Goal: Task Accomplishment & Management: Manage account settings

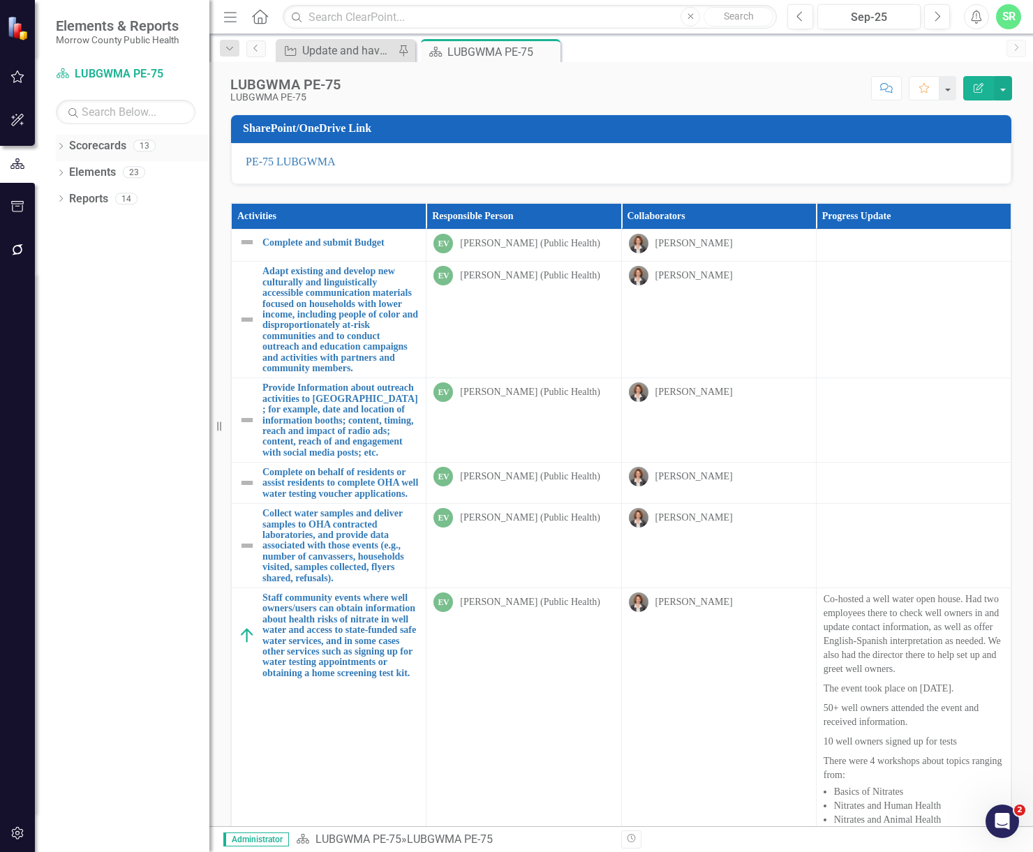
click at [120, 152] on link "Scorecards" at bounding box center [97, 146] width 57 height 16
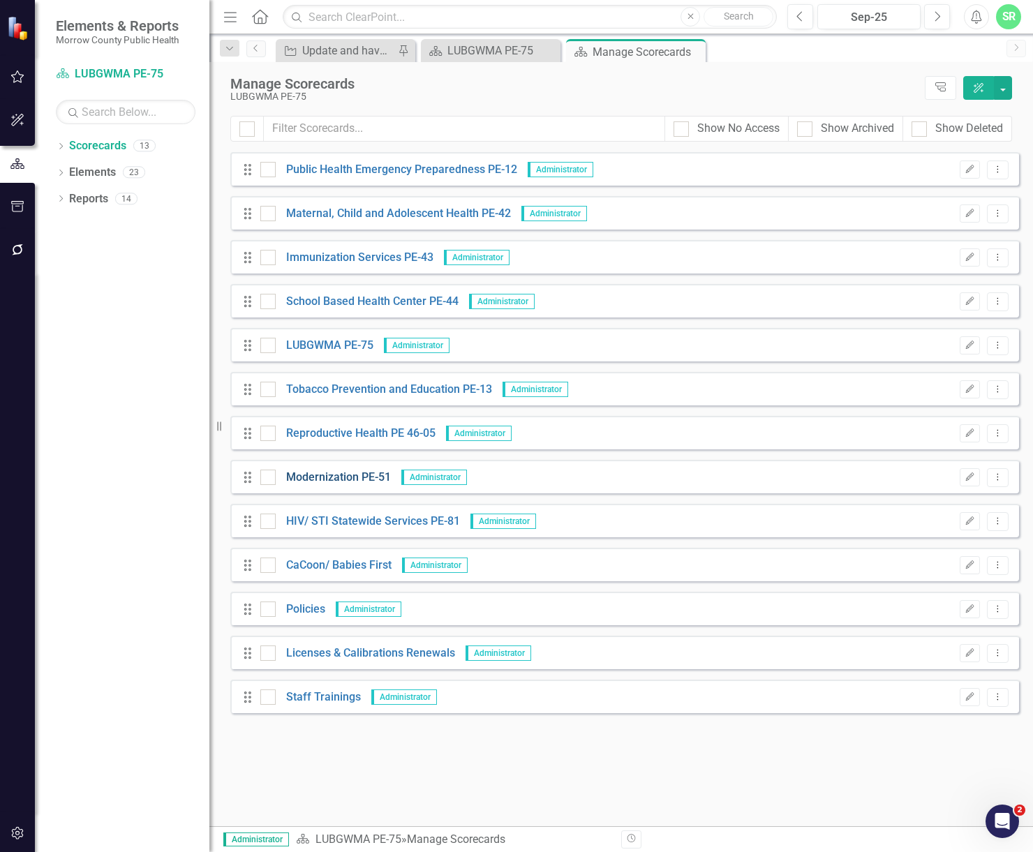
click at [352, 471] on link "Modernization PE-51" at bounding box center [333, 478] width 115 height 16
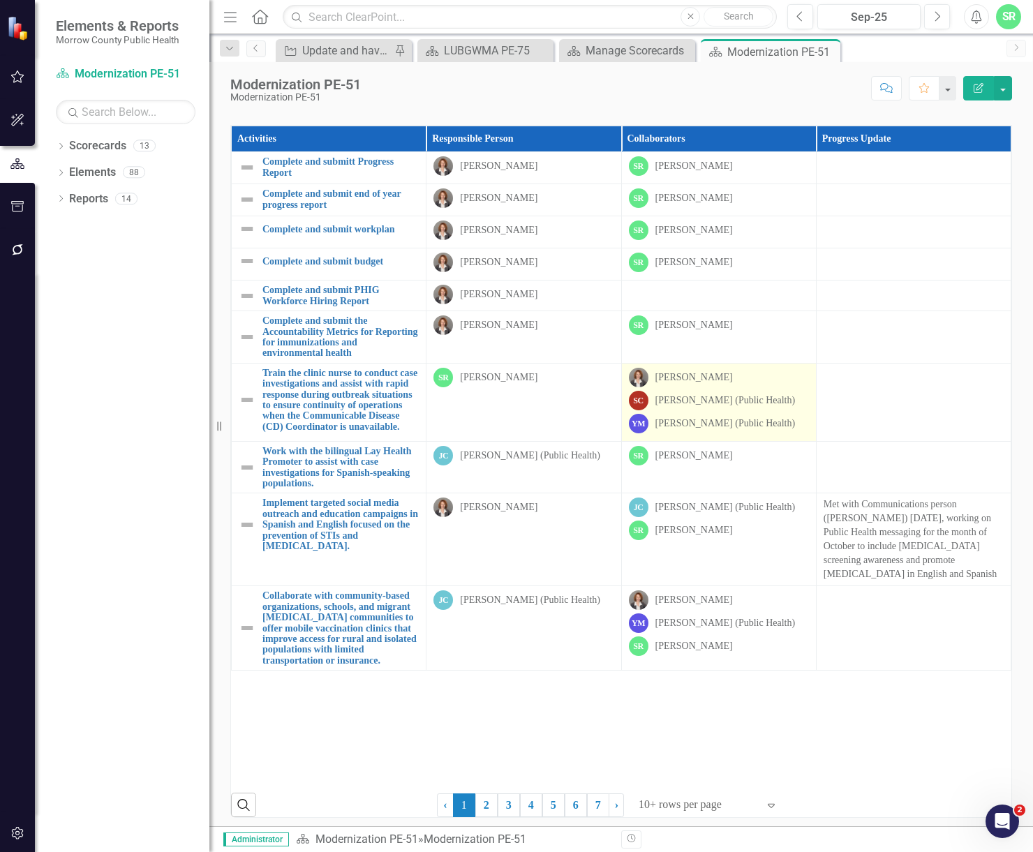
scroll to position [83, 0]
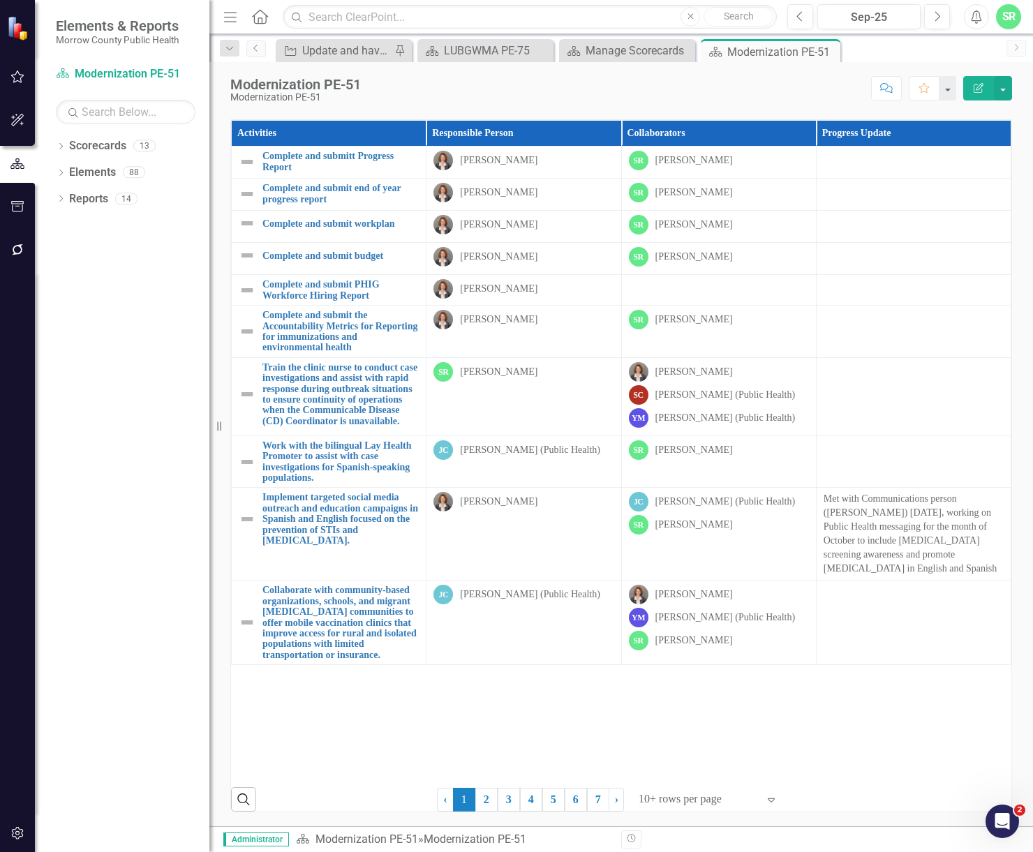
click at [764, 799] on icon "Expand" at bounding box center [771, 799] width 14 height 11
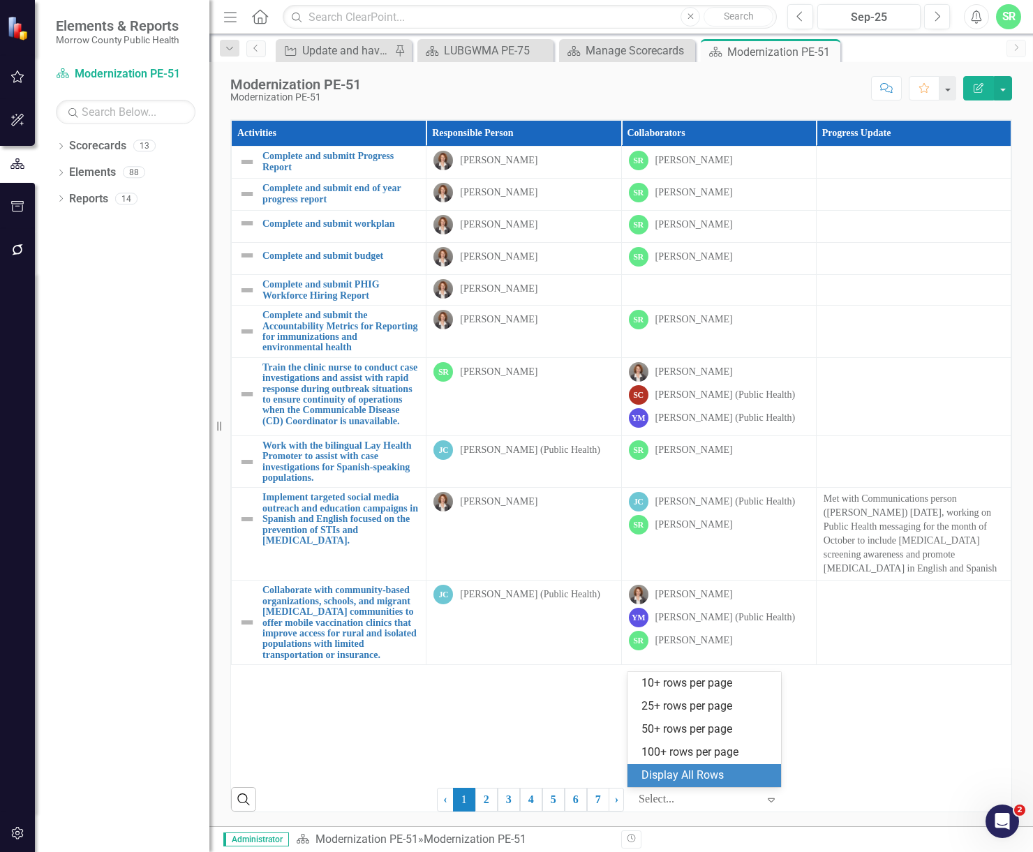
click at [746, 781] on div "Display All Rows" at bounding box center [706, 776] width 131 height 16
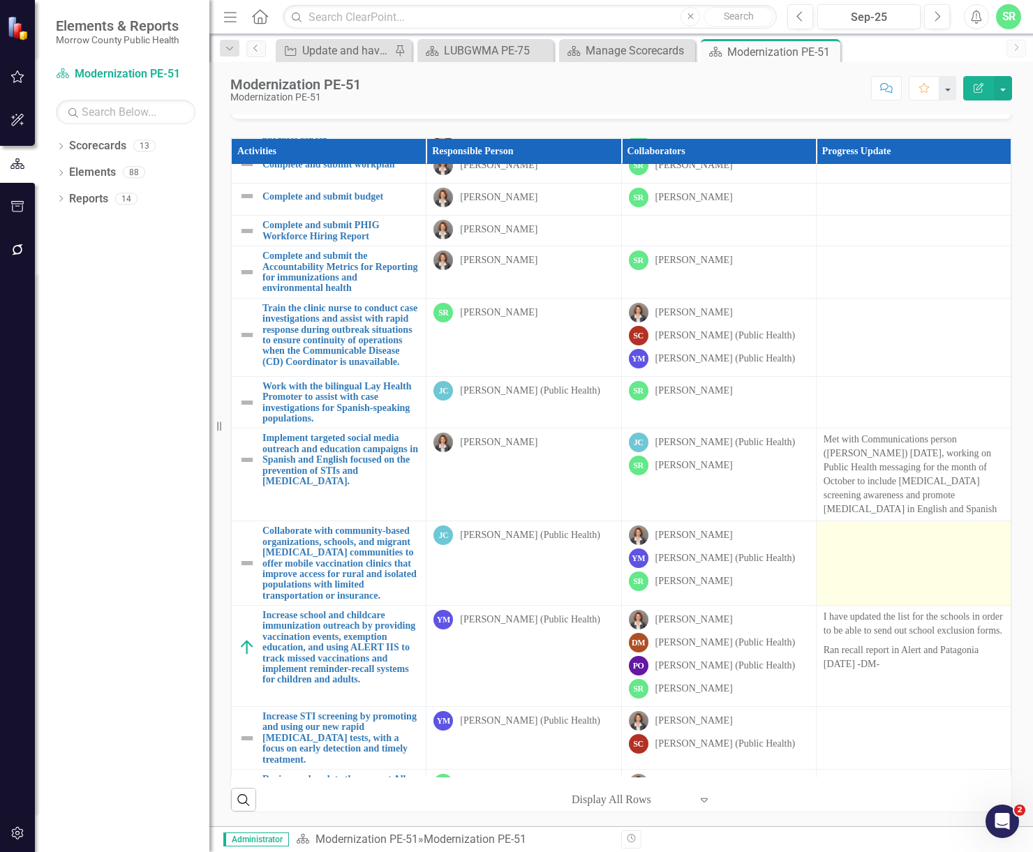
scroll to position [0, 0]
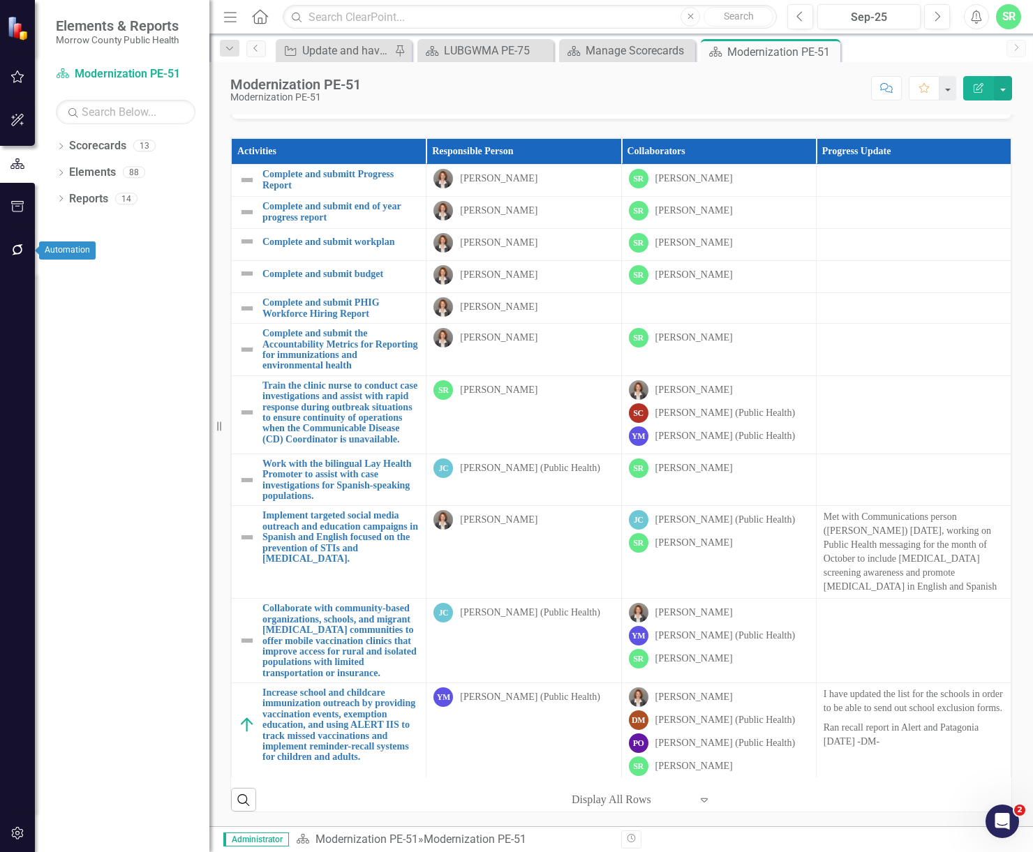
click at [14, 250] on icon "button" at bounding box center [17, 249] width 15 height 11
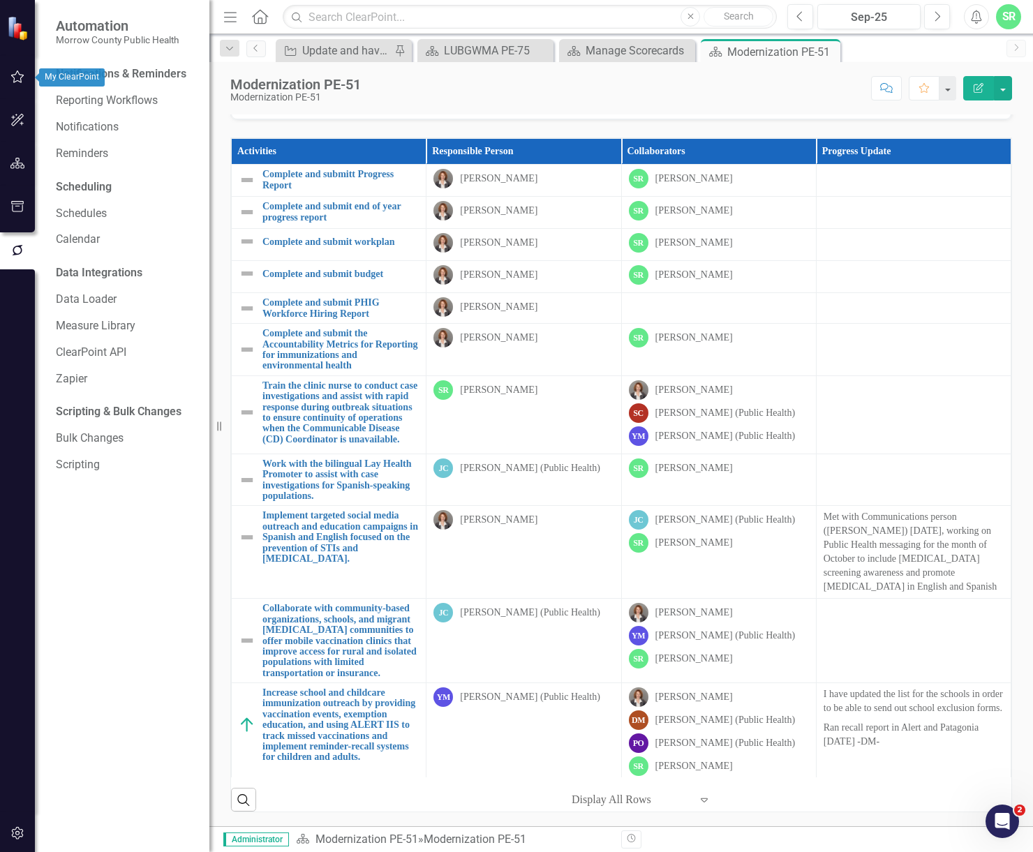
click at [21, 80] on icon "button" at bounding box center [17, 76] width 13 height 13
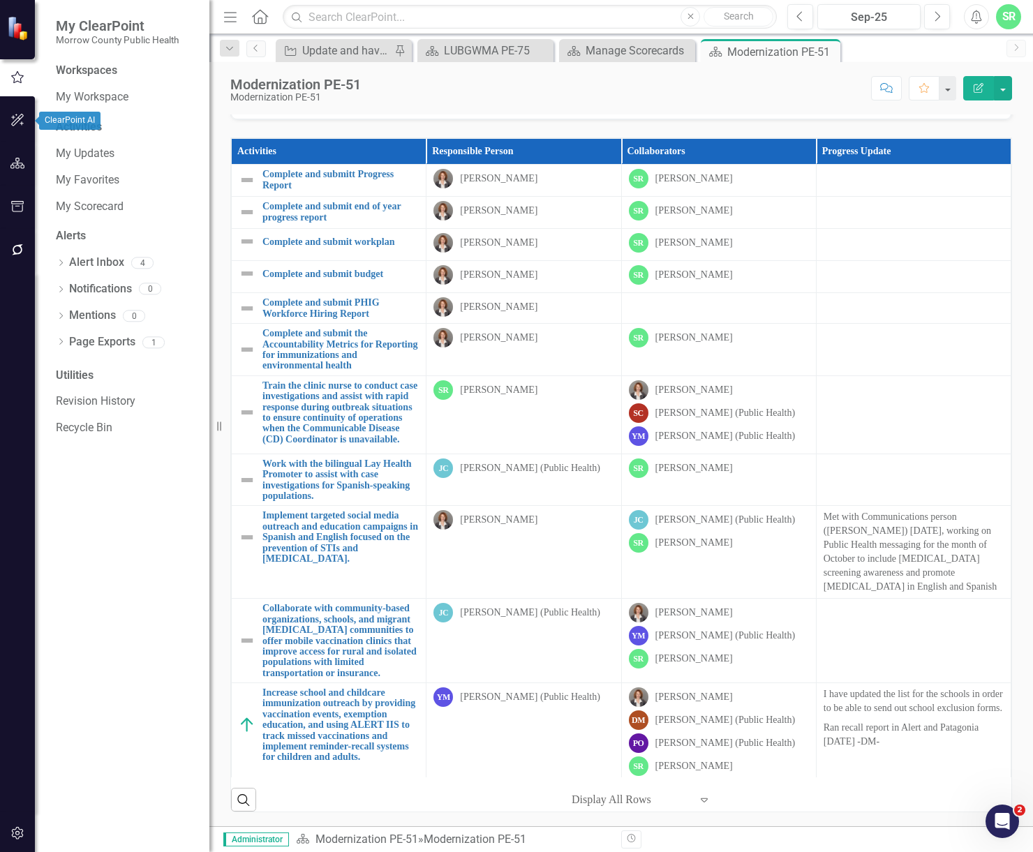
click at [22, 112] on button "button" at bounding box center [17, 120] width 31 height 29
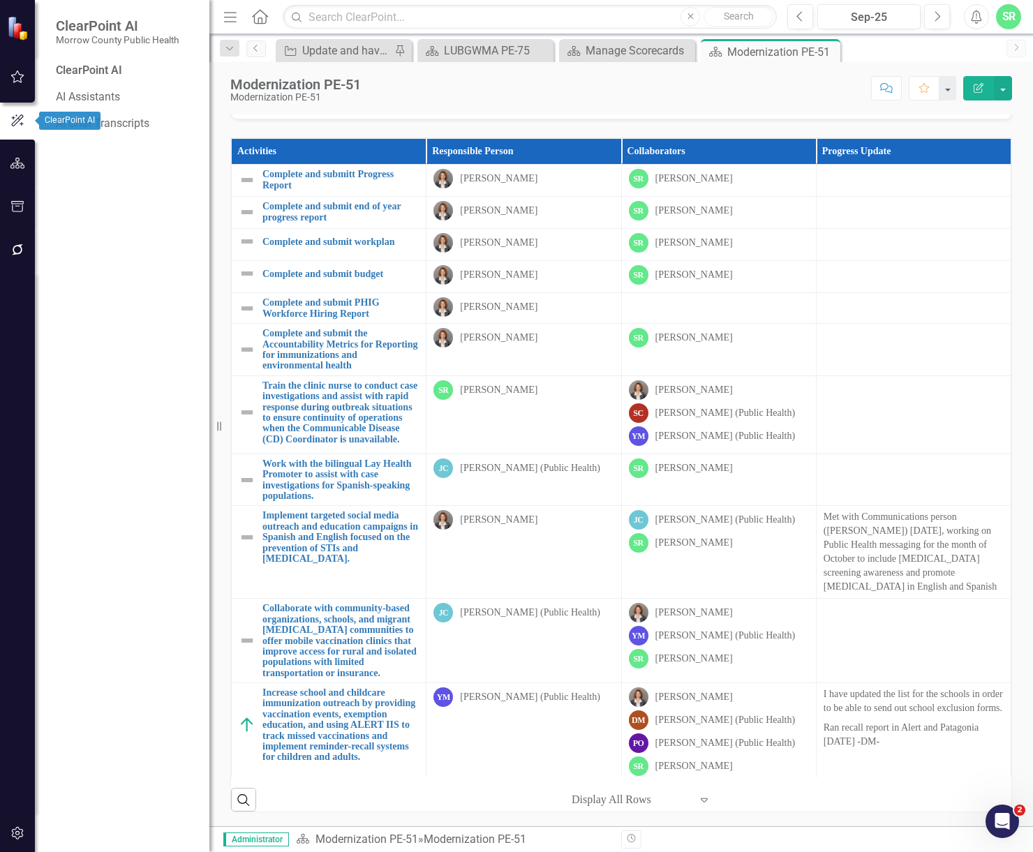
click at [25, 154] on button "button" at bounding box center [17, 163] width 31 height 29
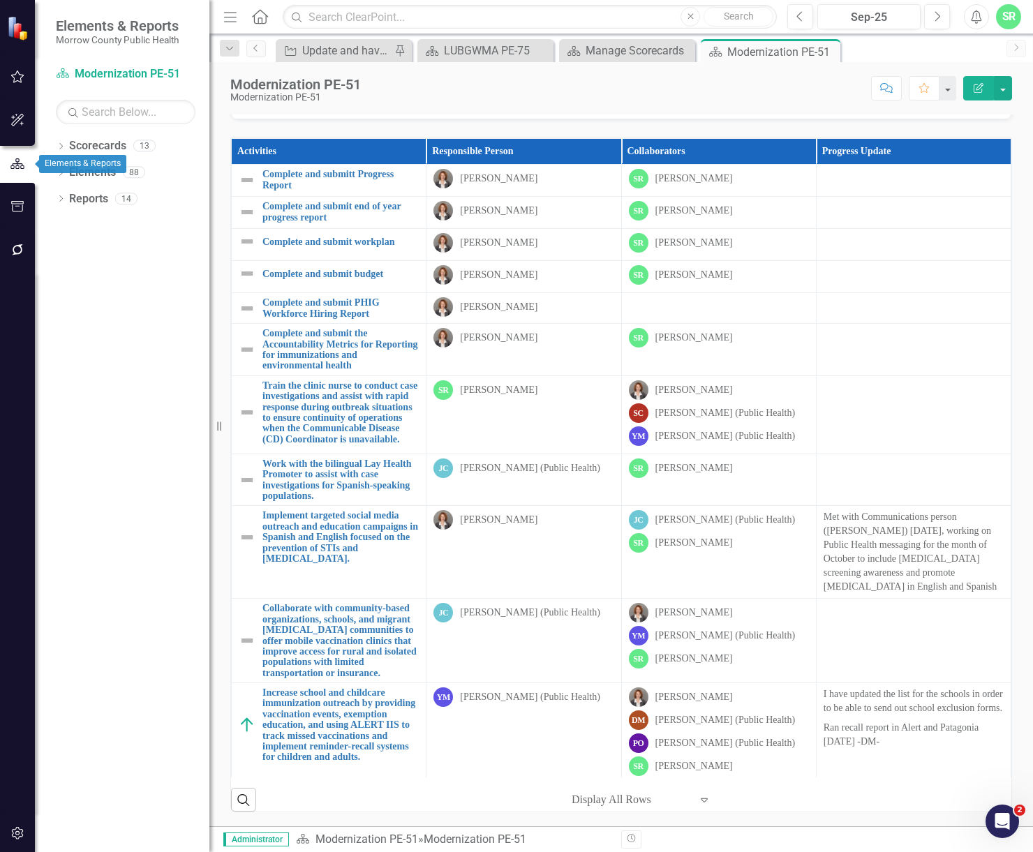
click at [24, 207] on icon "button" at bounding box center [17, 206] width 15 height 11
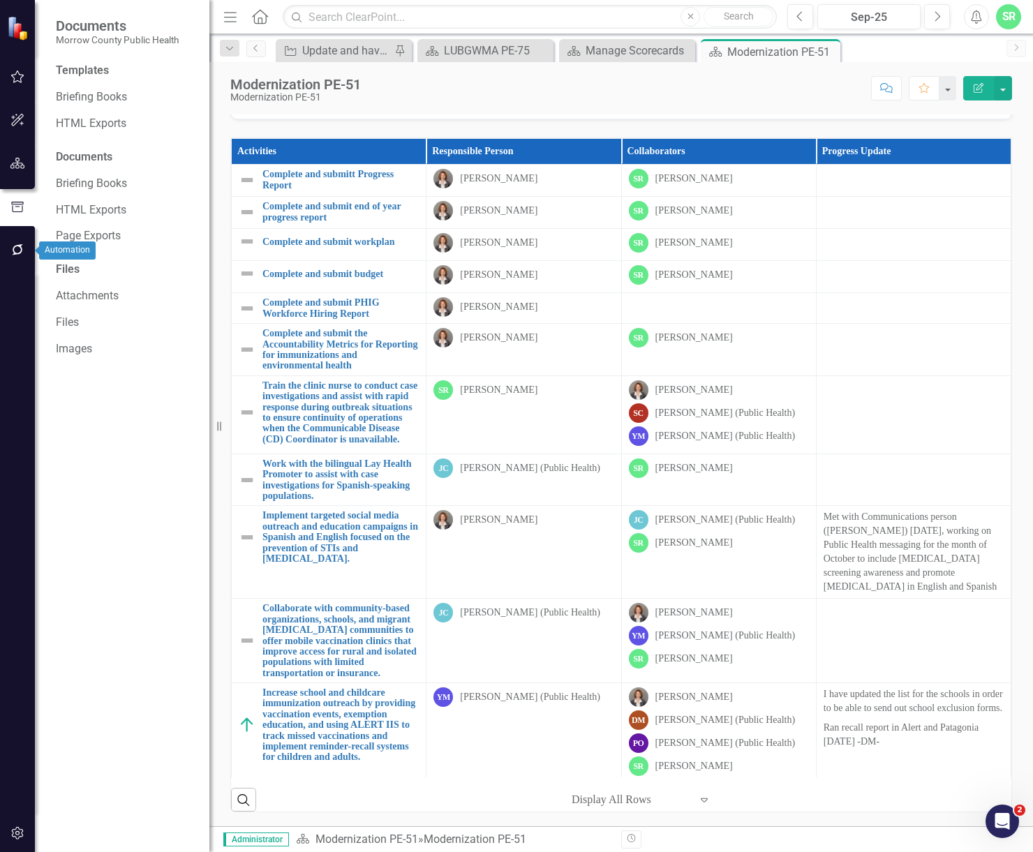
click at [22, 248] on icon "button" at bounding box center [17, 249] width 11 height 11
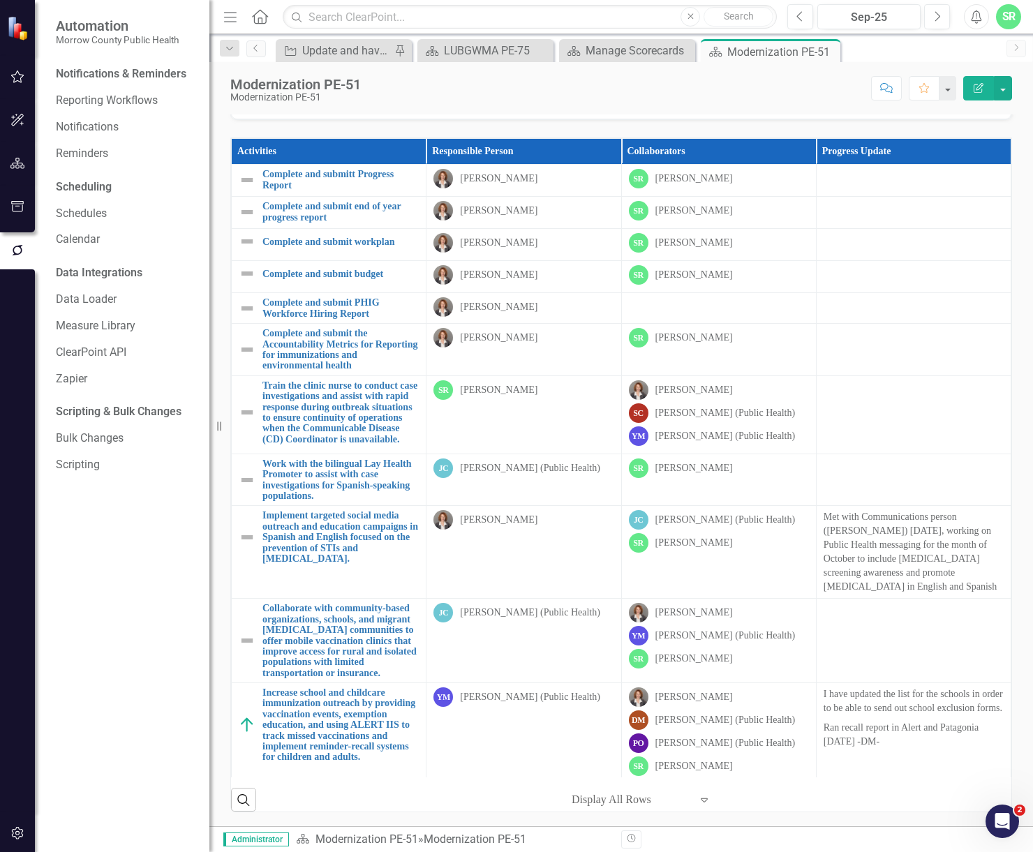
click at [1000, 9] on div "SR" at bounding box center [1008, 16] width 25 height 25
click at [978, 144] on link "Settings System Setup" at bounding box center [965, 148] width 110 height 26
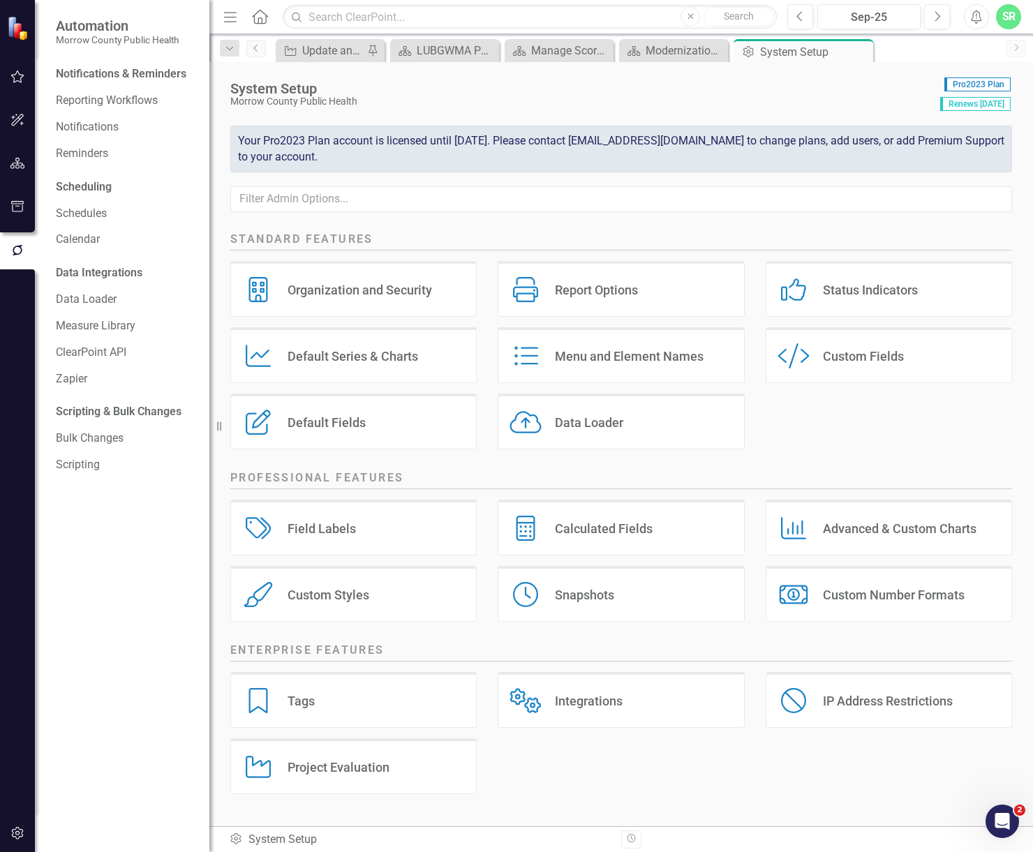
click at [345, 595] on div "Custom Styles" at bounding box center [329, 595] width 82 height 16
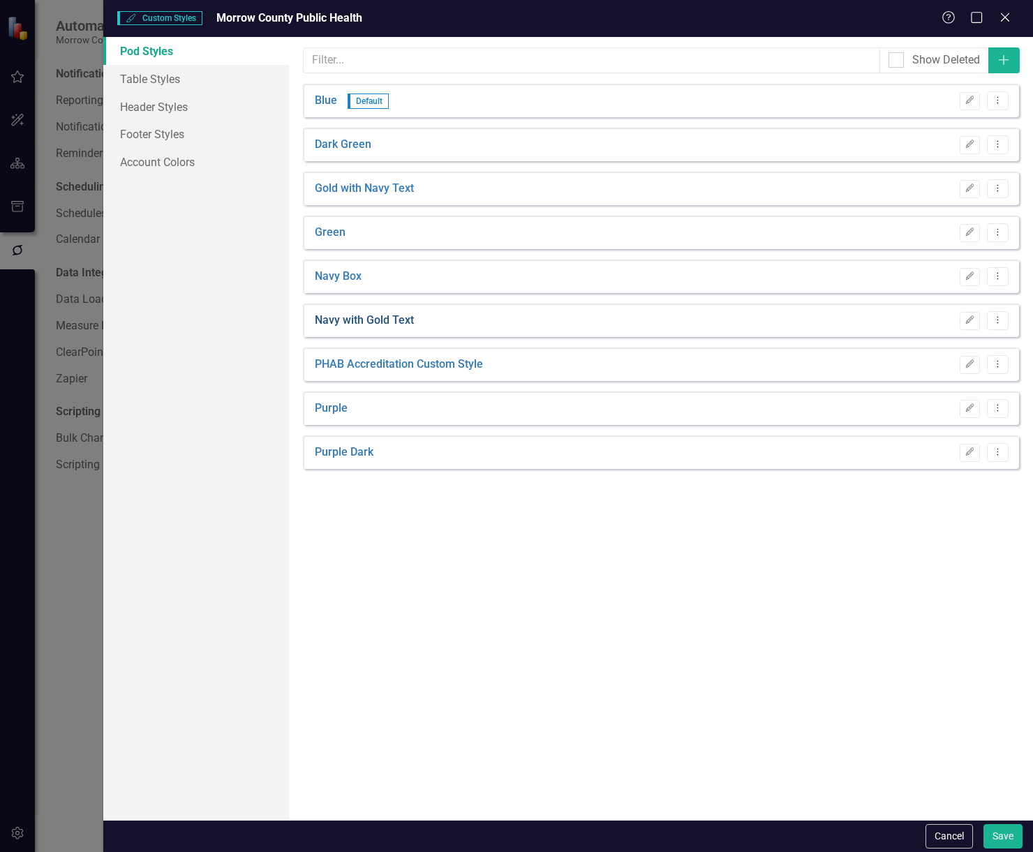
click at [359, 319] on link "Navy with Gold Text" at bounding box center [364, 321] width 99 height 16
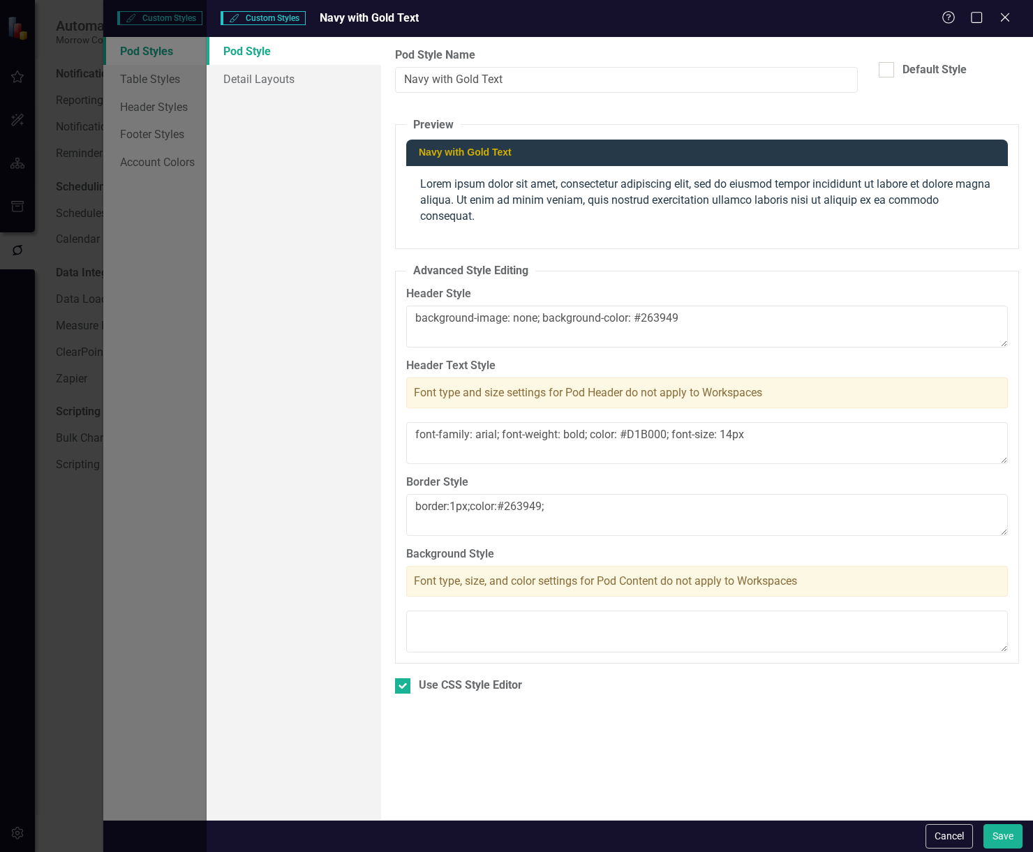
click at [166, 225] on div "Custom Styles Custom Styles Navy with Gold Text Help Maximize Close Pod Style D…" at bounding box center [516, 426] width 1033 height 852
click at [1007, 16] on icon at bounding box center [1004, 17] width 10 height 10
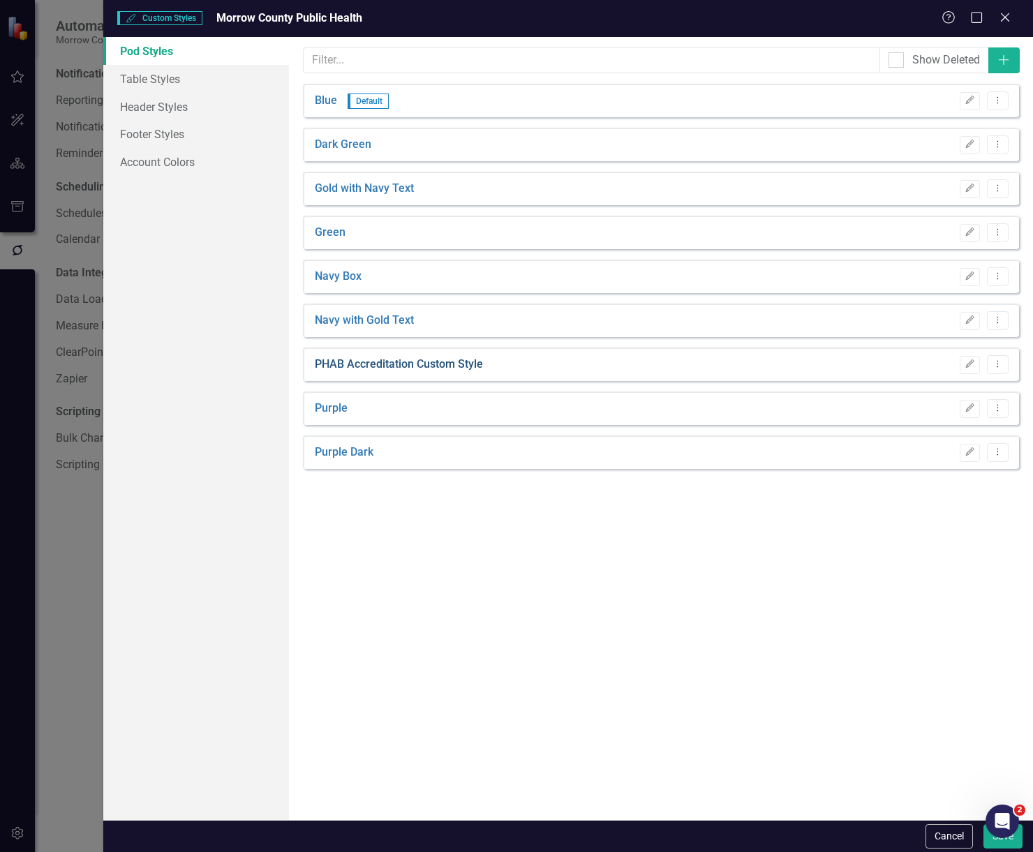
click at [478, 362] on link "PHAB Accreditation Custom Style" at bounding box center [399, 365] width 168 height 16
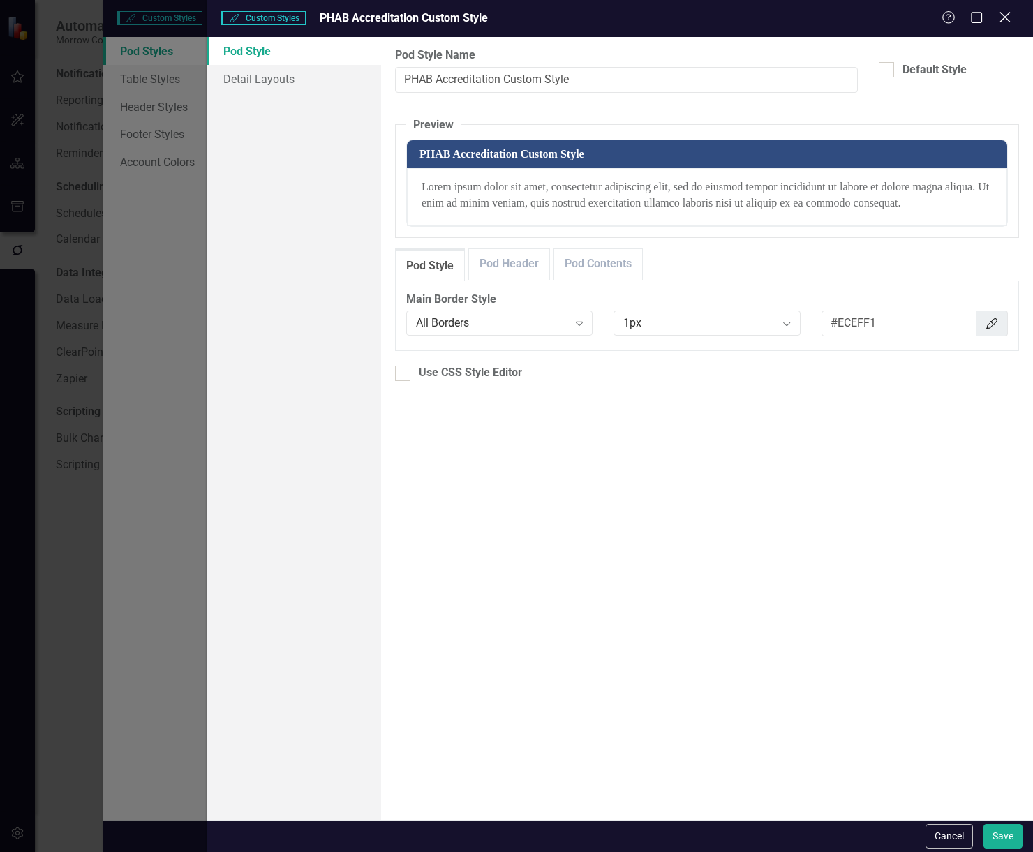
click at [1011, 14] on icon "Close" at bounding box center [1004, 16] width 17 height 13
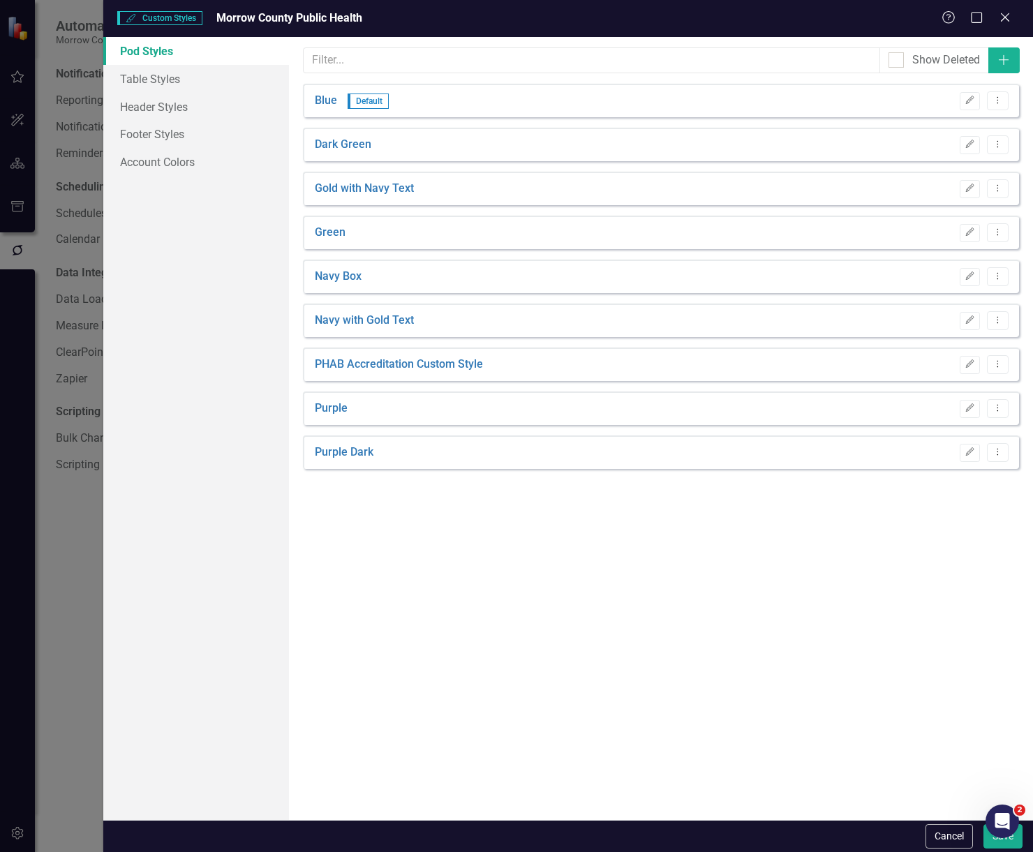
click at [505, 97] on div "Blue Default Edit Dropdown Menu" at bounding box center [661, 101] width 716 height 34
click at [325, 98] on link "Blue" at bounding box center [326, 101] width 22 height 16
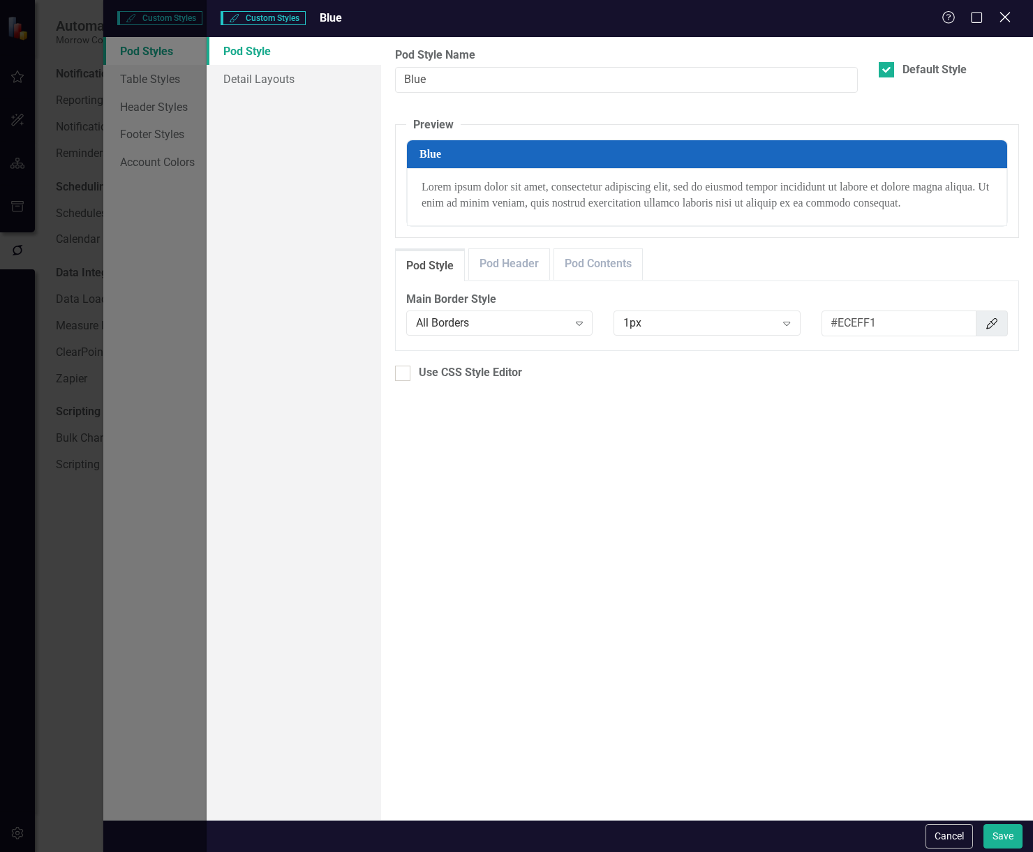
click at [997, 19] on icon "Close" at bounding box center [1004, 16] width 17 height 13
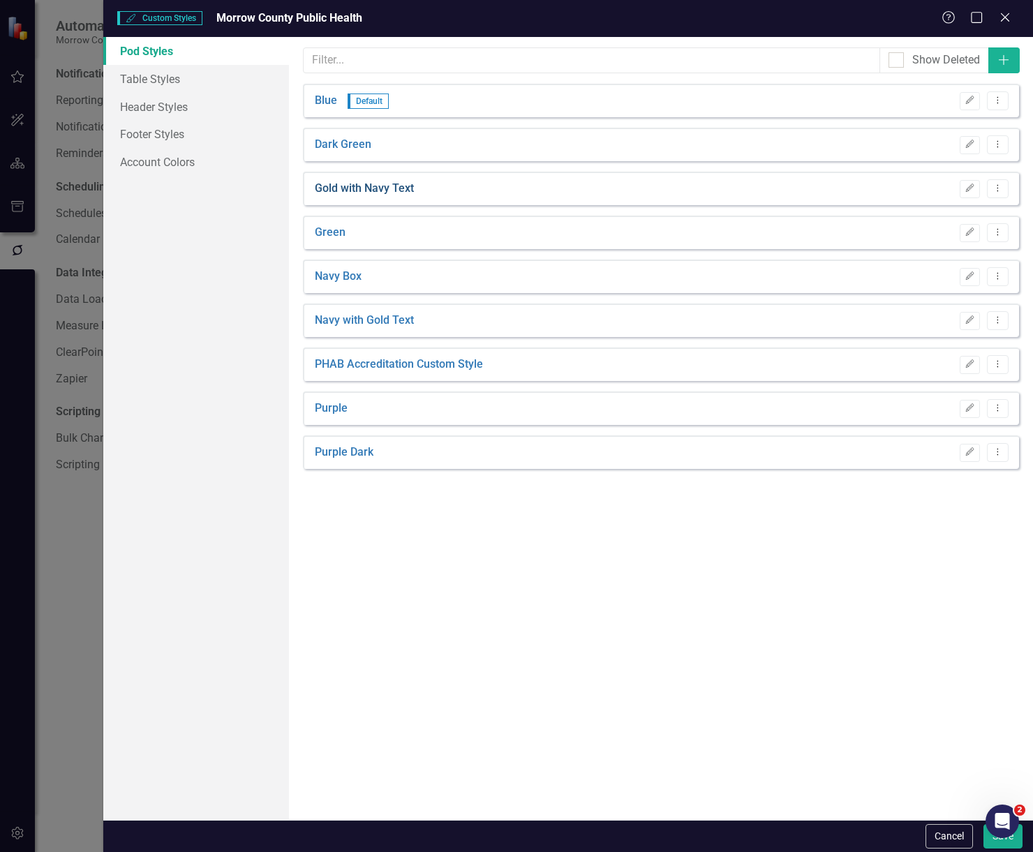
click at [376, 186] on link "Gold with Navy Text" at bounding box center [364, 189] width 99 height 16
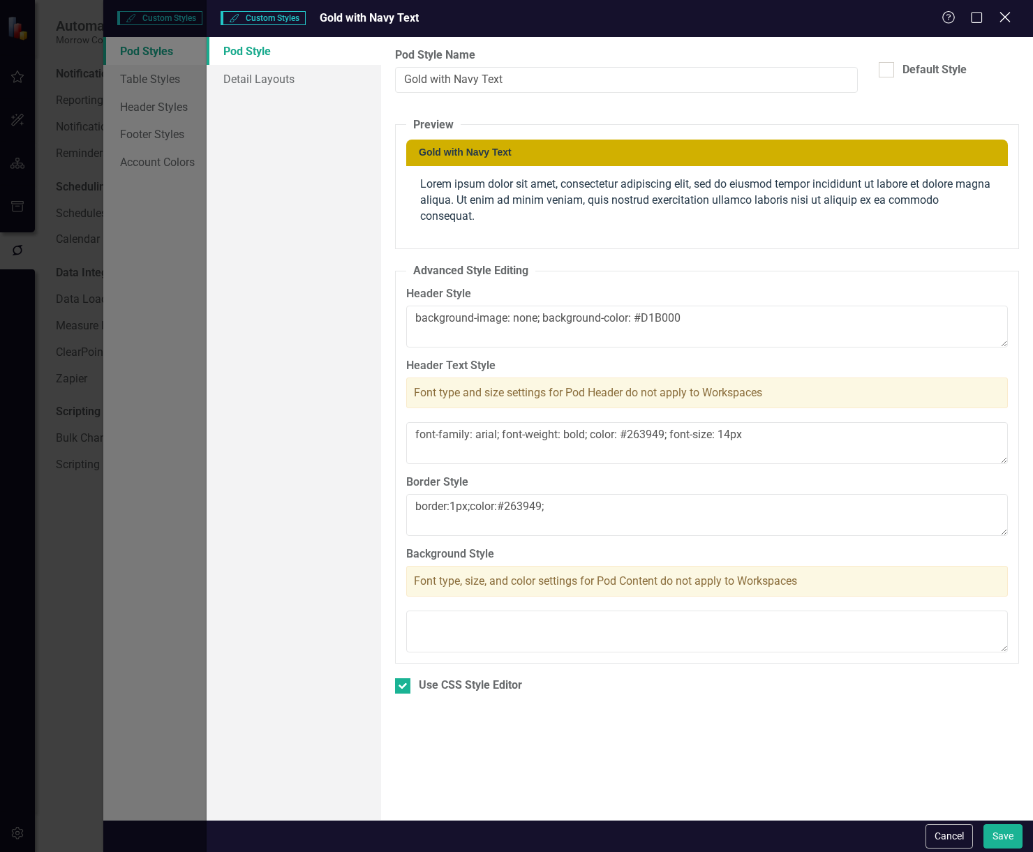
click at [1011, 21] on div "Help Maximize Close" at bounding box center [980, 18] width 77 height 16
click at [1002, 18] on icon "Close" at bounding box center [1005, 17] width 14 height 11
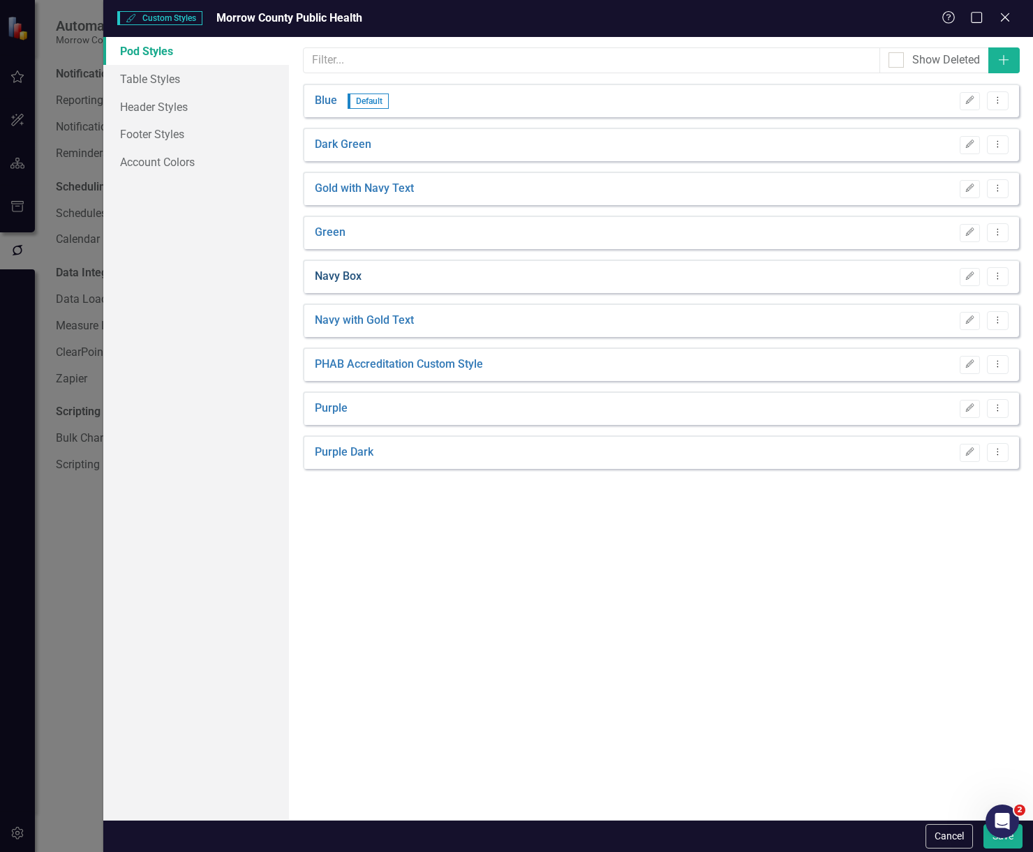
click at [361, 273] on link "Navy Box" at bounding box center [338, 277] width 47 height 16
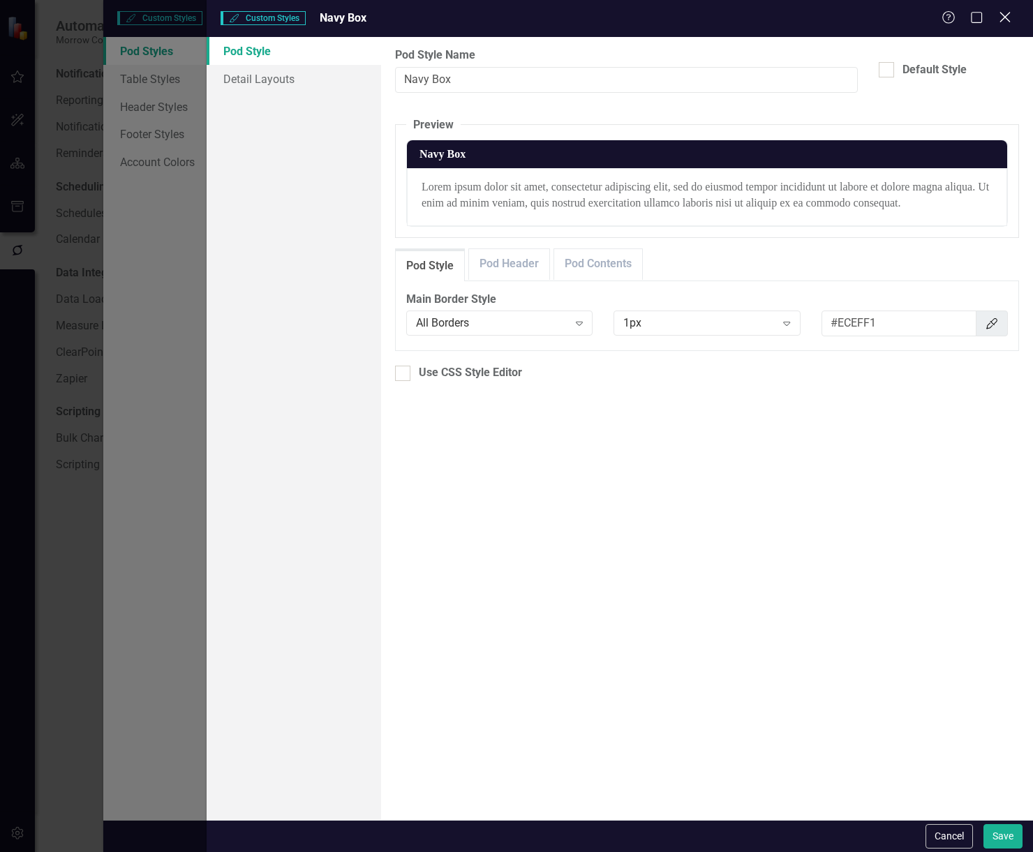
click at [1006, 17] on icon at bounding box center [1004, 17] width 10 height 10
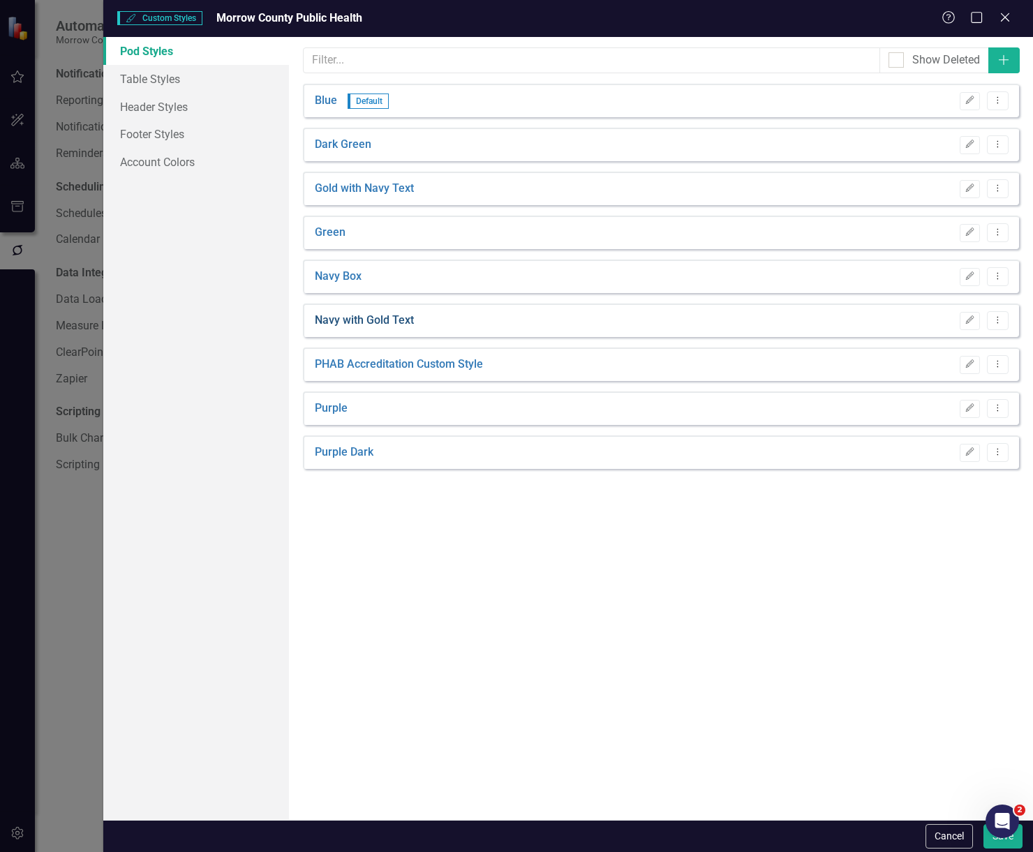
click at [394, 319] on link "Navy with Gold Text" at bounding box center [364, 321] width 99 height 16
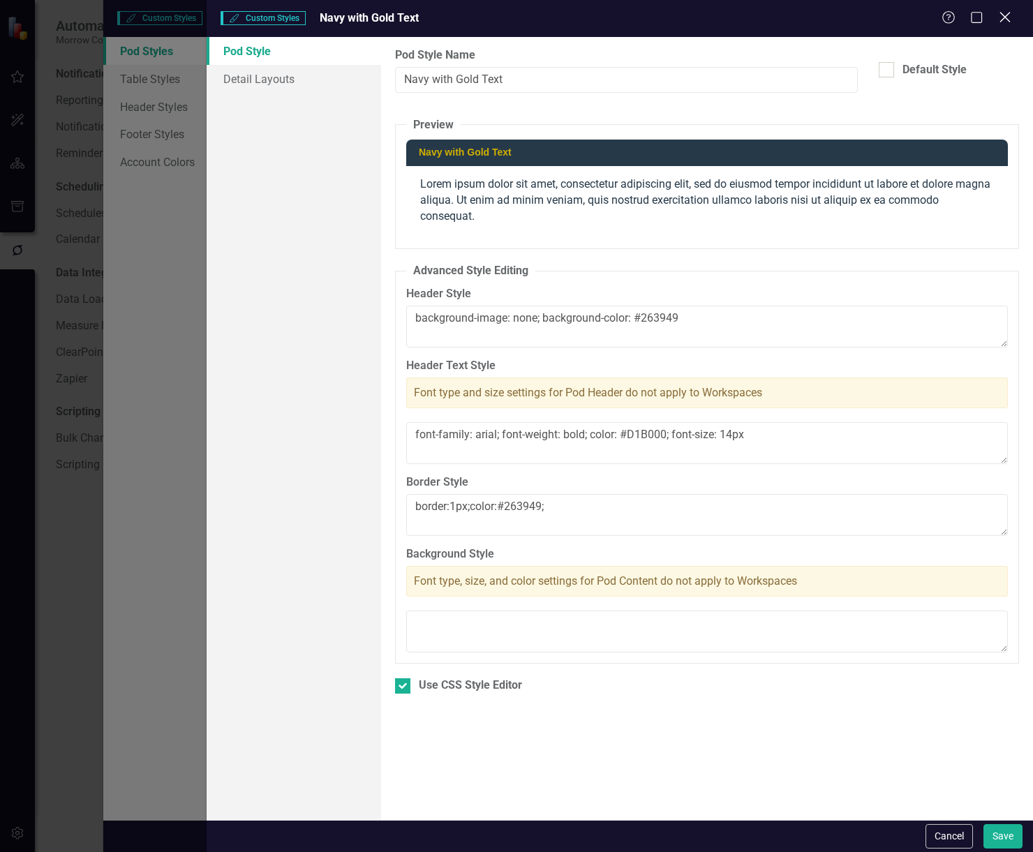
click at [1009, 16] on icon "Close" at bounding box center [1004, 16] width 17 height 13
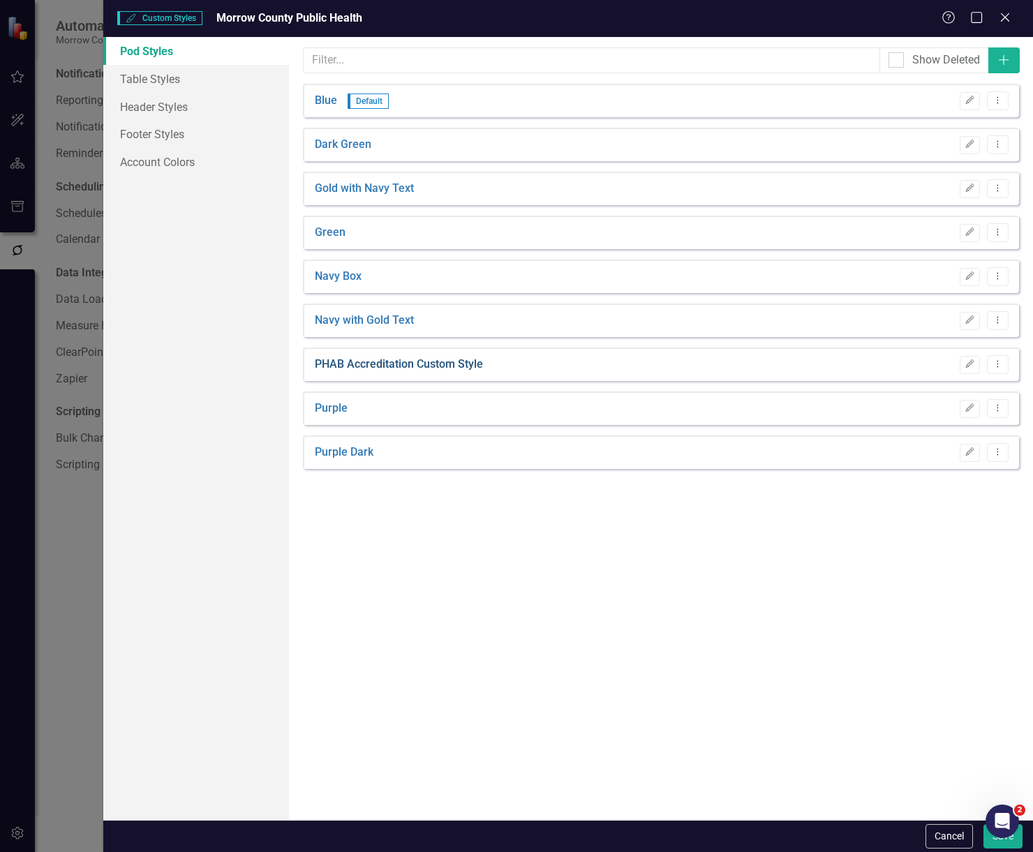
click at [479, 370] on link "PHAB Accreditation Custom Style" at bounding box center [399, 365] width 168 height 16
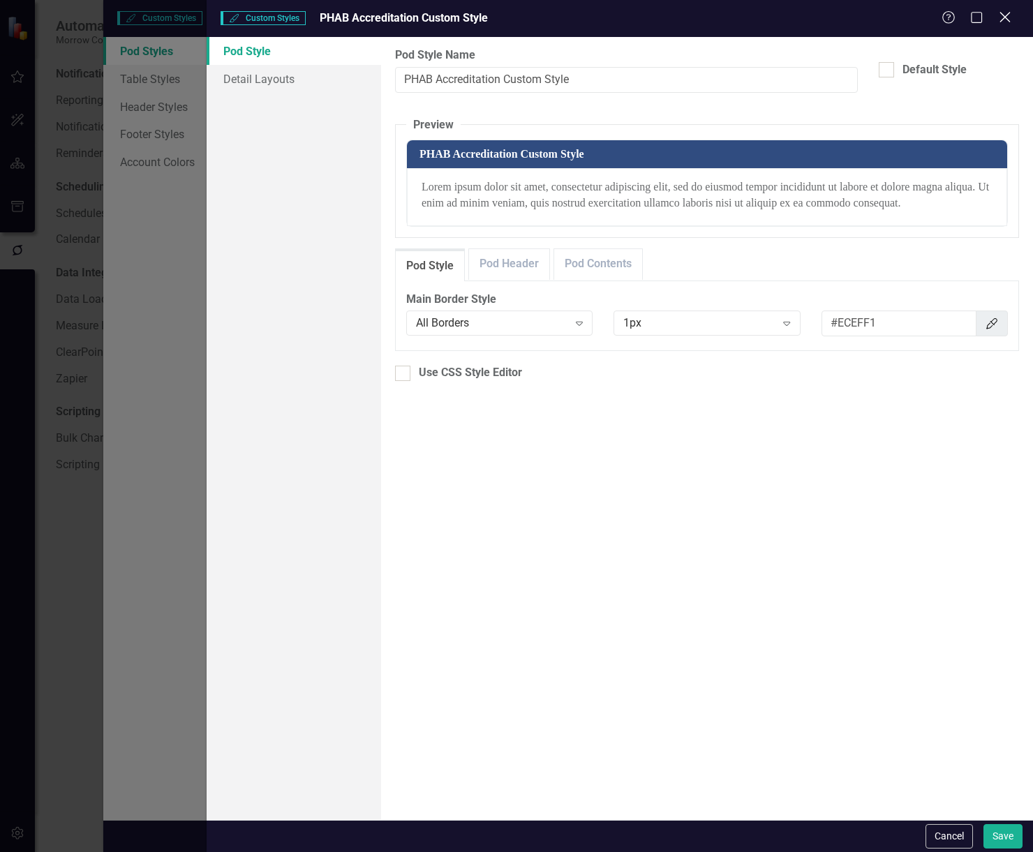
click at [1005, 15] on icon "Close" at bounding box center [1004, 16] width 17 height 13
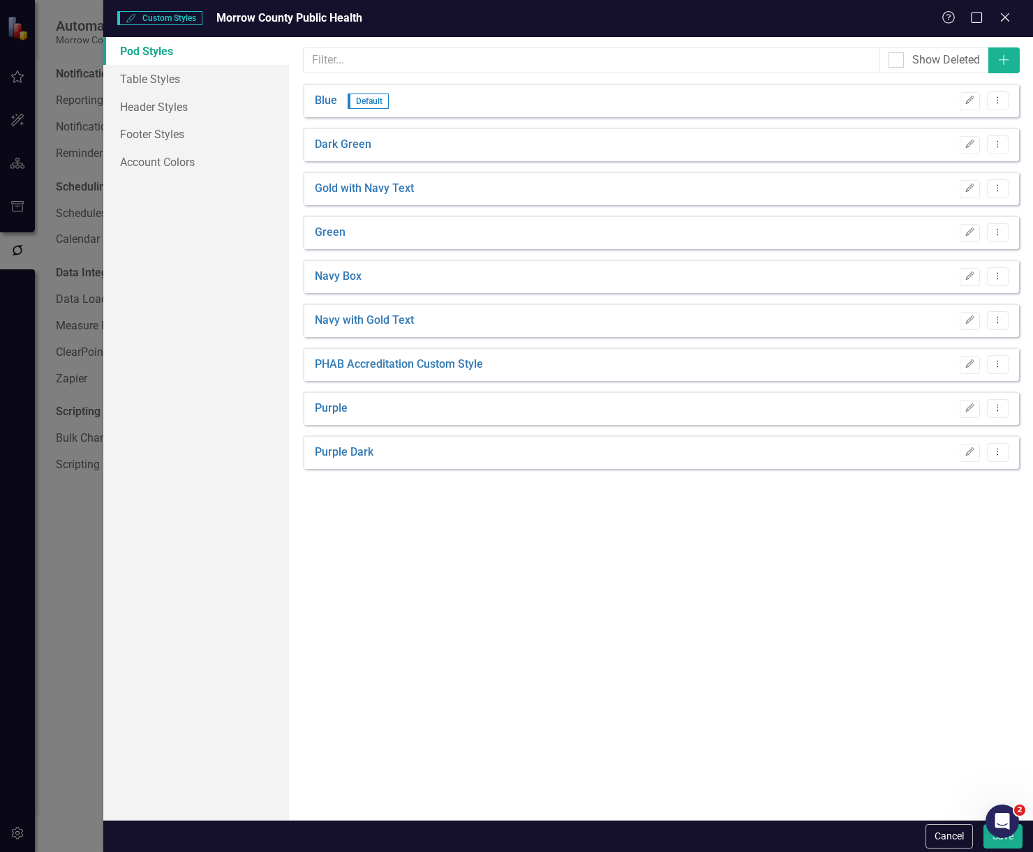
click at [417, 417] on div "Purple Edit Dropdown Menu" at bounding box center [661, 409] width 716 height 34
click at [320, 399] on div "Purple Edit Dropdown Menu" at bounding box center [661, 409] width 716 height 34
click at [340, 413] on link "Purple" at bounding box center [331, 409] width 33 height 16
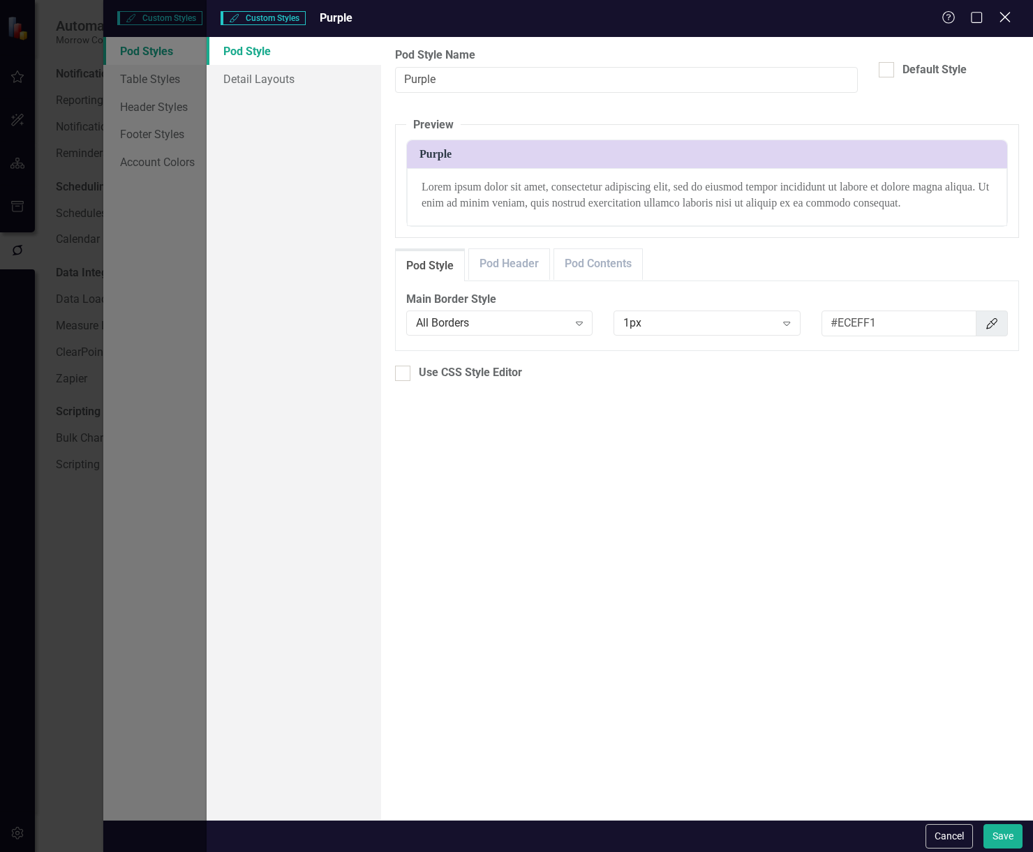
click at [1005, 17] on icon "Close" at bounding box center [1004, 16] width 17 height 13
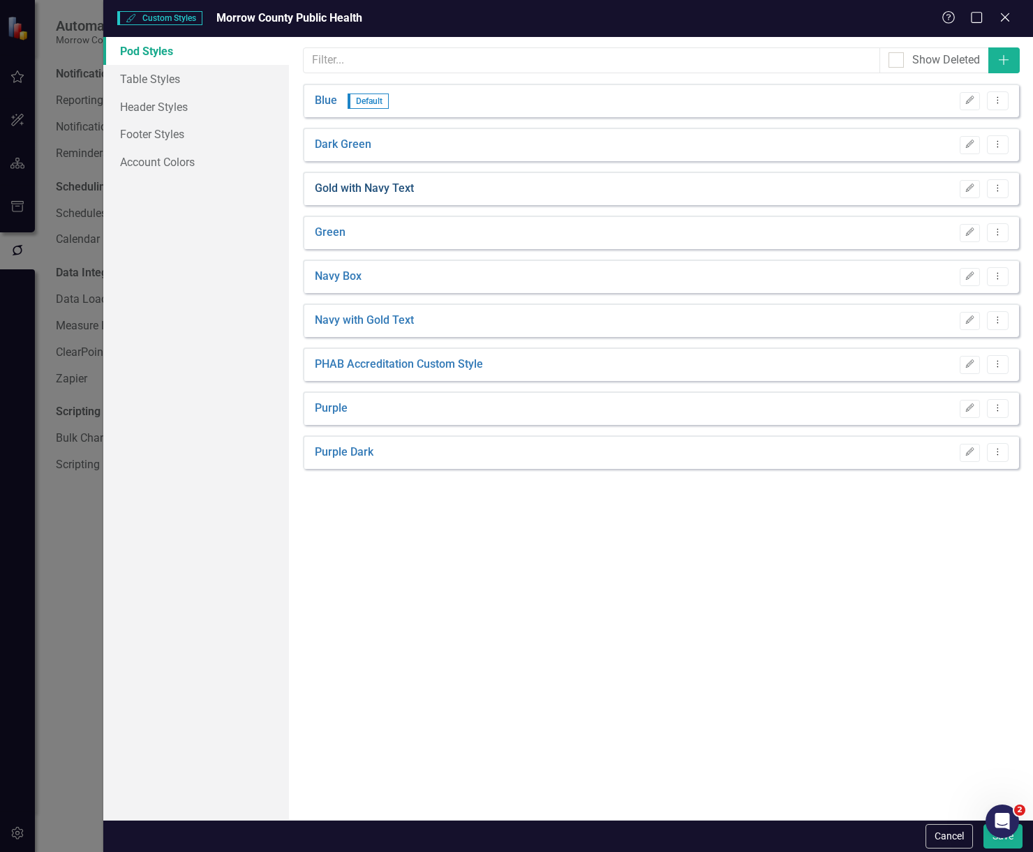
click at [359, 186] on link "Gold with Navy Text" at bounding box center [364, 189] width 99 height 16
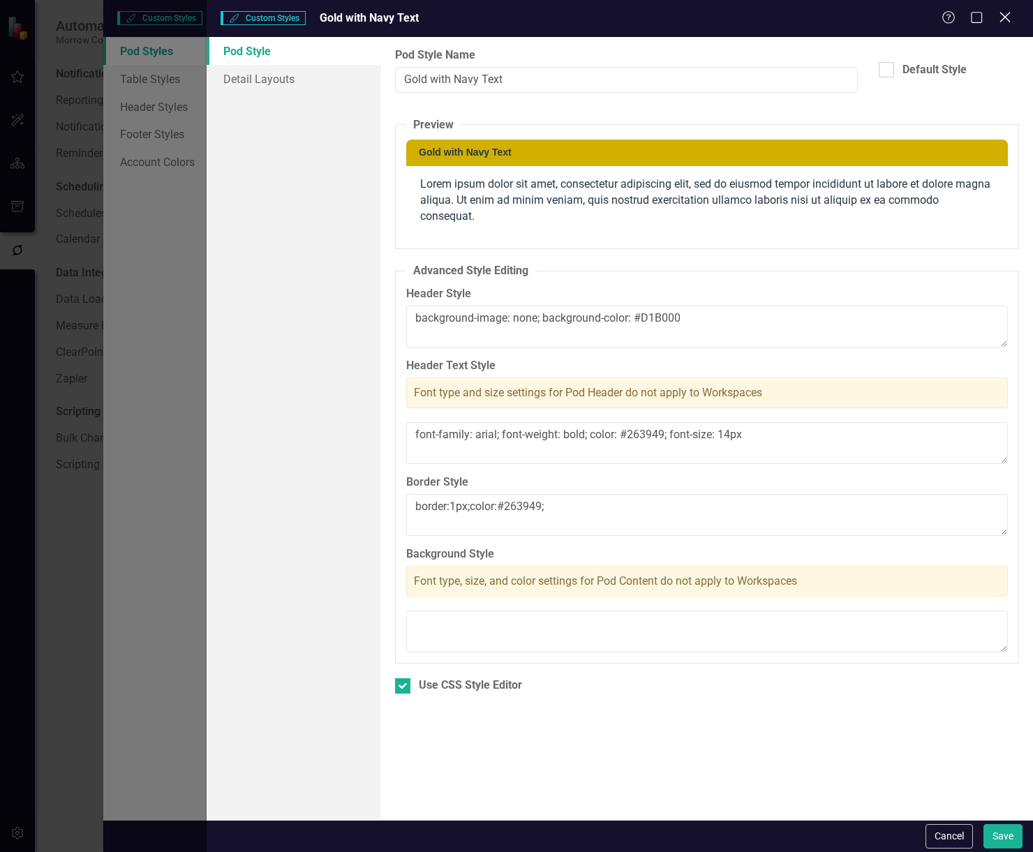
click at [1002, 10] on icon "Close" at bounding box center [1004, 16] width 17 height 13
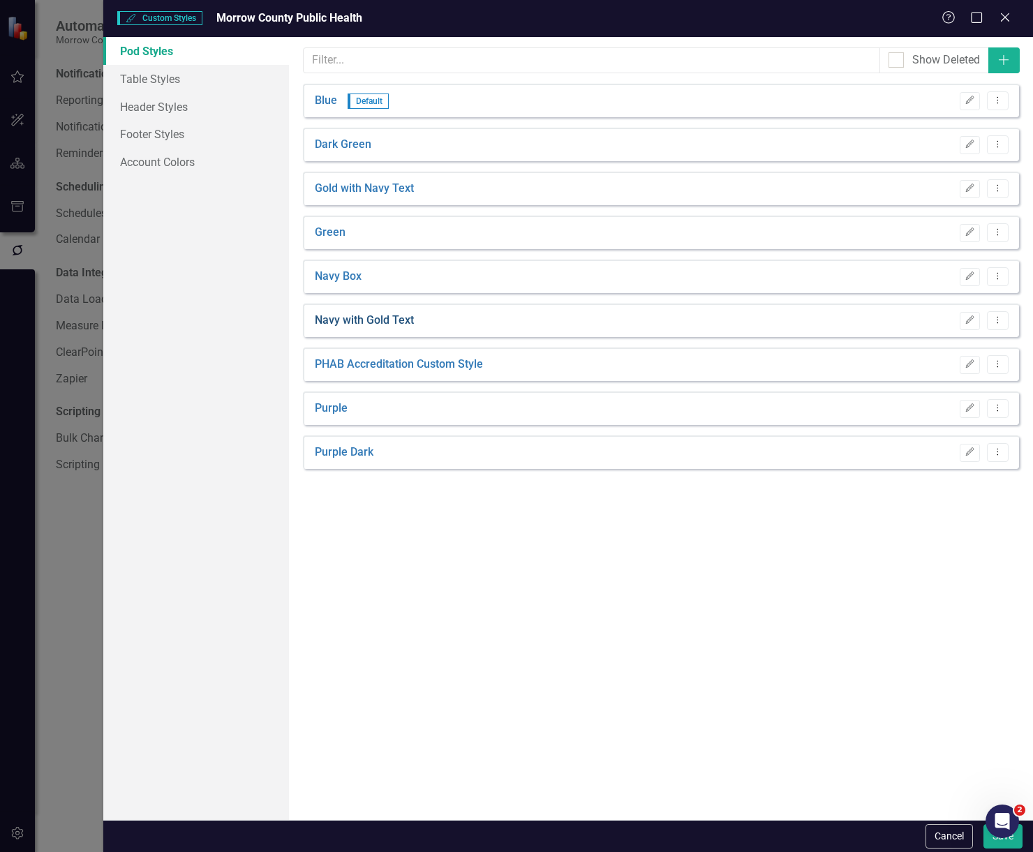
click at [385, 321] on link "Navy with Gold Text" at bounding box center [364, 321] width 99 height 16
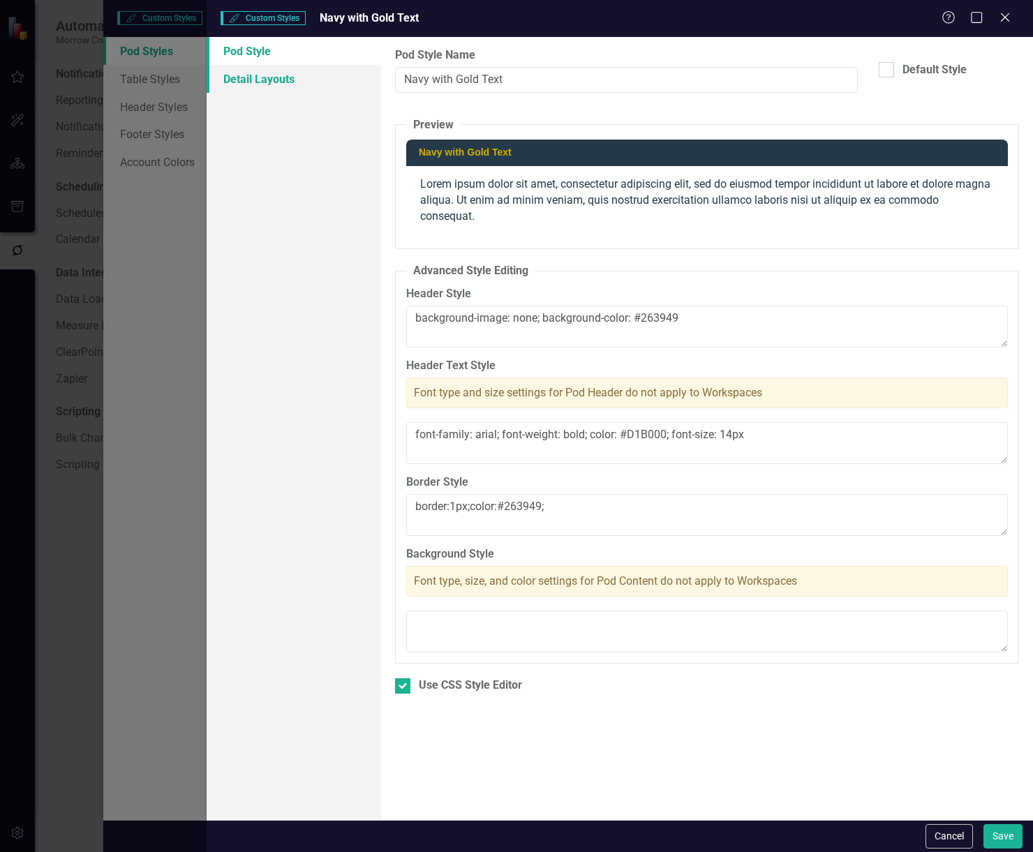
click at [313, 80] on link "Detail Layouts" at bounding box center [294, 79] width 174 height 28
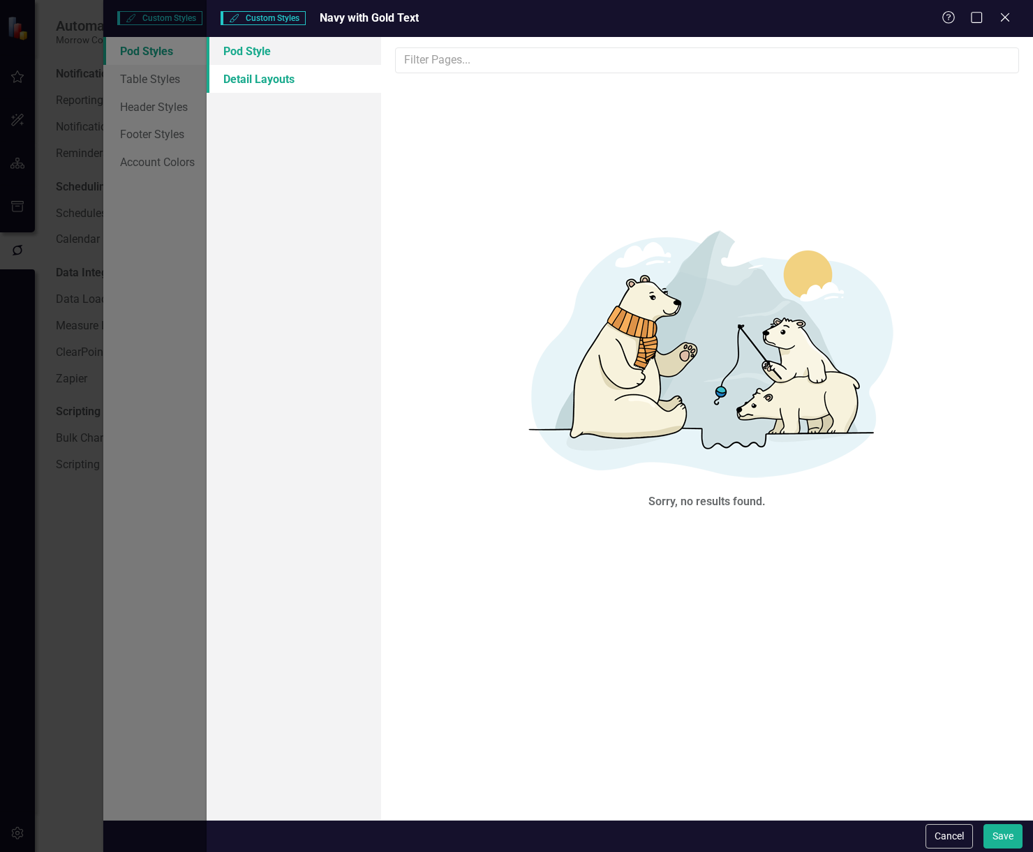
click at [245, 50] on link "Pod Style" at bounding box center [294, 51] width 174 height 28
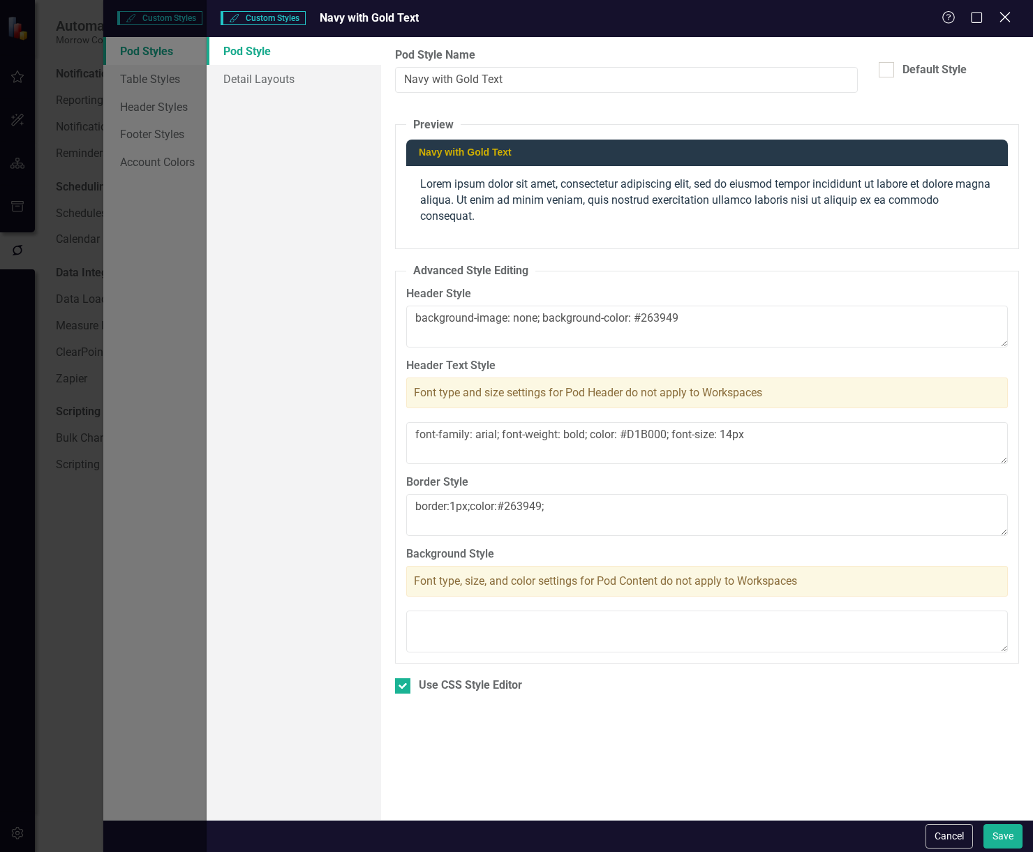
click at [999, 13] on icon "Close" at bounding box center [1004, 16] width 17 height 13
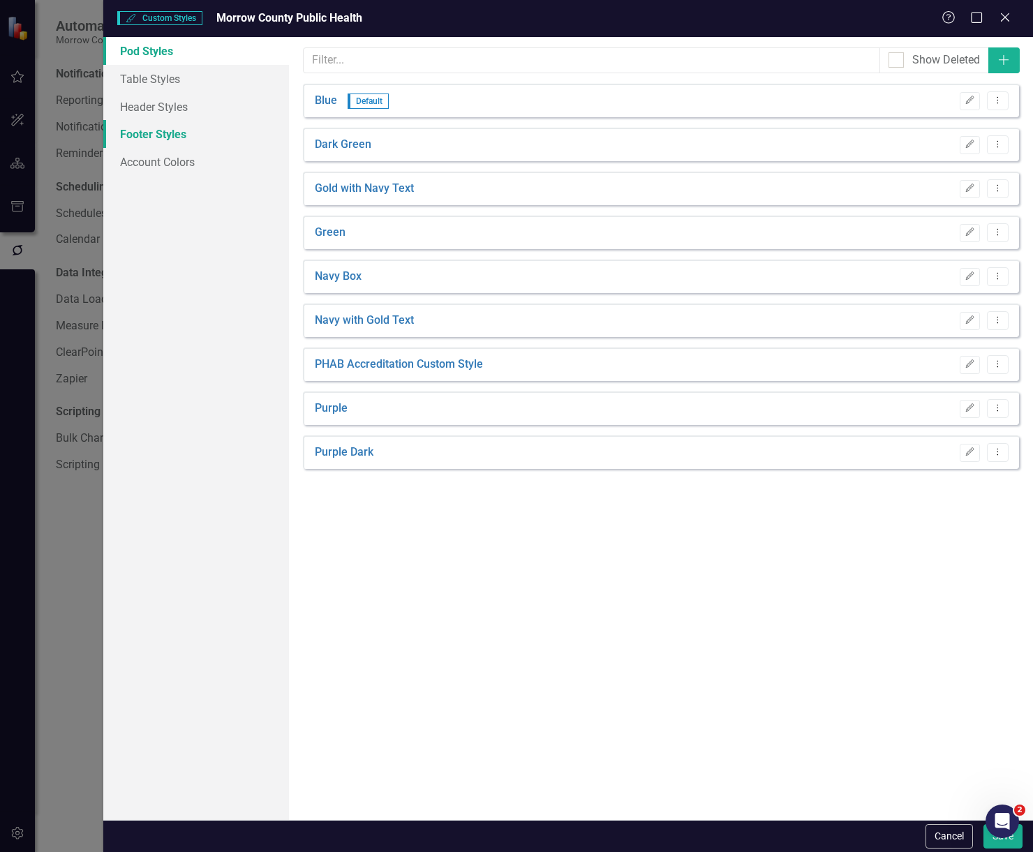
click at [163, 133] on link "Footer Styles" at bounding box center [196, 134] width 186 height 28
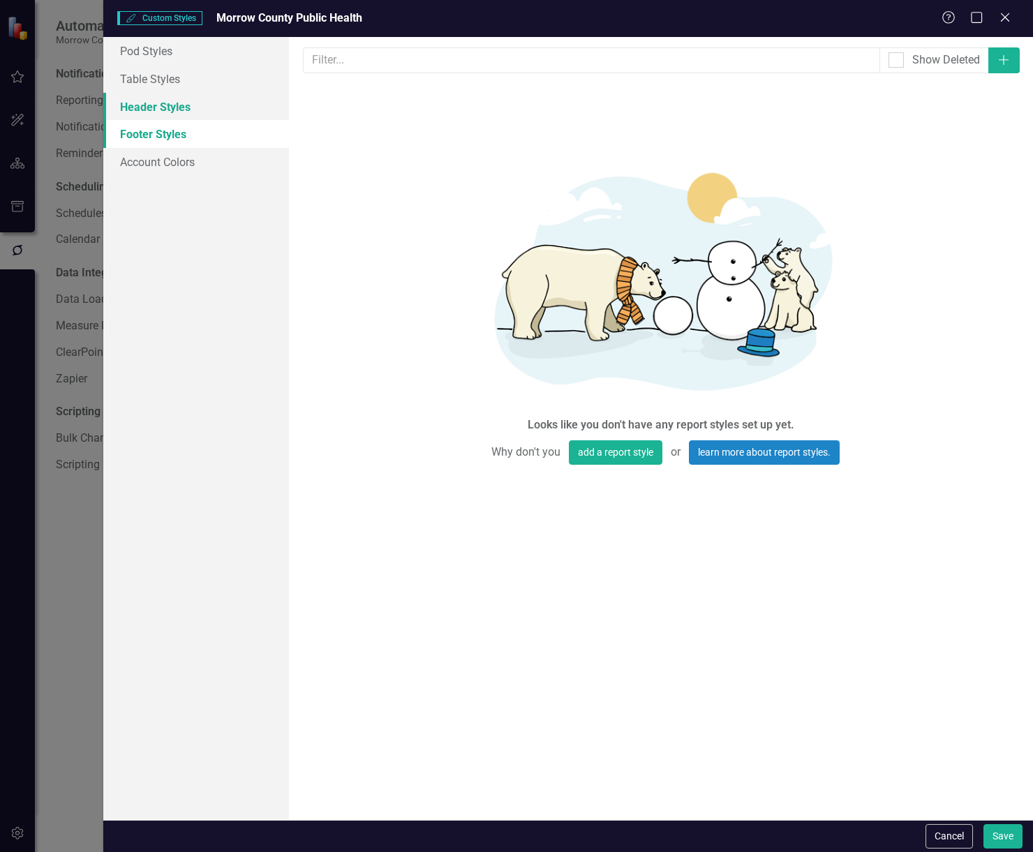
click at [164, 112] on link "Header Styles" at bounding box center [196, 107] width 186 height 28
click at [163, 73] on link "Table Styles" at bounding box center [196, 79] width 186 height 28
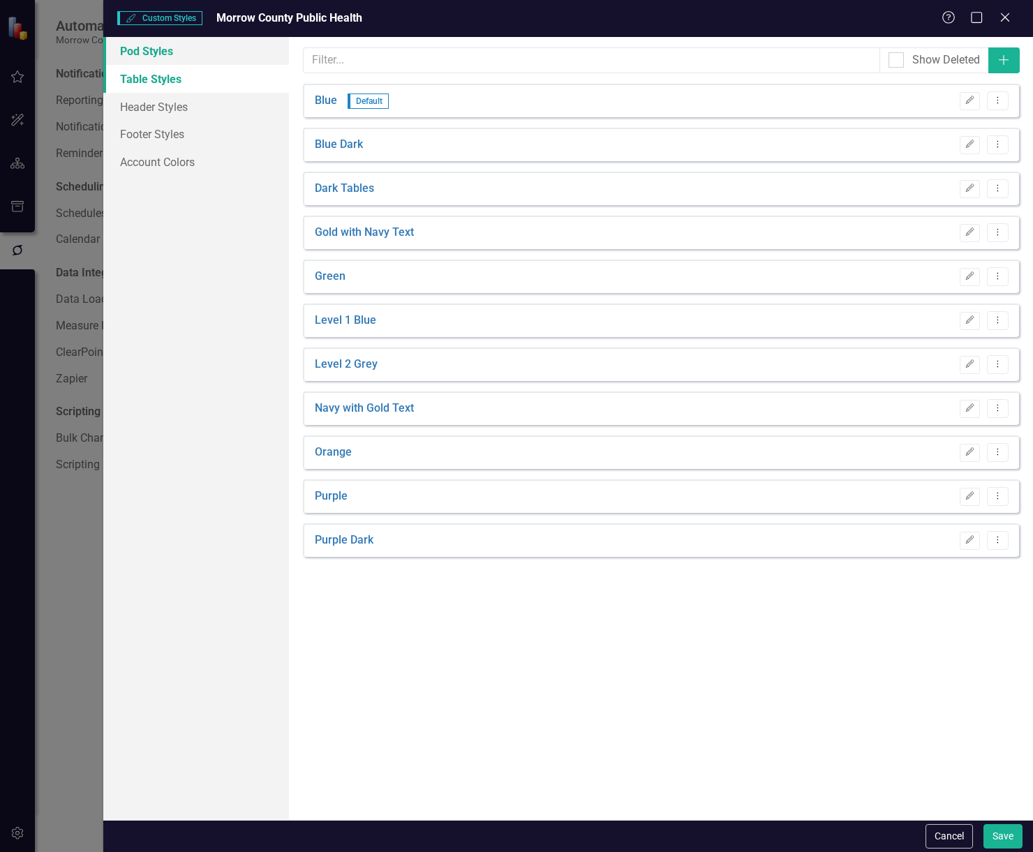
click at [171, 49] on link "Pod Styles" at bounding box center [196, 51] width 186 height 28
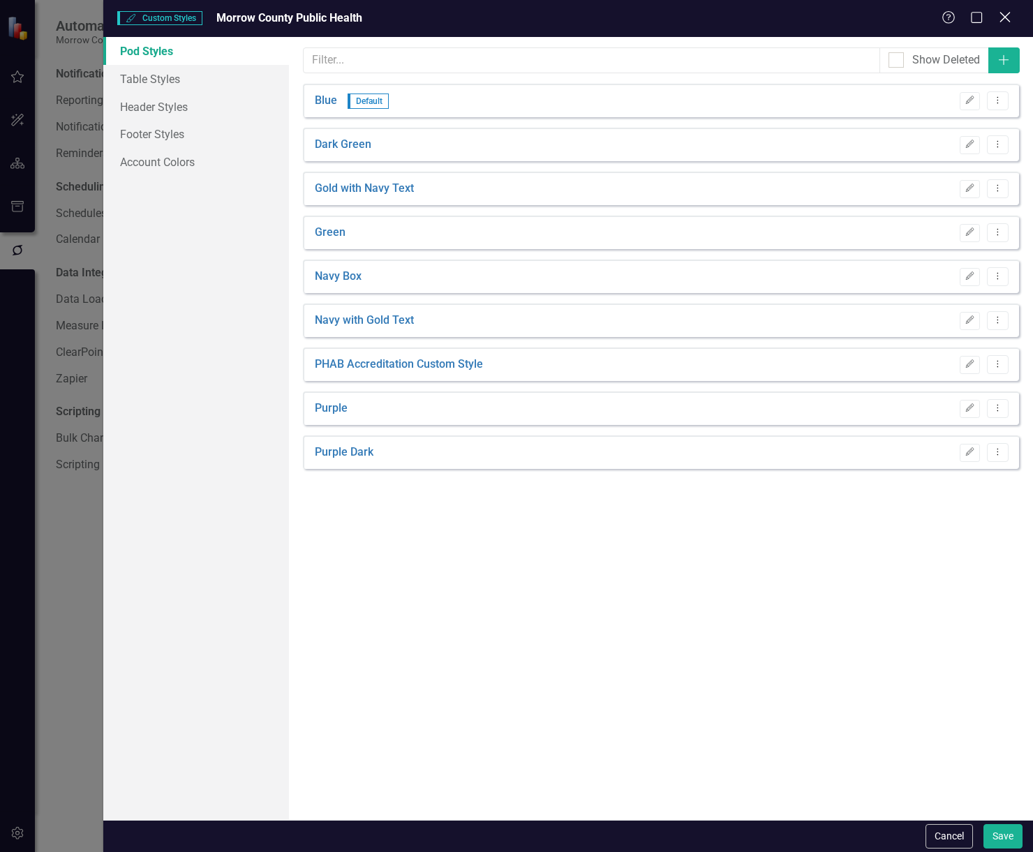
click at [1009, 16] on icon "Close" at bounding box center [1004, 16] width 17 height 13
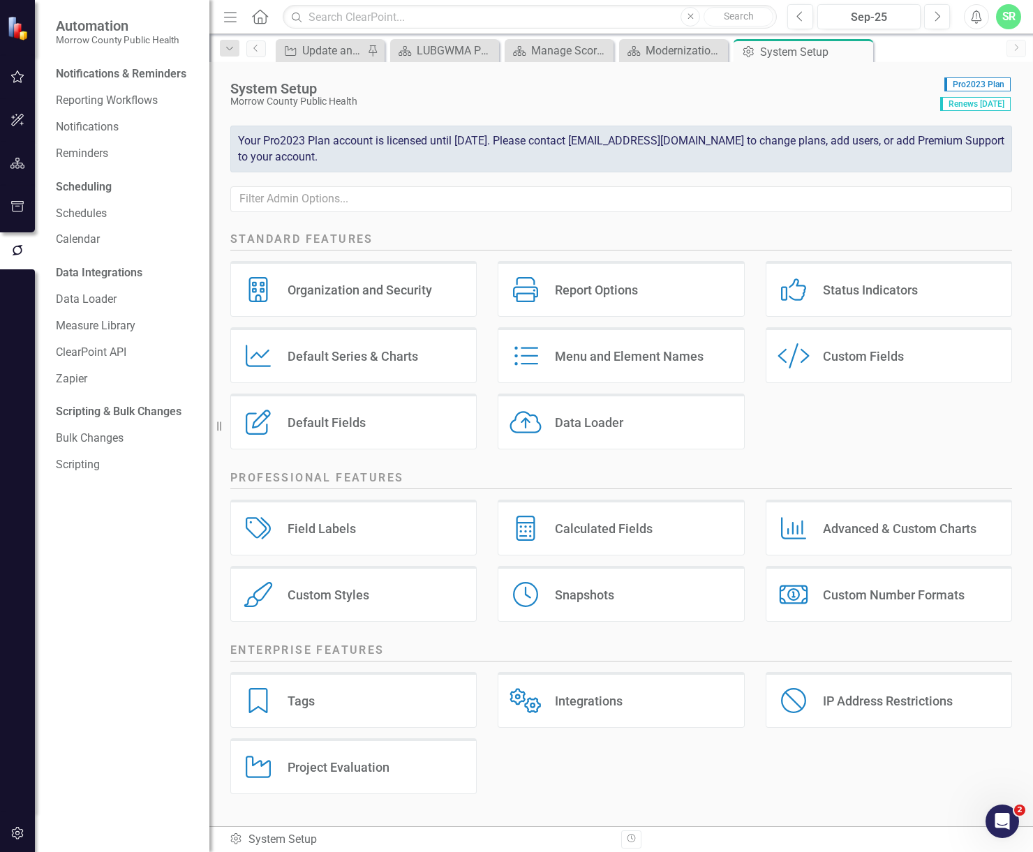
click at [355, 289] on div "Organization and Security" at bounding box center [360, 290] width 144 height 16
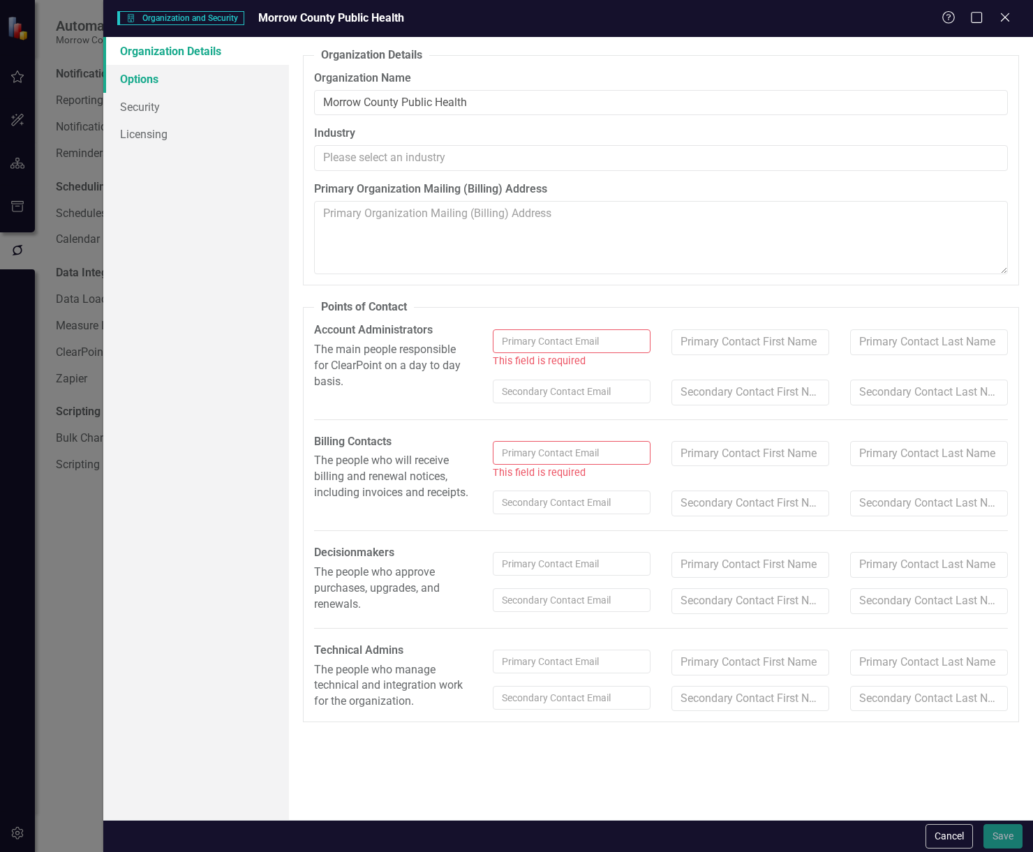
click at [158, 85] on link "Options" at bounding box center [196, 79] width 186 height 28
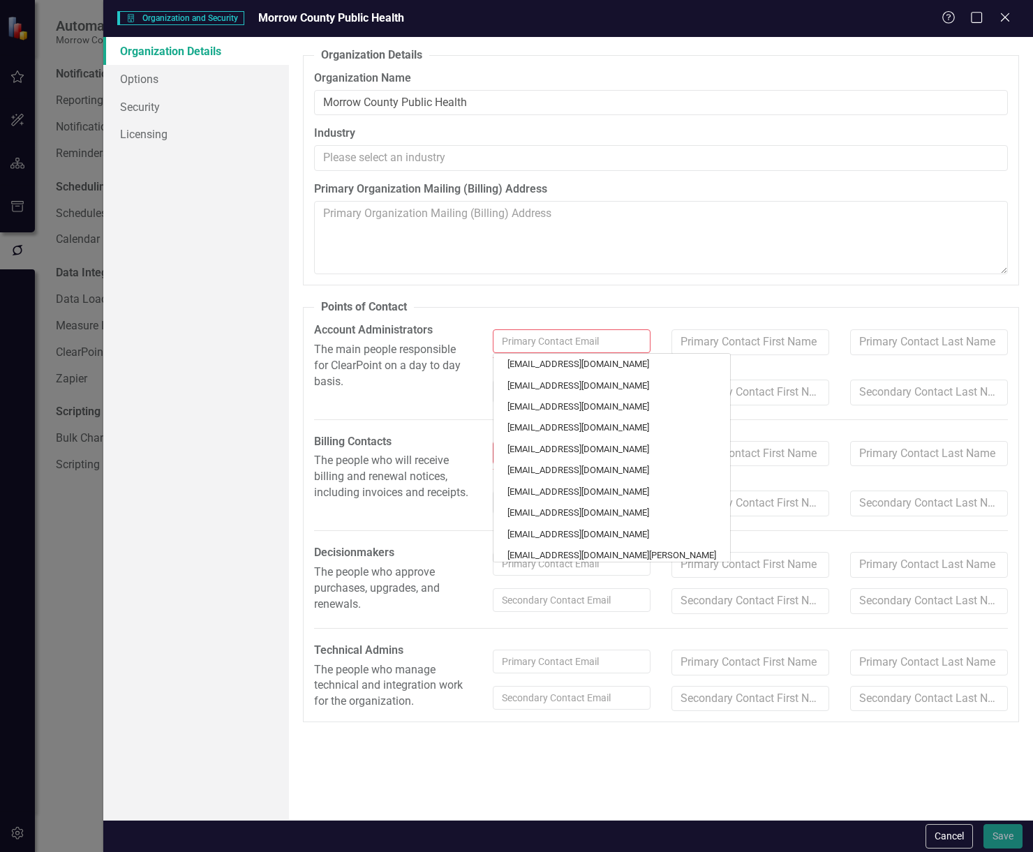
click at [603, 346] on input "text" at bounding box center [572, 341] width 158 height 24
click at [514, 436] on link "[EMAIL_ADDRESS][DOMAIN_NAME]" at bounding box center [611, 427] width 237 height 21
type input "[PERSON_NAME]"
type input "[EMAIL_ADDRESS][DOMAIN_NAME]"
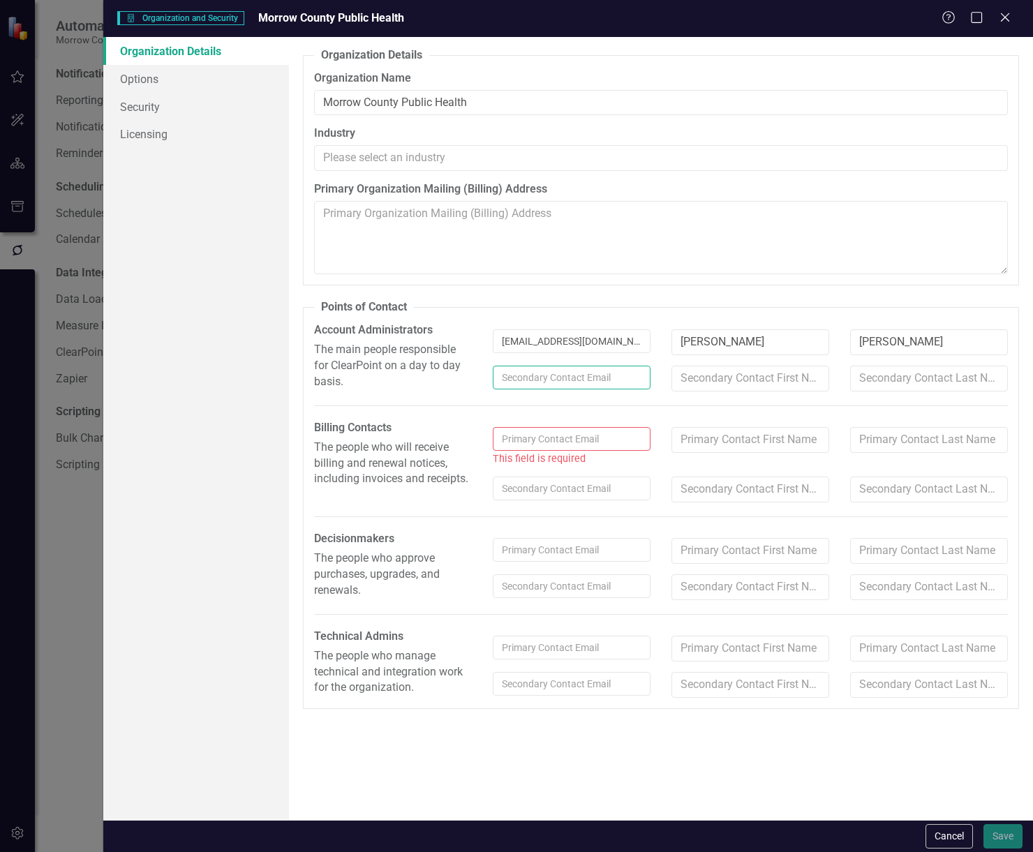
click at [532, 380] on input "text" at bounding box center [572, 378] width 158 height 24
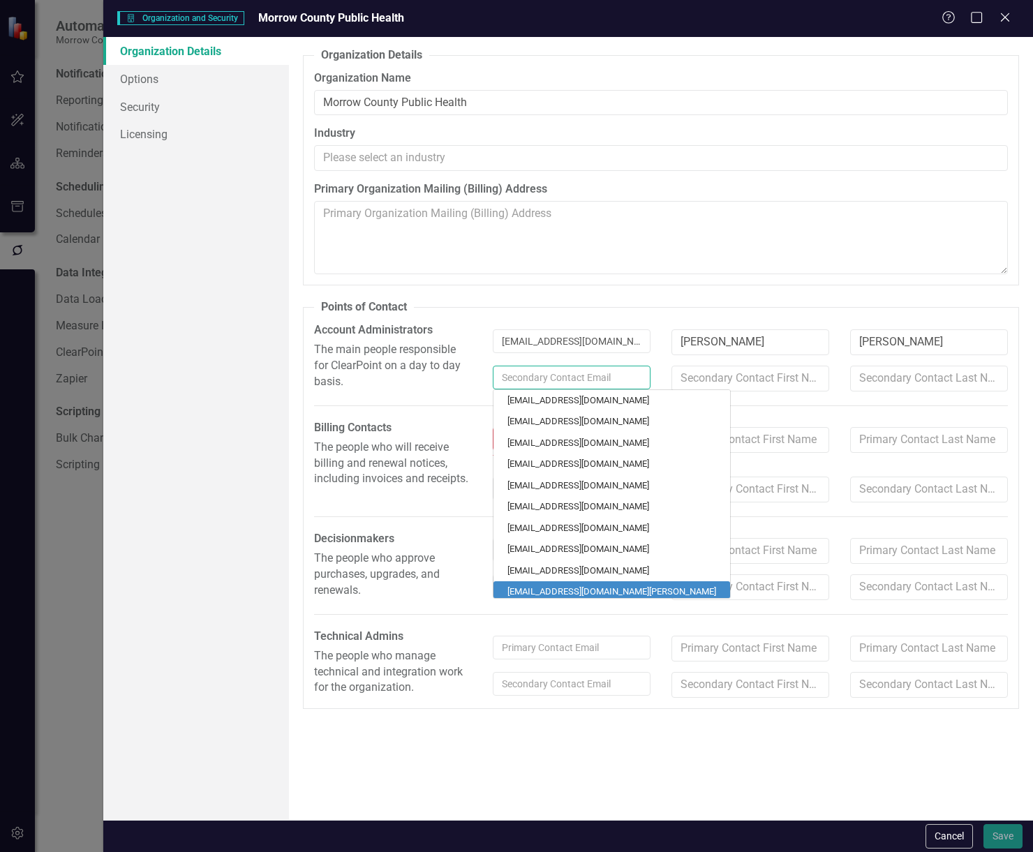
click at [537, 593] on link "srea@co.morrow.or.us" at bounding box center [611, 591] width 237 height 21
type input "[PERSON_NAME]"
type input "Rea"
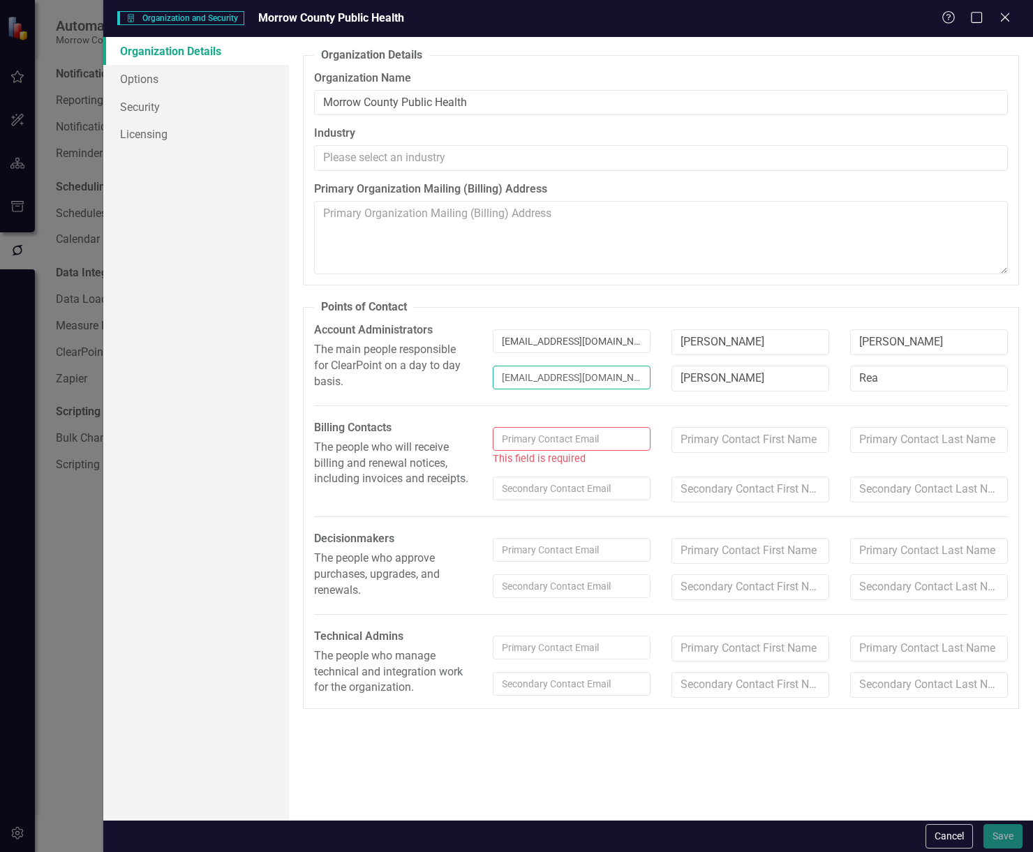
drag, startPoint x: 623, startPoint y: 372, endPoint x: 529, endPoint y: 378, distance: 93.7
click at [529, 378] on input "srea@co.morrow.or.us" at bounding box center [572, 378] width 158 height 24
type input "[EMAIL_ADDRESS][DOMAIN_NAME]"
click at [532, 436] on input "text" at bounding box center [572, 439] width 158 height 24
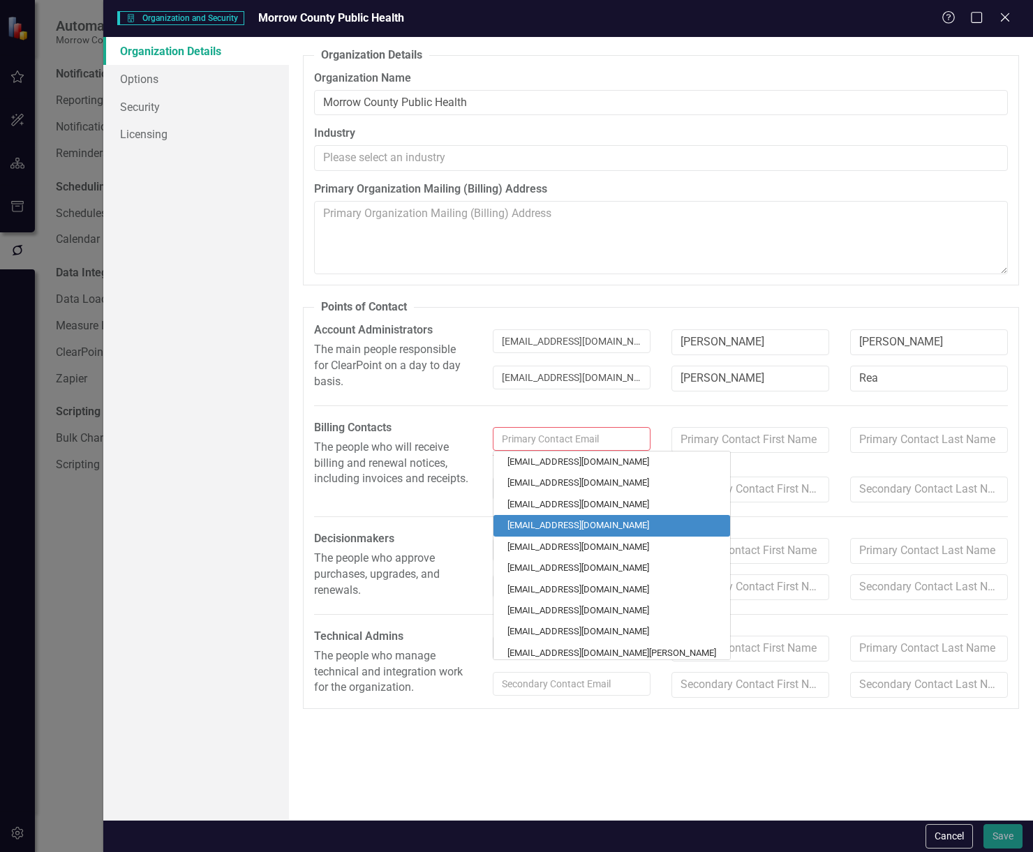
click at [535, 530] on link "[EMAIL_ADDRESS][DOMAIN_NAME]" at bounding box center [611, 525] width 237 height 21
type input "[PERSON_NAME]"
type input "[EMAIL_ADDRESS][DOMAIN_NAME]"
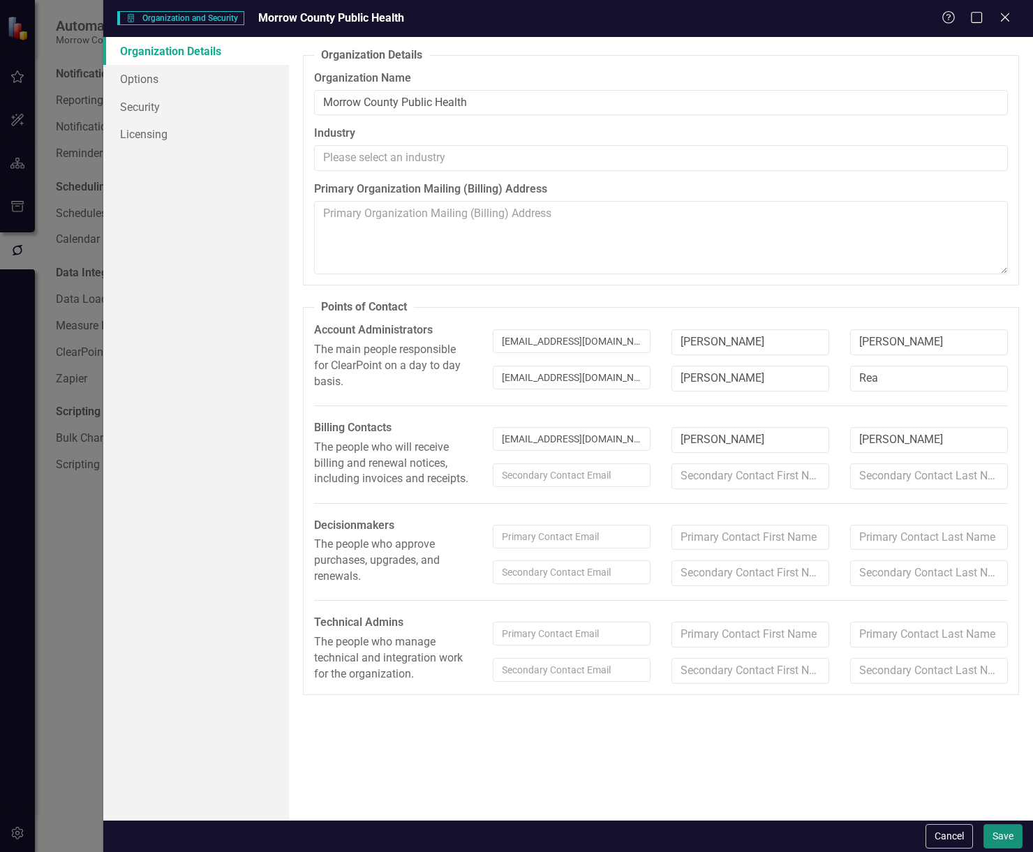
click at [997, 842] on button "Save" at bounding box center [1002, 836] width 39 height 24
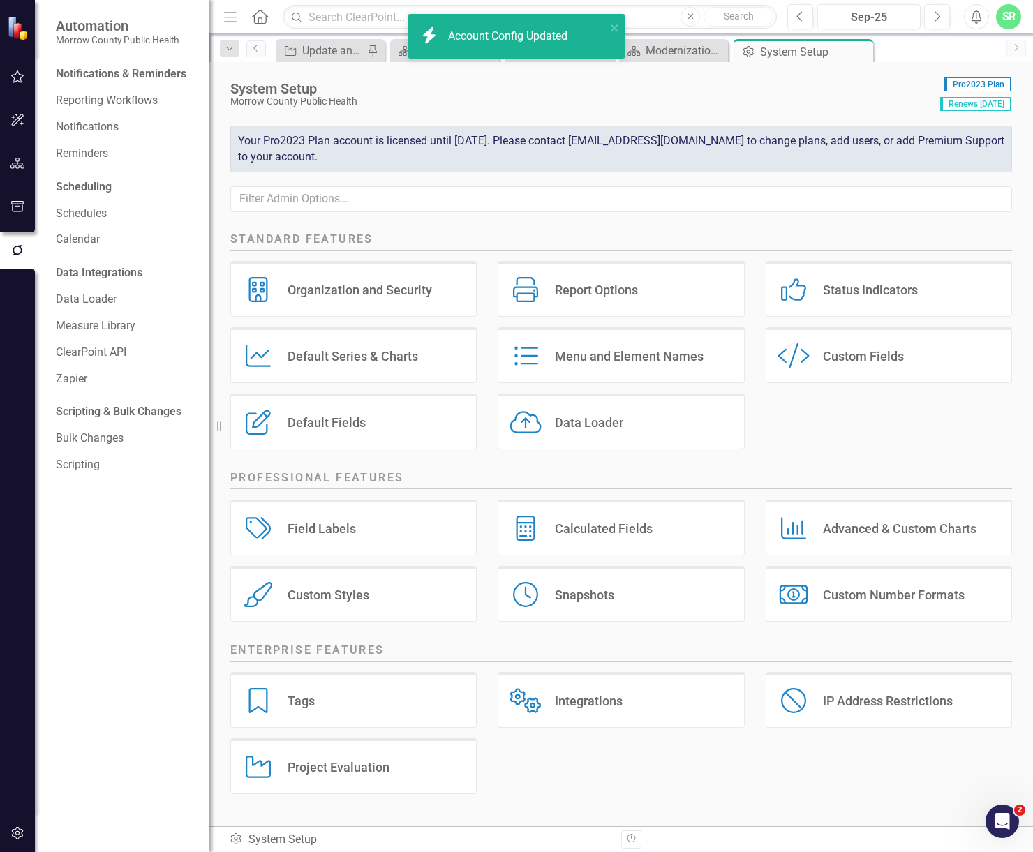
click at [379, 292] on div "Organization and Security" at bounding box center [360, 290] width 144 height 16
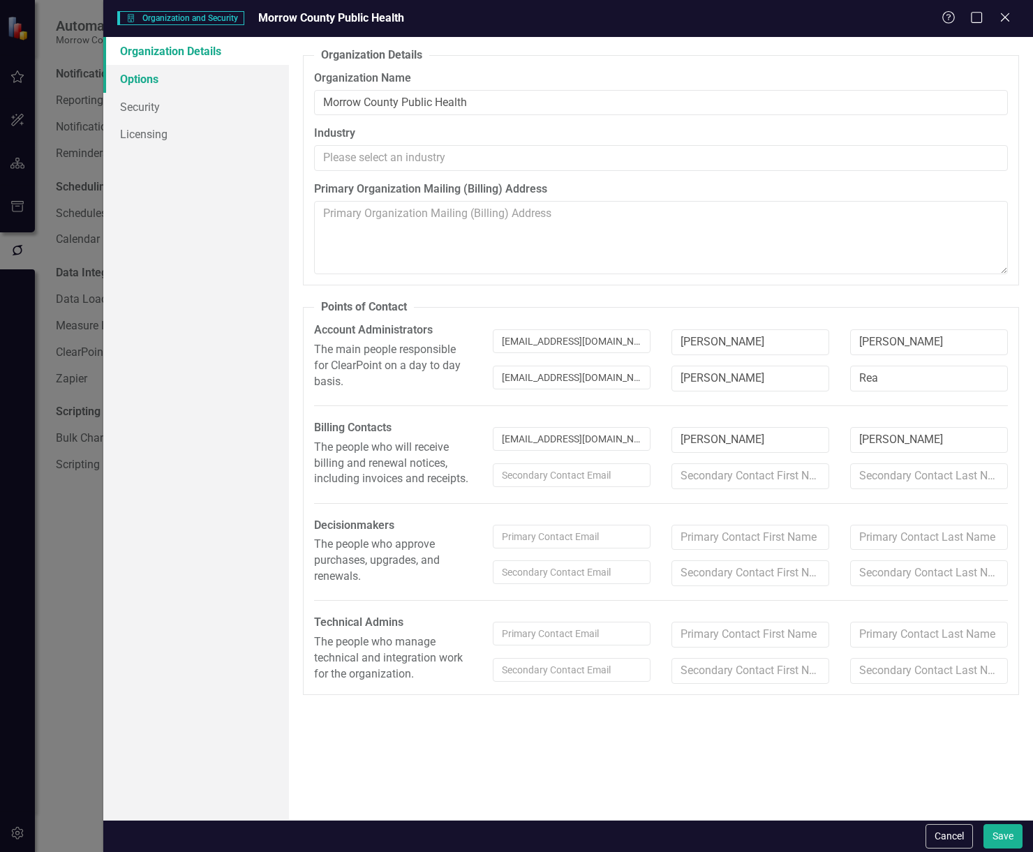
click at [135, 84] on link "Options" at bounding box center [196, 79] width 186 height 28
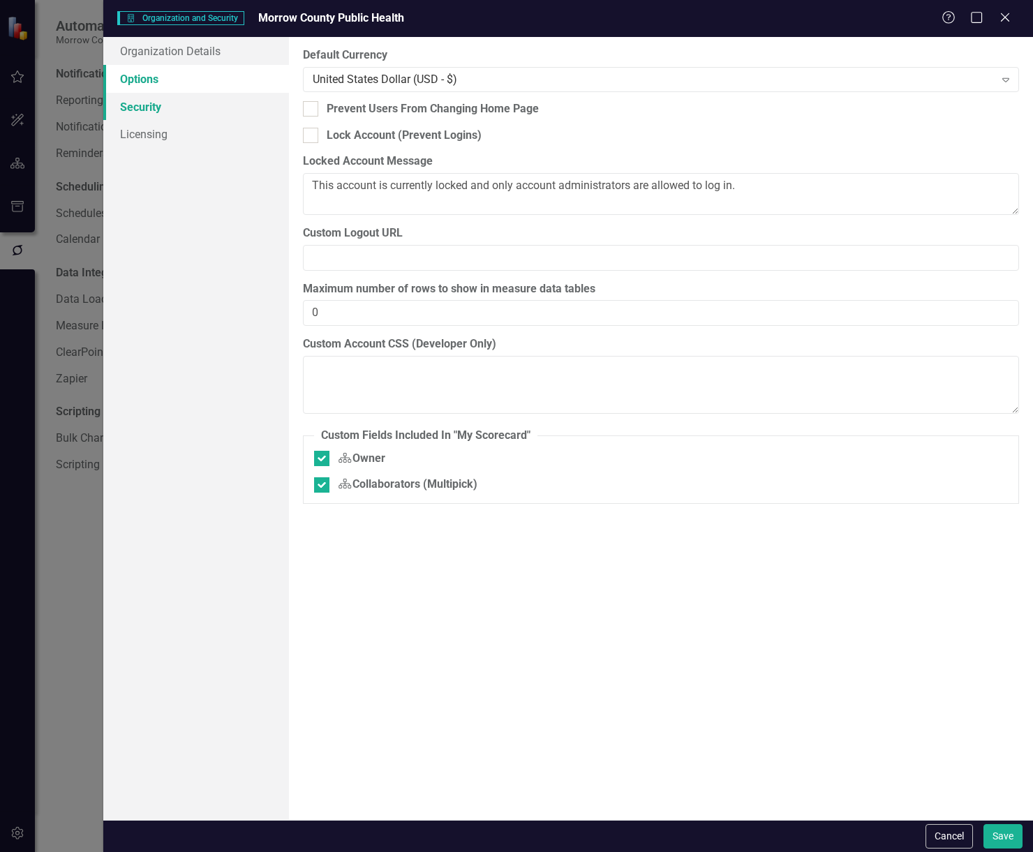
click at [146, 103] on link "Security" at bounding box center [196, 107] width 186 height 28
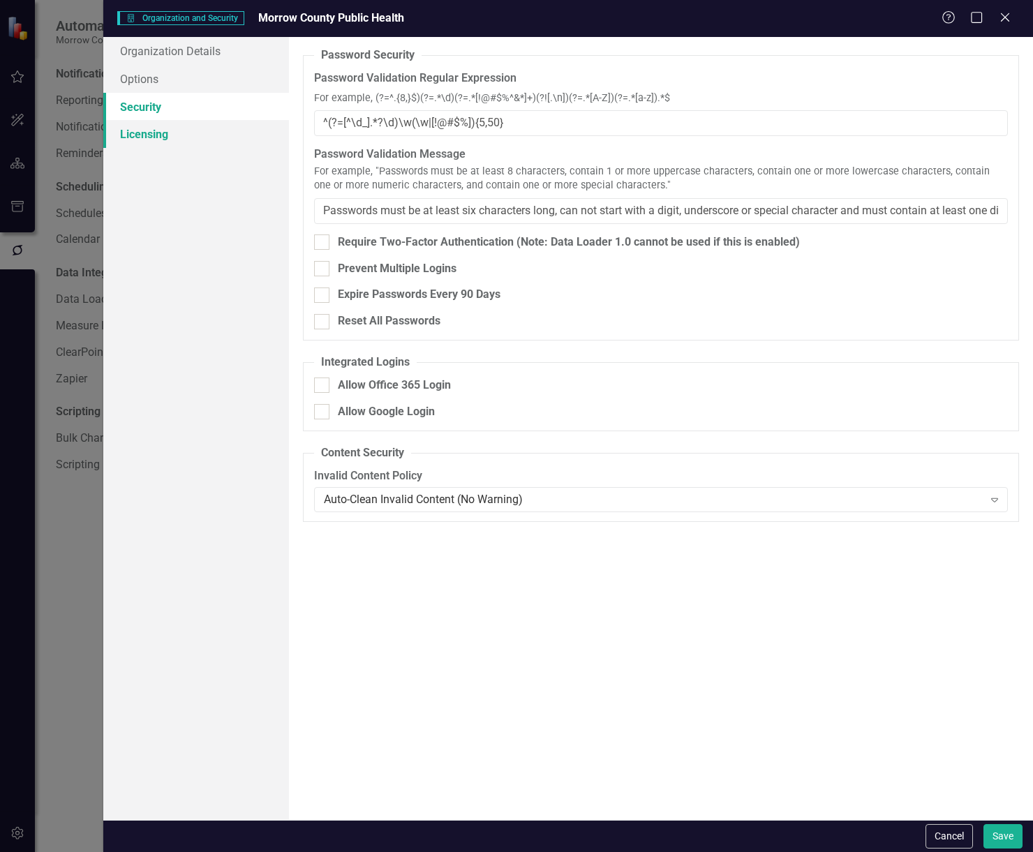
click at [149, 138] on link "Licensing" at bounding box center [196, 134] width 186 height 28
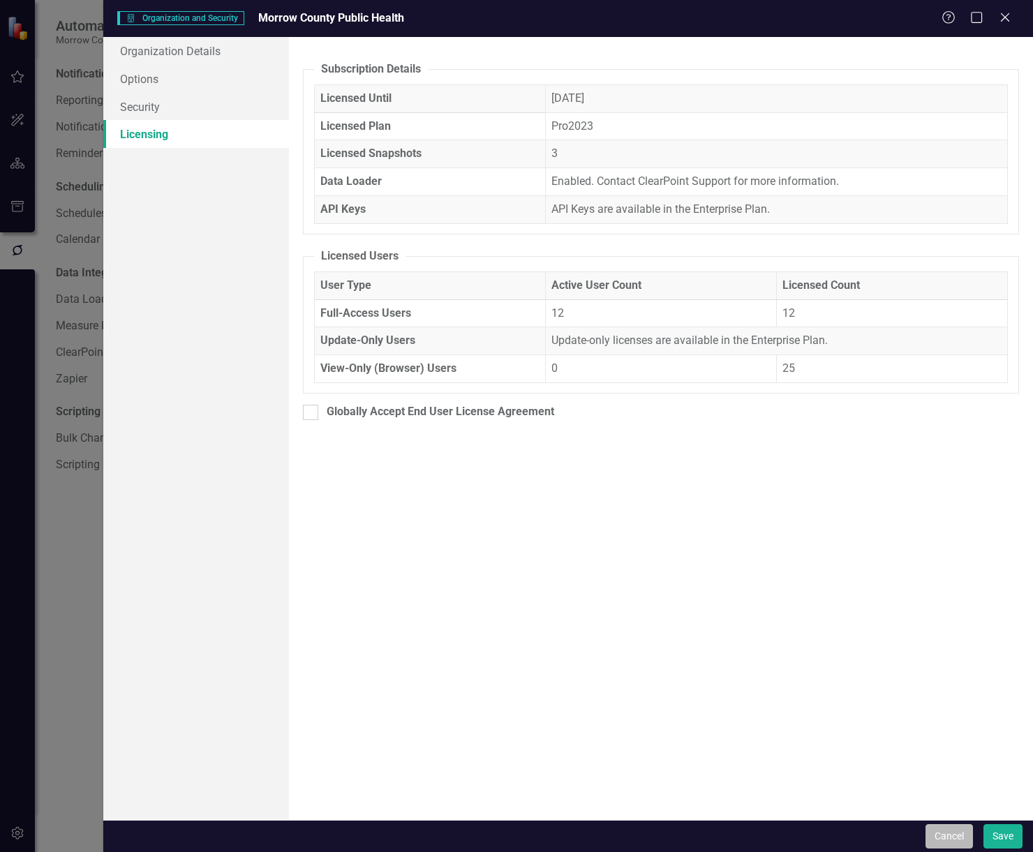
click at [935, 831] on button "Cancel" at bounding box center [948, 836] width 47 height 24
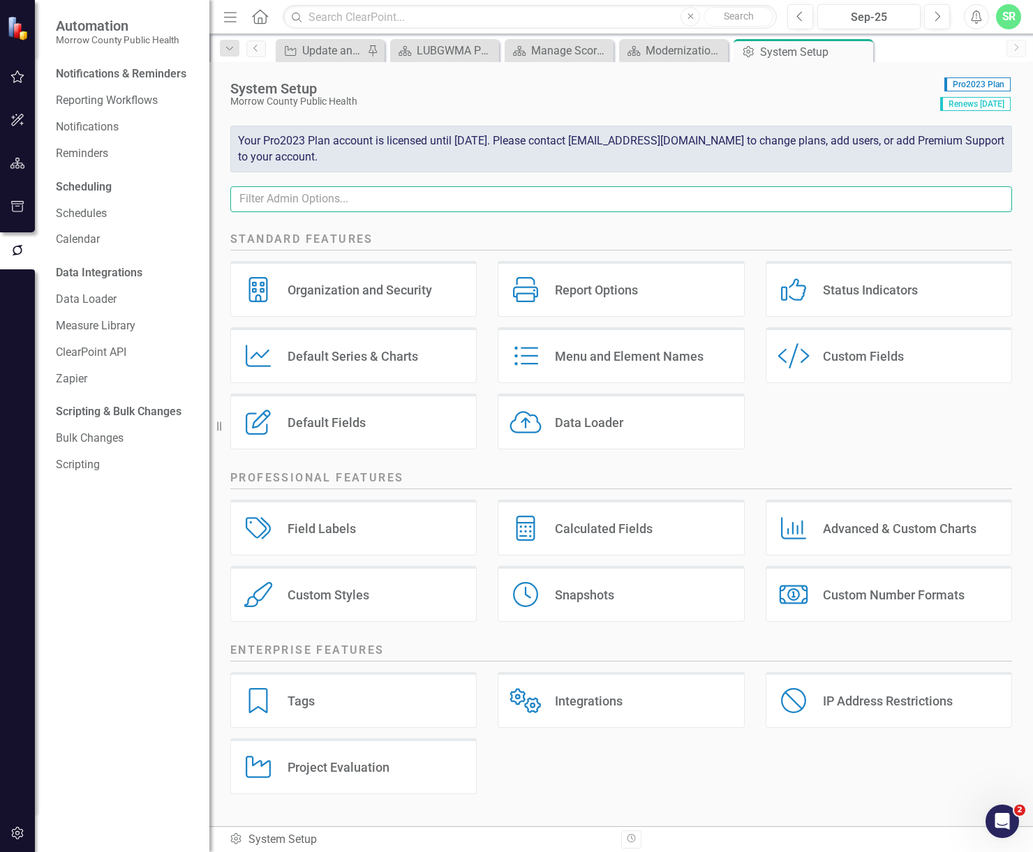
click at [298, 197] on input "text" at bounding box center [621, 199] width 782 height 26
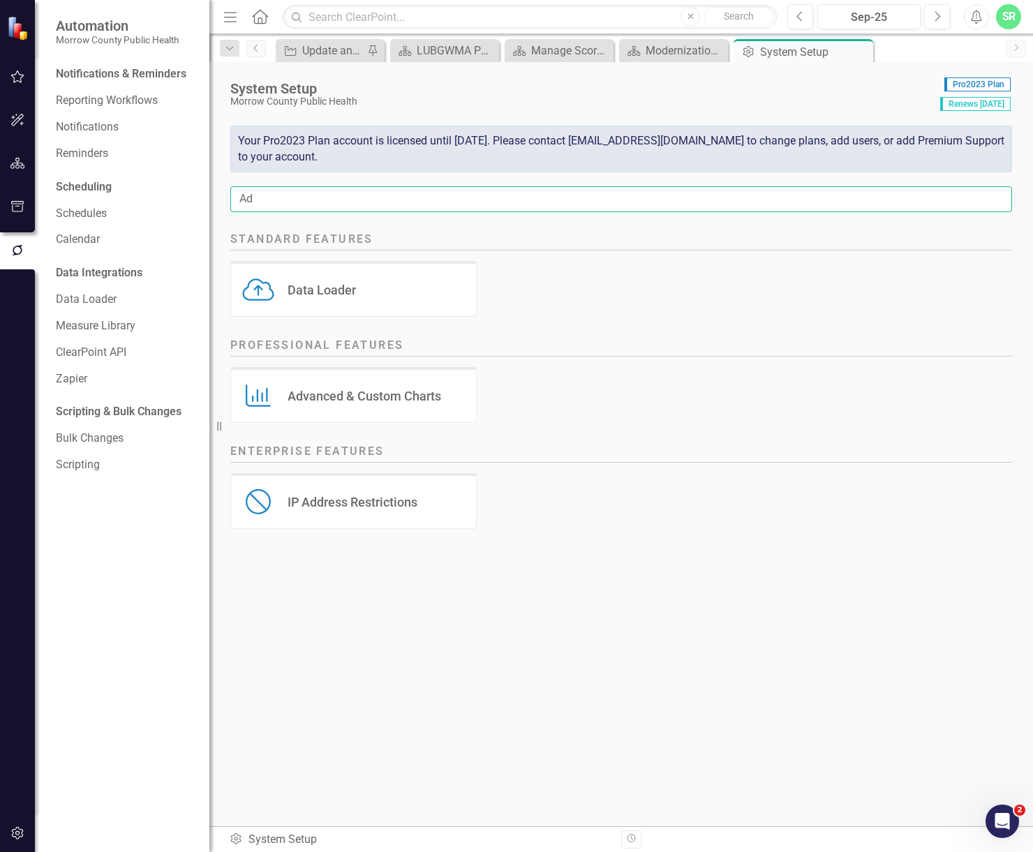
type input "A"
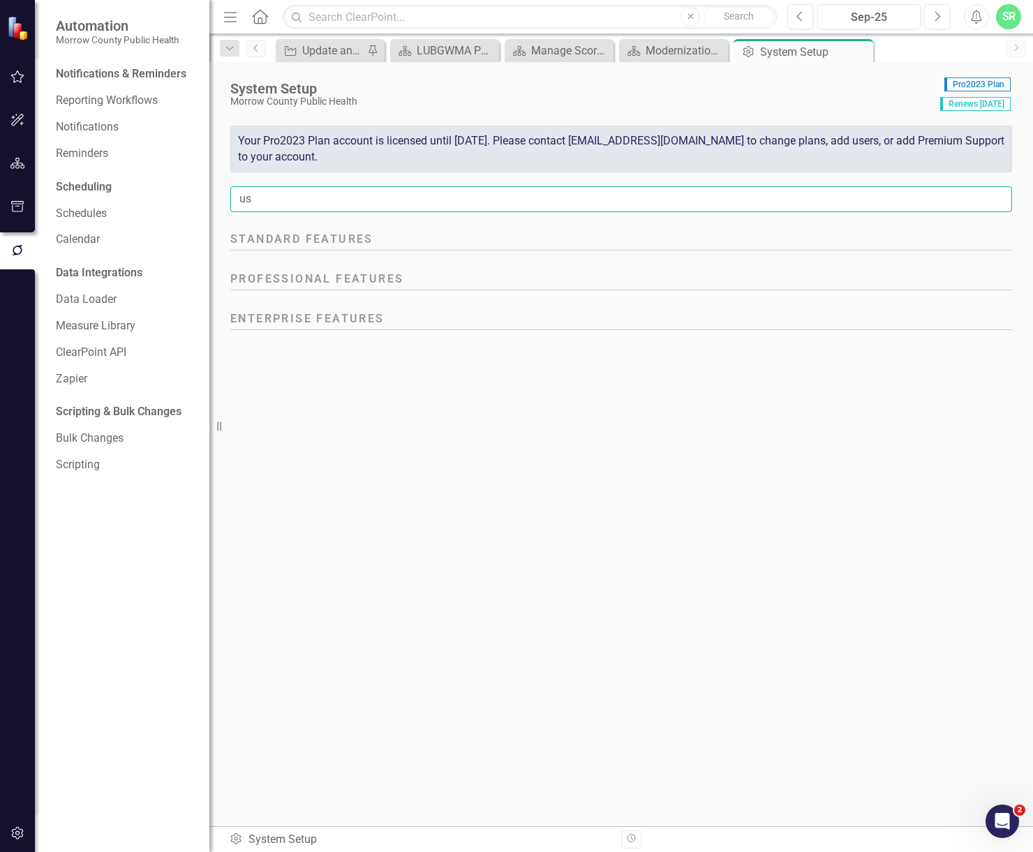
type input "u"
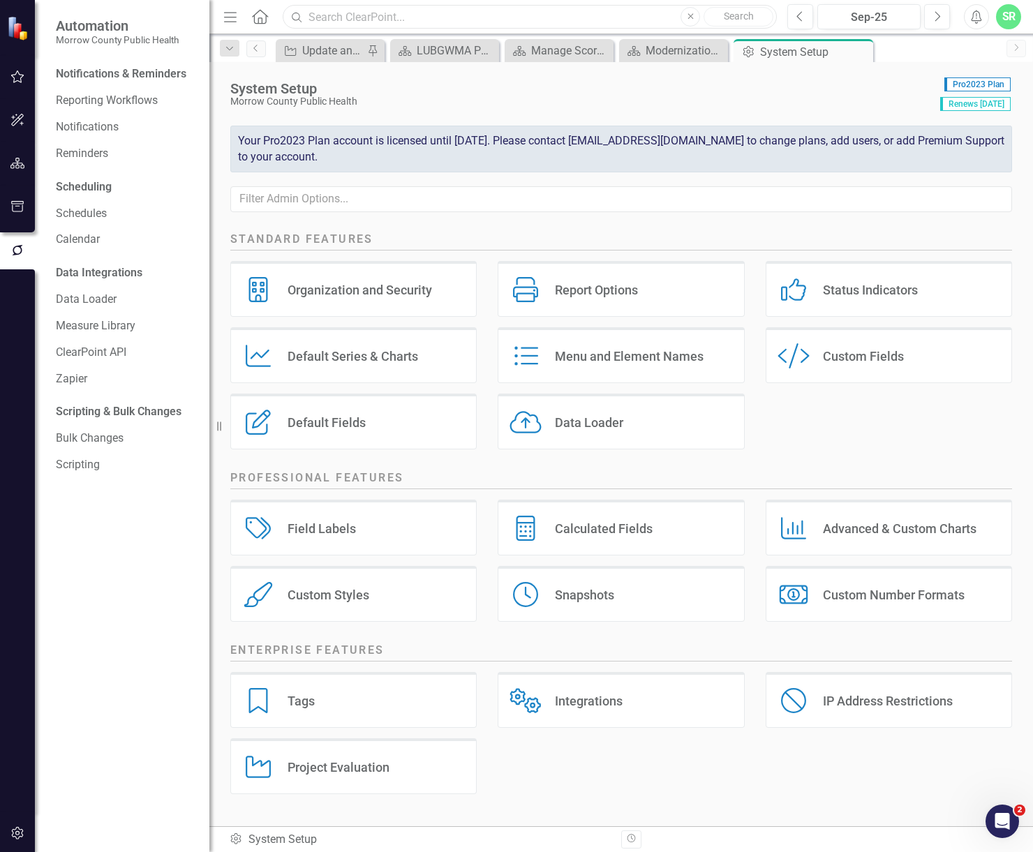
click at [396, 13] on input "text" at bounding box center [530, 17] width 494 height 24
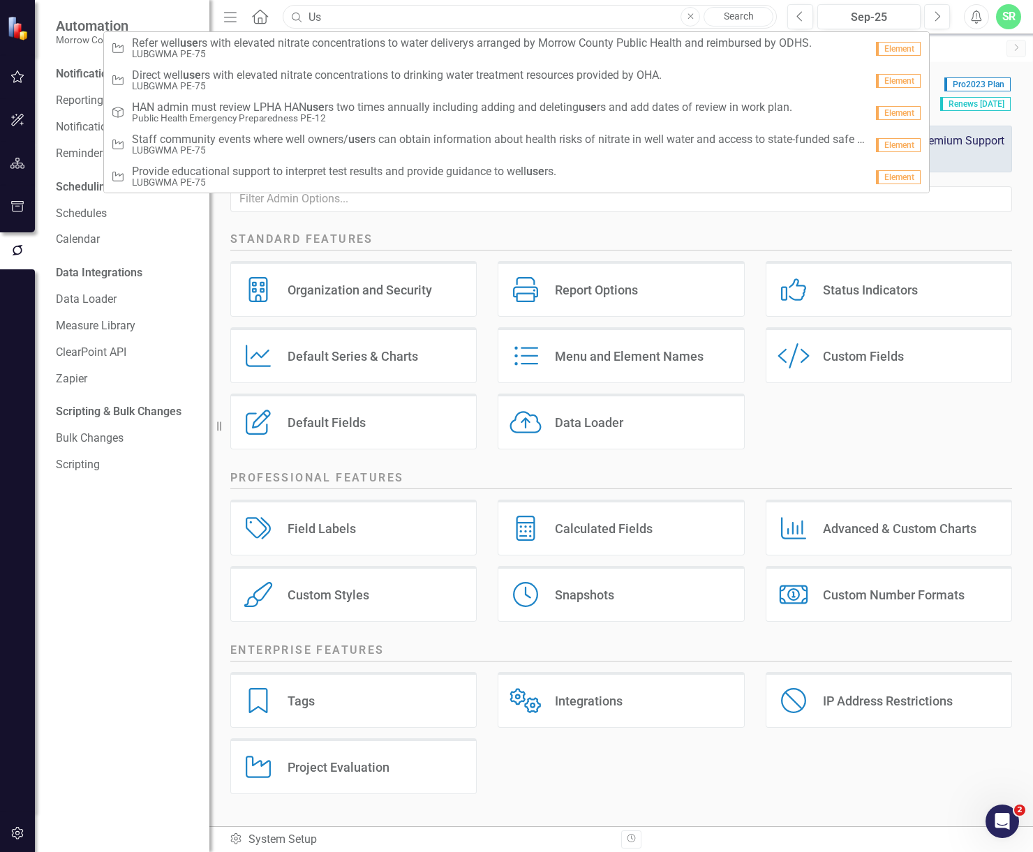
type input "U"
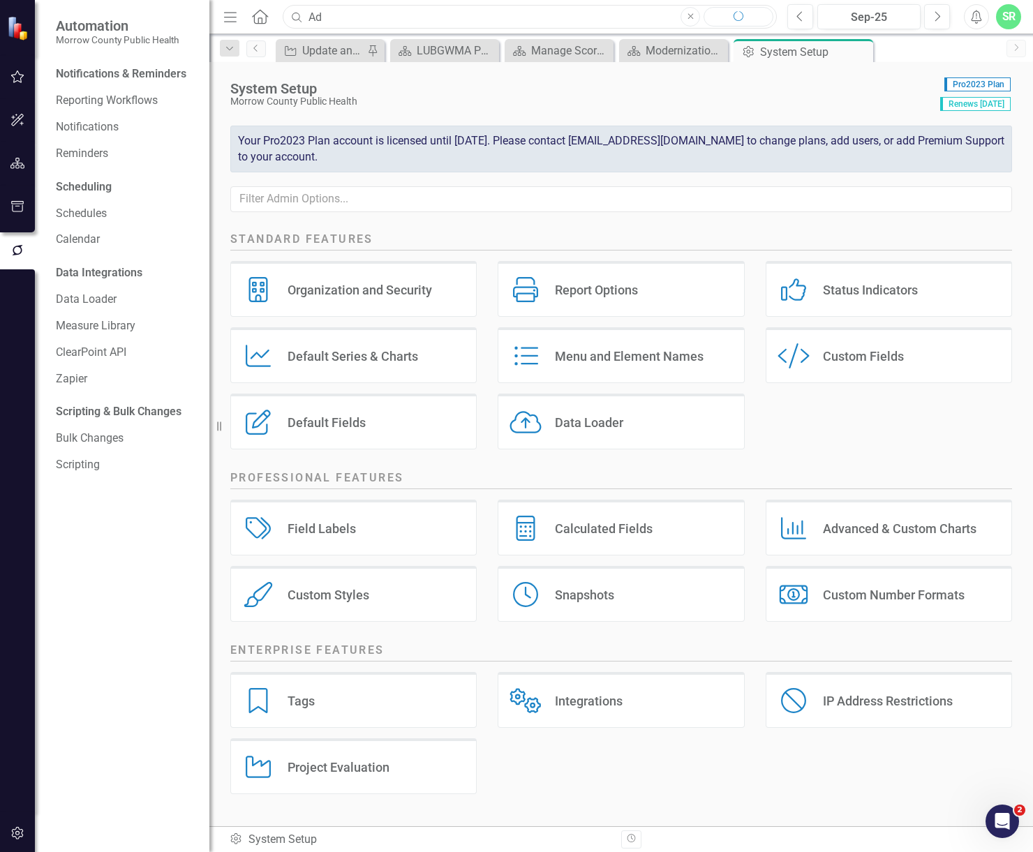
type input "A"
click at [228, 15] on icon "Menu" at bounding box center [230, 16] width 18 height 15
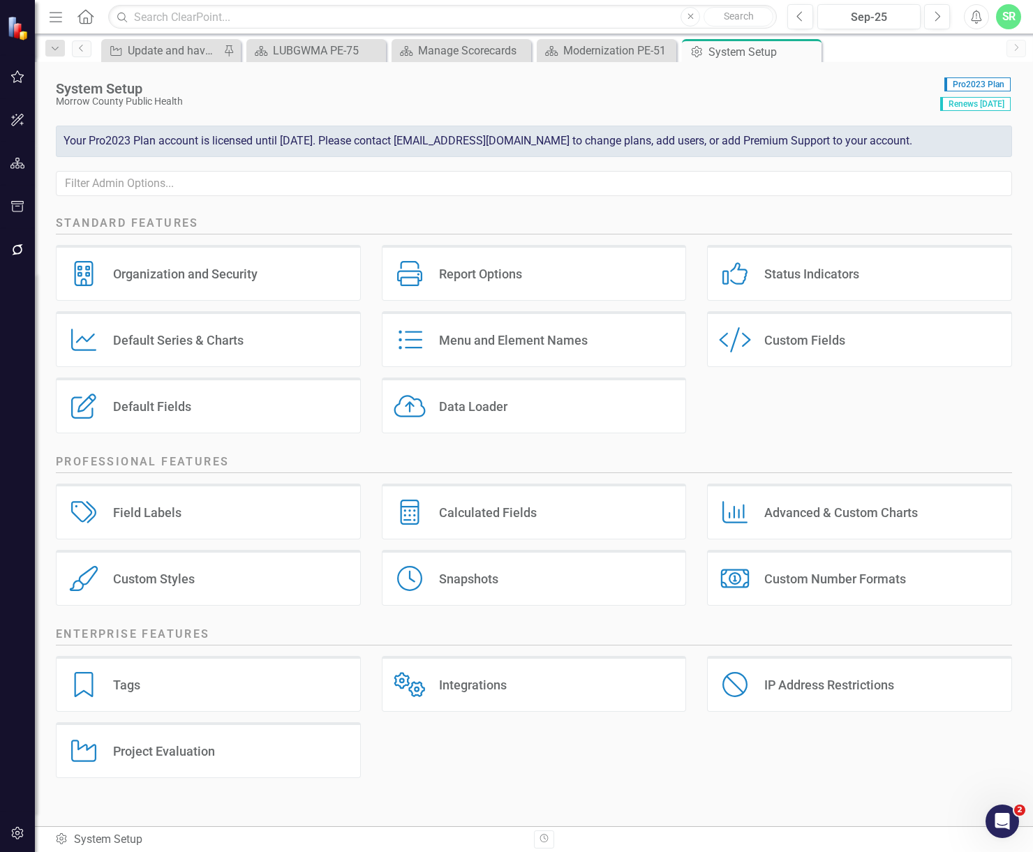
click at [53, 22] on icon "Menu" at bounding box center [56, 16] width 18 height 15
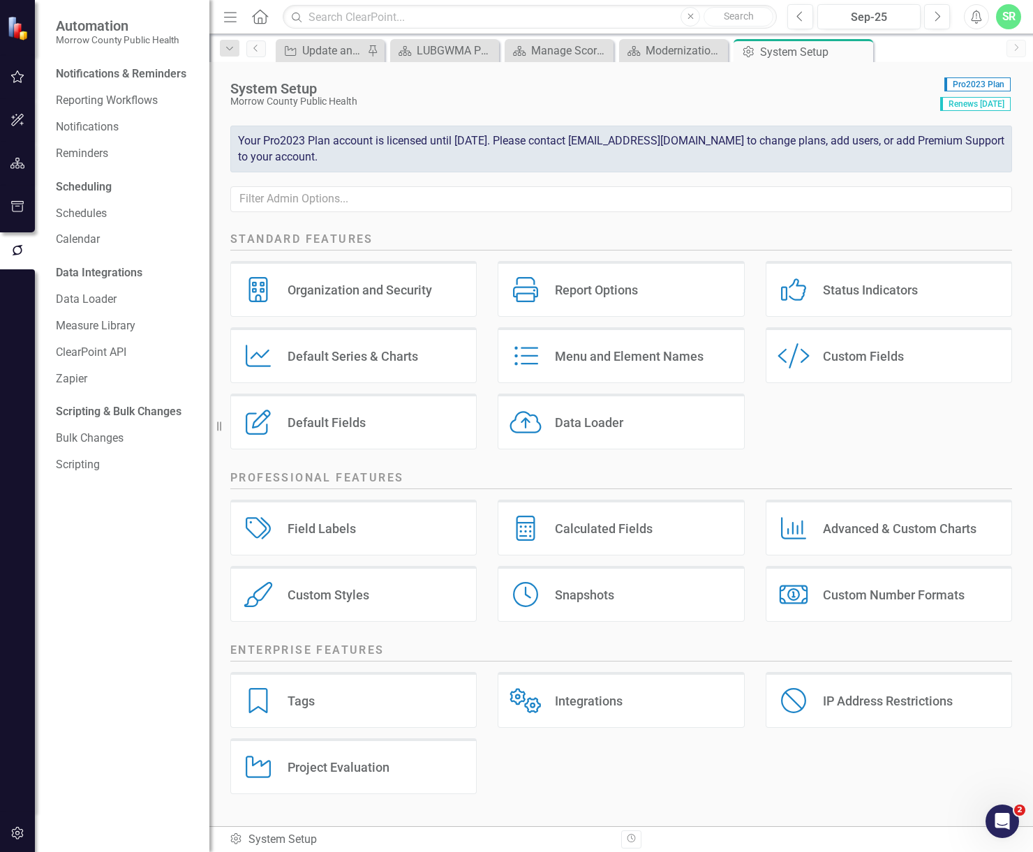
click at [694, 17] on button "Close" at bounding box center [690, 17] width 20 height 20
click at [20, 80] on icon "button" at bounding box center [17, 76] width 15 height 11
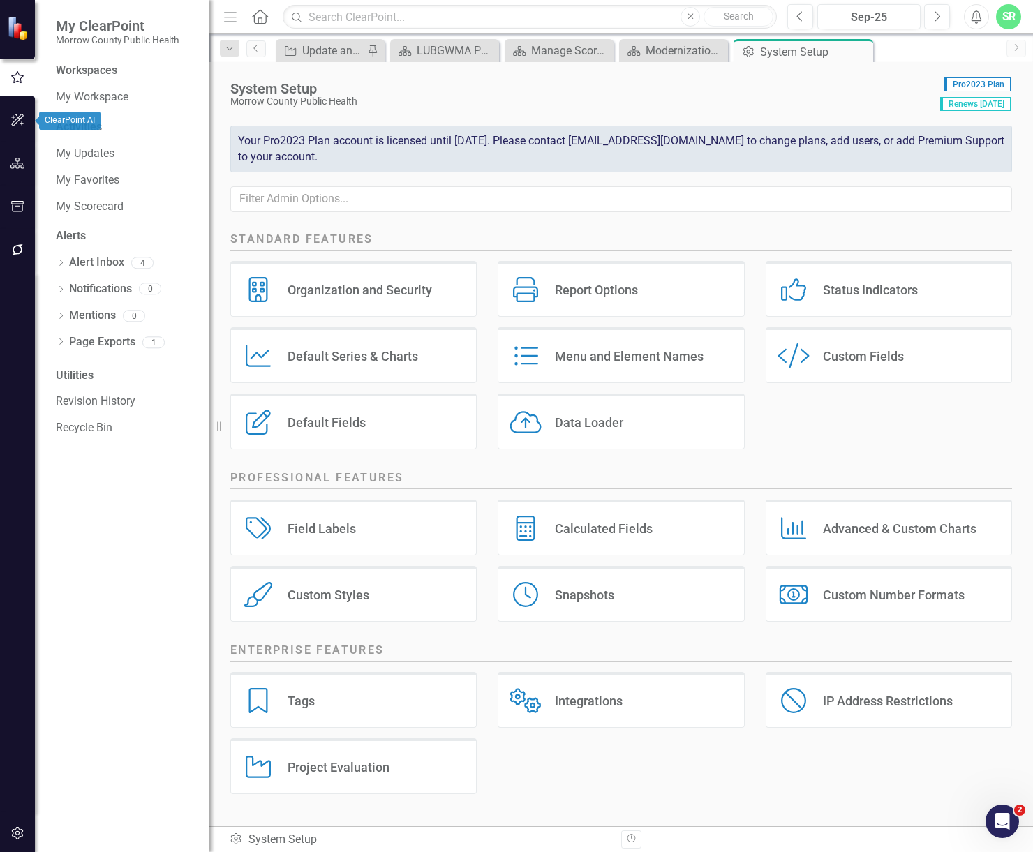
click at [26, 118] on button "button" at bounding box center [17, 120] width 31 height 29
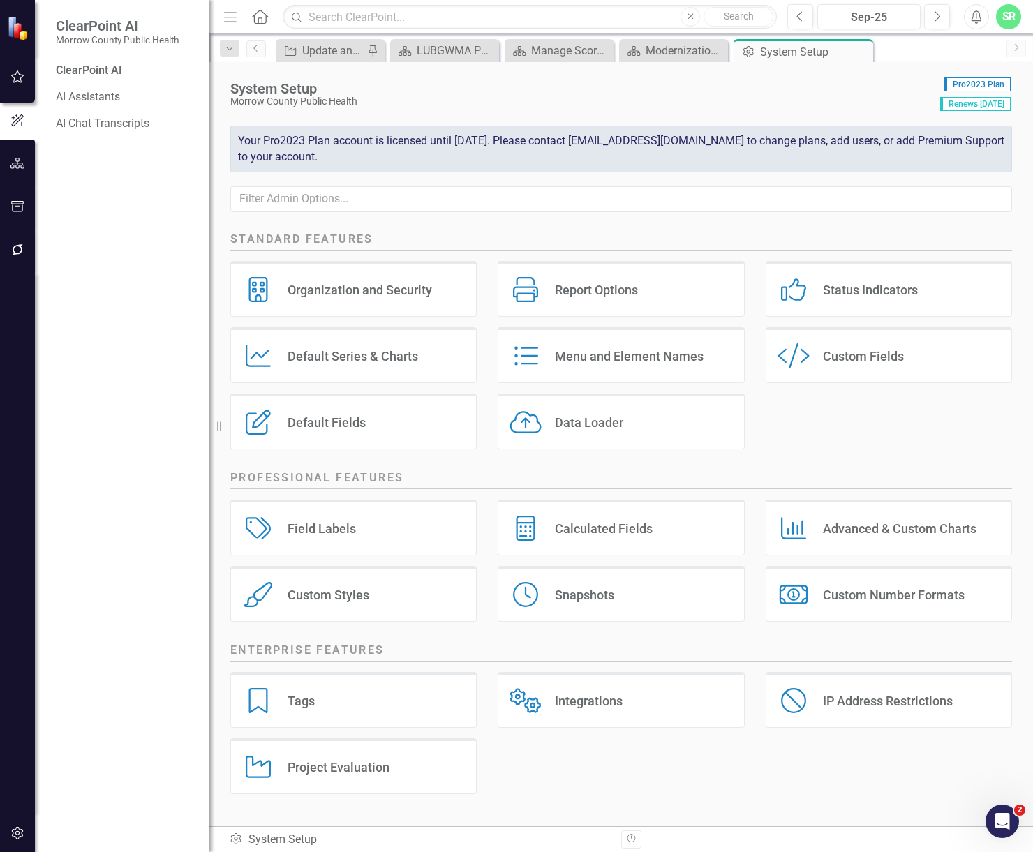
click at [11, 165] on icon "button" at bounding box center [17, 163] width 15 height 11
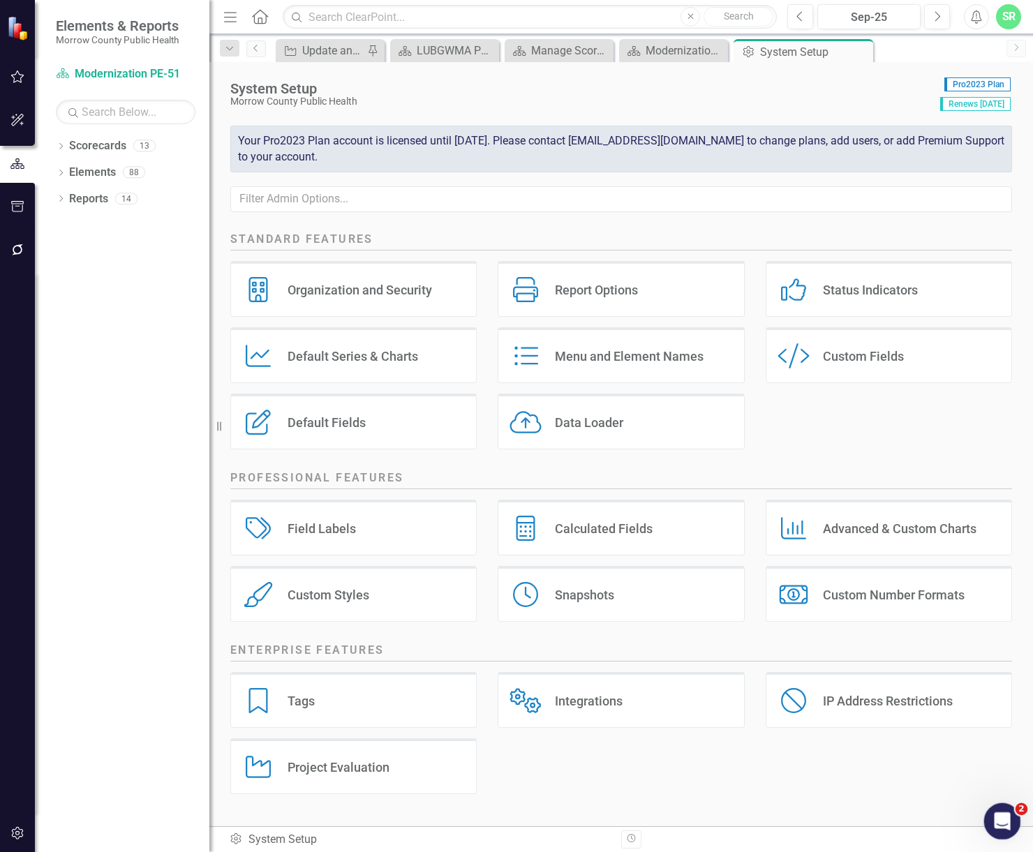
click at [1011, 822] on div "Open Intercom Messenger" at bounding box center [1000, 819] width 46 height 46
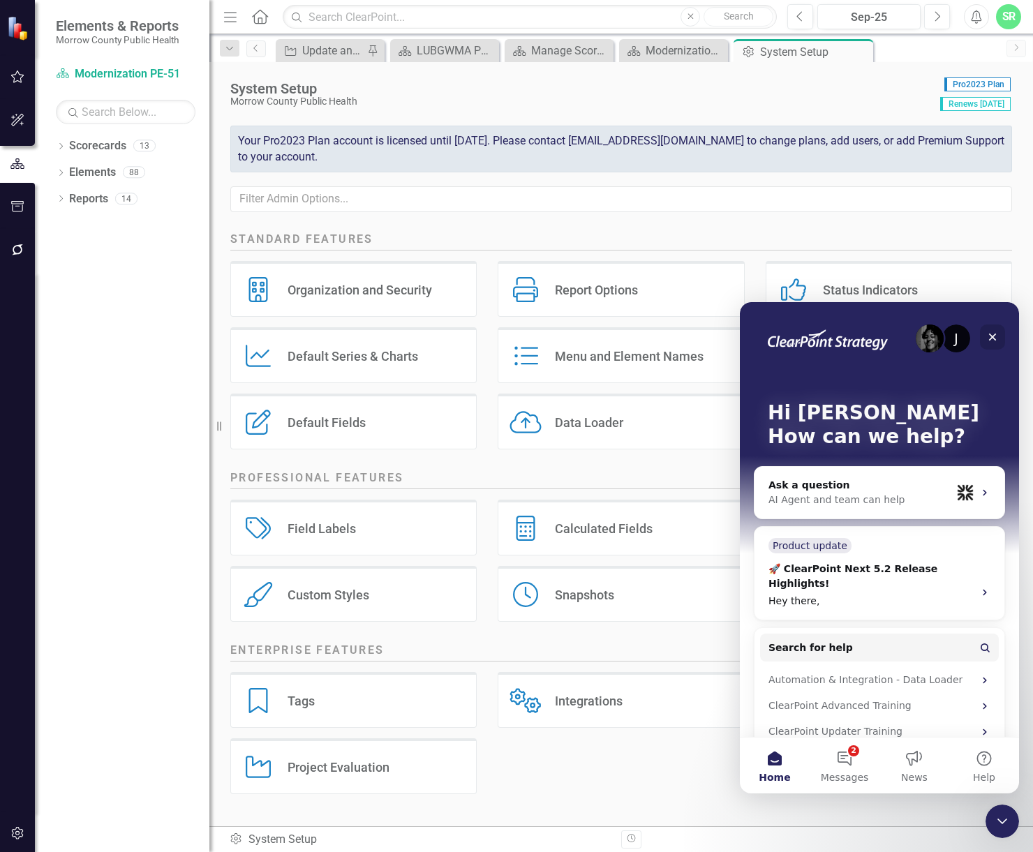
click at [995, 338] on icon "Close" at bounding box center [993, 338] width 8 height 8
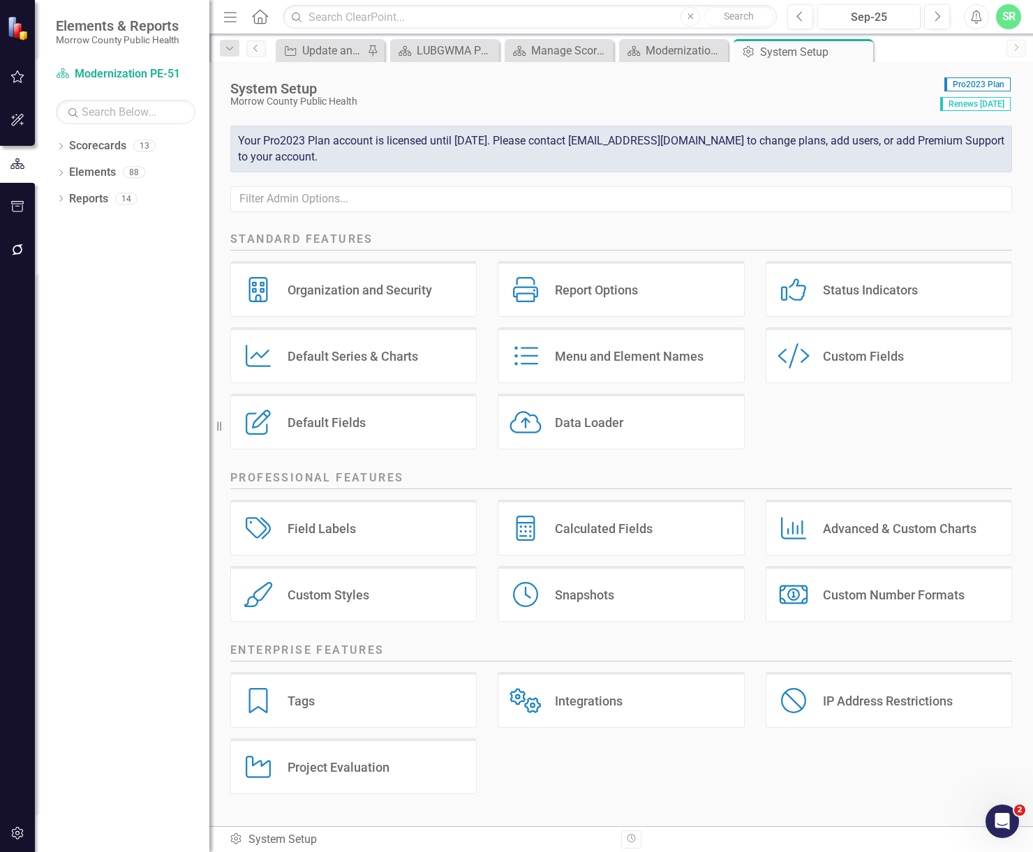
click at [861, 304] on div "Status Indicators Status Indicators" at bounding box center [889, 289] width 246 height 56
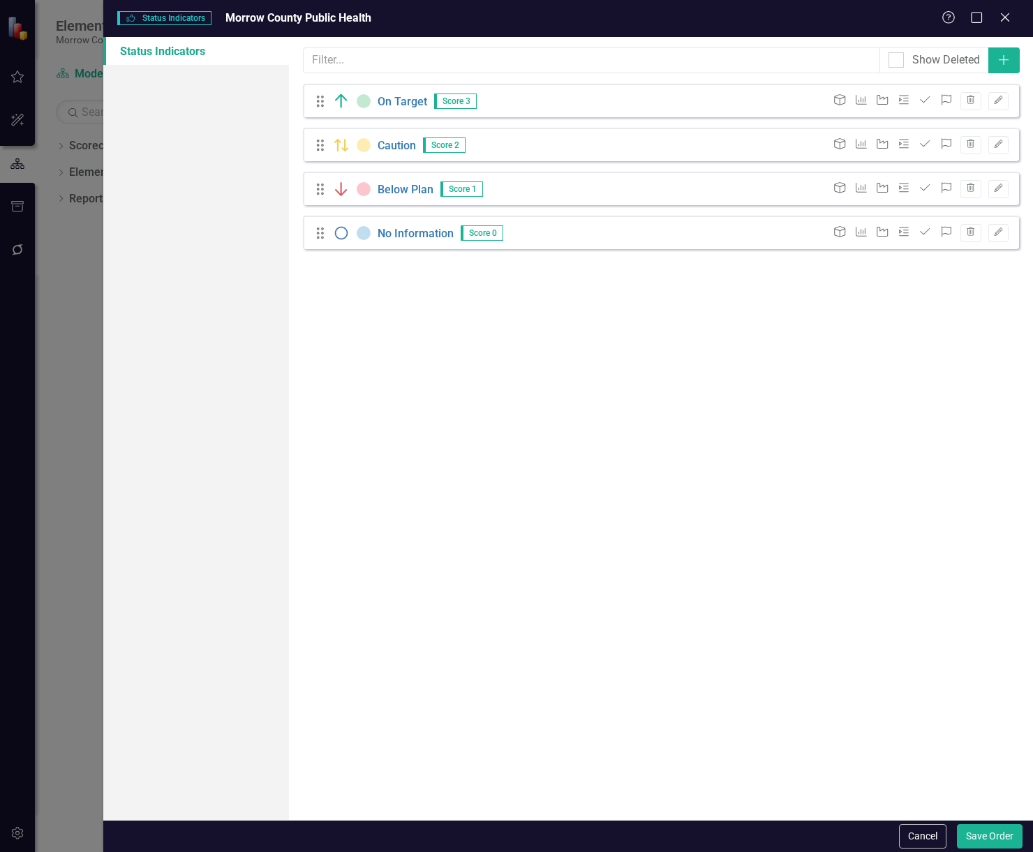
click at [75, 261] on div "Status Indicators Status Indicators Morrow County Public Health Help Maximize C…" at bounding box center [516, 426] width 1033 height 852
click at [1007, 15] on icon at bounding box center [1004, 17] width 10 height 10
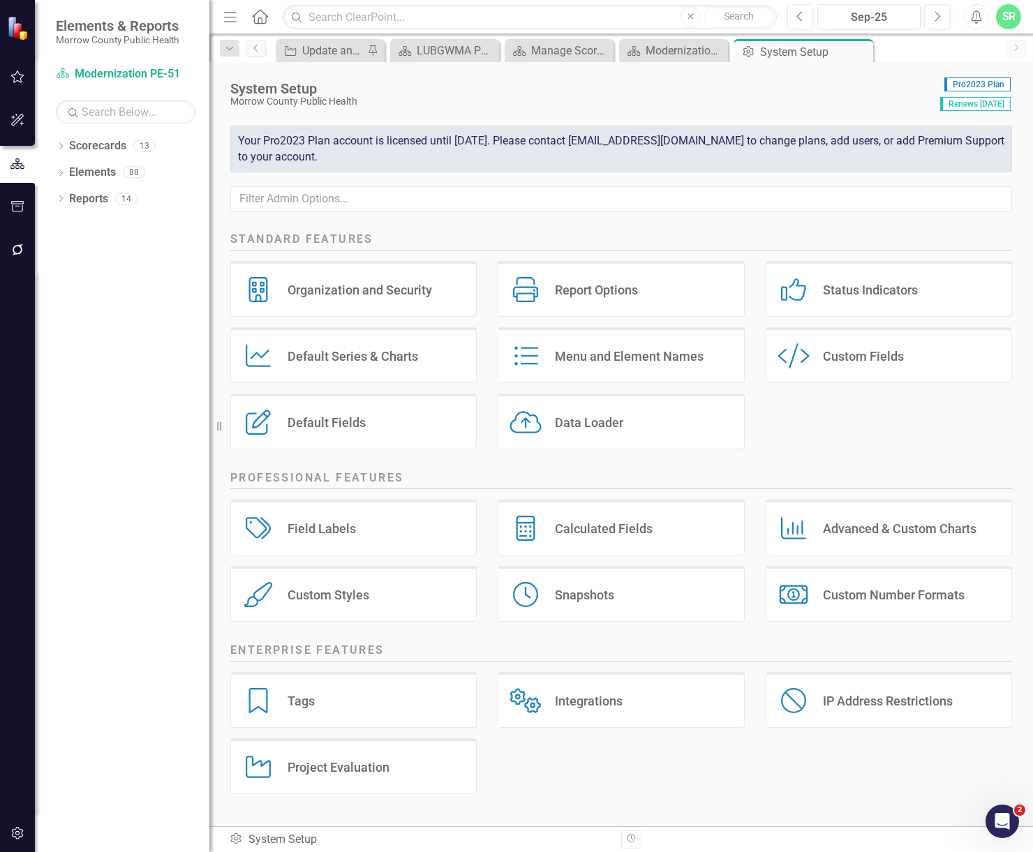
click at [598, 280] on div "Report Options Report Options" at bounding box center [621, 289] width 246 height 56
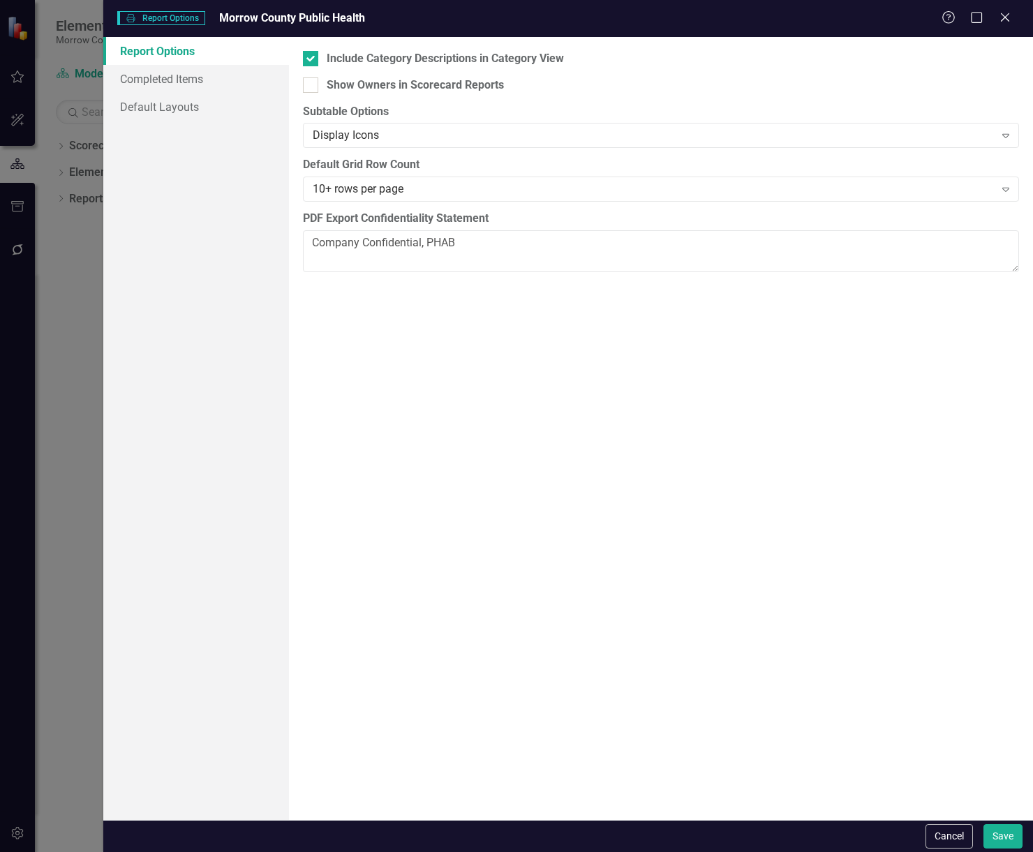
click at [84, 249] on div "Report Options Report Options Morrow County Public Health Help Maximize Close R…" at bounding box center [516, 426] width 1033 height 852
click at [955, 834] on button "Cancel" at bounding box center [948, 836] width 47 height 24
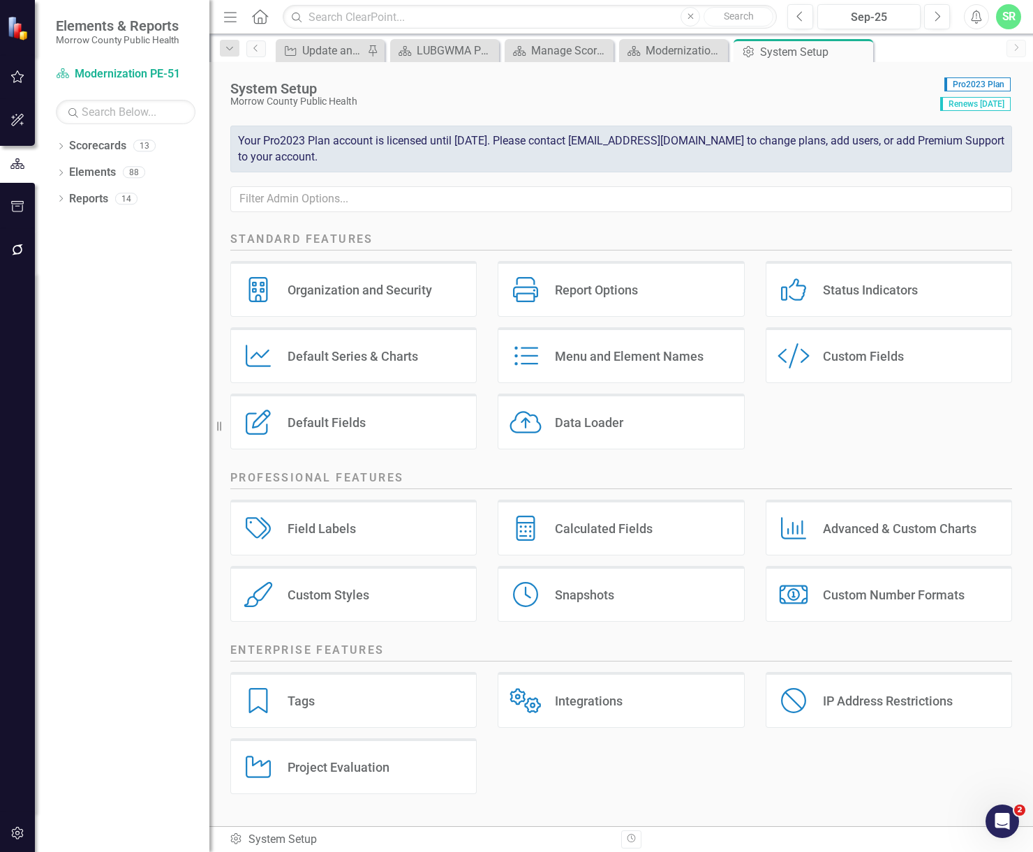
click at [262, 12] on icon at bounding box center [260, 16] width 16 height 15
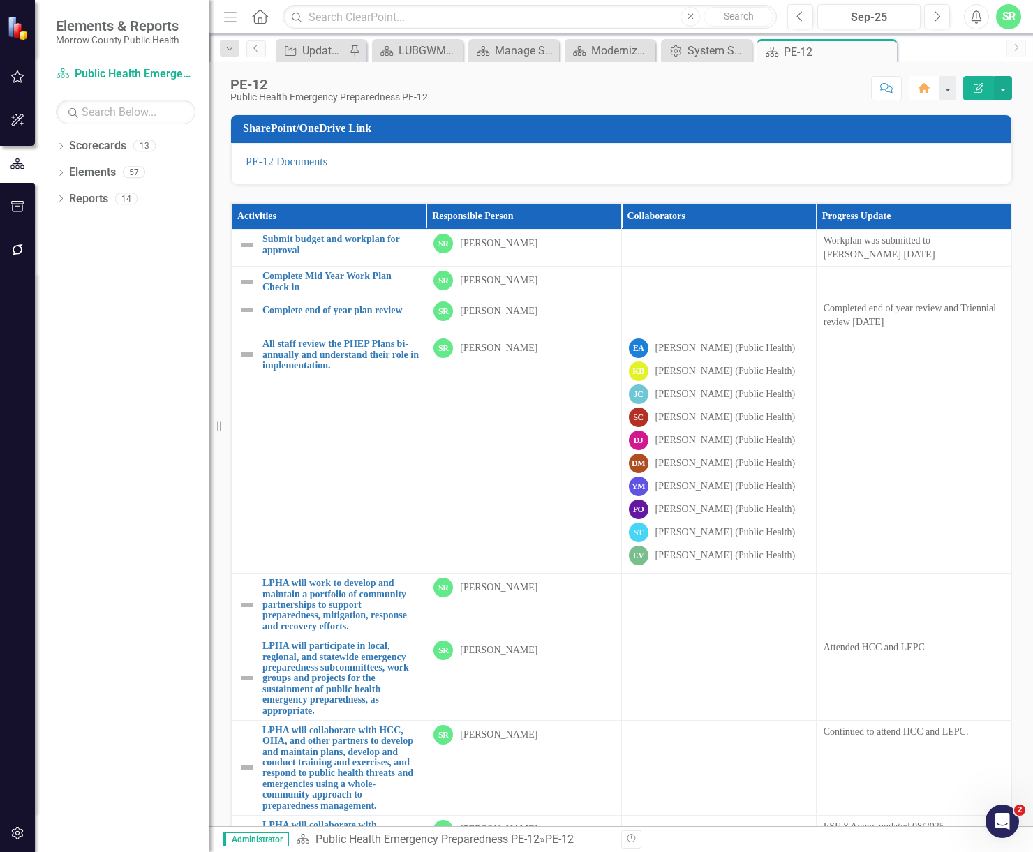
click at [925, 83] on icon "Home" at bounding box center [924, 88] width 13 height 10
click at [22, 84] on button "button" at bounding box center [17, 77] width 31 height 29
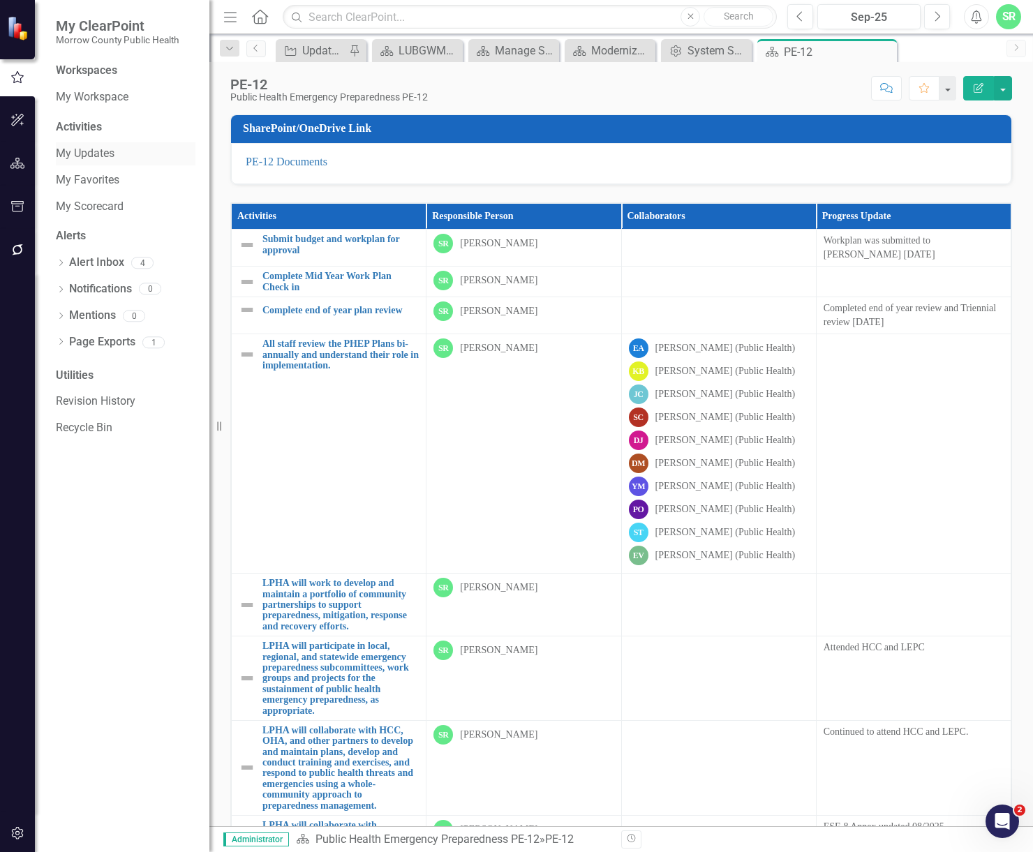
click at [97, 151] on link "My Updates" at bounding box center [126, 154] width 140 height 16
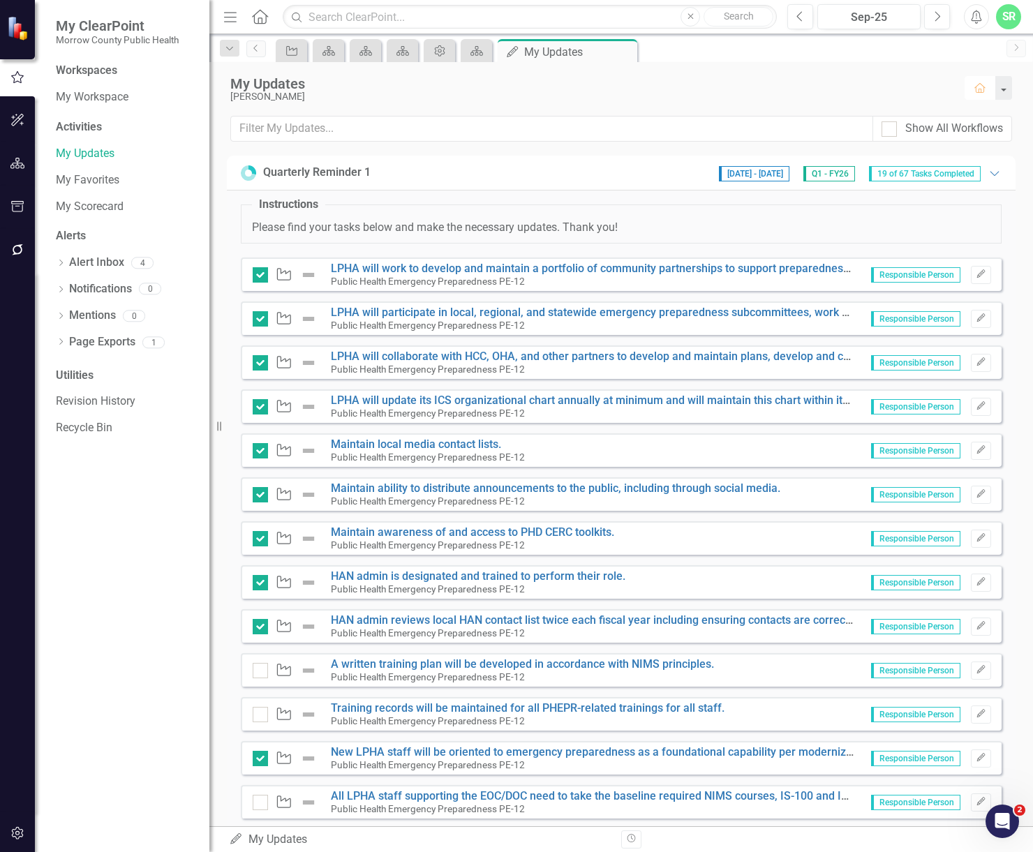
click at [979, 91] on icon "button" at bounding box center [979, 88] width 11 height 10
click at [486, 52] on link "Scorecard" at bounding box center [476, 50] width 24 height 17
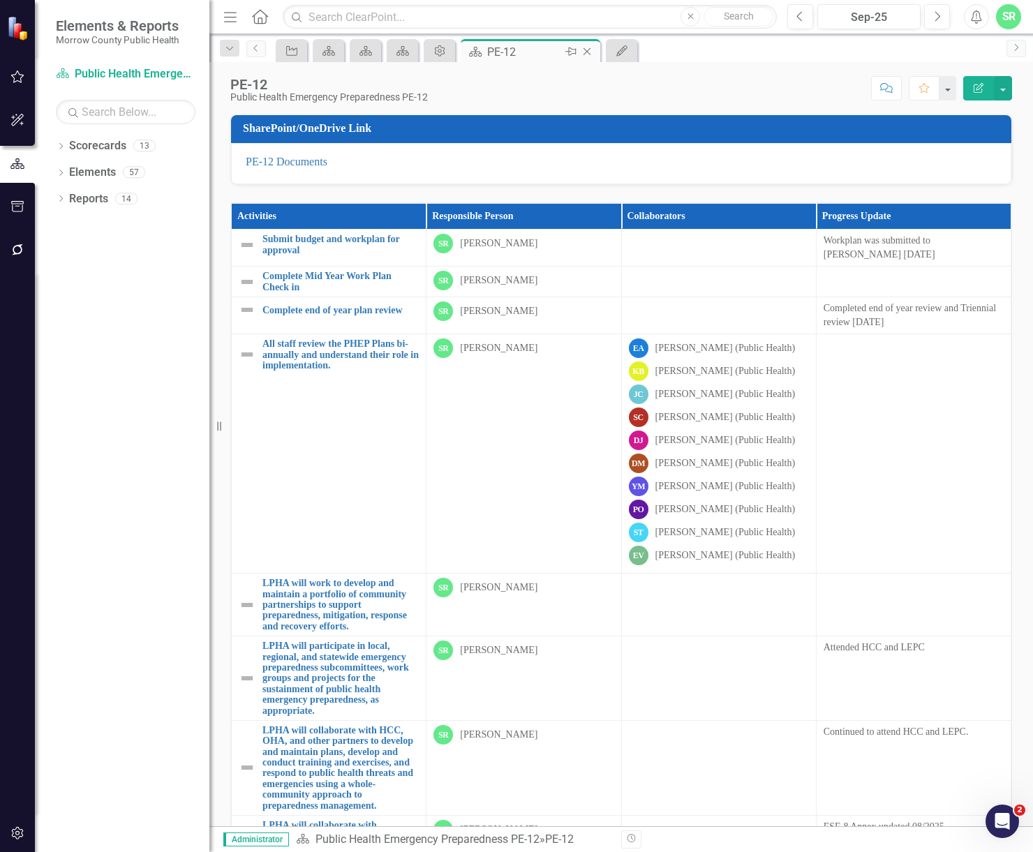
click at [588, 50] on icon "Close" at bounding box center [587, 51] width 14 height 11
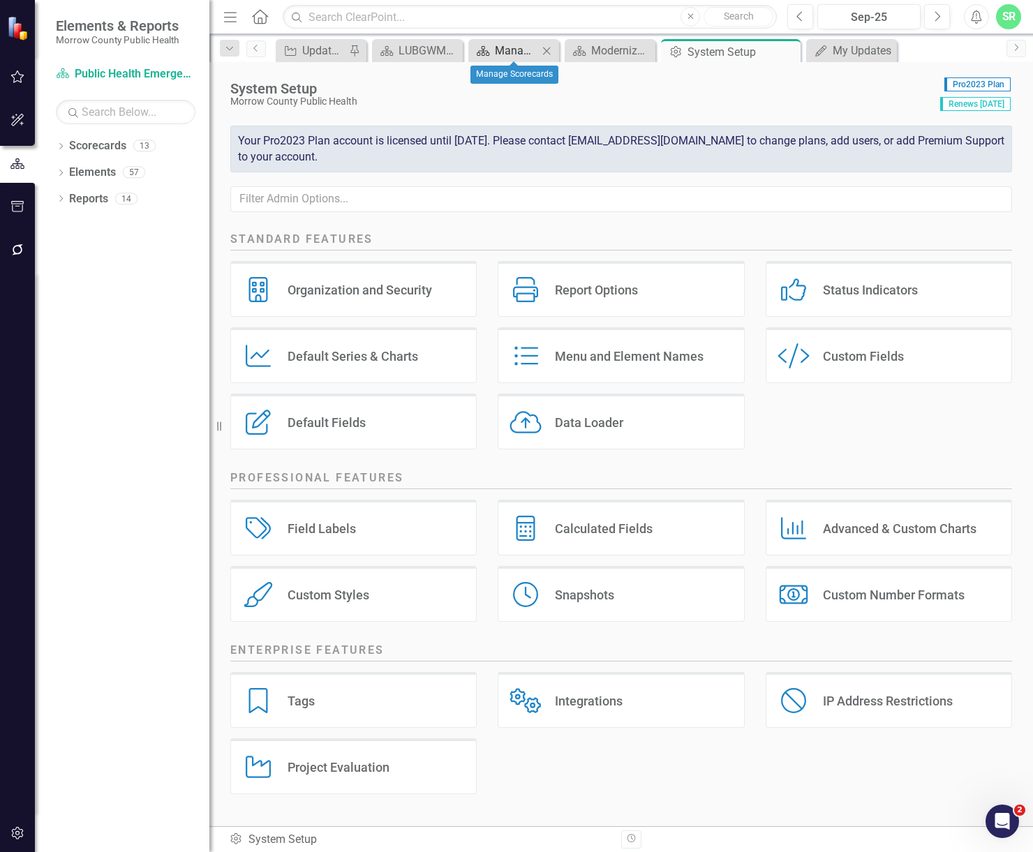
click at [503, 47] on div "Manage Scorecards" at bounding box center [516, 50] width 43 height 17
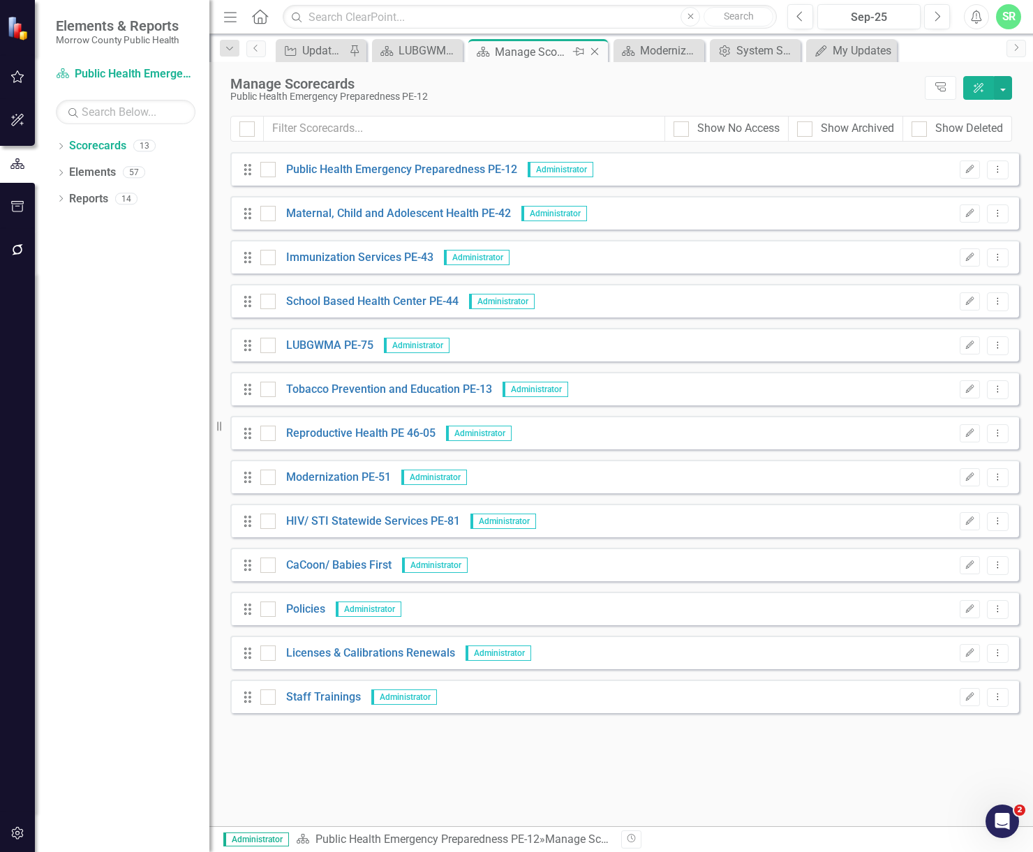
click at [595, 51] on icon at bounding box center [595, 52] width 8 height 8
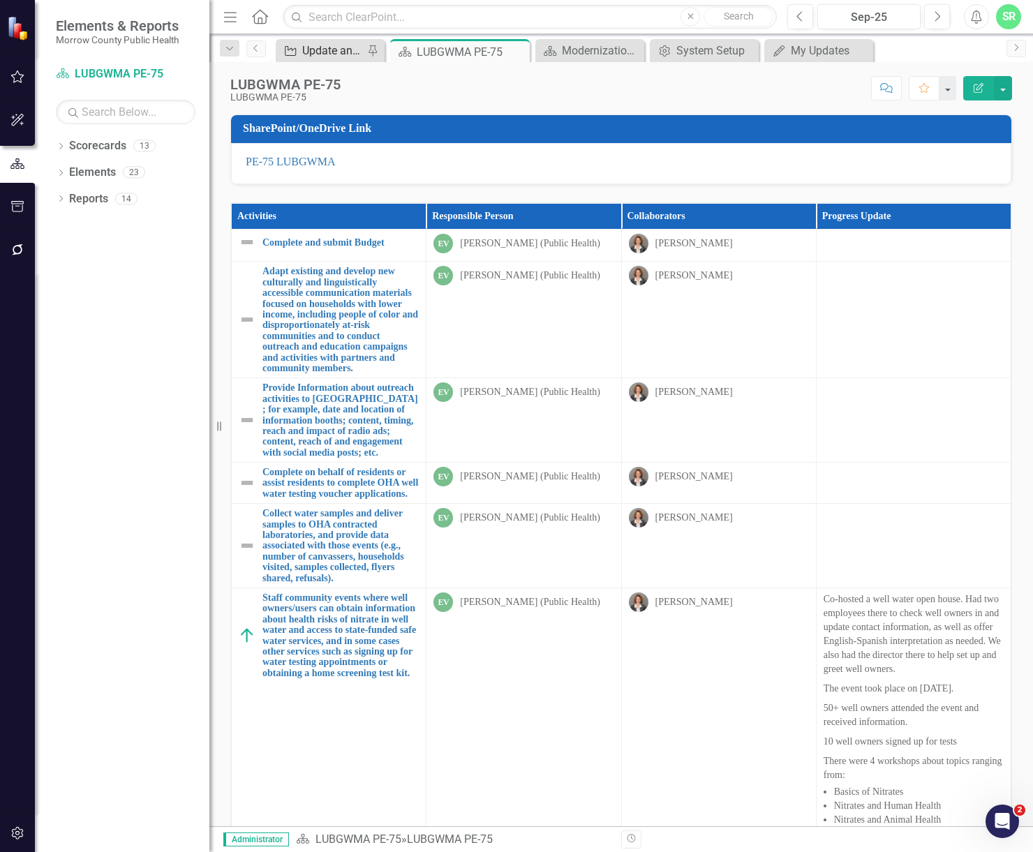
click at [333, 53] on div "Update and have staff review updated guide" at bounding box center [332, 50] width 61 height 17
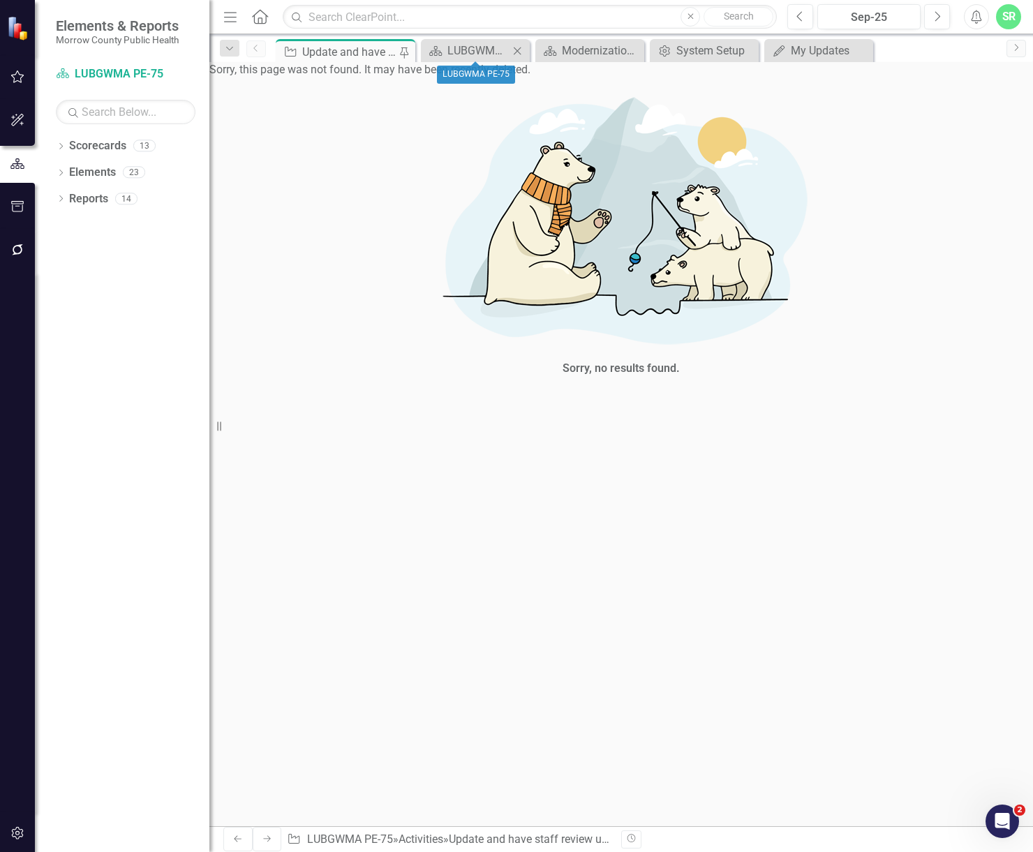
click at [519, 50] on icon "Close" at bounding box center [517, 50] width 14 height 11
click at [538, 48] on icon "Close" at bounding box center [544, 50] width 14 height 11
click at [547, 48] on icon "Close" at bounding box center [548, 50] width 14 height 11
click at [546, 48] on icon "Close" at bounding box center [548, 50] width 14 height 11
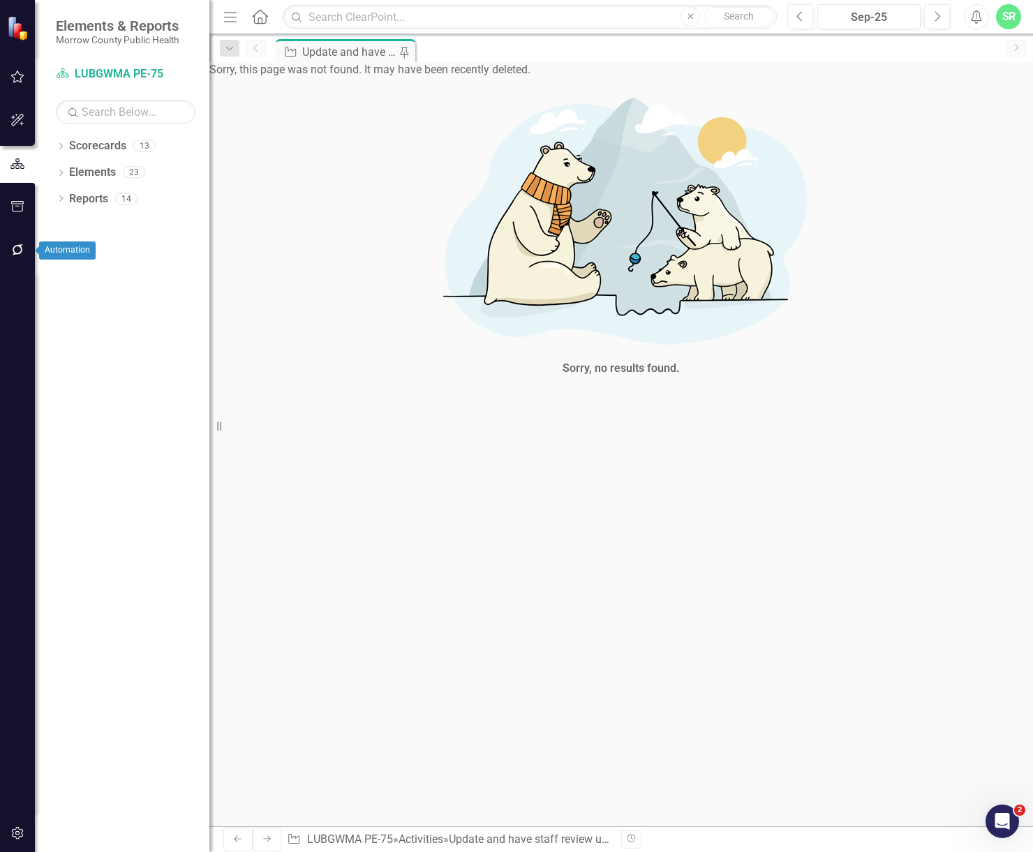
click at [24, 248] on icon "button" at bounding box center [17, 249] width 15 height 11
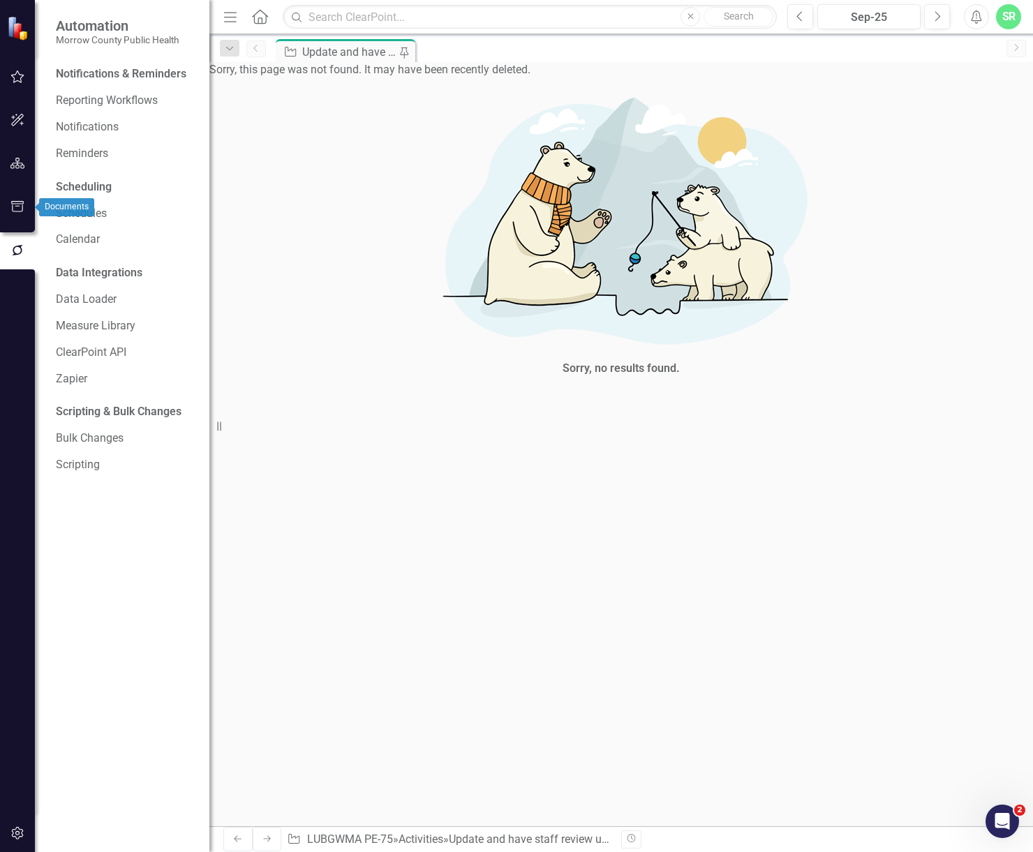
click at [17, 210] on icon "button" at bounding box center [17, 206] width 15 height 11
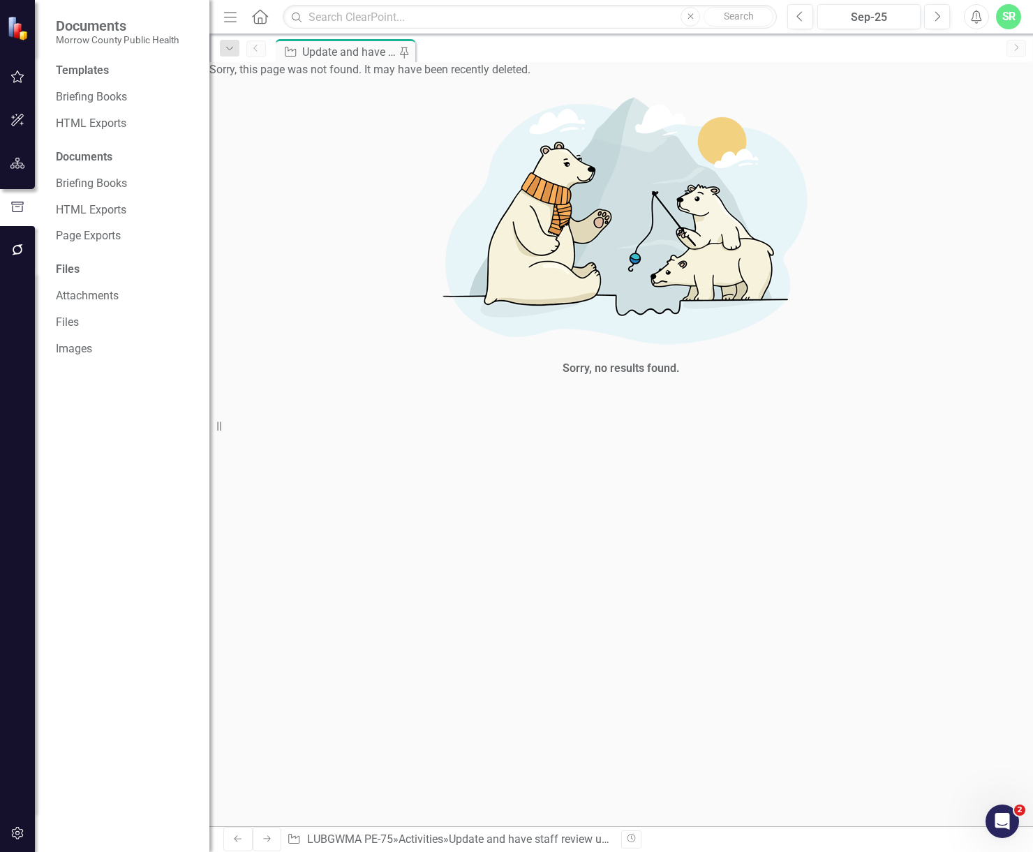
click at [1007, 12] on div "SR" at bounding box center [1008, 16] width 25 height 25
click at [984, 121] on link "icon.tutorial Show Tutorials" at bounding box center [965, 123] width 110 height 26
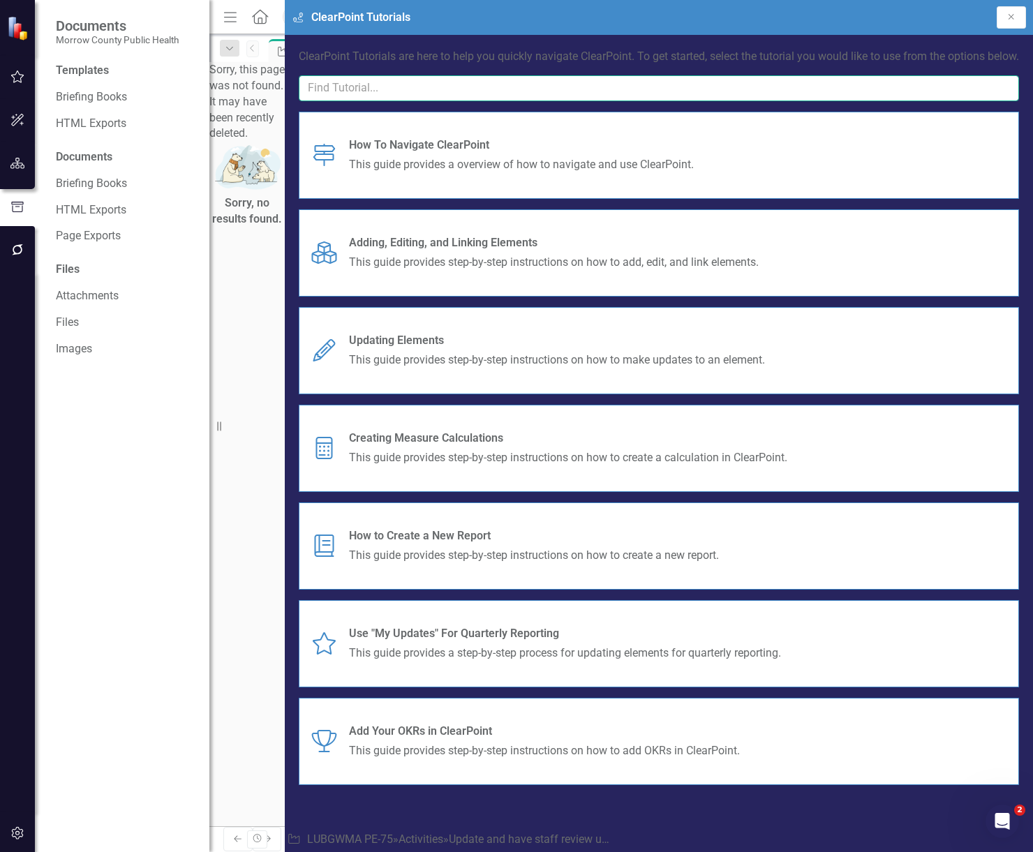
click at [904, 101] on input "text" at bounding box center [659, 88] width 720 height 26
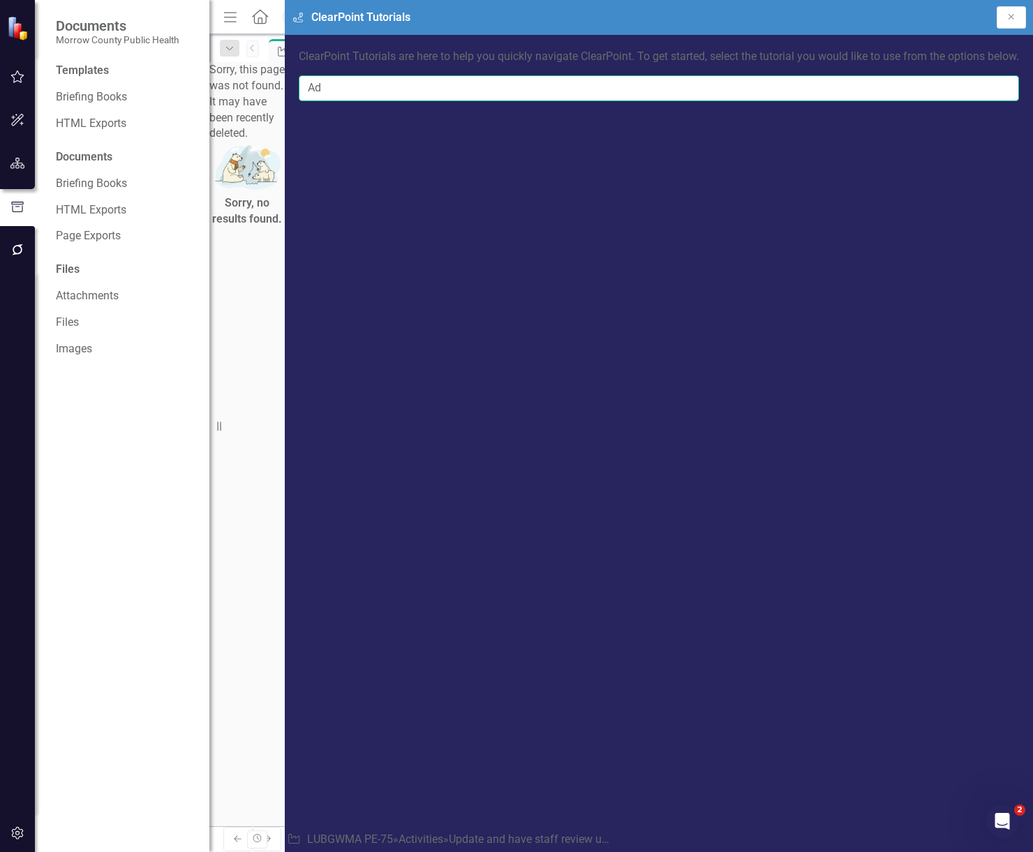
type input "A"
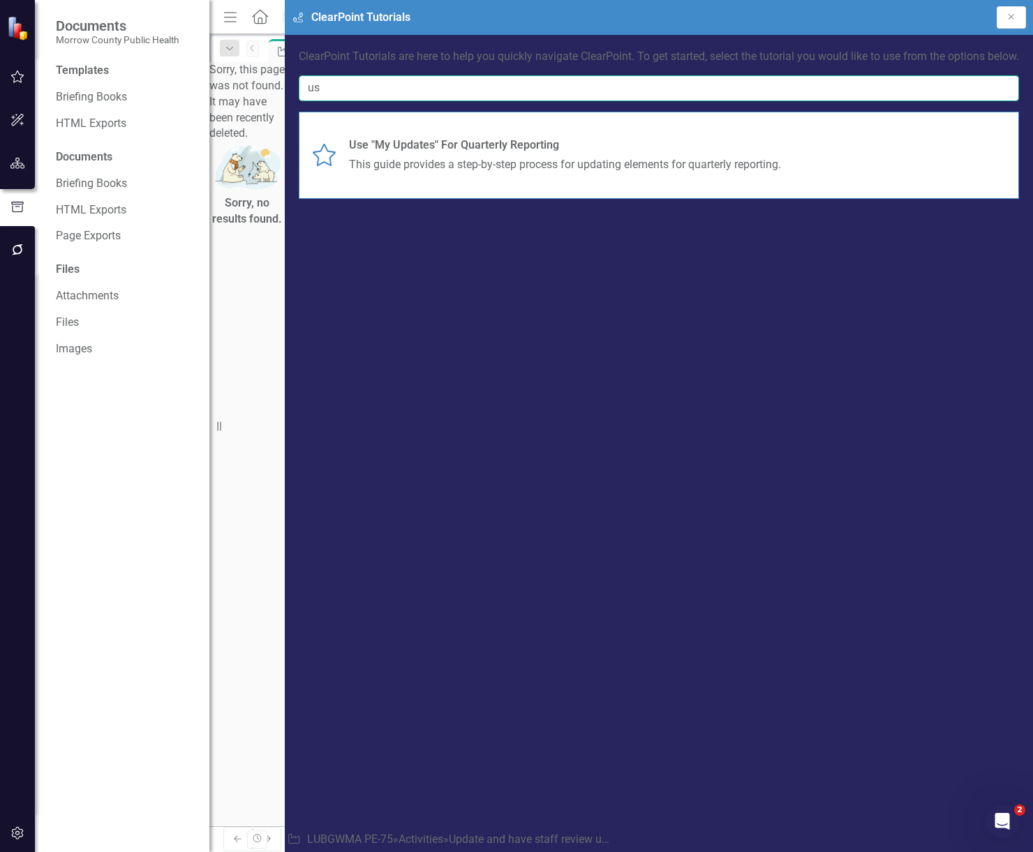
type input "u"
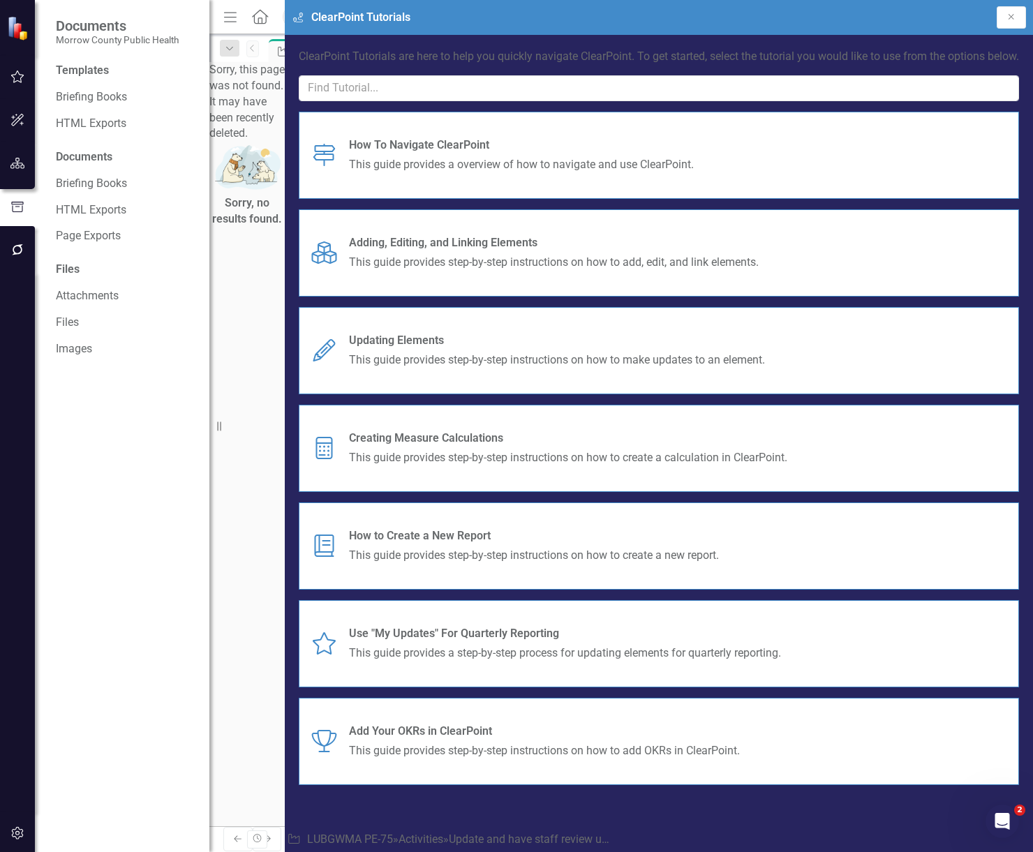
click at [285, 235] on div "Sorry, no results found." at bounding box center [246, 188] width 75 height 93
click at [1018, 15] on button "Close" at bounding box center [1011, 17] width 29 height 22
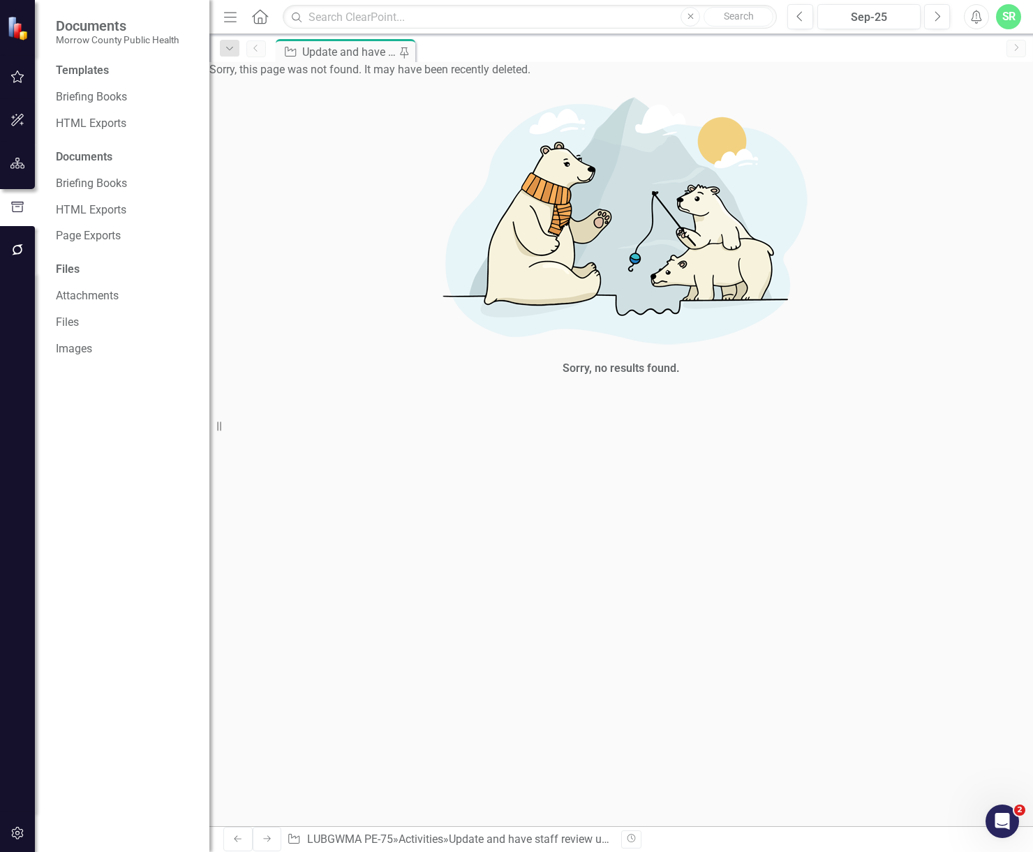
click at [17, 165] on icon "button" at bounding box center [17, 163] width 15 height 11
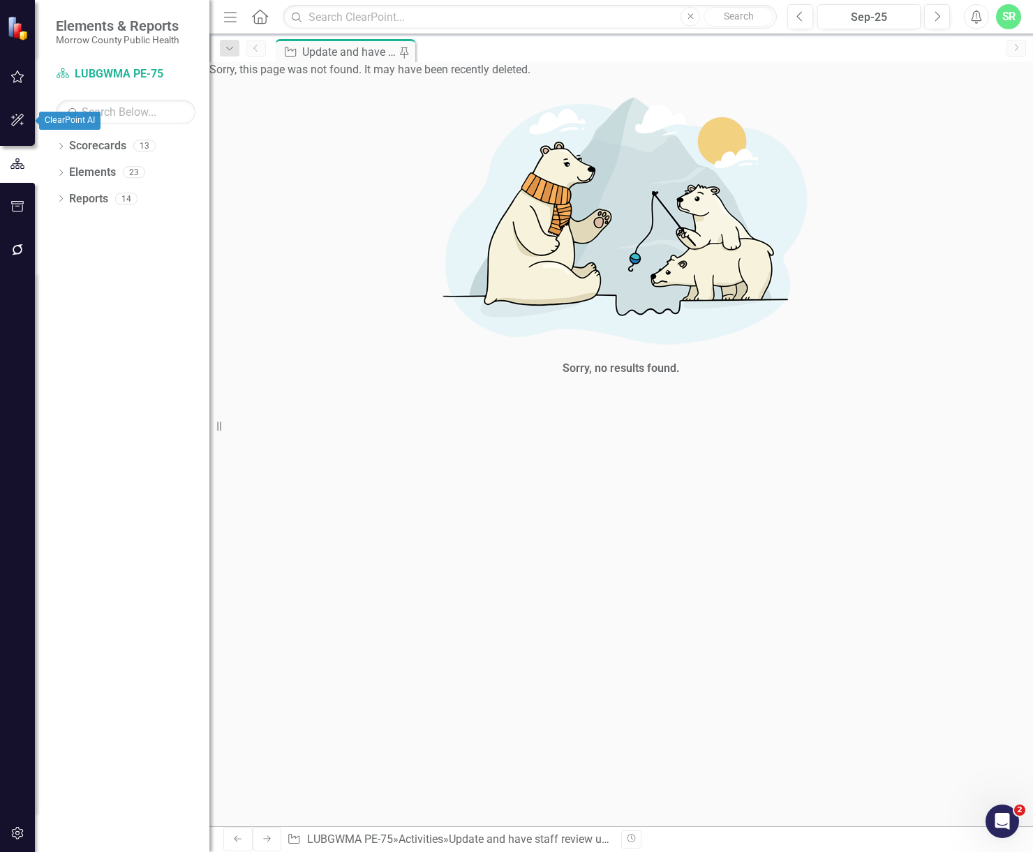
click at [17, 114] on icon "button" at bounding box center [17, 119] width 15 height 11
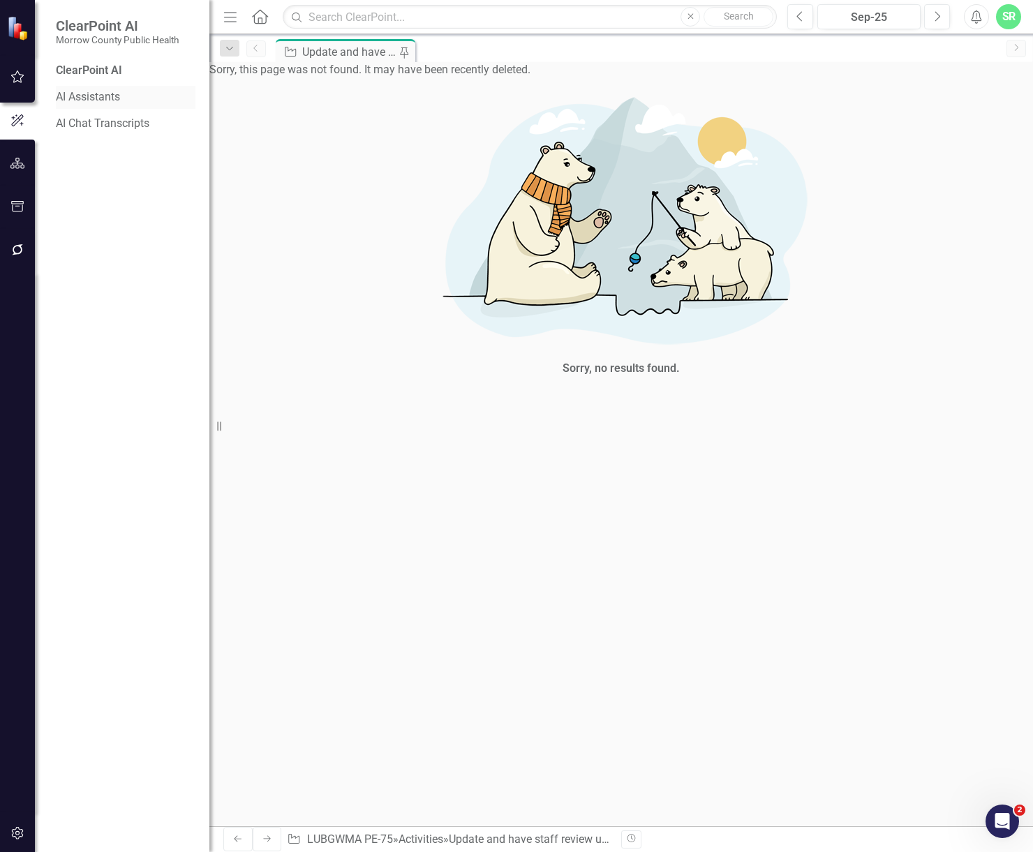
click at [77, 97] on link "AI Assistants" at bounding box center [126, 97] width 140 height 16
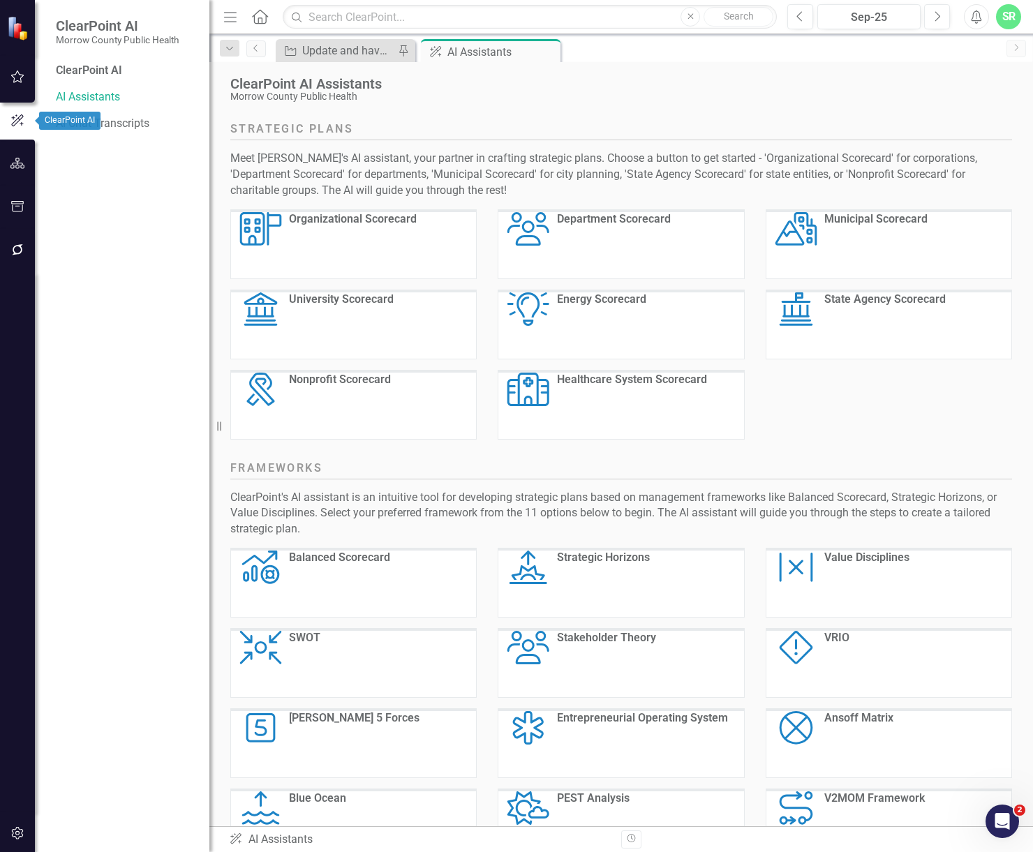
click at [17, 119] on icon "button" at bounding box center [17, 120] width 13 height 12
click at [15, 83] on button "button" at bounding box center [17, 77] width 31 height 29
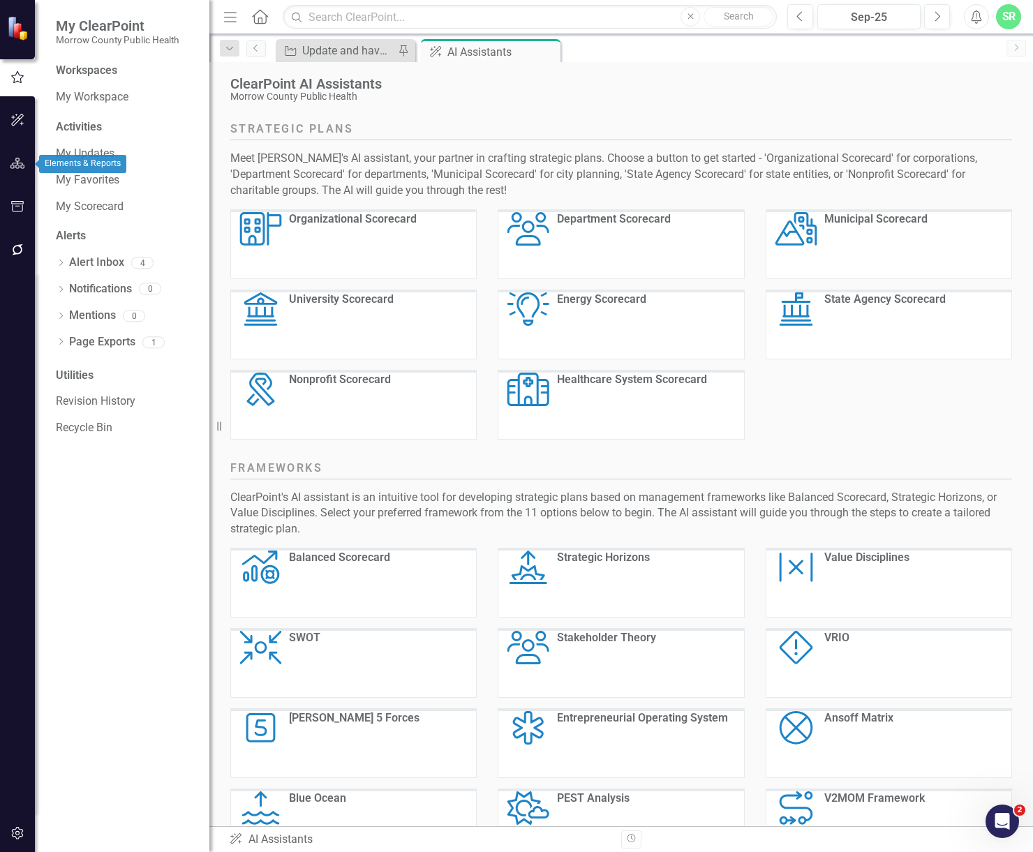
click at [13, 163] on icon "button" at bounding box center [17, 163] width 15 height 11
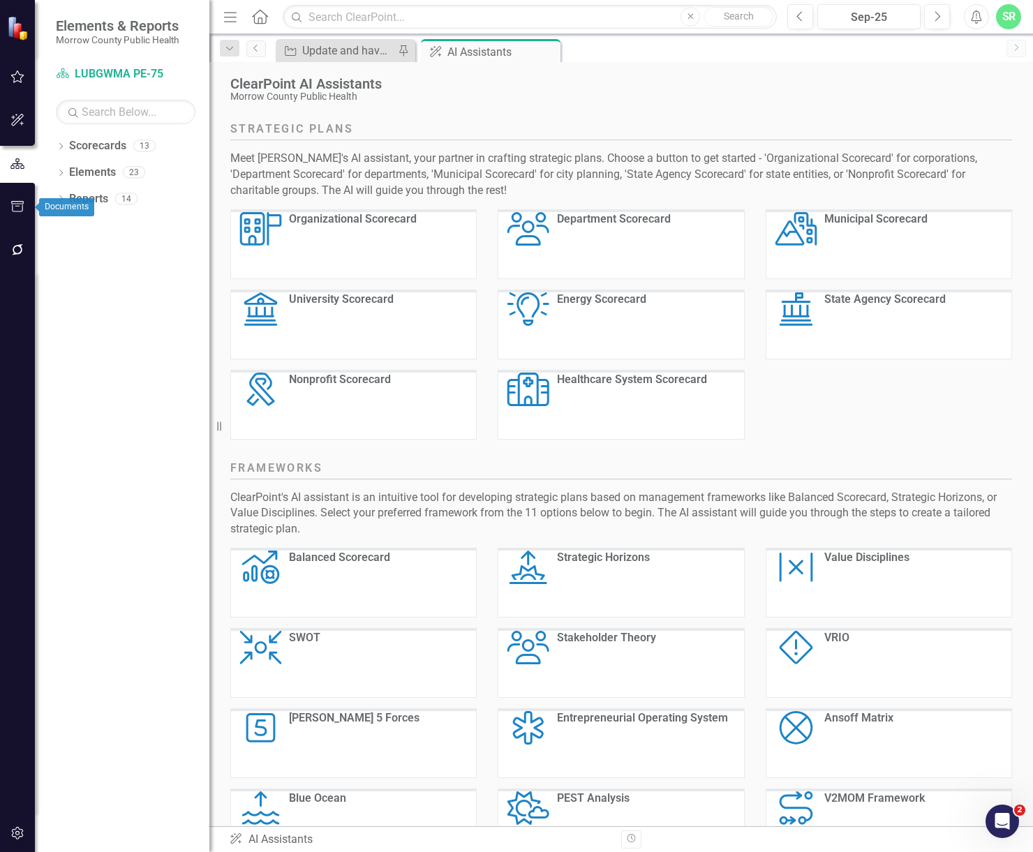
click at [16, 202] on icon "button" at bounding box center [17, 206] width 13 height 11
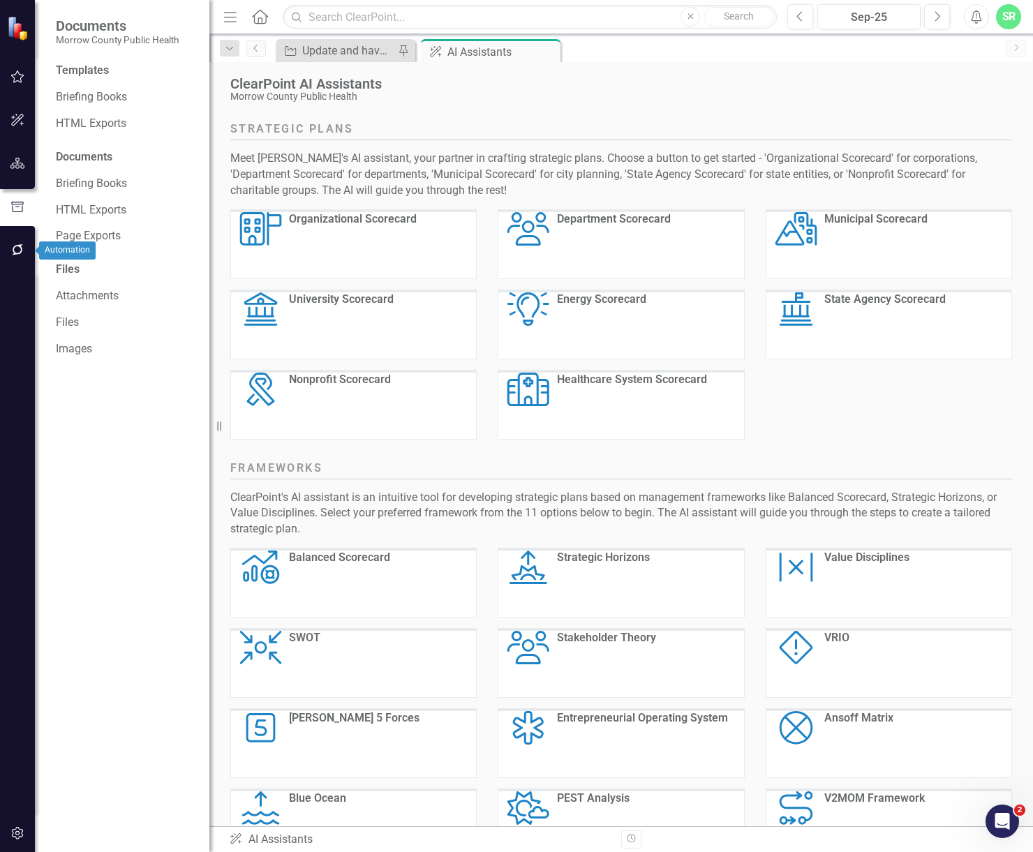
click at [14, 244] on icon "button" at bounding box center [17, 249] width 15 height 11
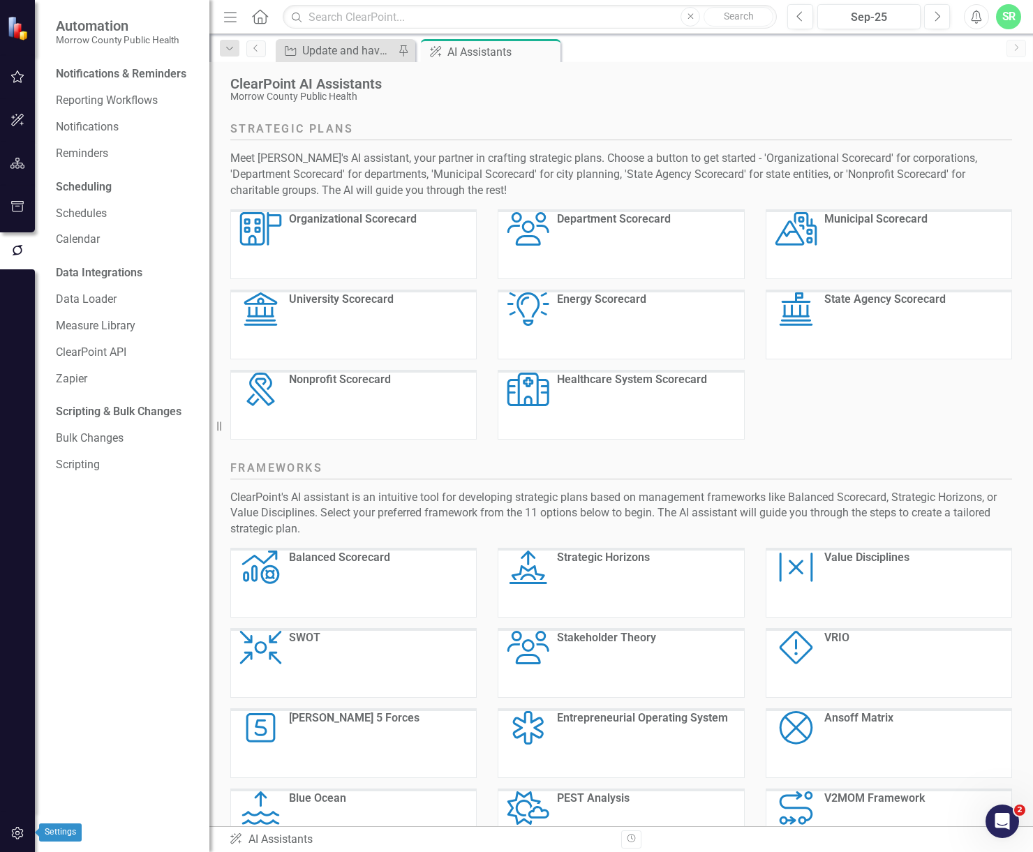
click at [13, 835] on icon "button" at bounding box center [17, 833] width 15 height 11
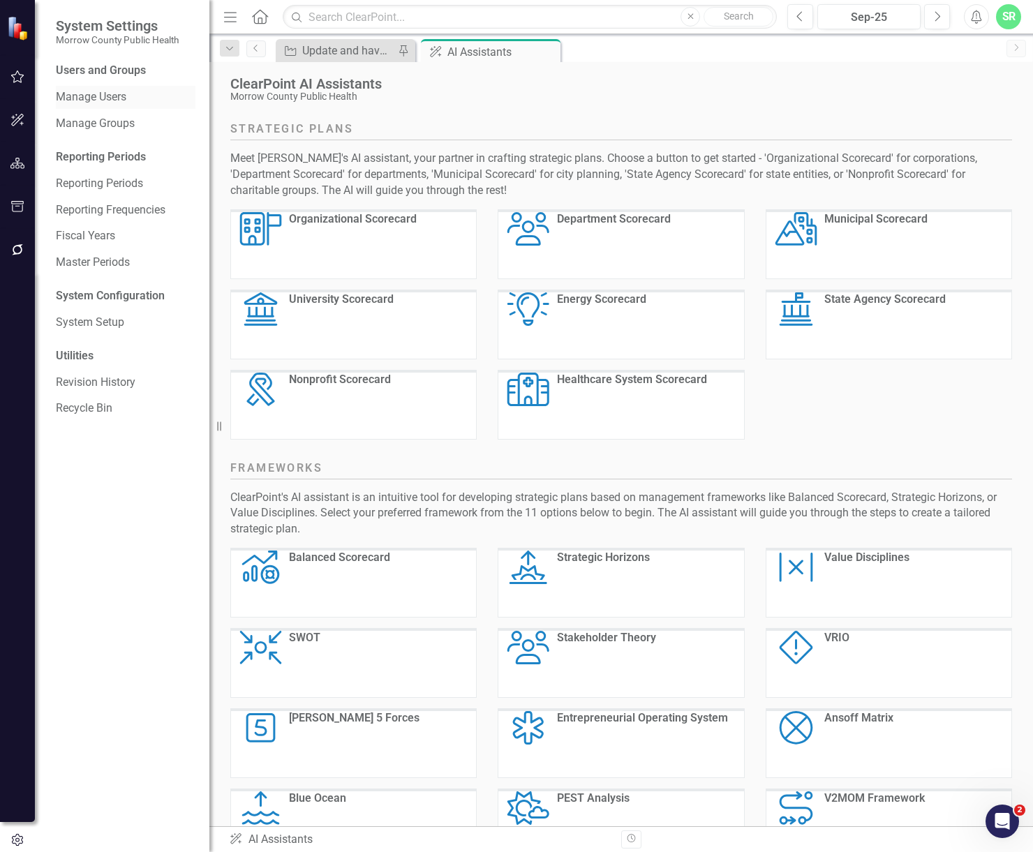
click at [98, 95] on link "Manage Users" at bounding box center [126, 97] width 140 height 16
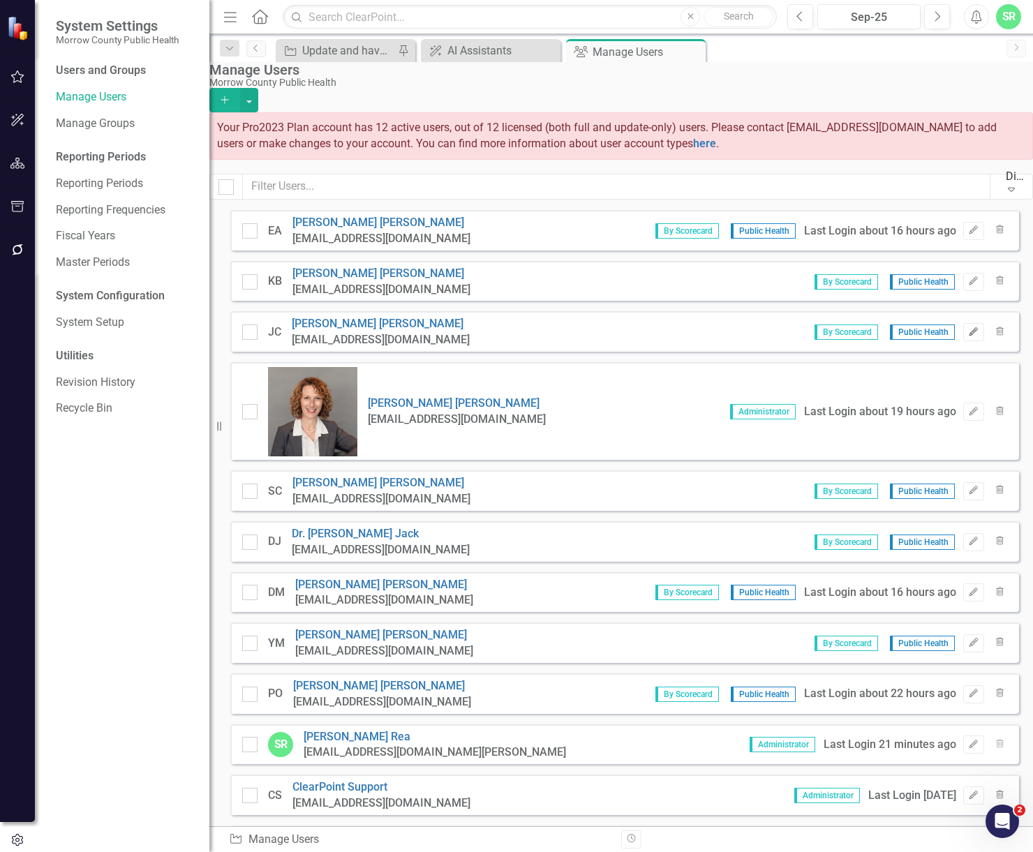
click at [968, 334] on icon "Edit" at bounding box center [973, 332] width 10 height 8
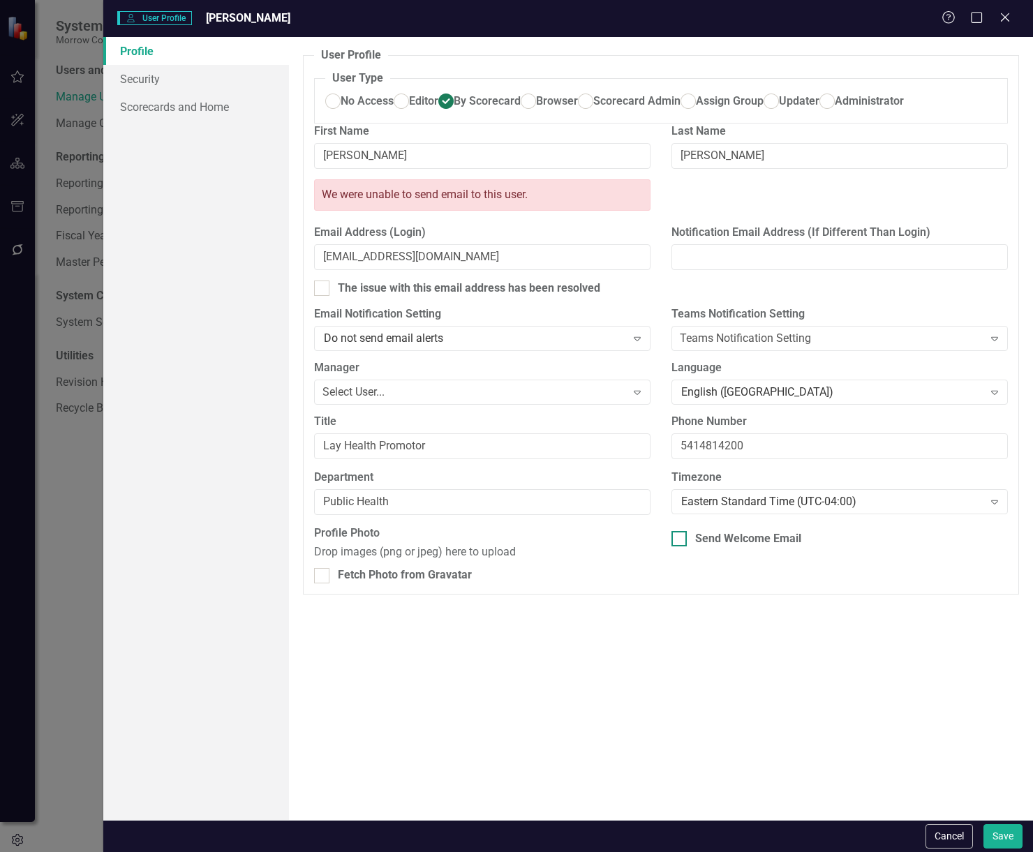
click at [690, 547] on div "Send Welcome Email" at bounding box center [839, 539] width 336 height 16
click at [680, 540] on input "Send Welcome Email" at bounding box center [675, 535] width 9 height 9
checkbox input "true"
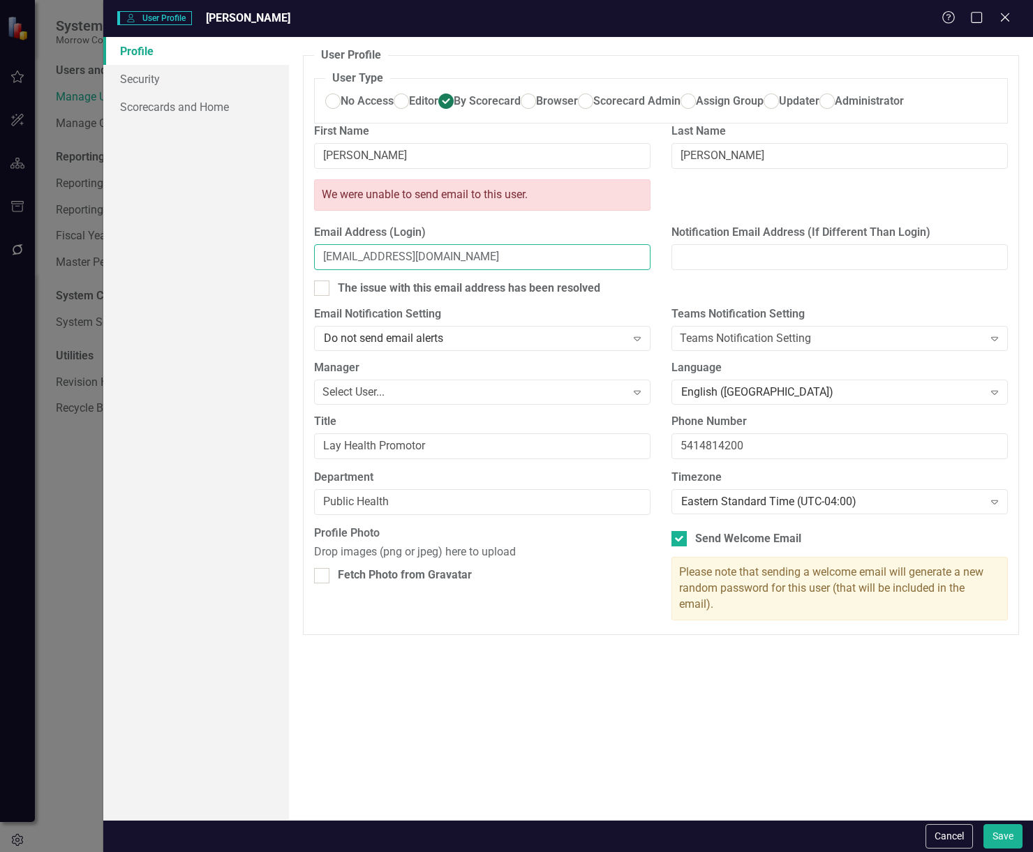
click at [336, 270] on input "jcladeron@morrowcountyor.gov" at bounding box center [482, 257] width 336 height 26
type input "[EMAIL_ADDRESS][DOMAIN_NAME]"
click at [1010, 833] on button "Save" at bounding box center [1002, 836] width 39 height 24
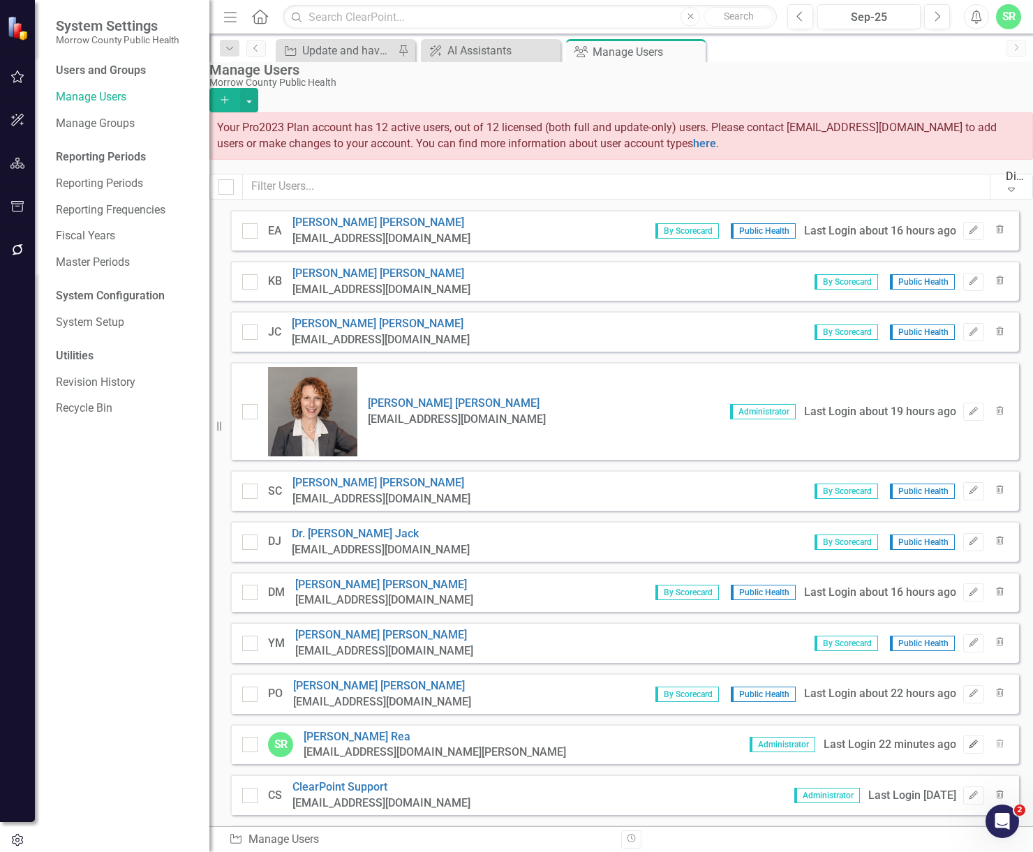
click at [969, 740] on icon "button" at bounding box center [973, 744] width 8 height 8
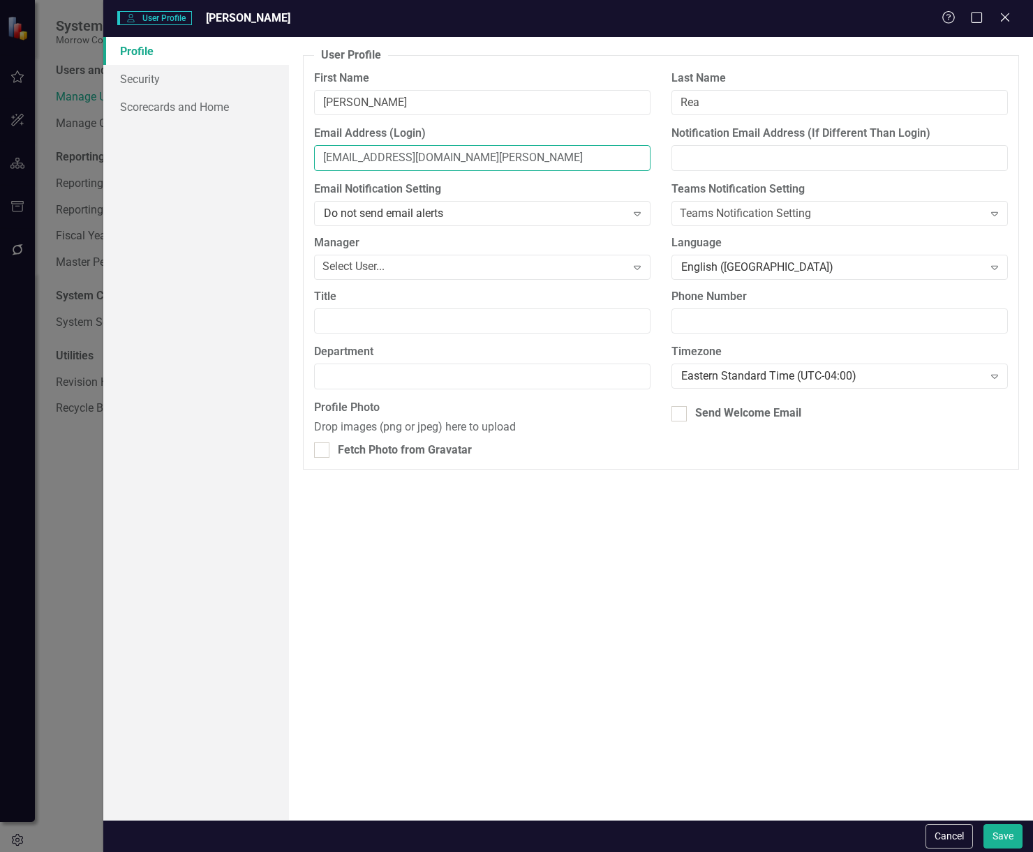
drag, startPoint x: 484, startPoint y: 161, endPoint x: 353, endPoint y: 167, distance: 130.6
click at [353, 167] on input "srea@co.morrow.or.us" at bounding box center [482, 158] width 336 height 26
type input "[EMAIL_ADDRESS][DOMAIN_NAME]"
click at [1004, 839] on button "Save" at bounding box center [1002, 836] width 39 height 24
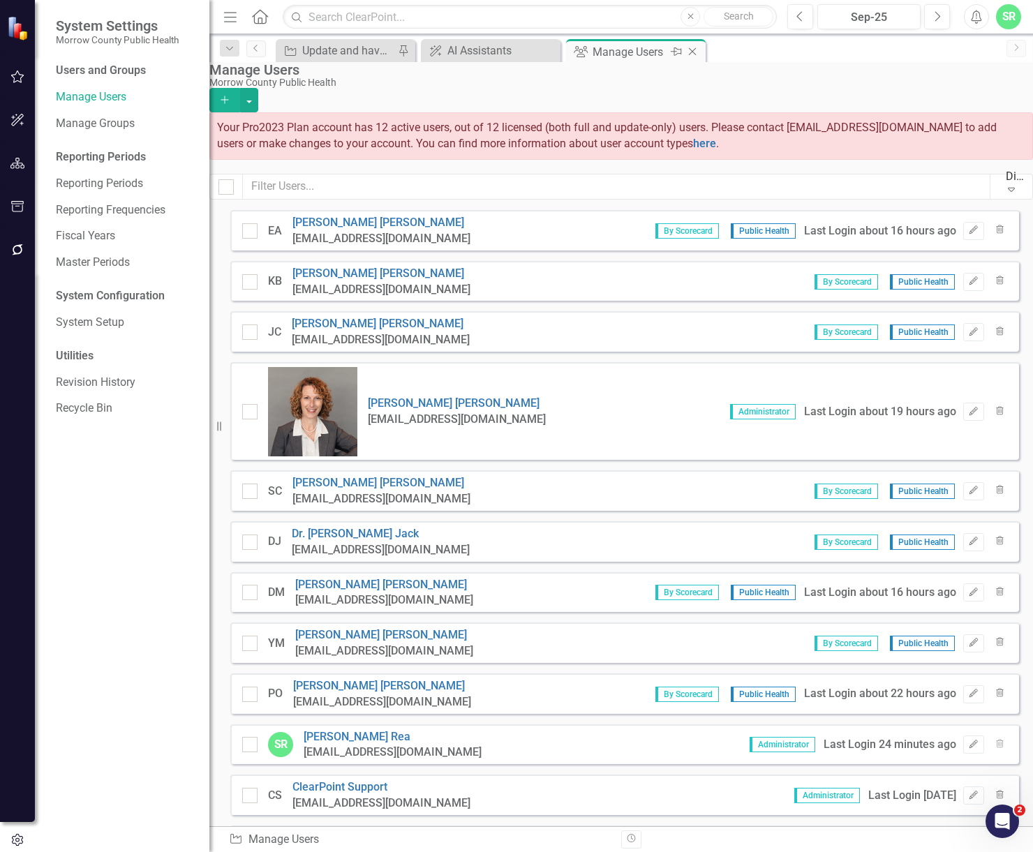
click at [696, 48] on icon at bounding box center [693, 52] width 8 height 8
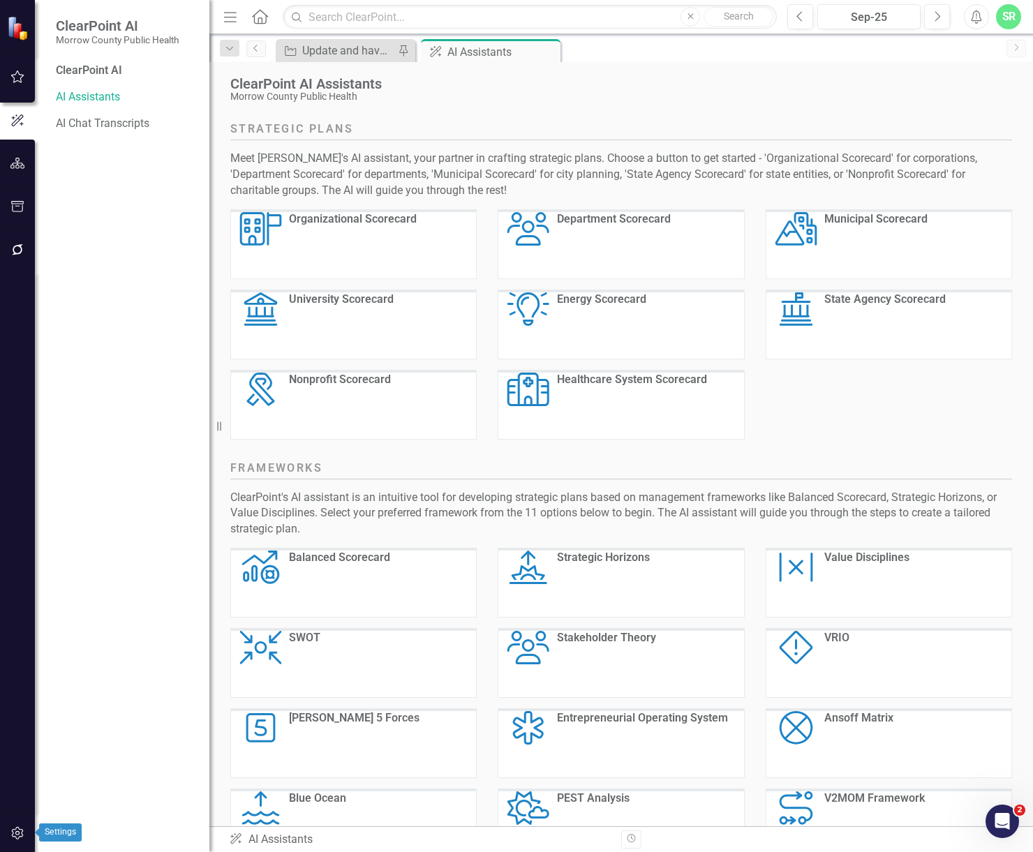
click at [17, 836] on icon "button" at bounding box center [17, 833] width 15 height 11
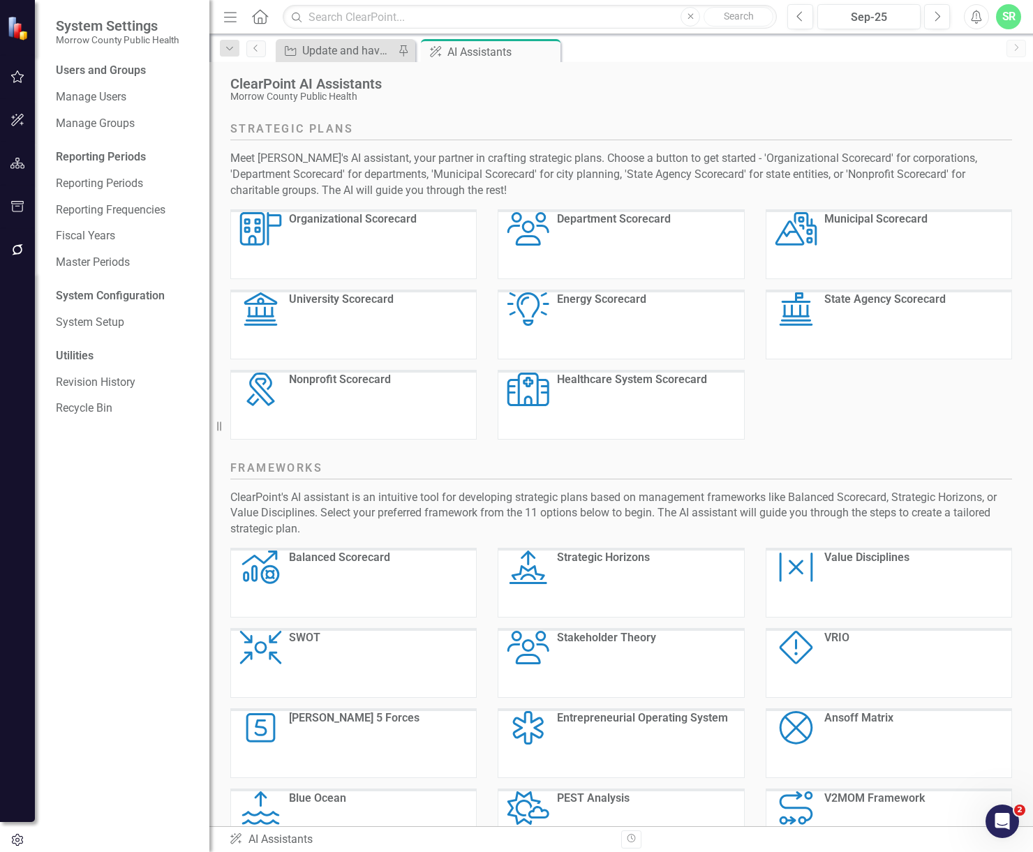
click at [798, 96] on div "Morrow County Public Health" at bounding box center [617, 96] width 775 height 10
click at [27, 74] on button "button" at bounding box center [17, 77] width 31 height 29
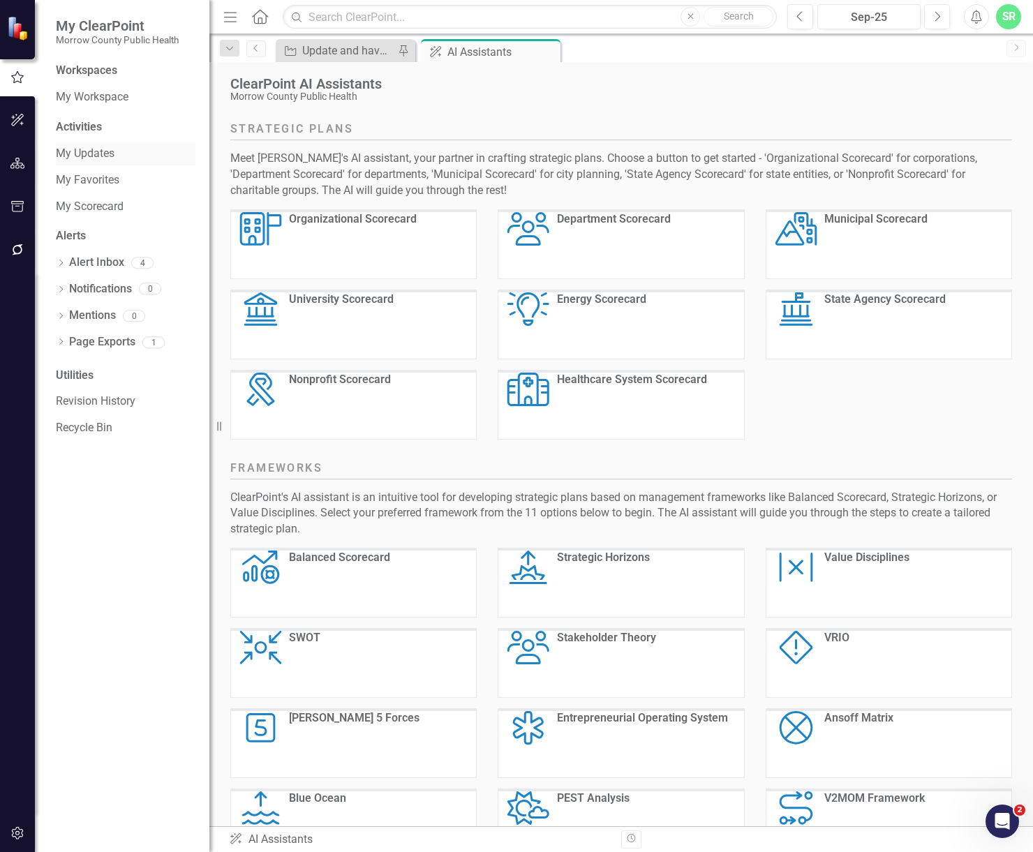
click at [101, 155] on link "My Updates" at bounding box center [126, 154] width 140 height 16
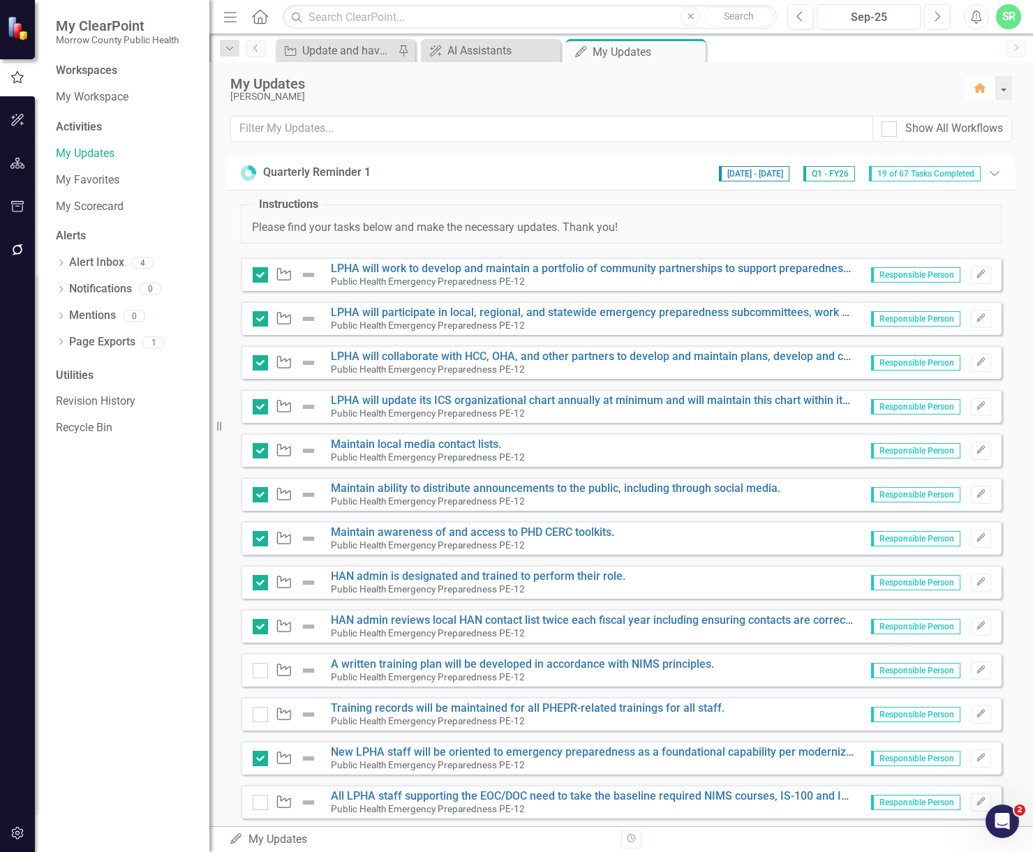
click at [983, 91] on icon "button" at bounding box center [979, 88] width 11 height 10
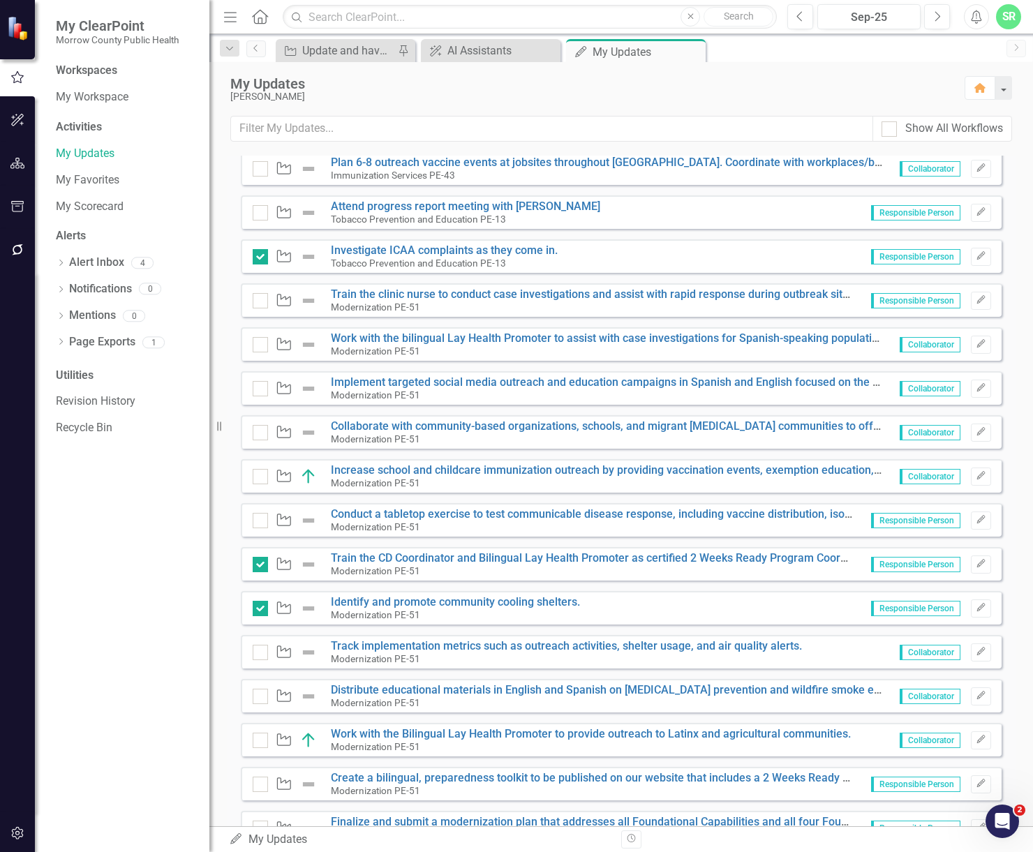
scroll to position [907, 0]
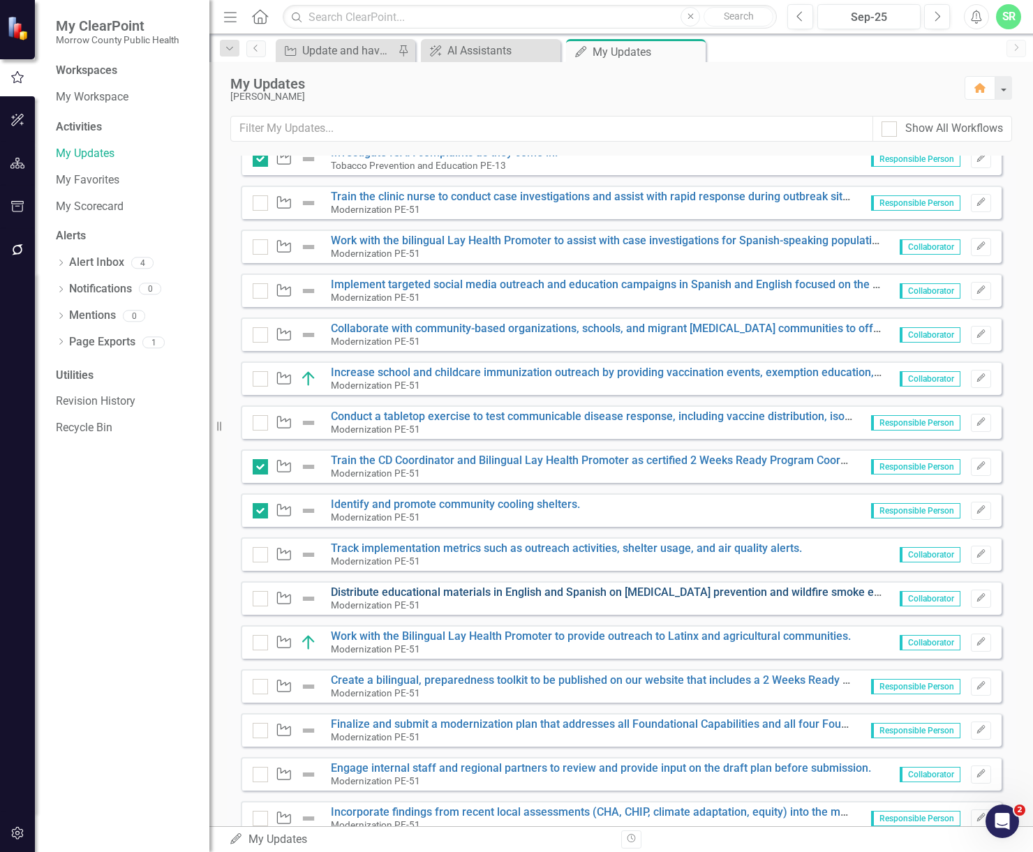
click at [686, 587] on link "Distribute educational materials in English and Spanish on [MEDICAL_DATA] preve…" at bounding box center [624, 592] width 586 height 13
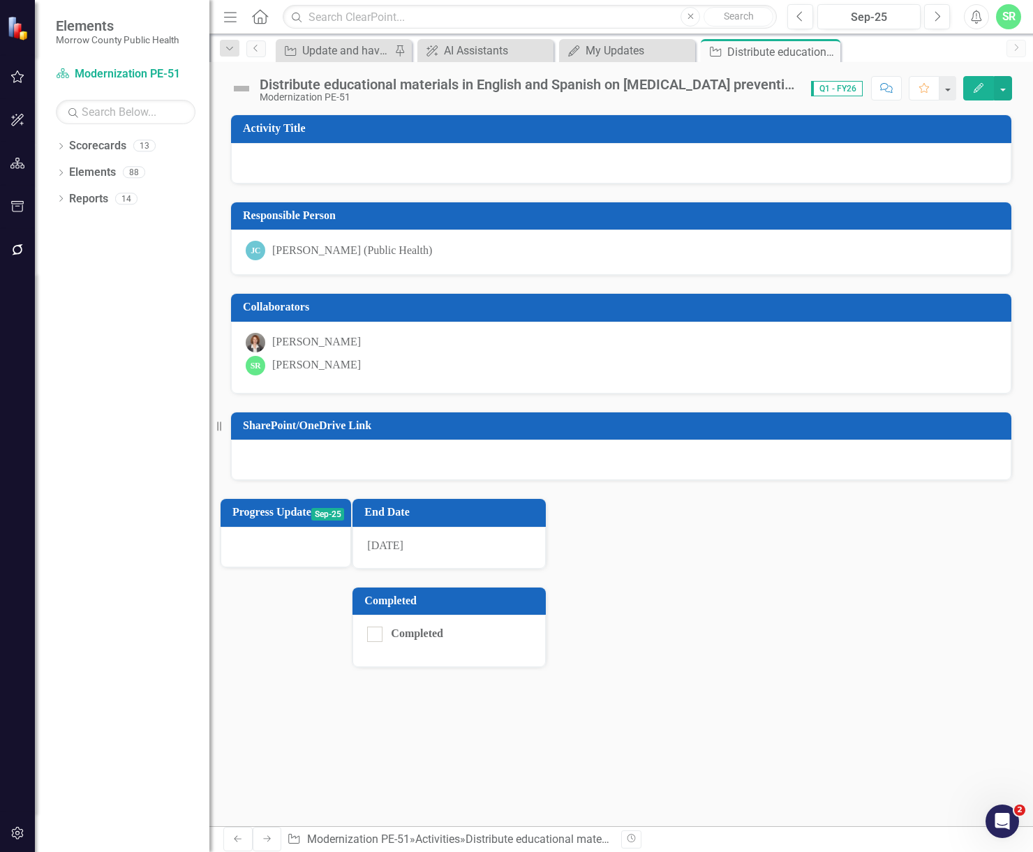
click at [296, 519] on td "Progress Update" at bounding box center [271, 514] width 79 height 23
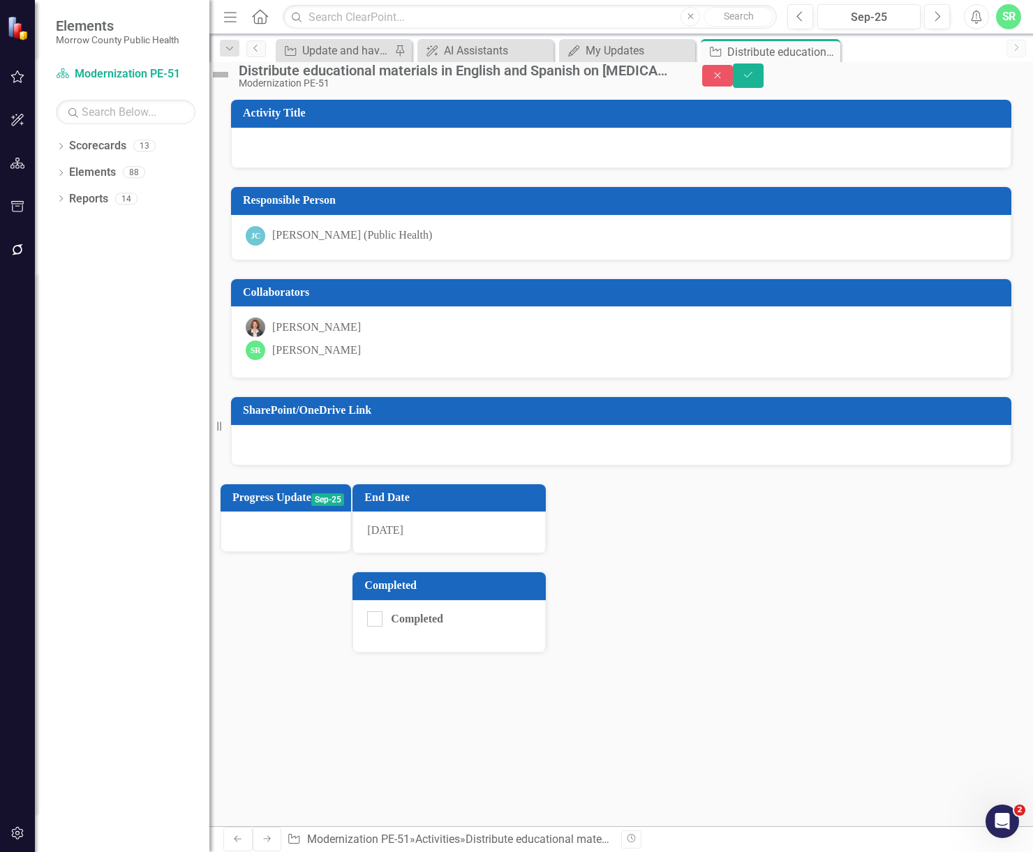
click at [350, 540] on div at bounding box center [286, 532] width 131 height 40
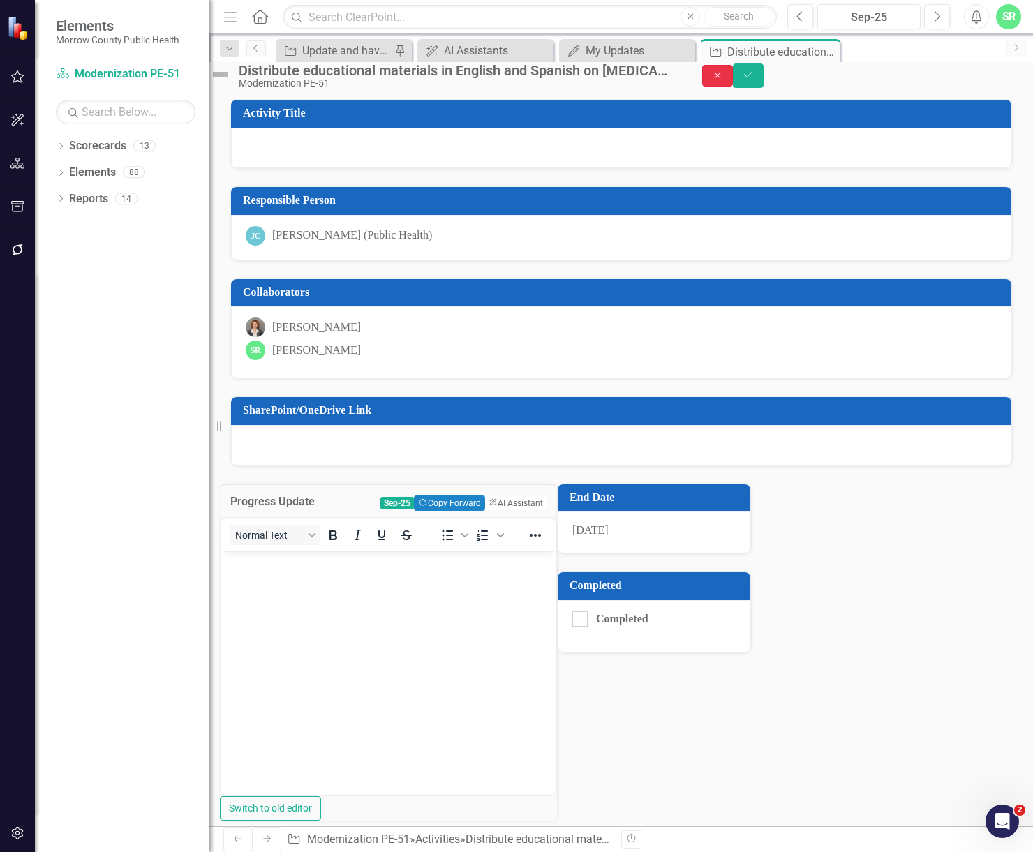
click at [724, 79] on icon "Close" at bounding box center [717, 75] width 13 height 10
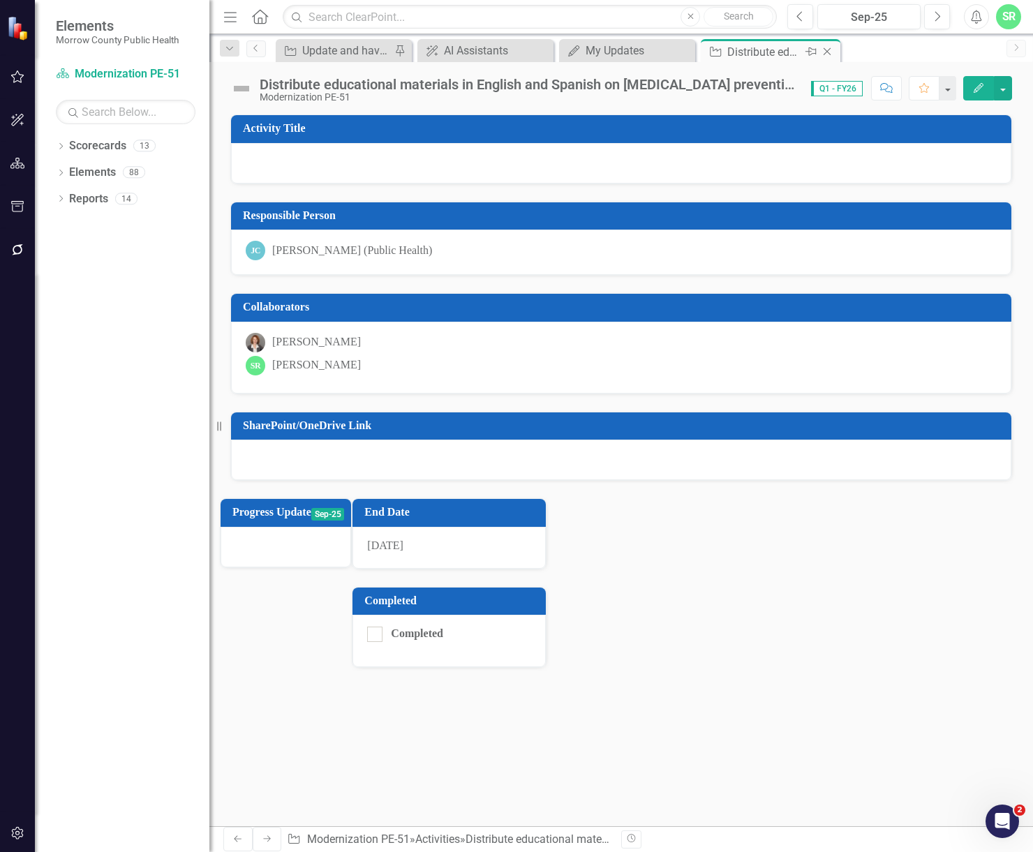
click at [828, 49] on icon "Close" at bounding box center [827, 51] width 14 height 11
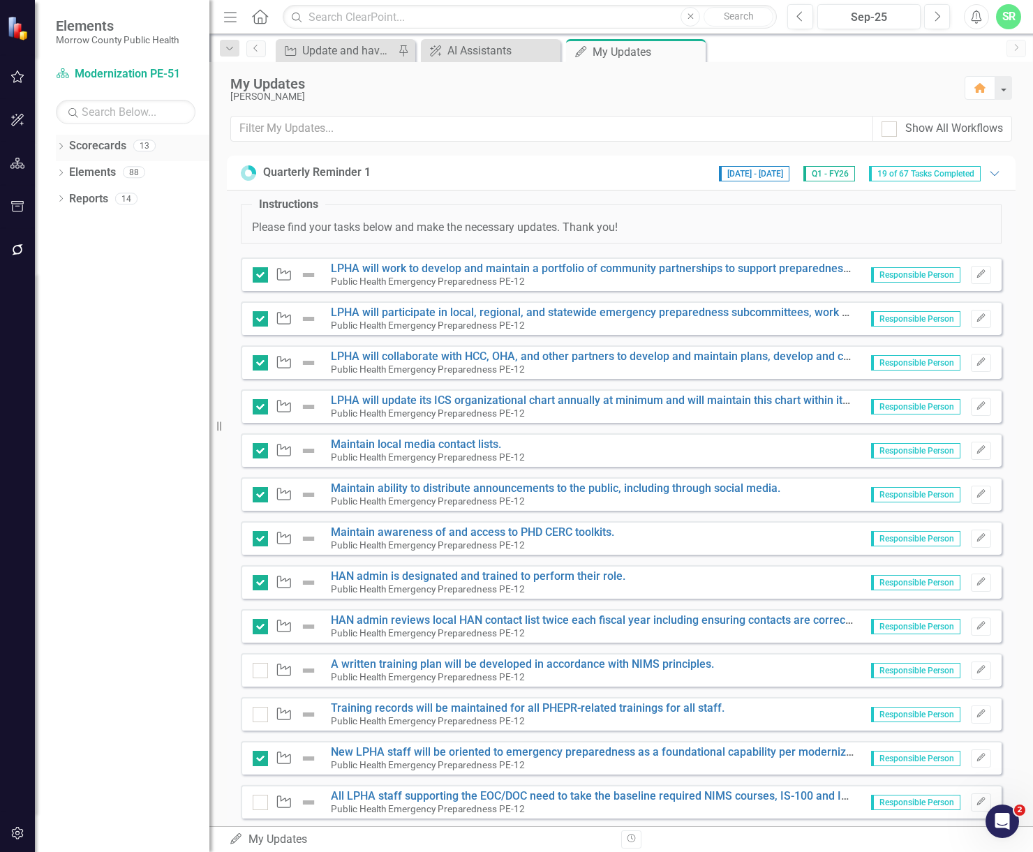
click at [92, 147] on link "Scorecards" at bounding box center [97, 146] width 57 height 16
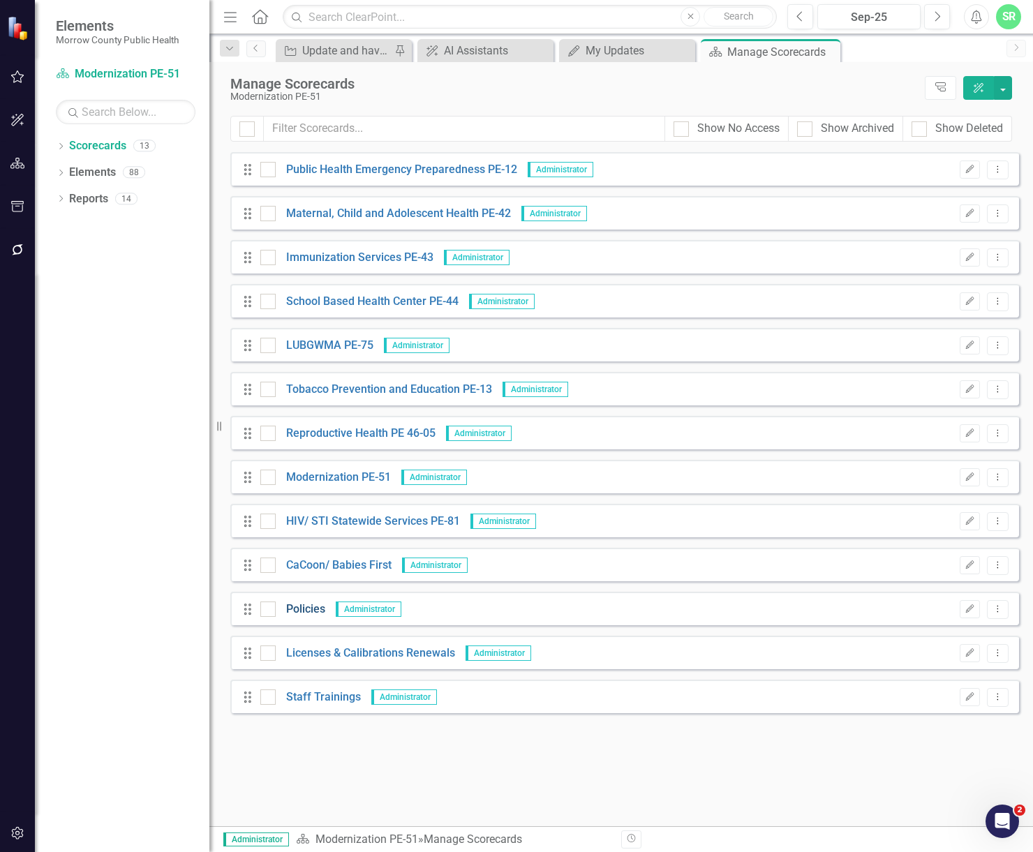
click at [311, 609] on link "Policies" at bounding box center [301, 610] width 50 height 16
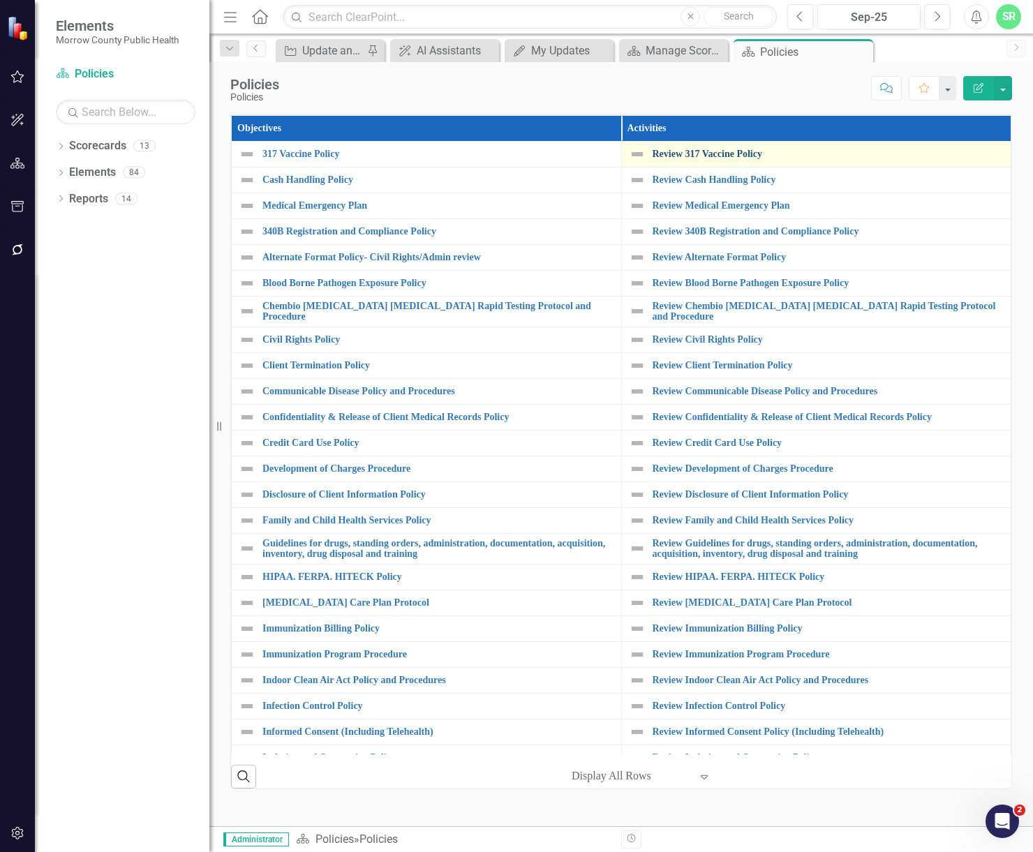
click at [733, 158] on link "Review 317 Vaccine Policy" at bounding box center [829, 154] width 352 height 10
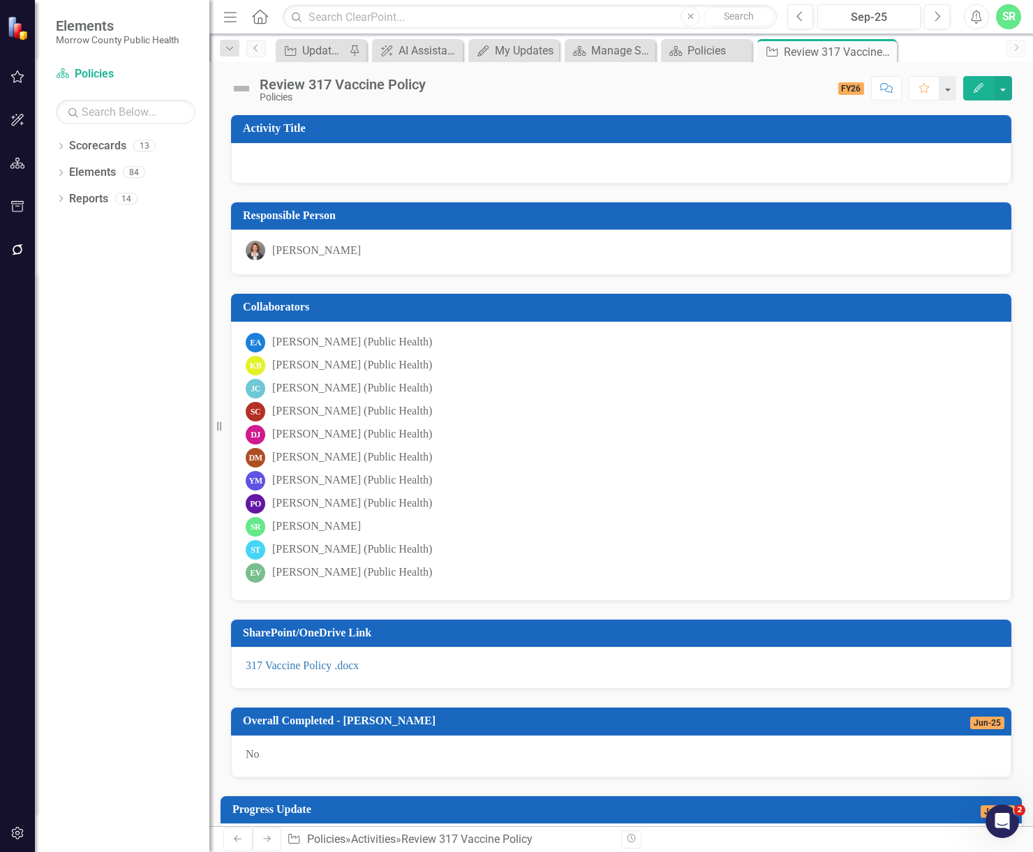
scroll to position [209, 0]
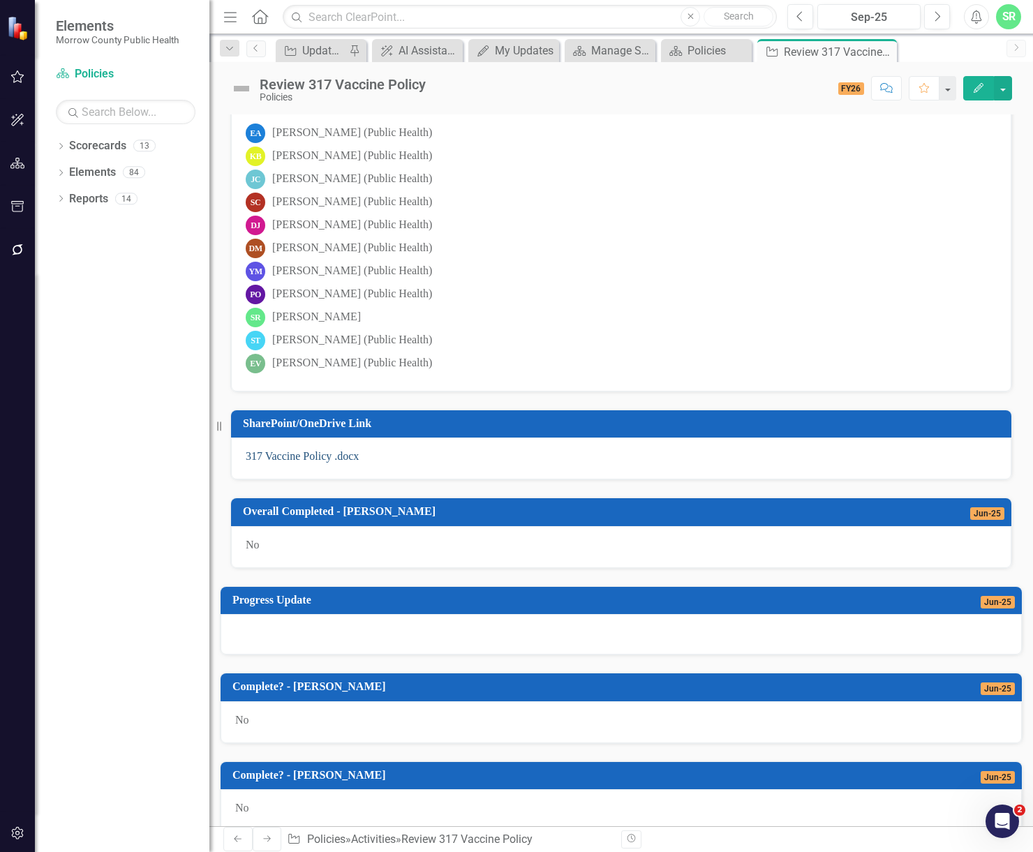
click at [304, 458] on link "317 Vaccine Policy .docx" at bounding box center [302, 456] width 113 height 12
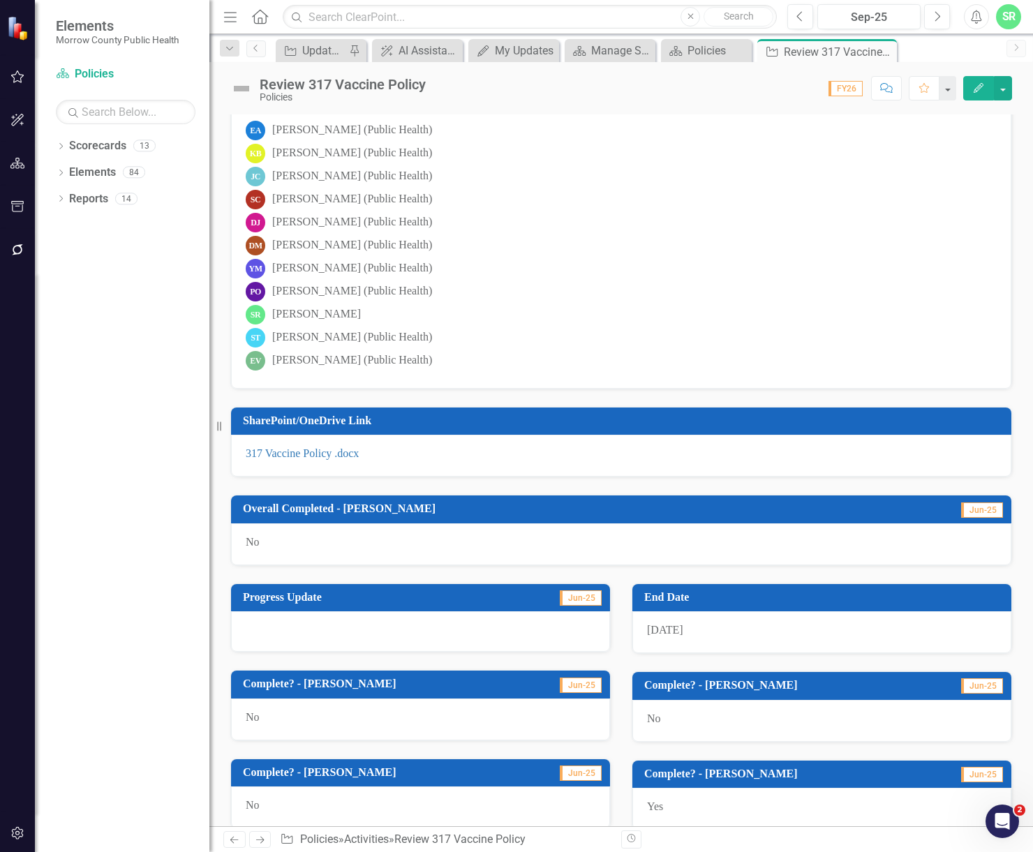
scroll to position [422, 0]
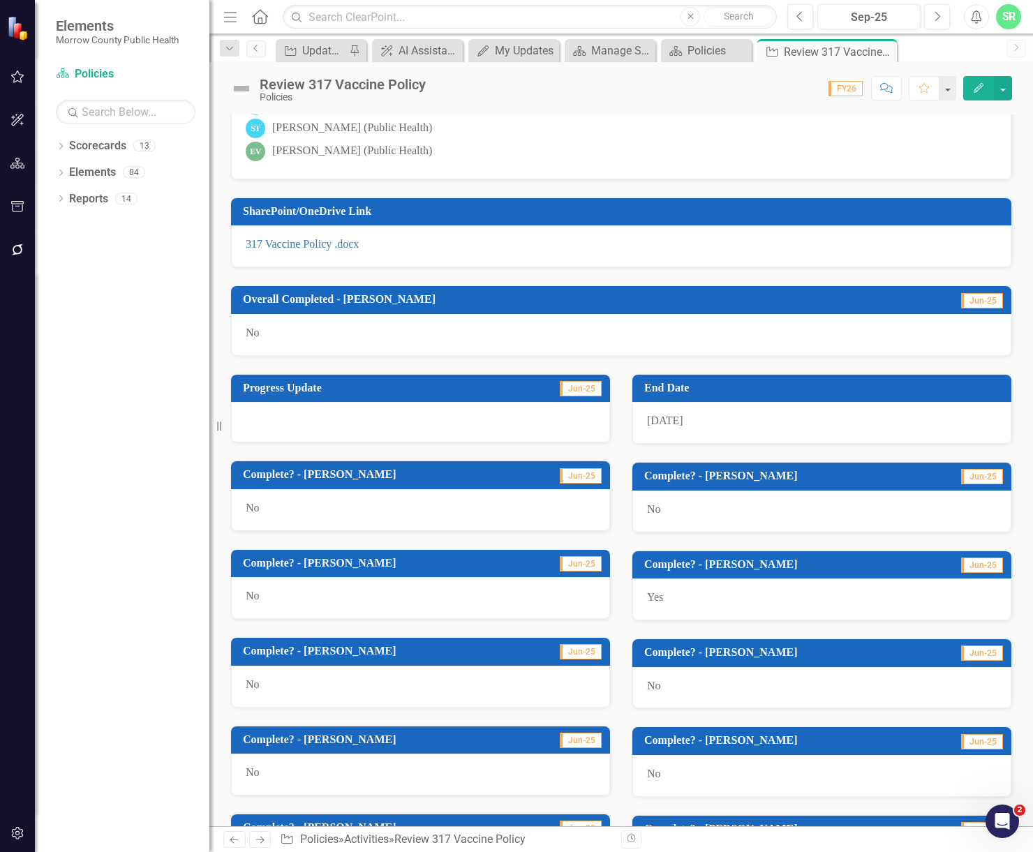
click at [727, 514] on div "No" at bounding box center [821, 512] width 379 height 42
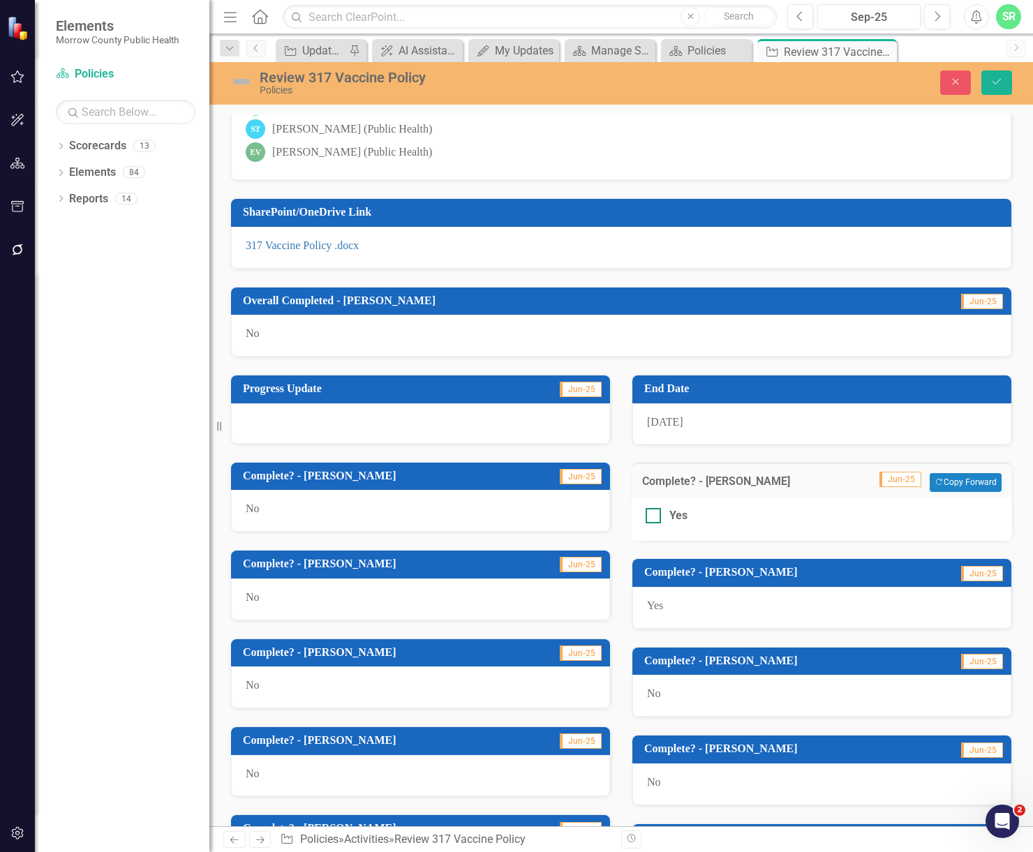
drag, startPoint x: 649, startPoint y: 519, endPoint x: 657, endPoint y: 519, distance: 7.7
click at [649, 519] on div at bounding box center [653, 515] width 15 height 15
click at [649, 517] on input "Yes" at bounding box center [650, 512] width 9 height 9
click at [646, 512] on input "Yes" at bounding box center [650, 512] width 9 height 9
checkbox input "false"
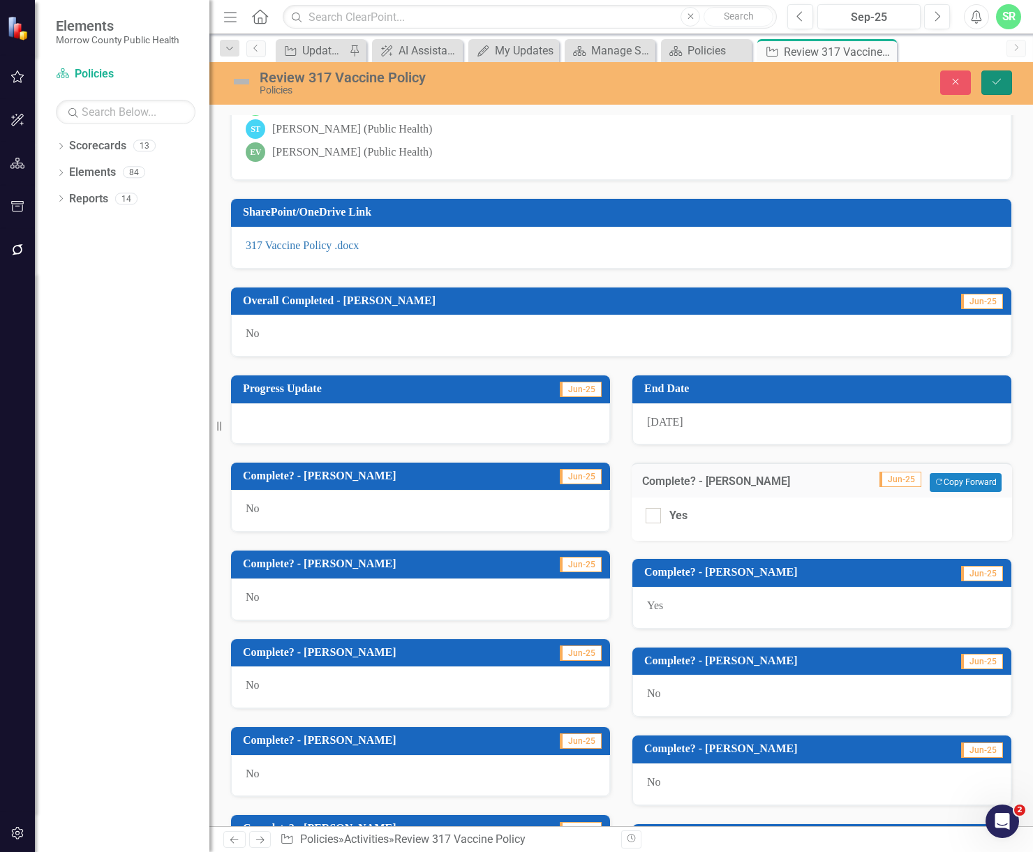
click at [990, 77] on button "Save" at bounding box center [996, 82] width 31 height 24
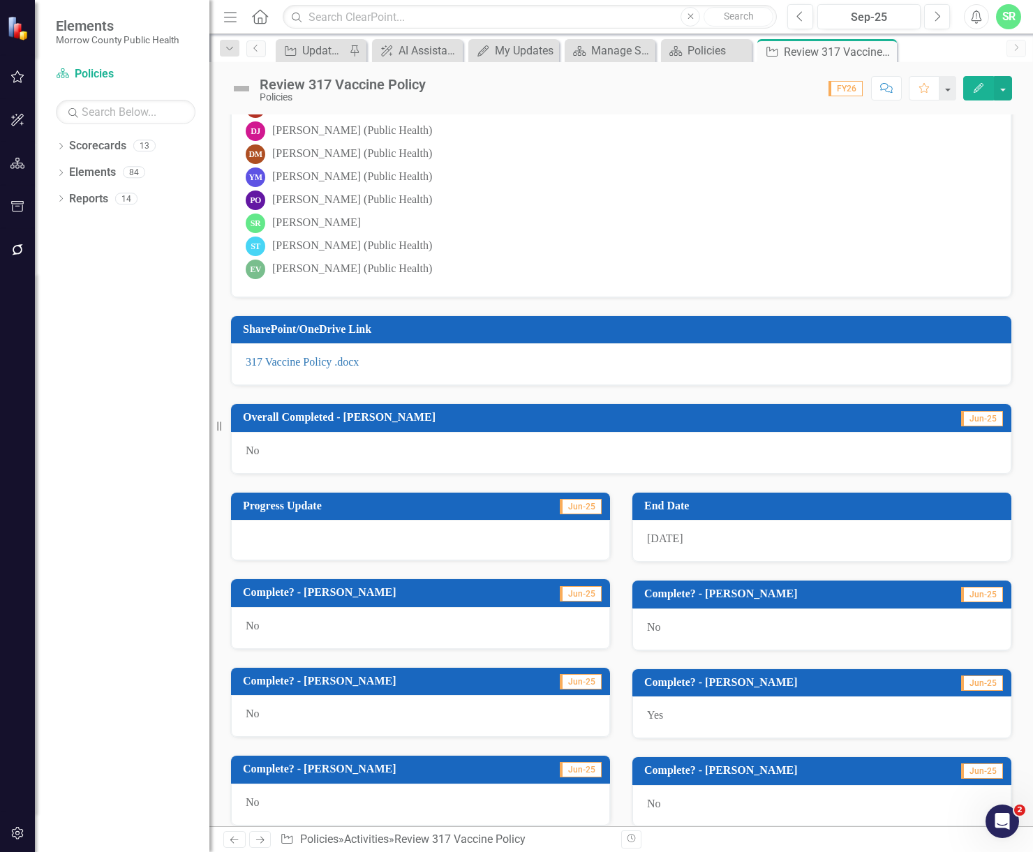
scroll to position [94, 0]
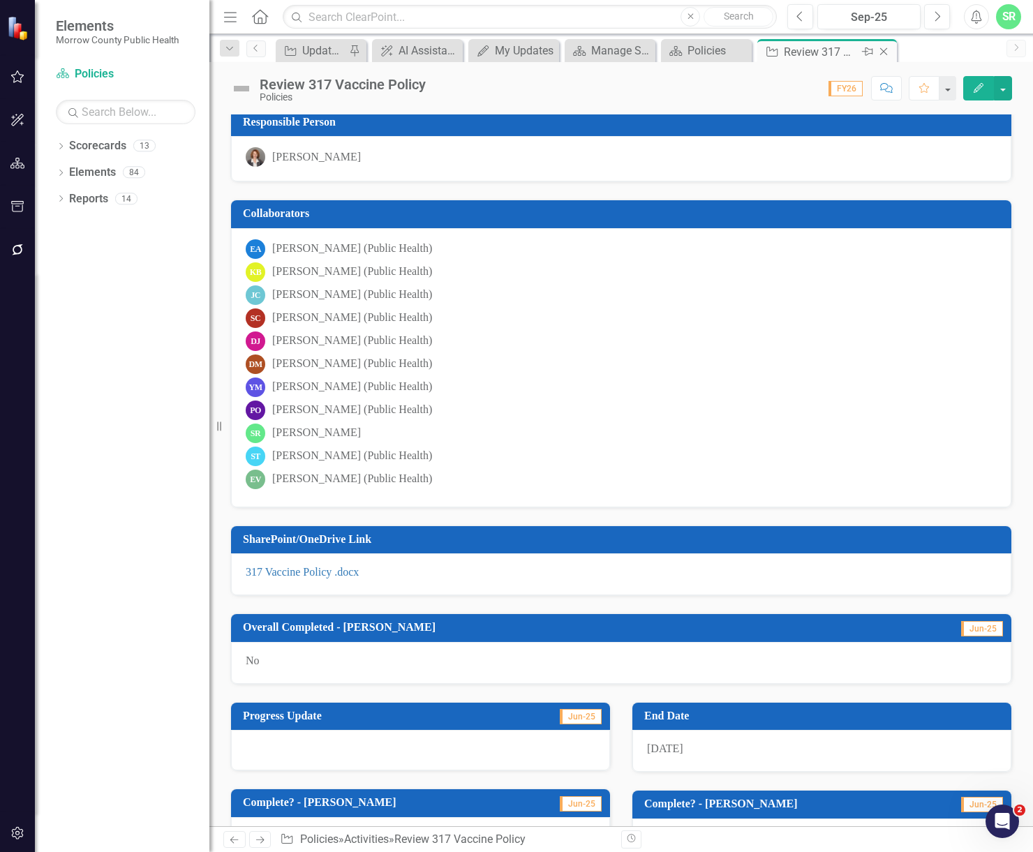
click at [885, 50] on icon "Close" at bounding box center [884, 51] width 14 height 11
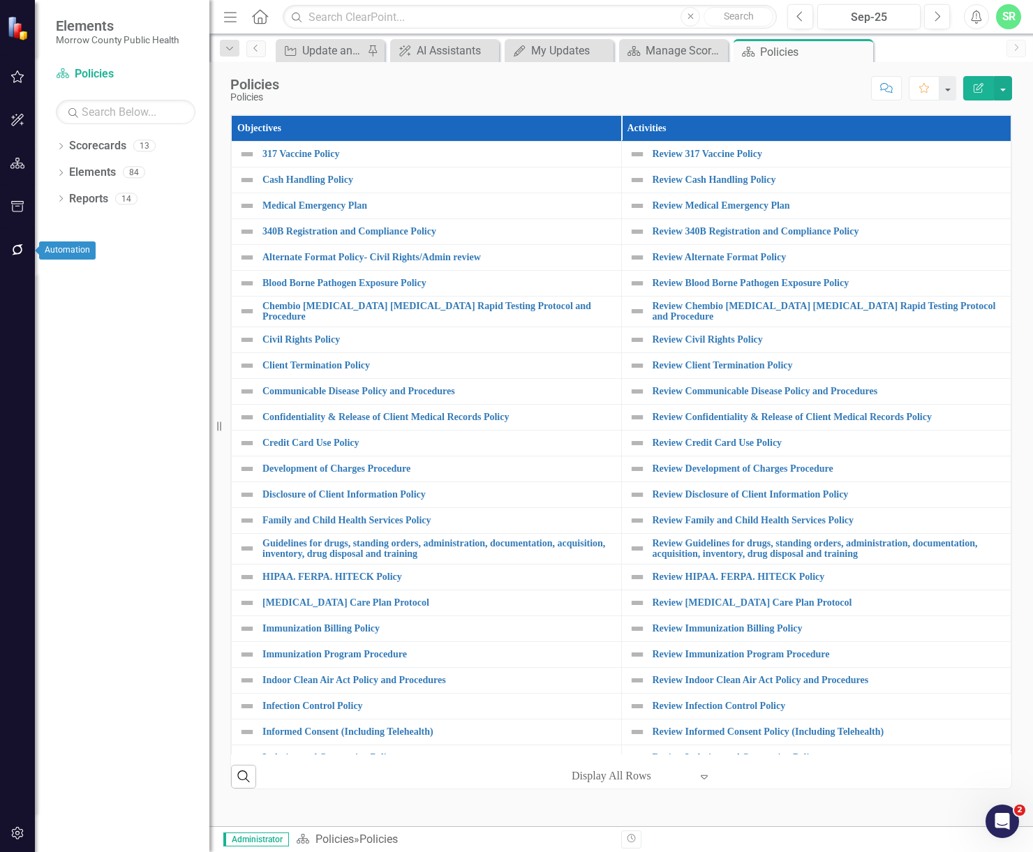
click at [23, 255] on icon "button" at bounding box center [17, 249] width 15 height 11
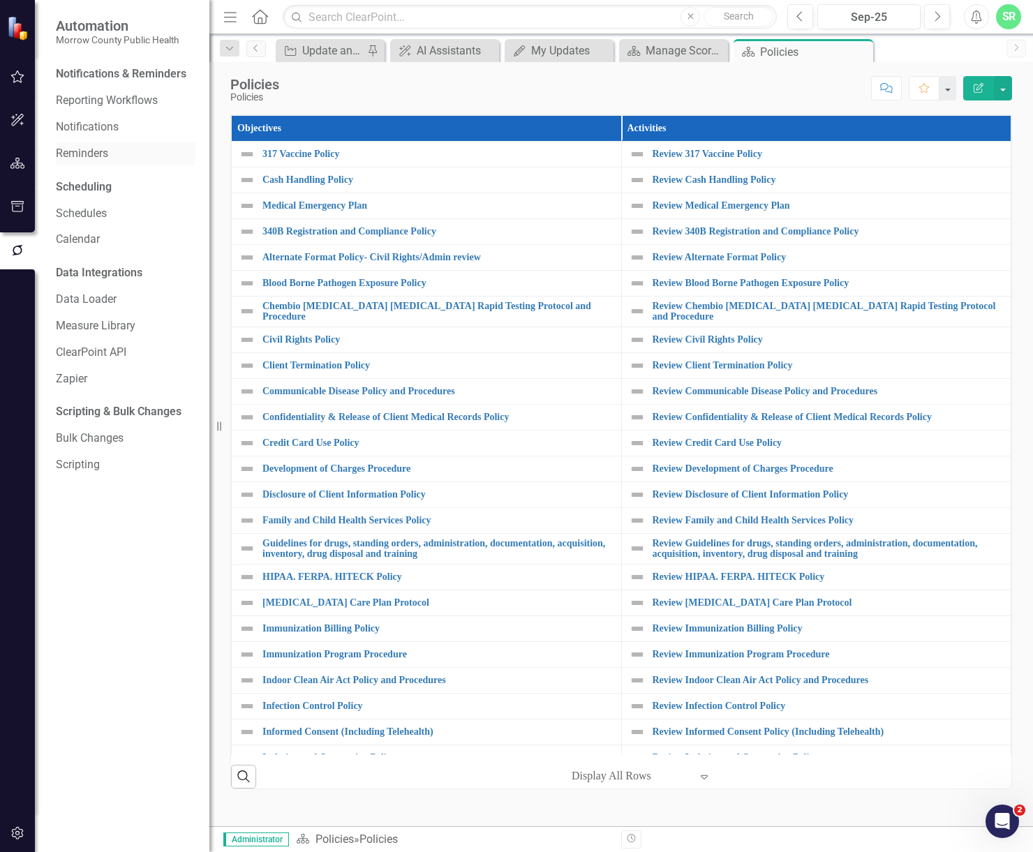
click at [105, 154] on link "Reminders" at bounding box center [126, 154] width 140 height 16
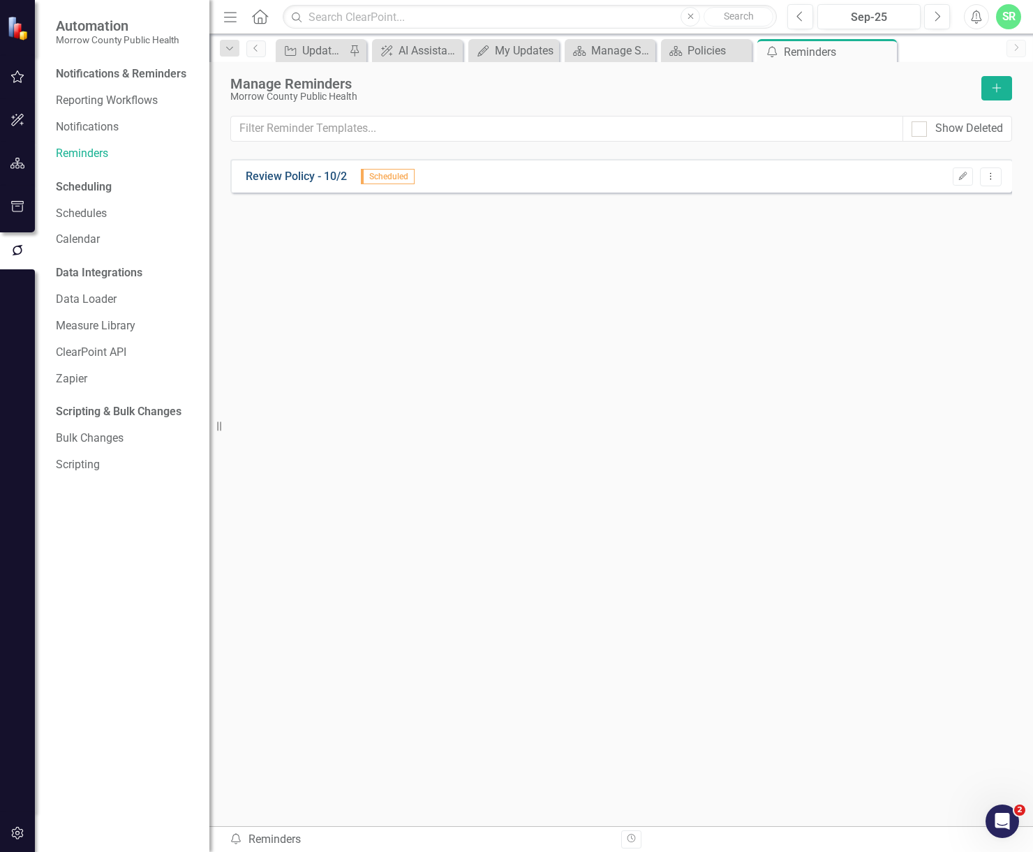
click at [297, 172] on link "Review Policy - 10/2" at bounding box center [296, 177] width 101 height 16
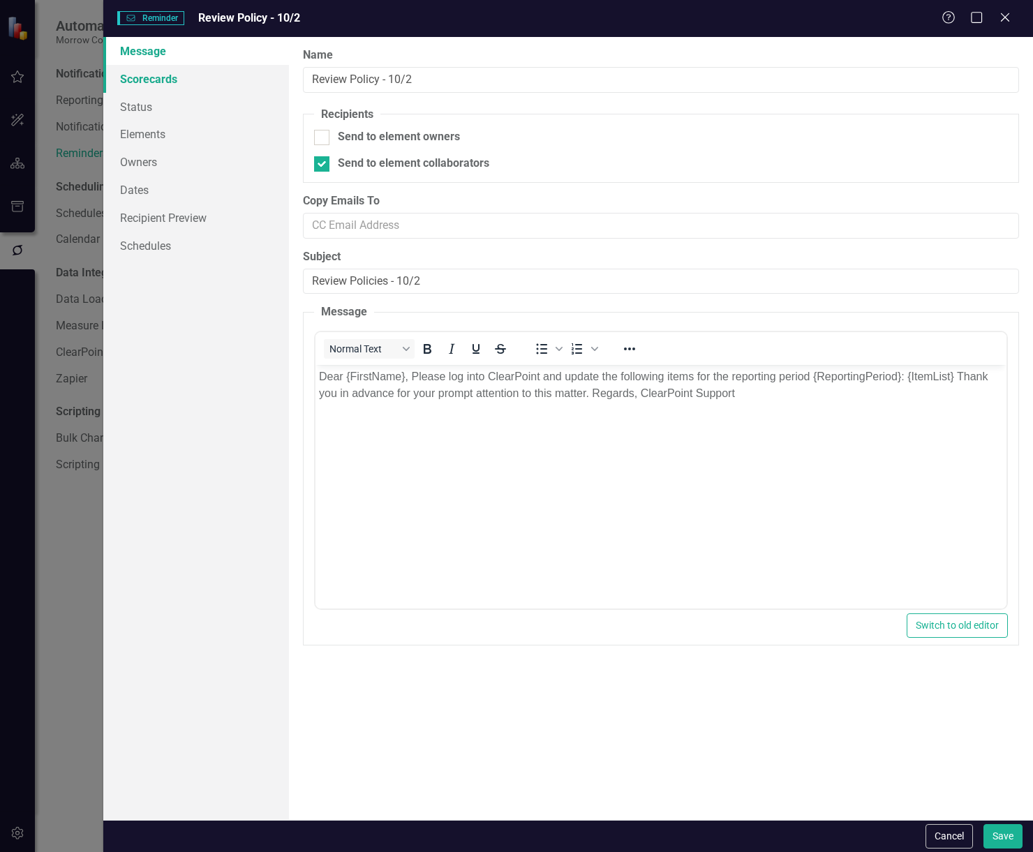
click at [187, 81] on link "Scorecards" at bounding box center [196, 79] width 186 height 28
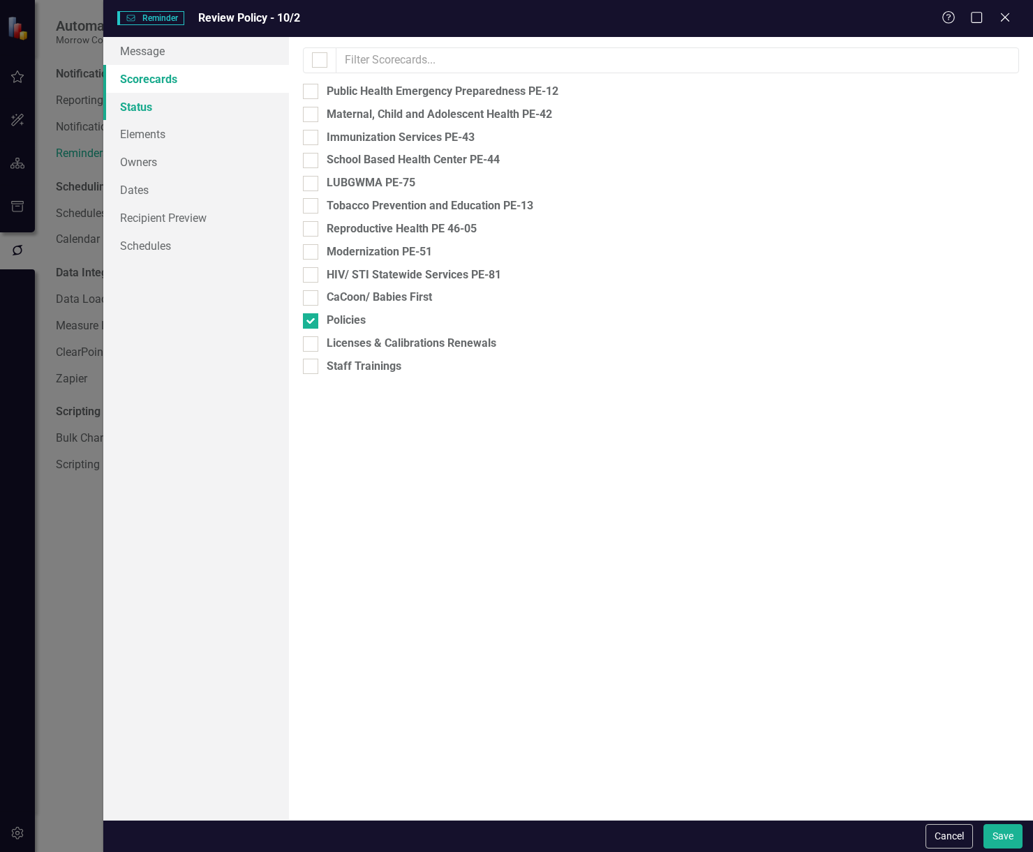
click at [199, 103] on link "Status" at bounding box center [196, 107] width 186 height 28
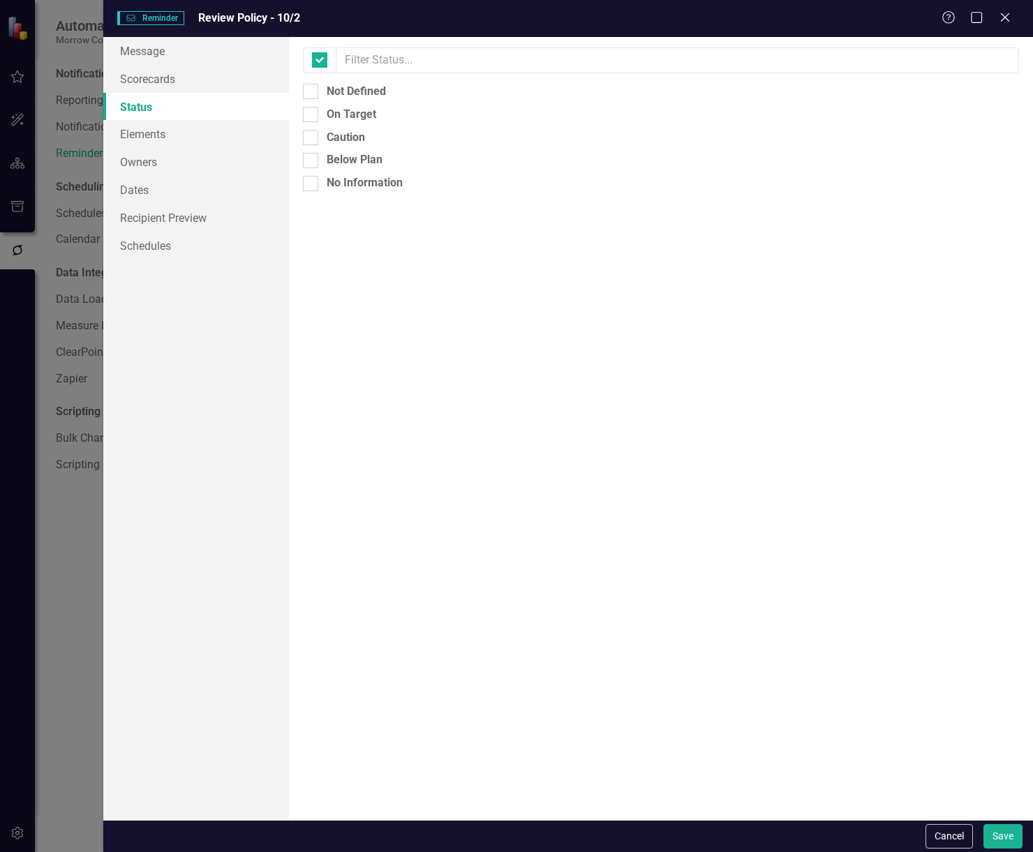
checkbox input "false"
click at [195, 136] on link "Elements" at bounding box center [196, 134] width 186 height 28
checkbox input "false"
click at [195, 154] on link "Owners" at bounding box center [196, 162] width 186 height 28
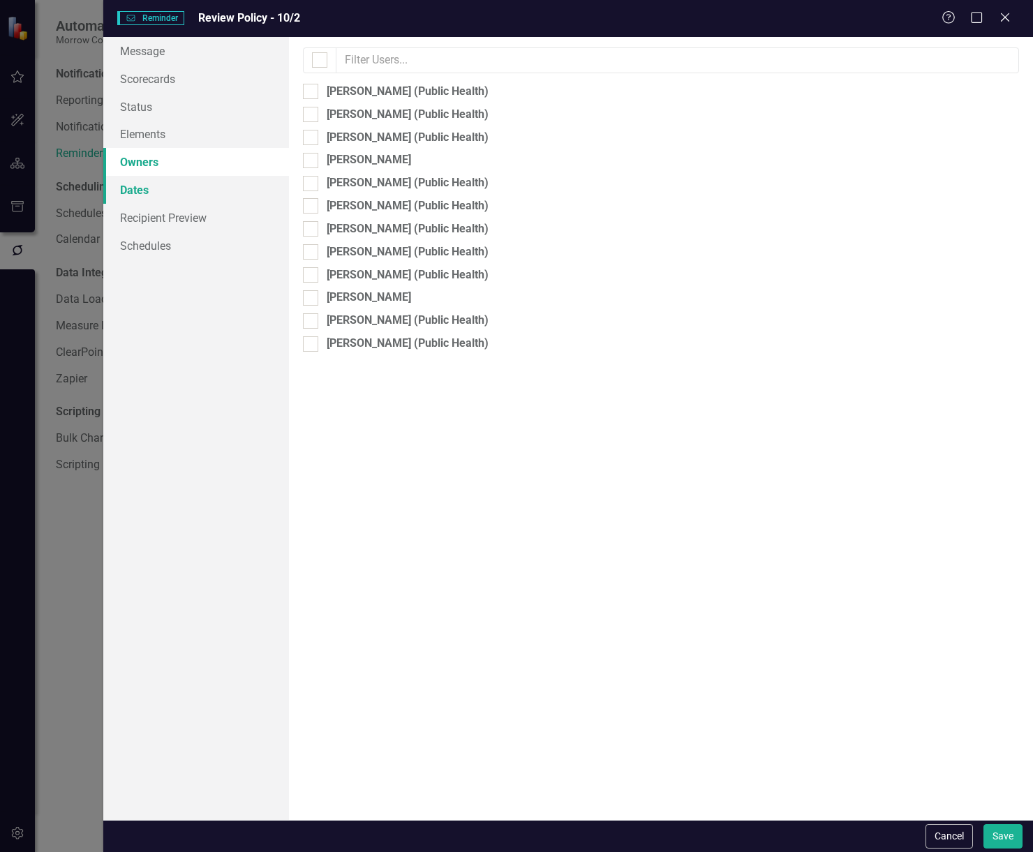
click at [195, 193] on link "Dates" at bounding box center [196, 190] width 186 height 28
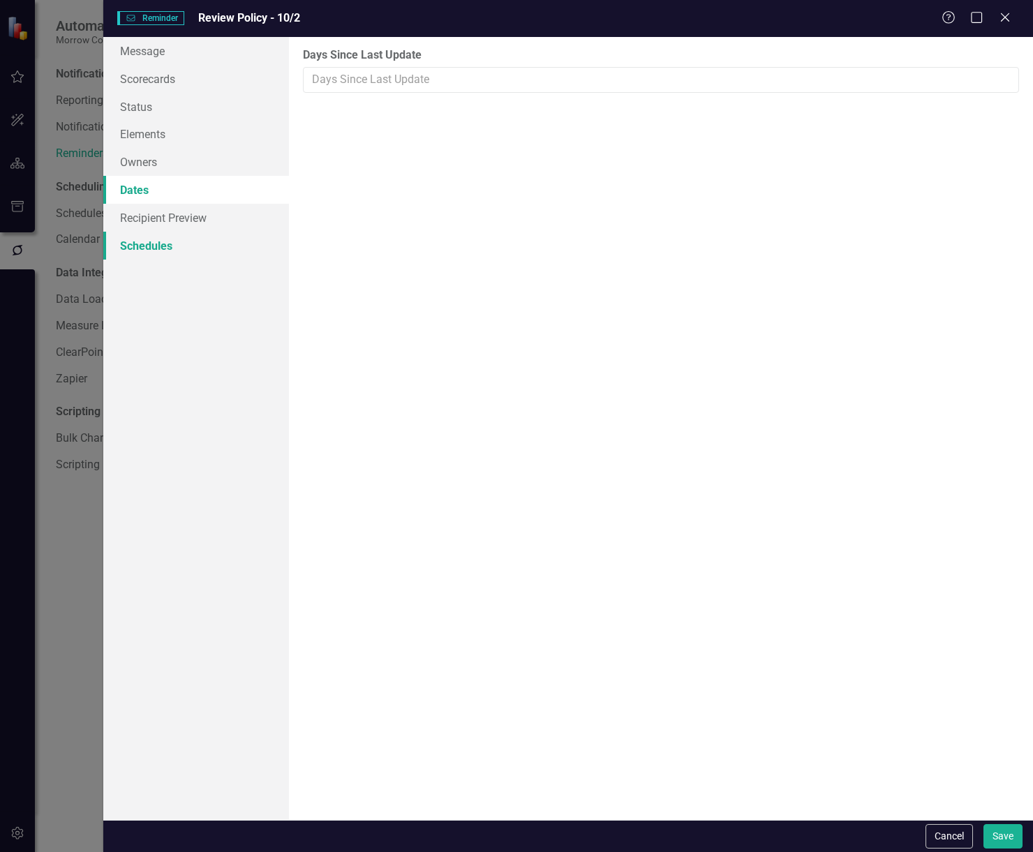
click at [201, 232] on link "Schedules" at bounding box center [196, 246] width 186 height 28
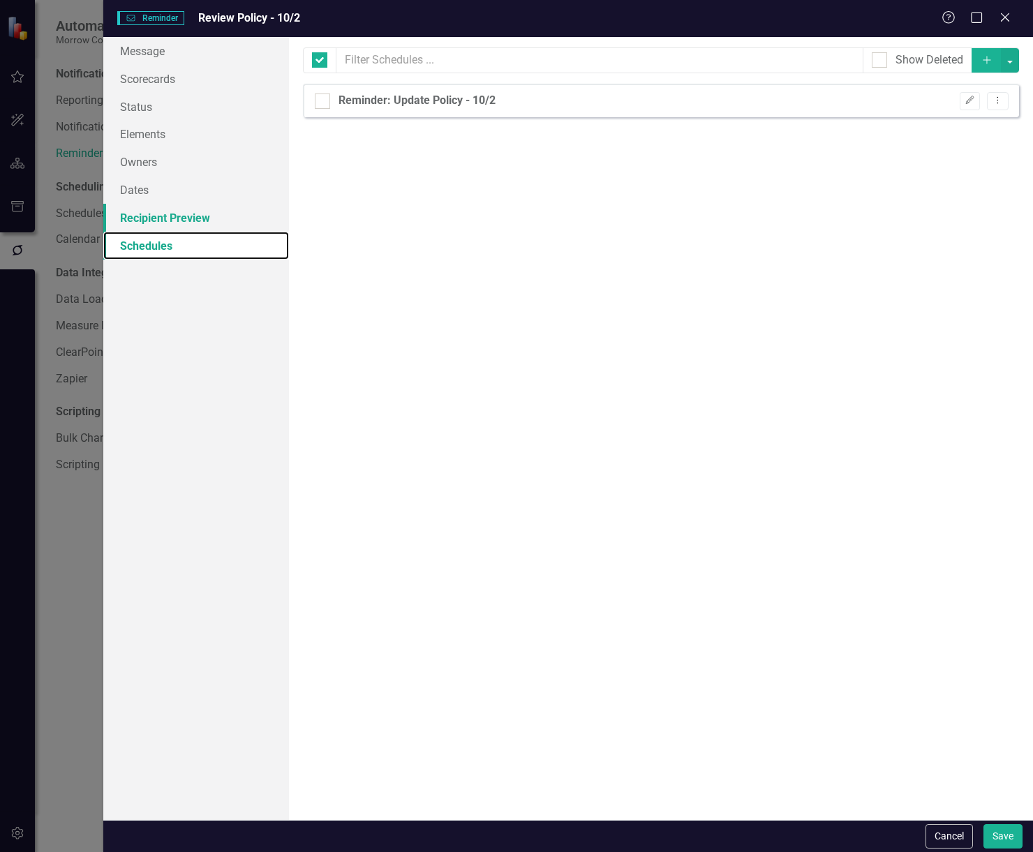
checkbox input "false"
click at [177, 219] on link "Recipient Preview" at bounding box center [196, 218] width 186 height 28
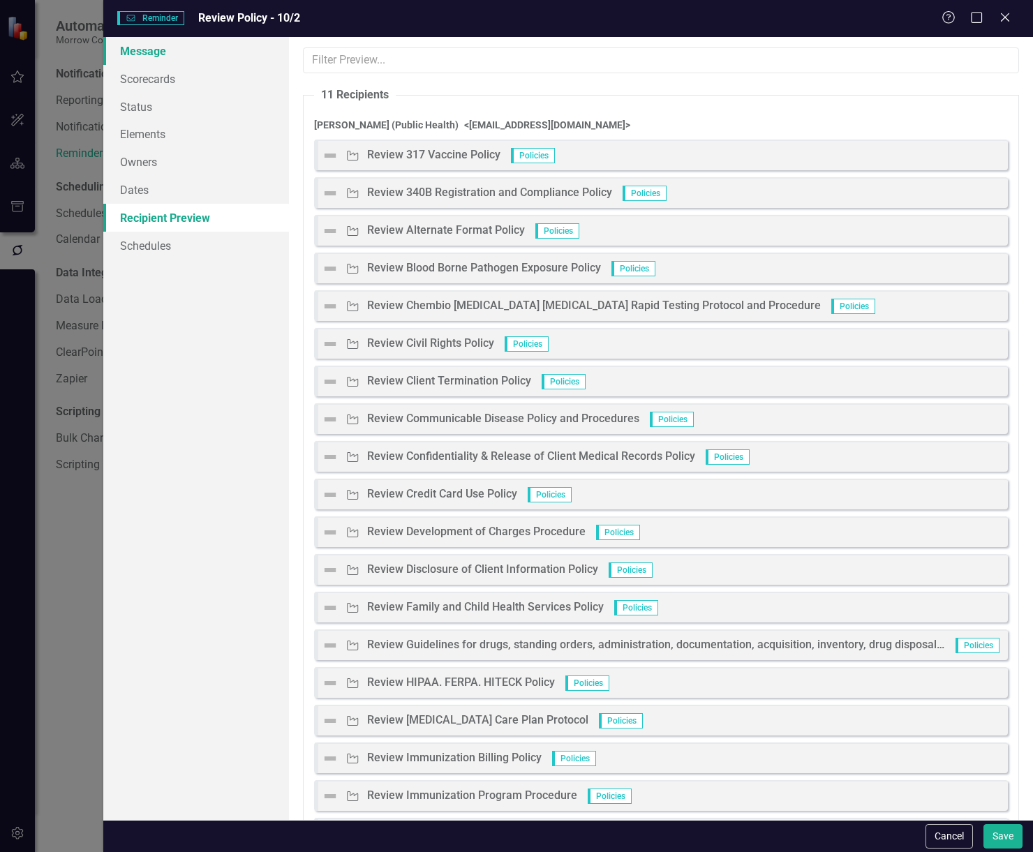
click at [186, 43] on link "Message" at bounding box center [196, 51] width 186 height 28
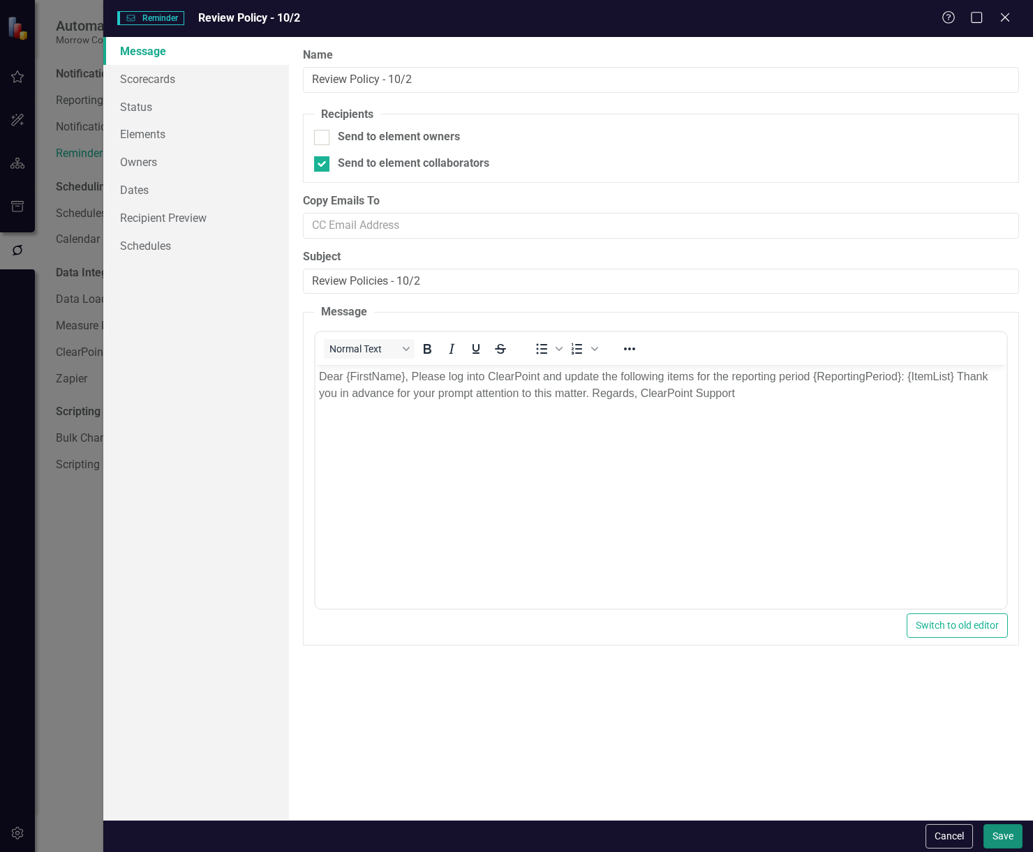
click at [1016, 837] on button "Save" at bounding box center [1002, 836] width 39 height 24
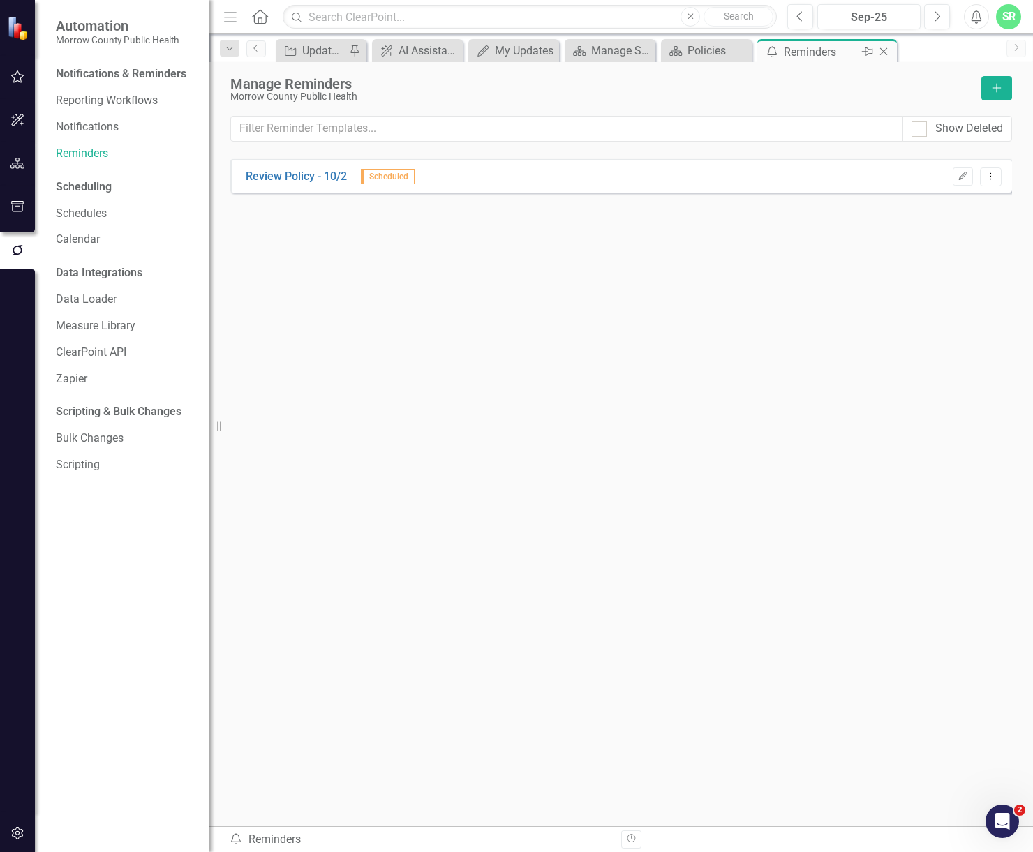
click at [888, 52] on icon "Close" at bounding box center [884, 51] width 14 height 11
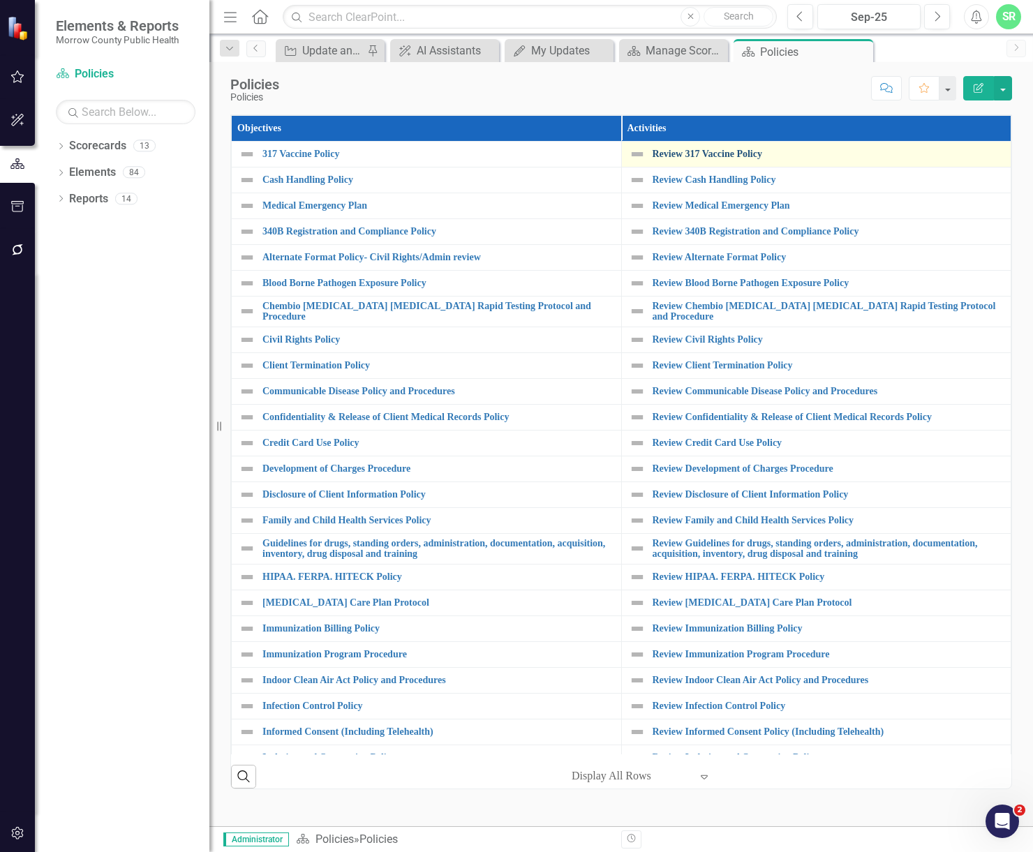
click at [735, 149] on link "Review 317 Vaccine Policy" at bounding box center [829, 154] width 352 height 10
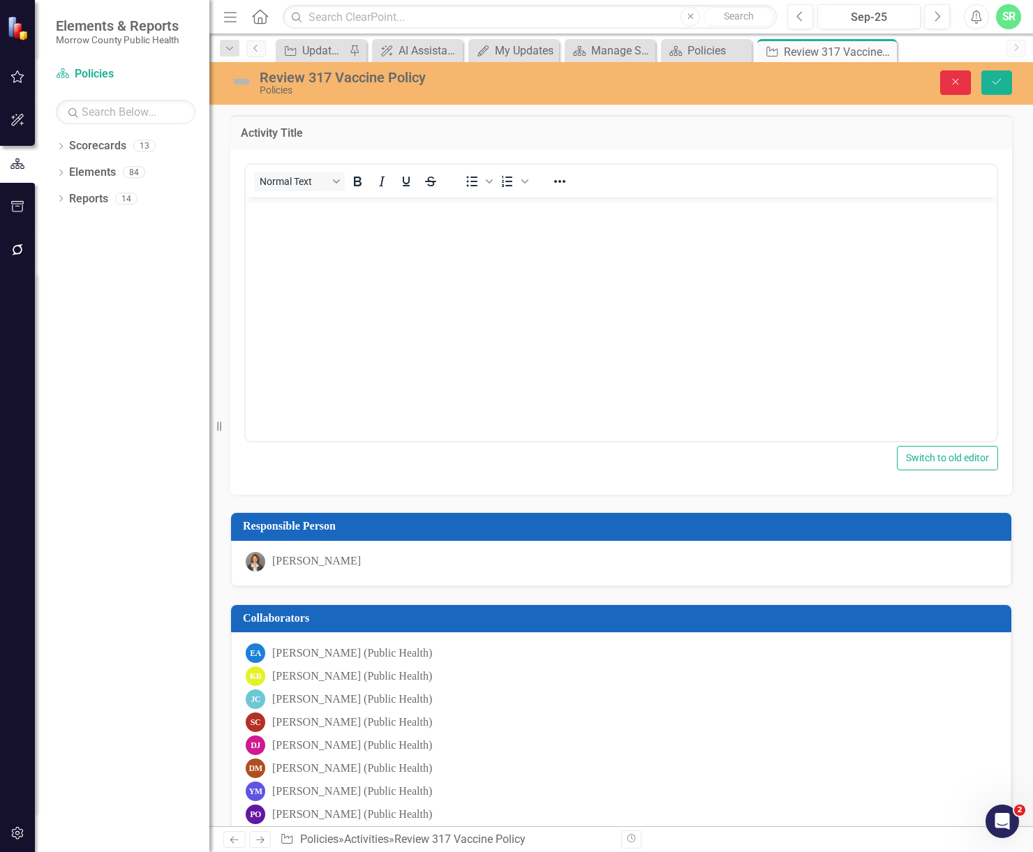
click at [953, 75] on button "Close" at bounding box center [955, 82] width 31 height 24
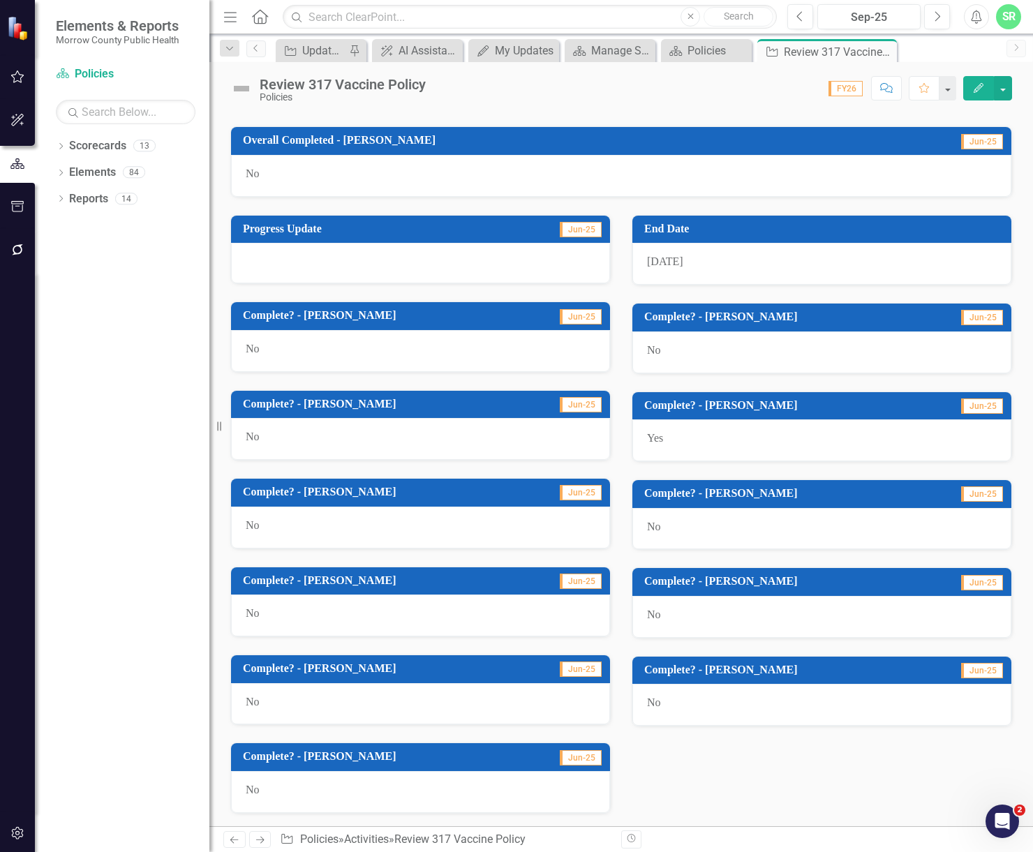
scroll to position [582, 0]
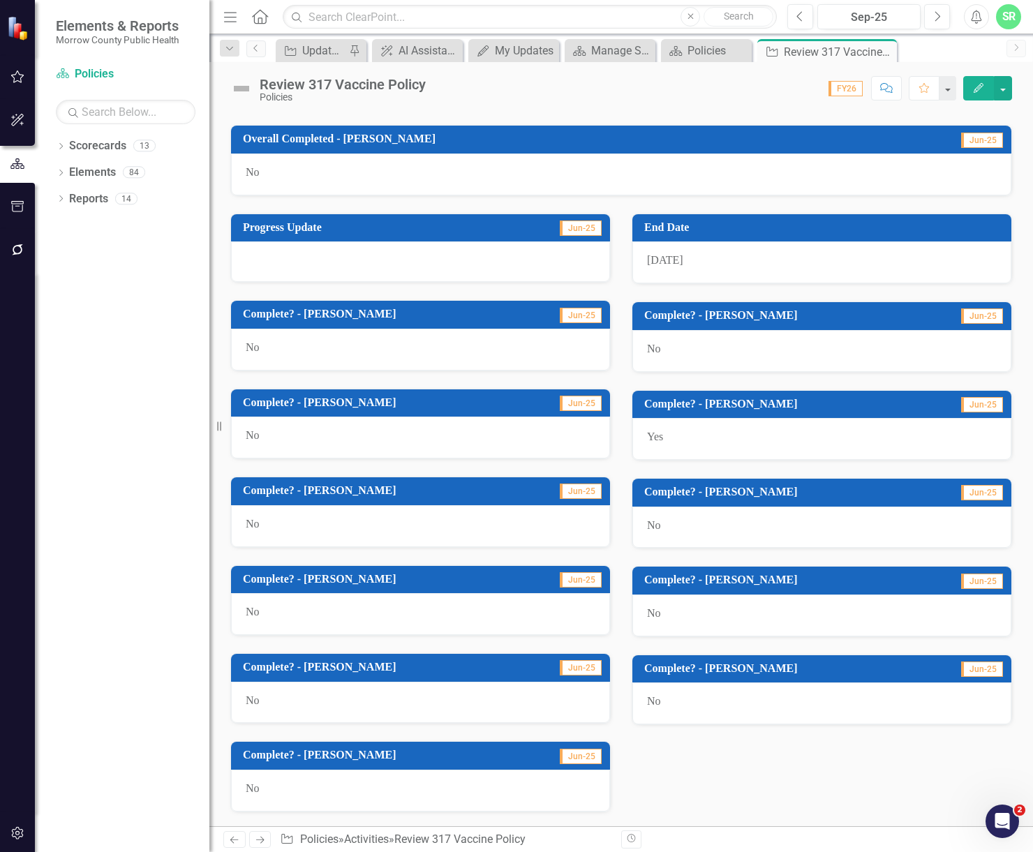
click at [694, 702] on div "No" at bounding box center [821, 704] width 379 height 42
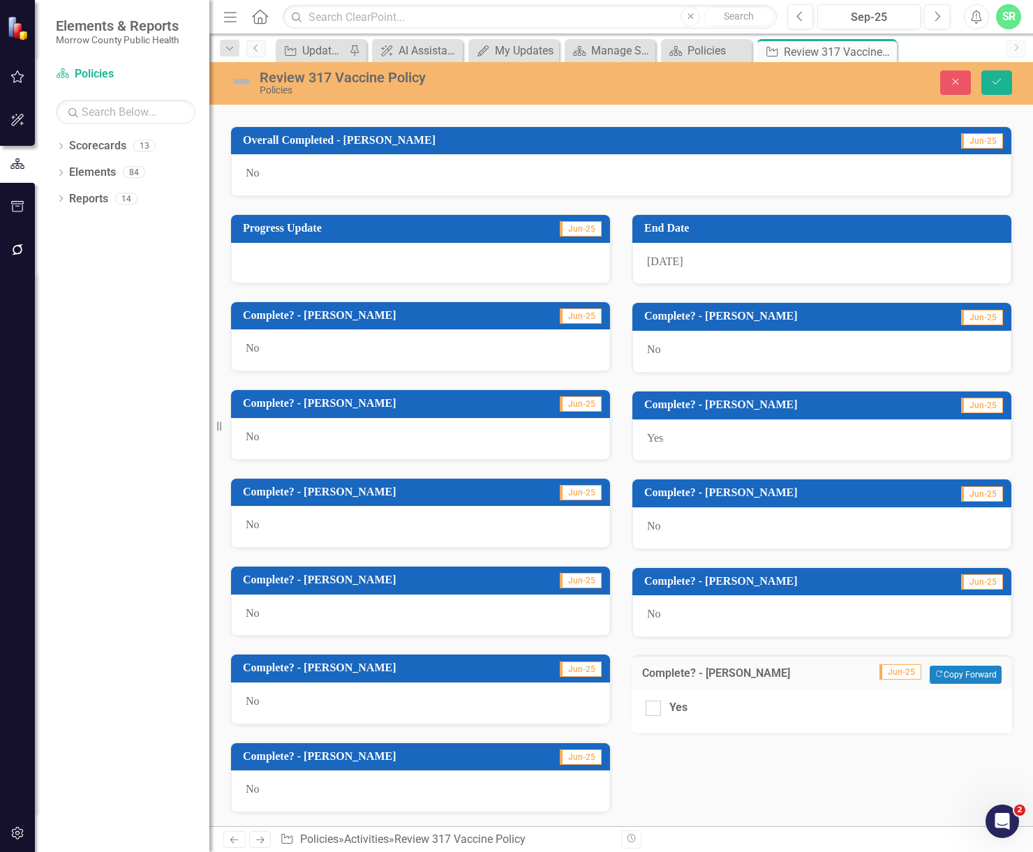
drag, startPoint x: 645, startPoint y: 710, endPoint x: 690, endPoint y: 694, distance: 47.9
click at [646, 710] on div at bounding box center [653, 708] width 15 height 15
click at [646, 710] on input "Yes" at bounding box center [650, 705] width 9 height 9
checkbox input "true"
click at [987, 80] on button "Save" at bounding box center [996, 82] width 31 height 24
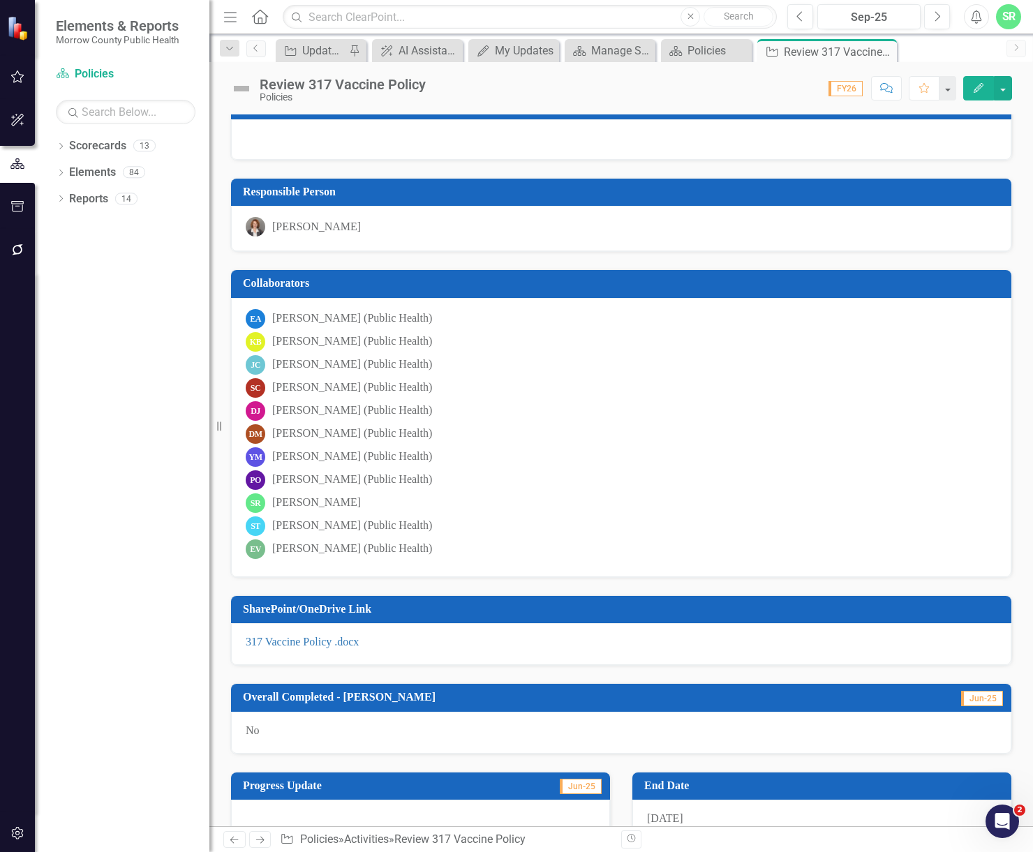
scroll to position [0, 0]
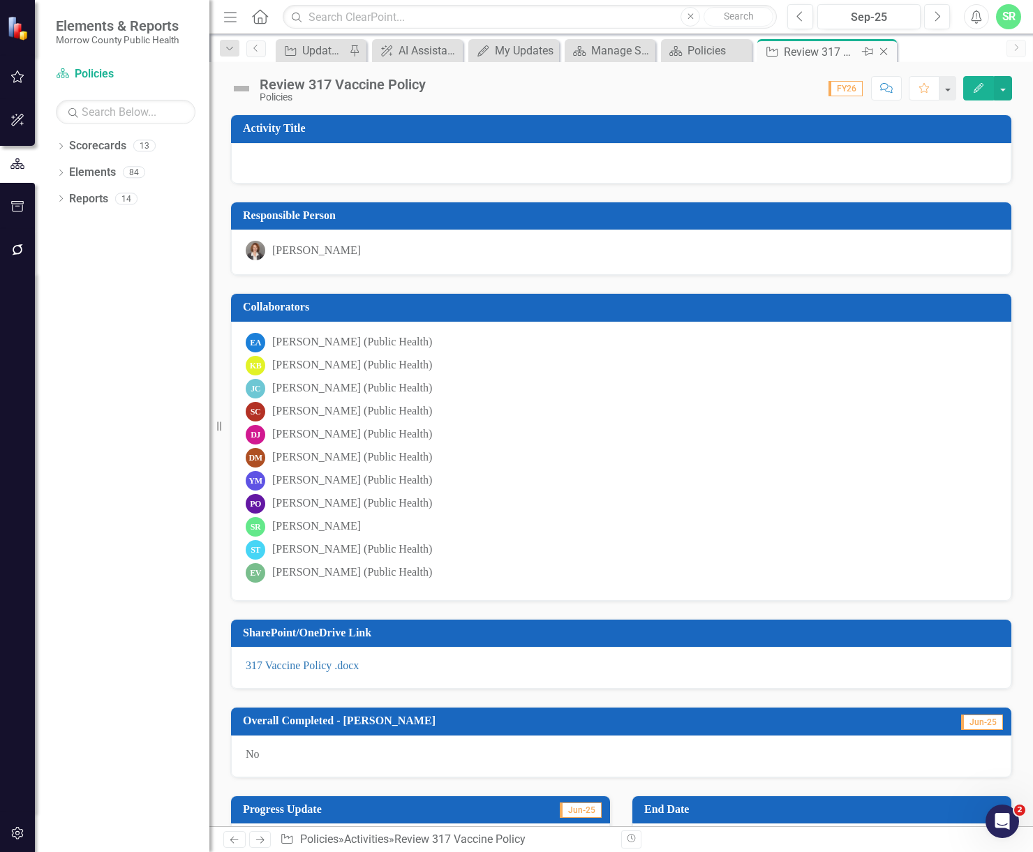
click at [880, 52] on icon "Close" at bounding box center [884, 51] width 14 height 11
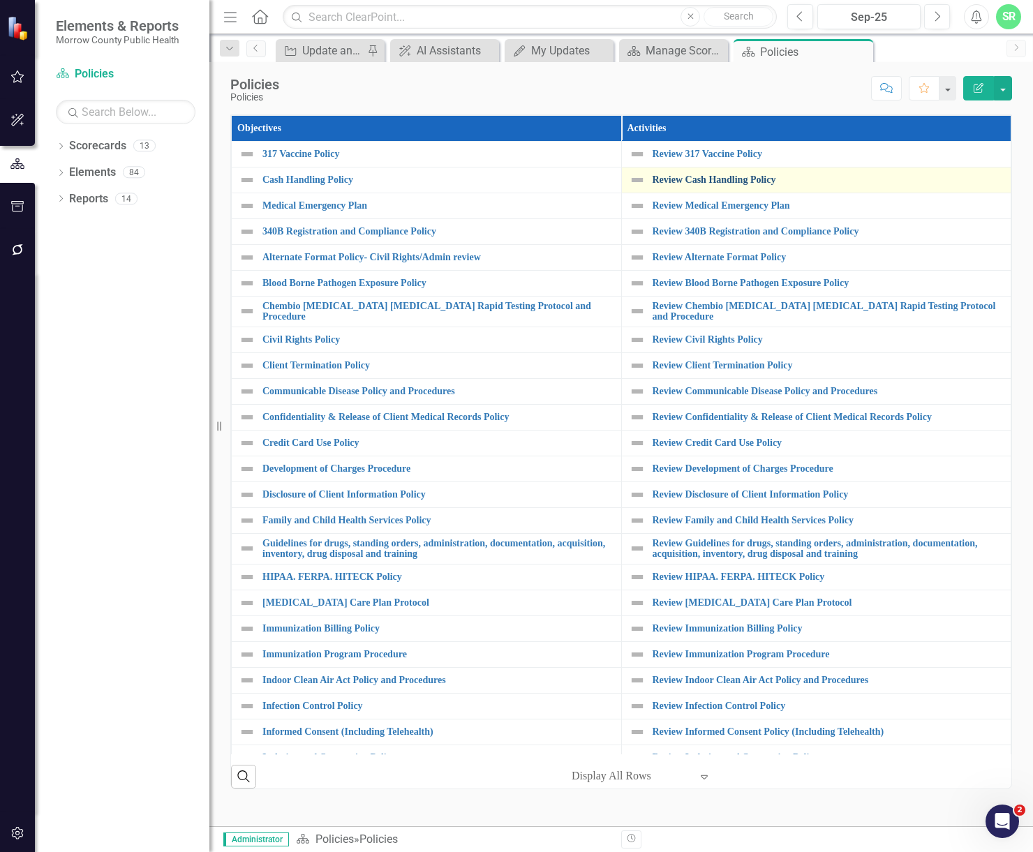
click at [731, 182] on link "Review Cash Handling Policy" at bounding box center [829, 179] width 352 height 10
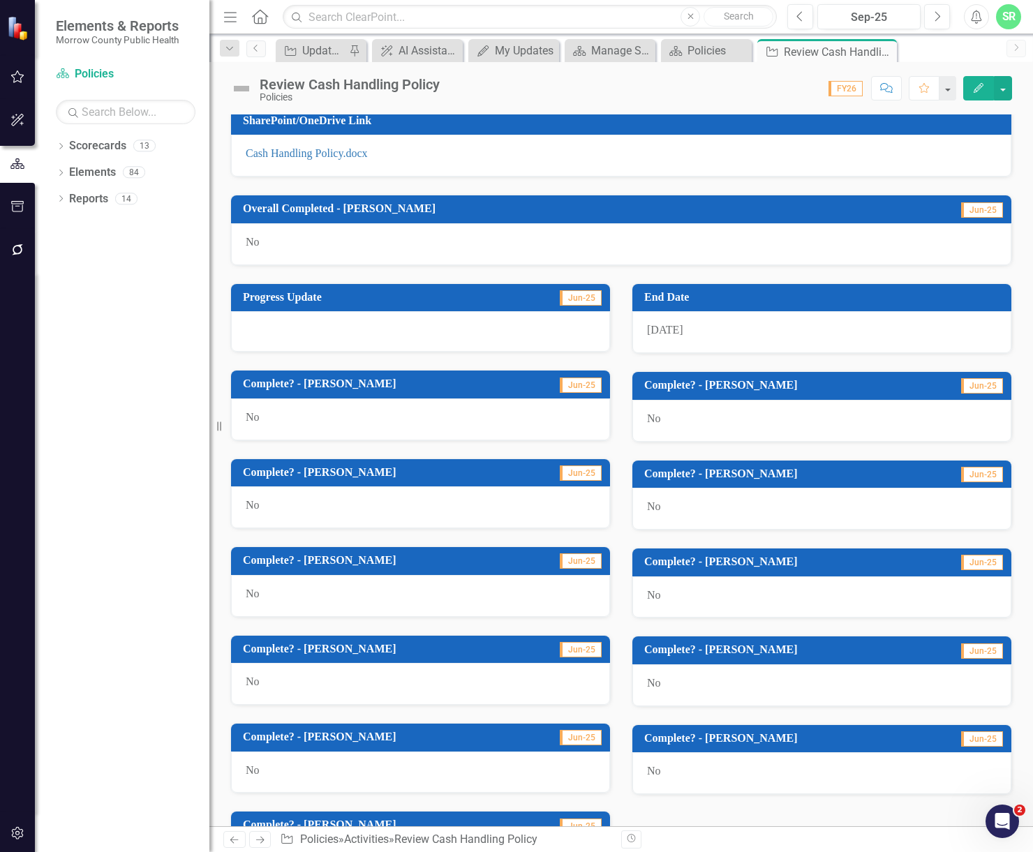
scroll to position [582, 0]
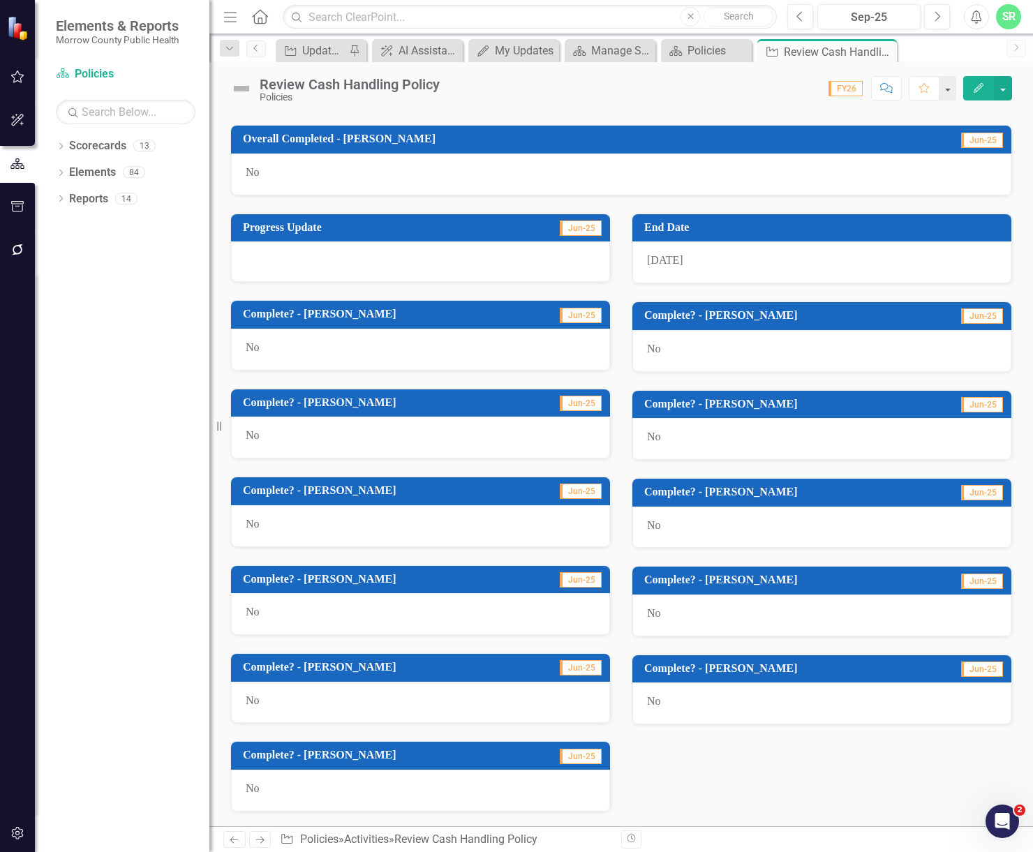
click at [700, 711] on div "No" at bounding box center [821, 704] width 379 height 42
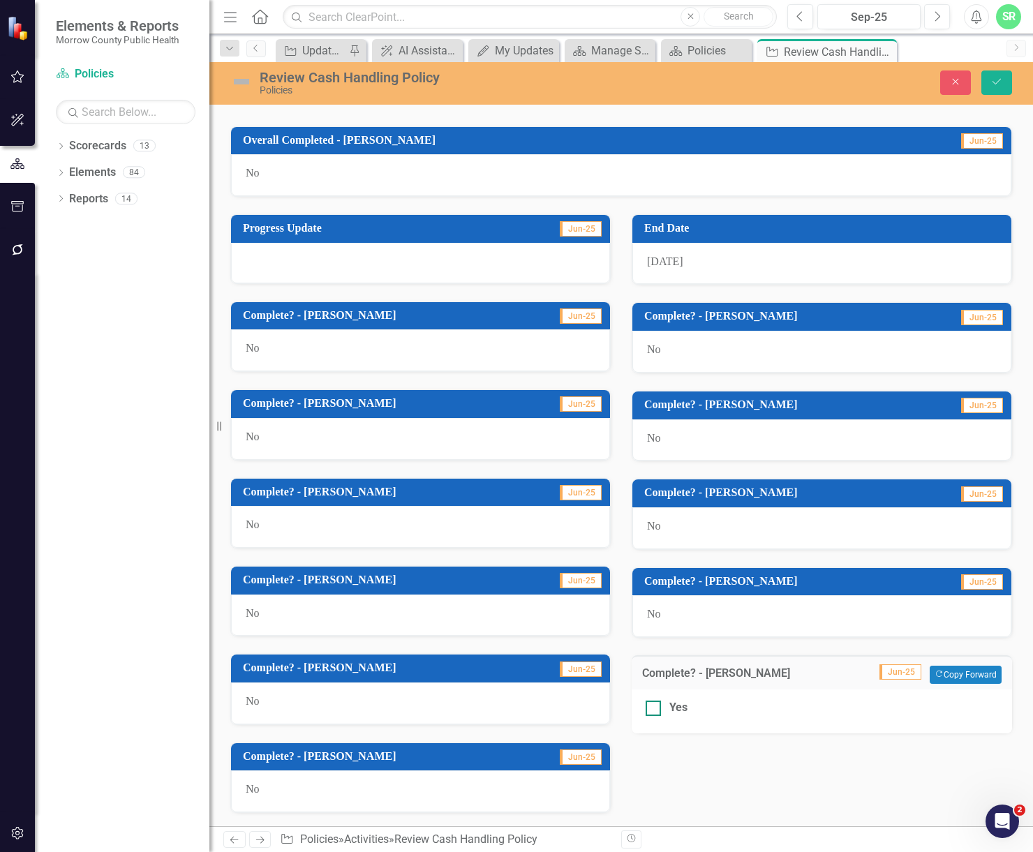
click at [650, 706] on div at bounding box center [653, 708] width 15 height 15
click at [650, 706] on input "Yes" at bounding box center [650, 705] width 9 height 9
checkbox input "true"
click at [1004, 82] on button "Save" at bounding box center [996, 82] width 31 height 24
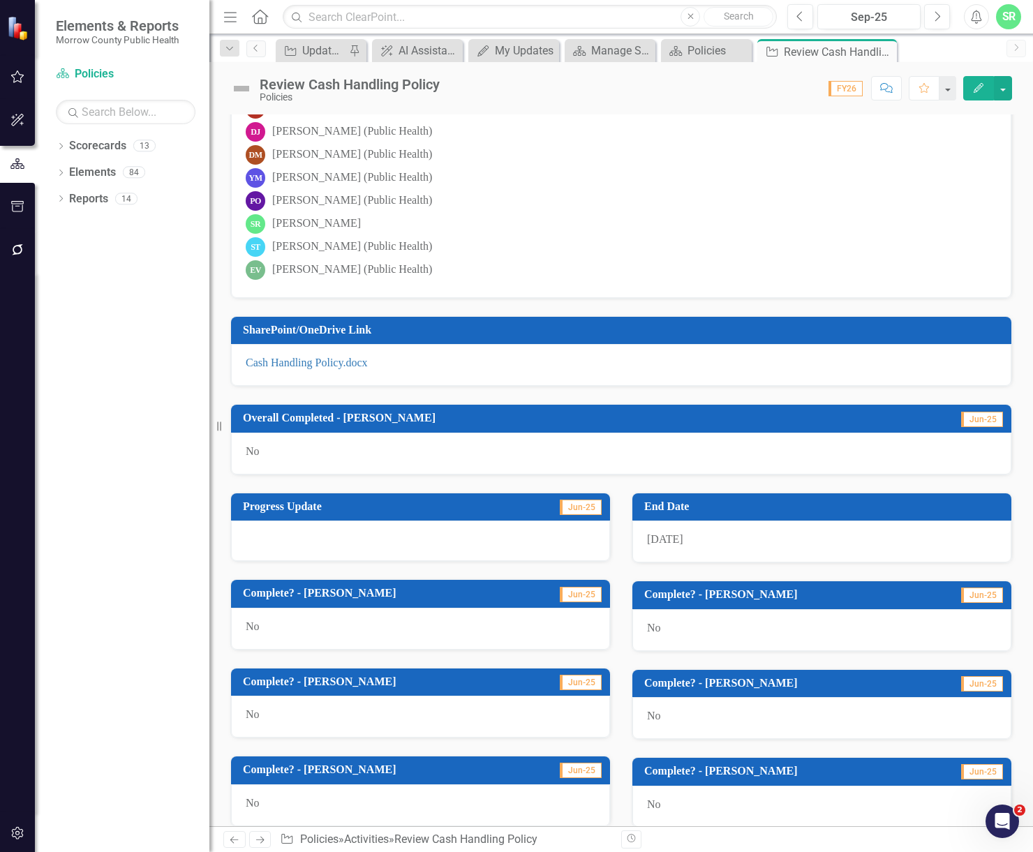
scroll to position [0, 0]
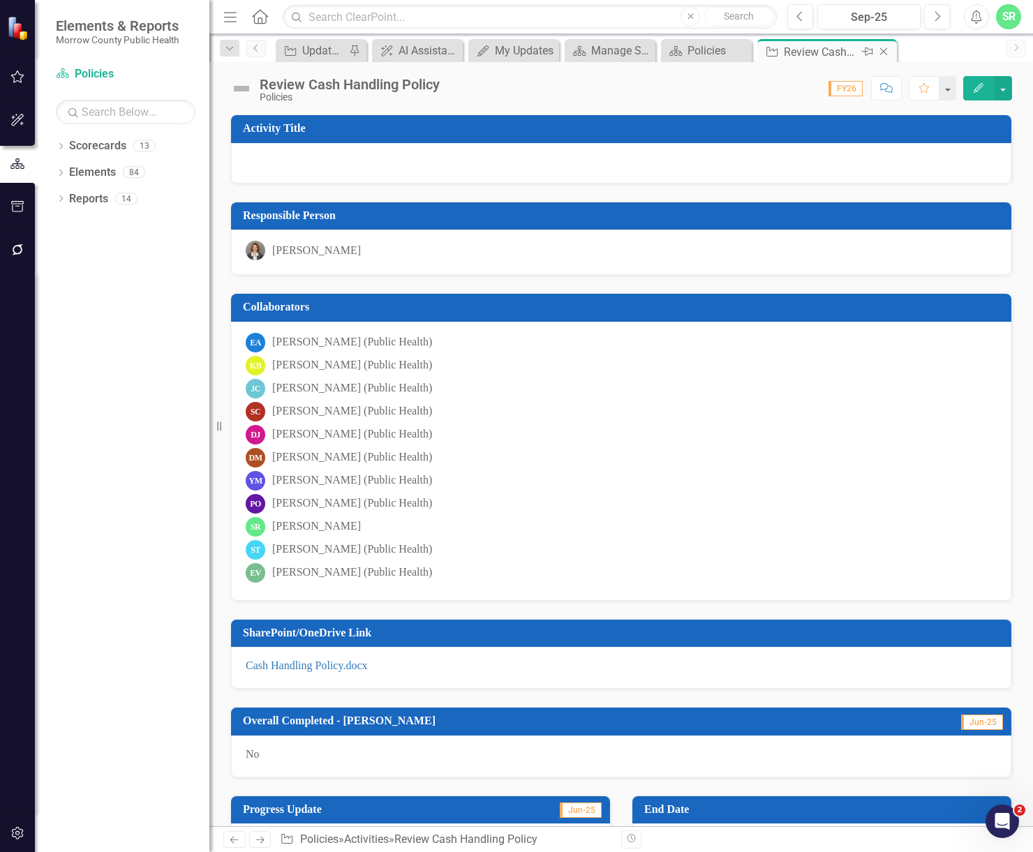
click at [885, 51] on icon "Close" at bounding box center [884, 51] width 14 height 11
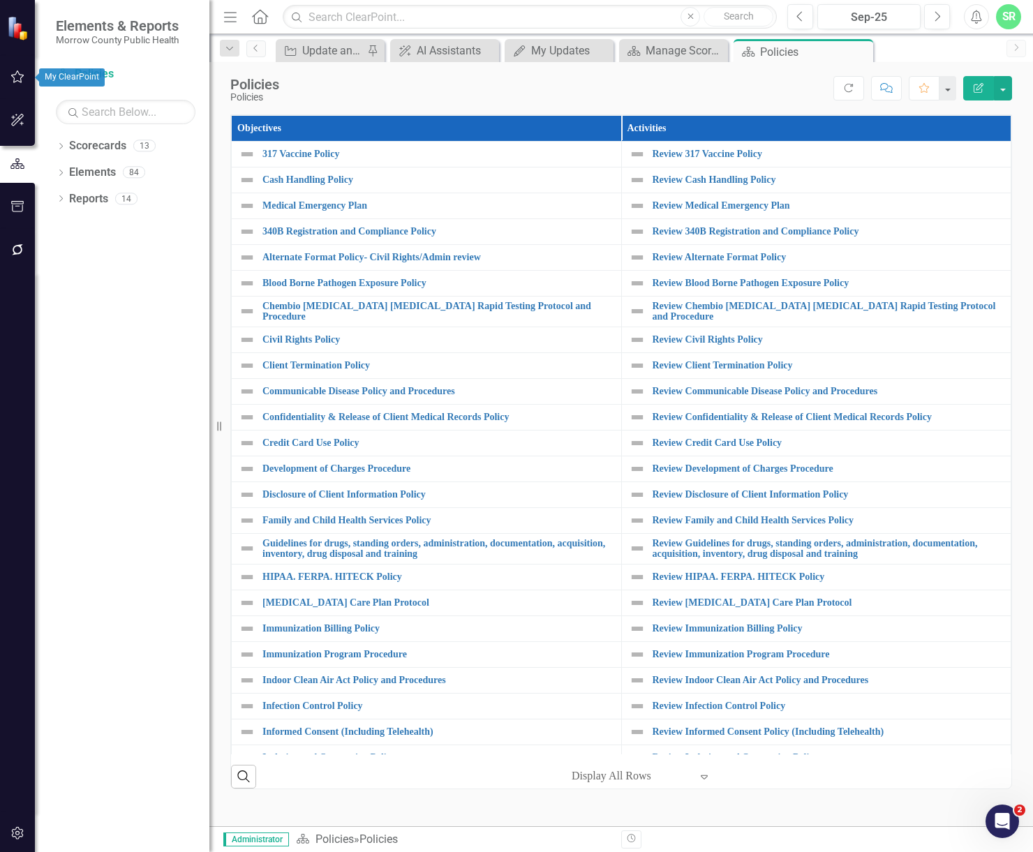
click at [17, 75] on icon "button" at bounding box center [17, 76] width 15 height 11
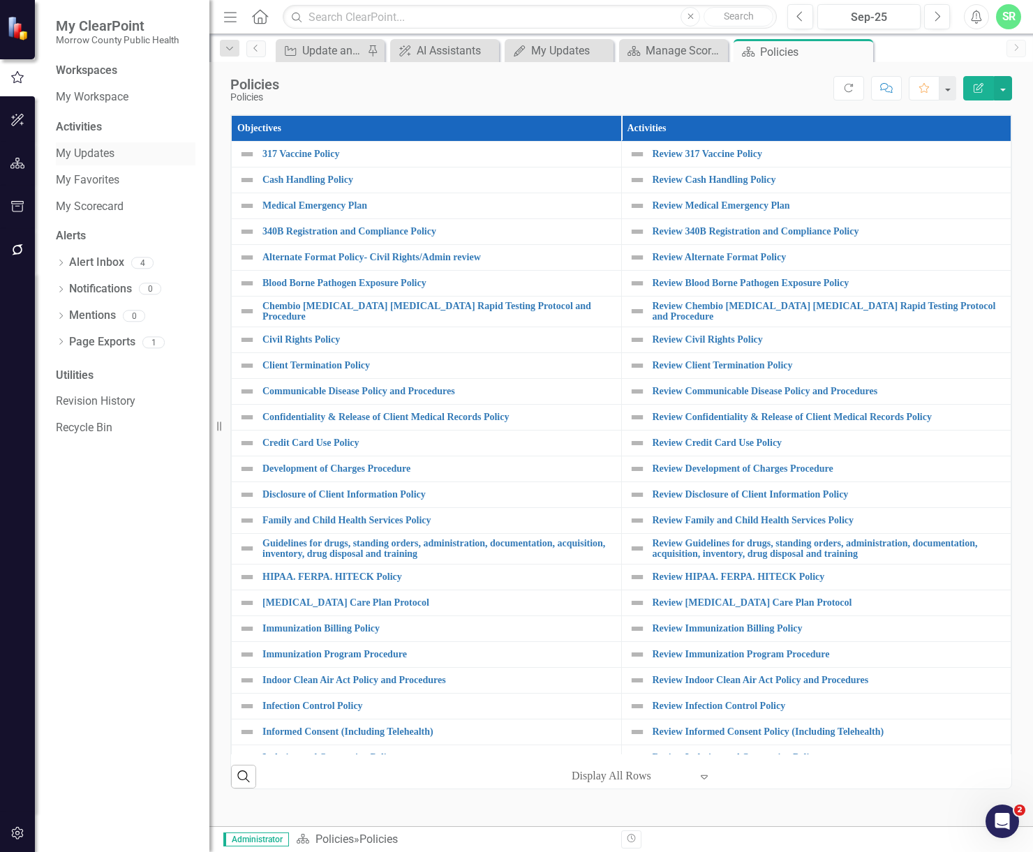
click at [66, 158] on link "My Updates" at bounding box center [126, 154] width 140 height 16
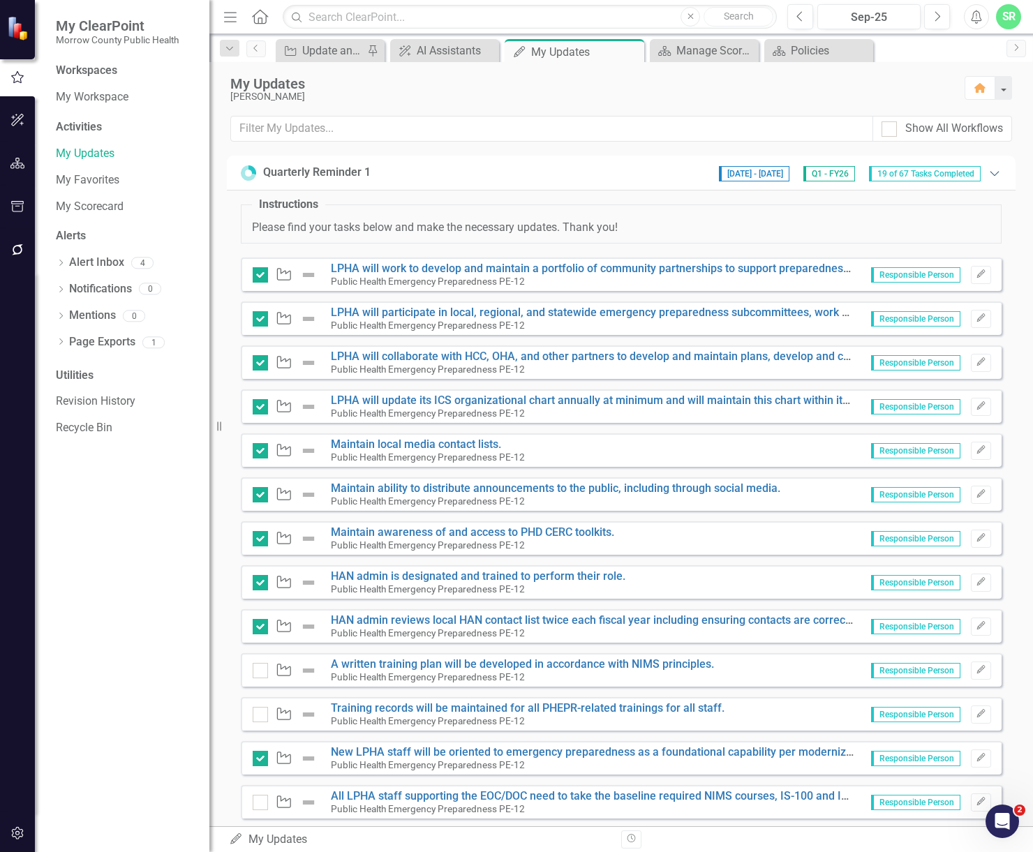
click at [988, 173] on icon "Expanded" at bounding box center [995, 173] width 14 height 11
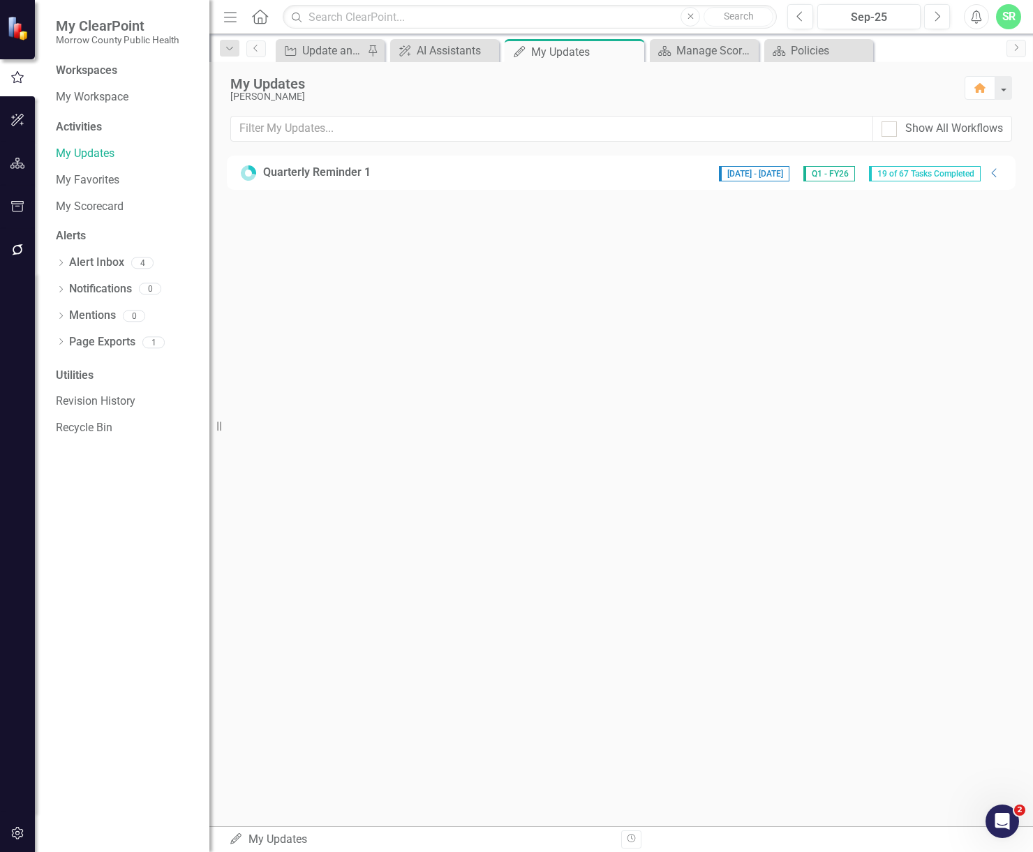
click at [984, 173] on div "[DATE] - [DATE] Q1 - FY26 19 of 67 Tasks Completed" at bounding box center [850, 172] width 276 height 17
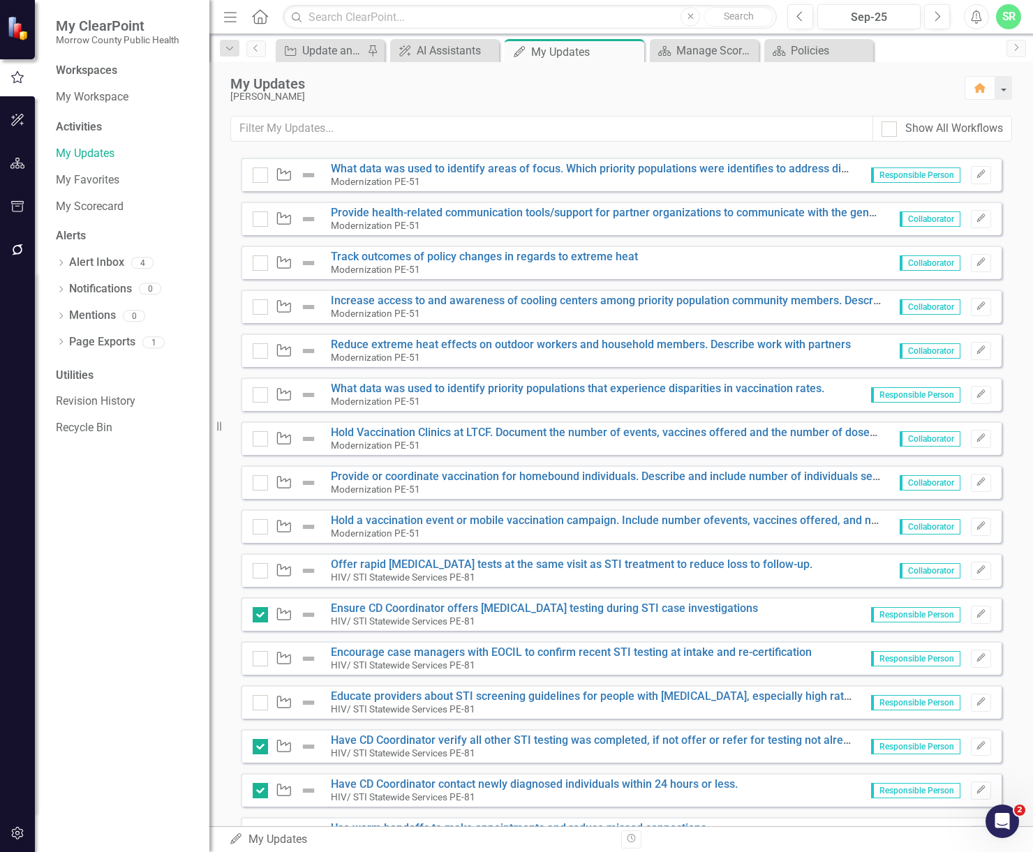
scroll to position [1884, 0]
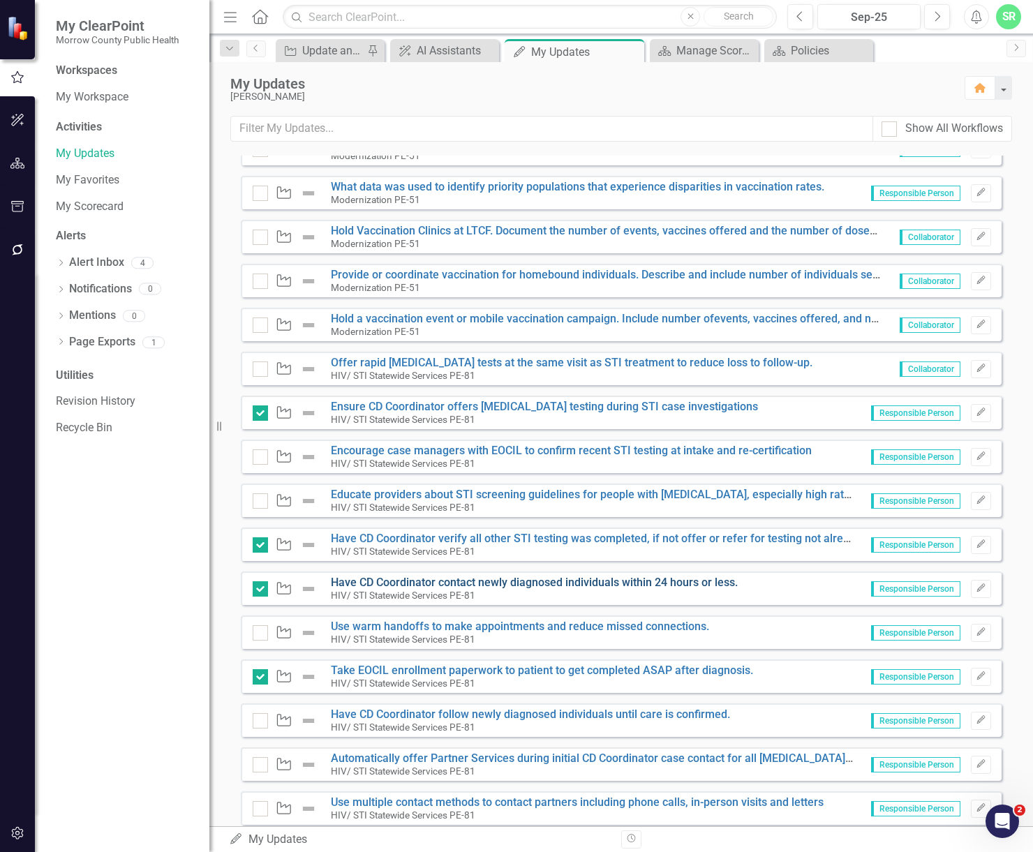
click at [560, 581] on link "Have CD Coordinator contact newly diagnosed individuals within 24 hours or less." at bounding box center [534, 582] width 407 height 13
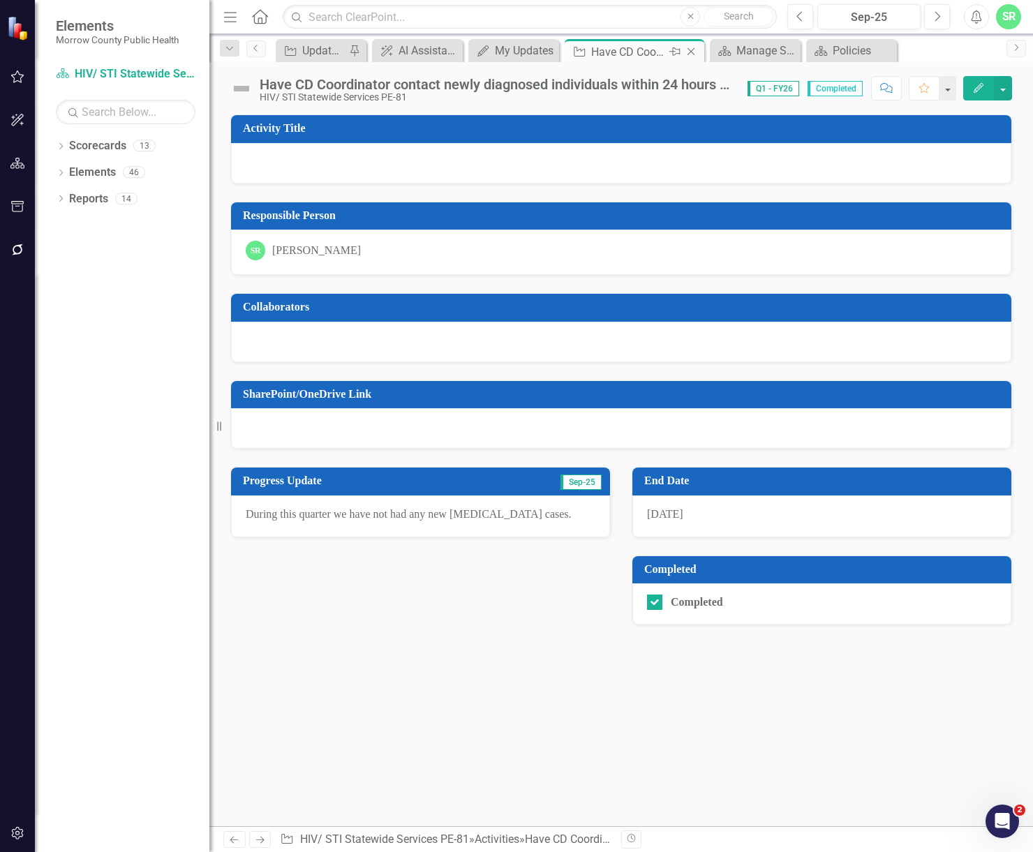
click at [690, 52] on icon "Close" at bounding box center [691, 51] width 14 height 11
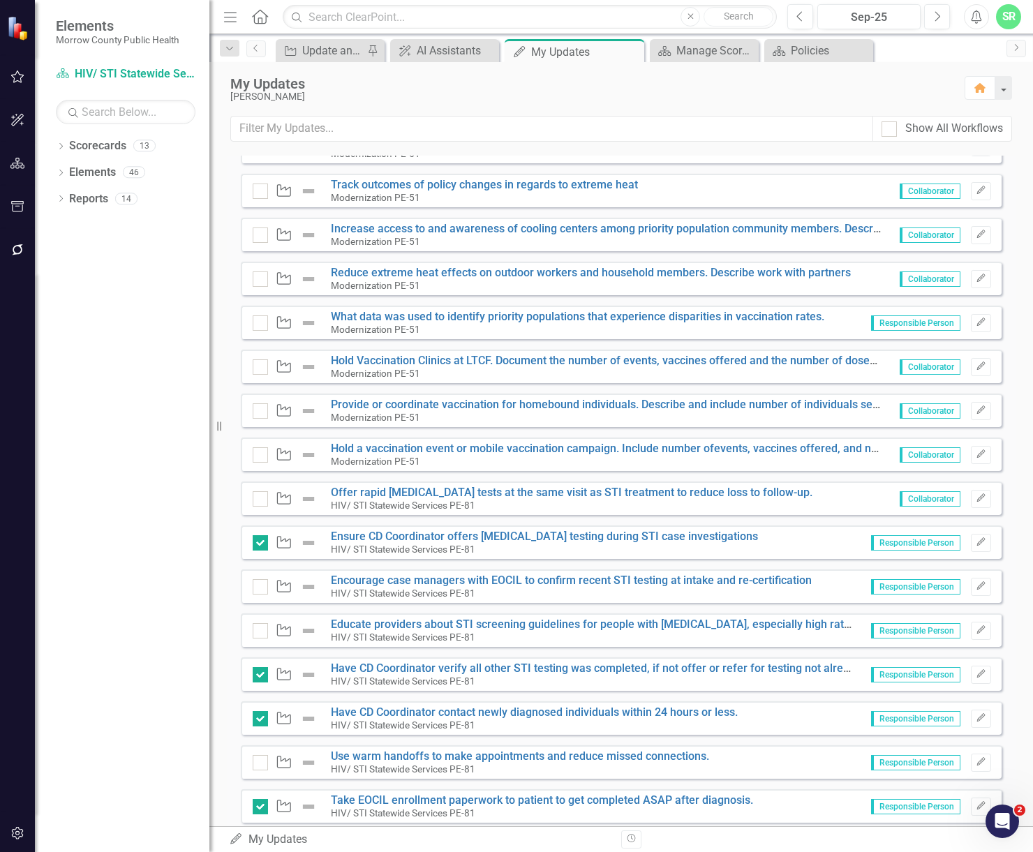
scroll to position [1884, 0]
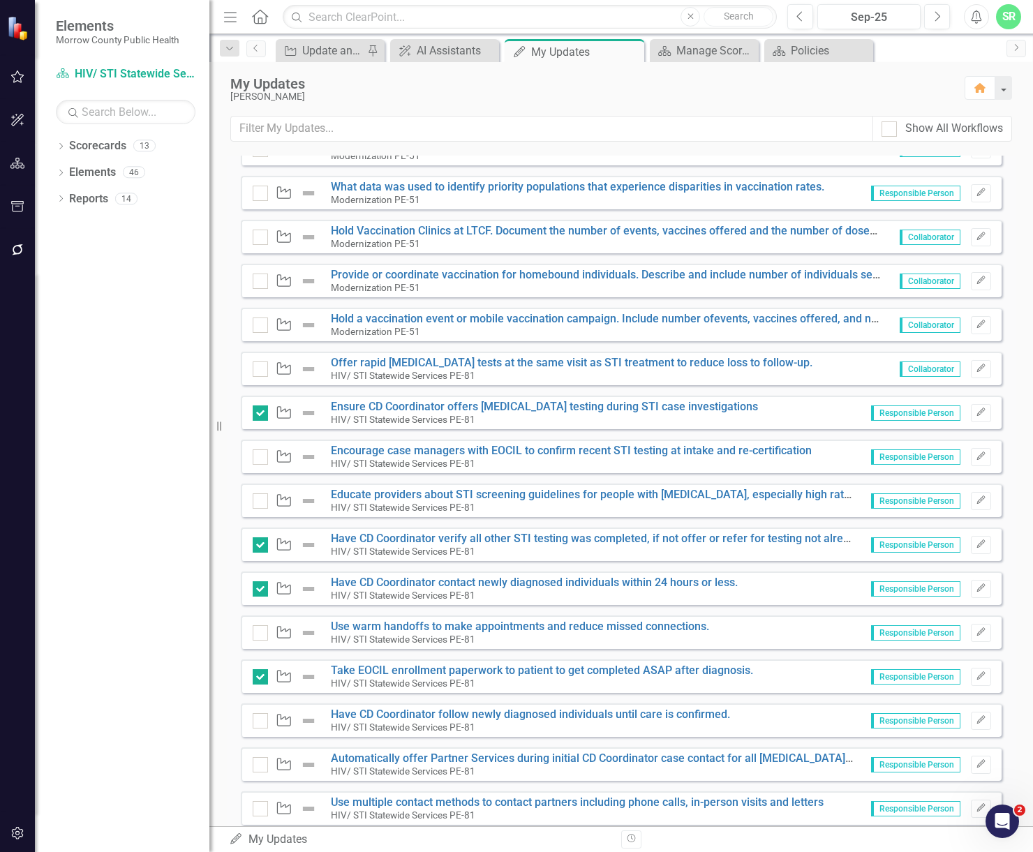
click at [434, 593] on small "HIV/ STI Statewide Services PE-81" at bounding box center [403, 595] width 144 height 11
click at [432, 583] on link "Have CD Coordinator contact newly diagnosed individuals within 24 hours or less." at bounding box center [534, 582] width 407 height 13
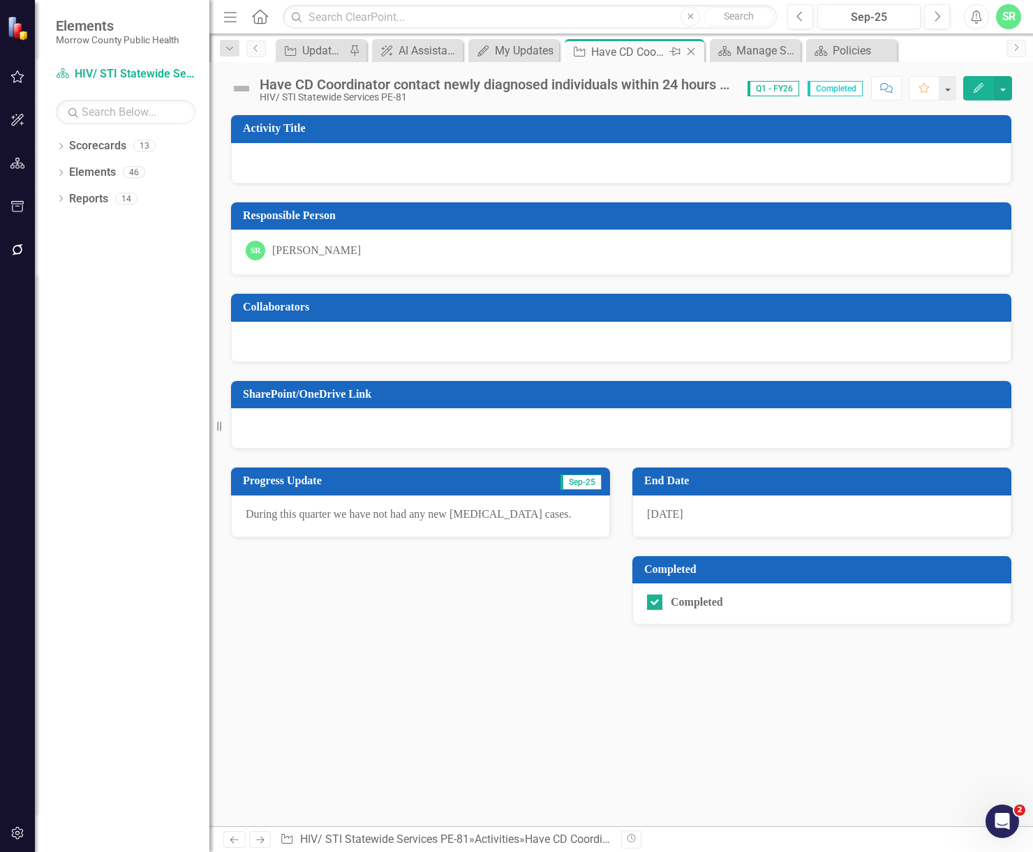
click at [696, 50] on icon "Close" at bounding box center [691, 51] width 14 height 11
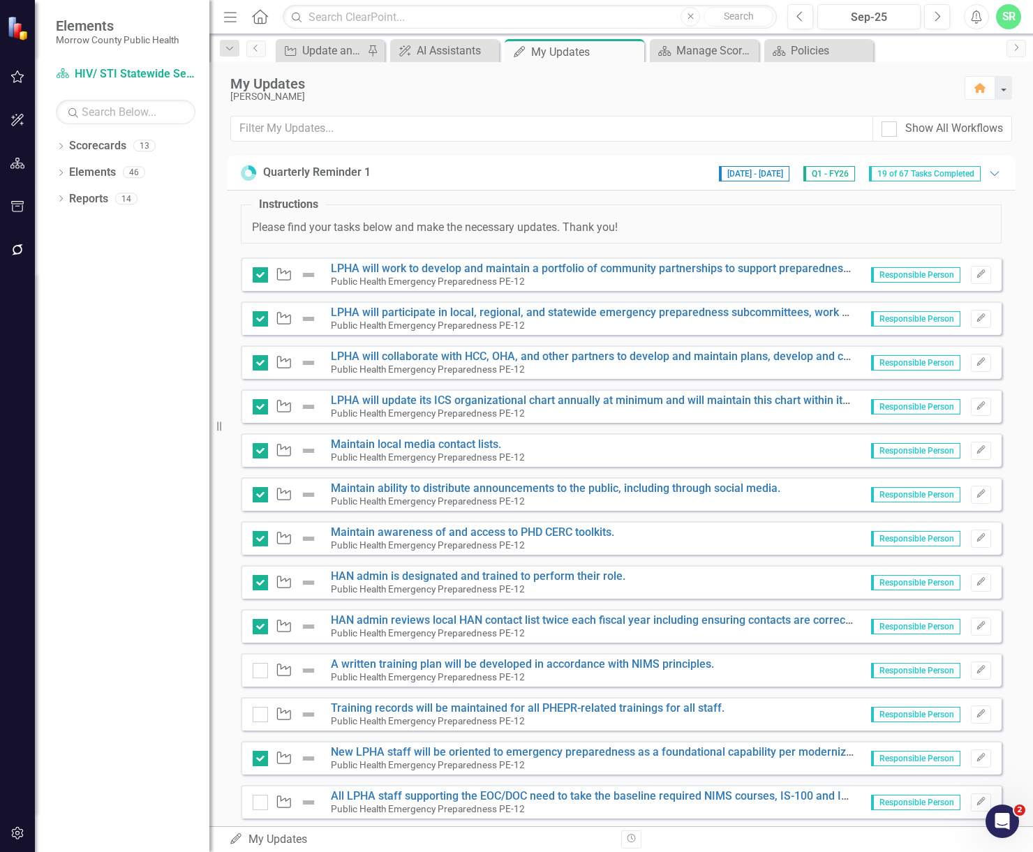
click at [15, 76] on icon "button" at bounding box center [17, 76] width 15 height 11
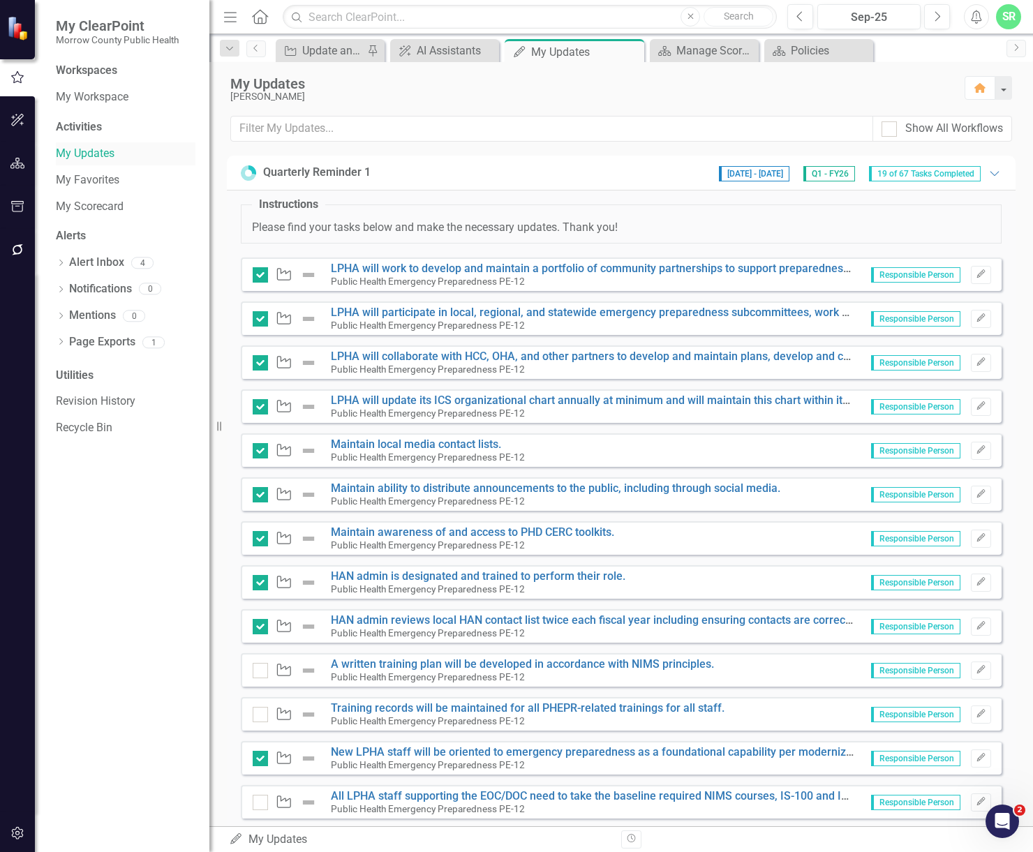
click at [90, 156] on link "My Updates" at bounding box center [126, 154] width 140 height 16
click at [17, 167] on icon "button" at bounding box center [17, 163] width 15 height 11
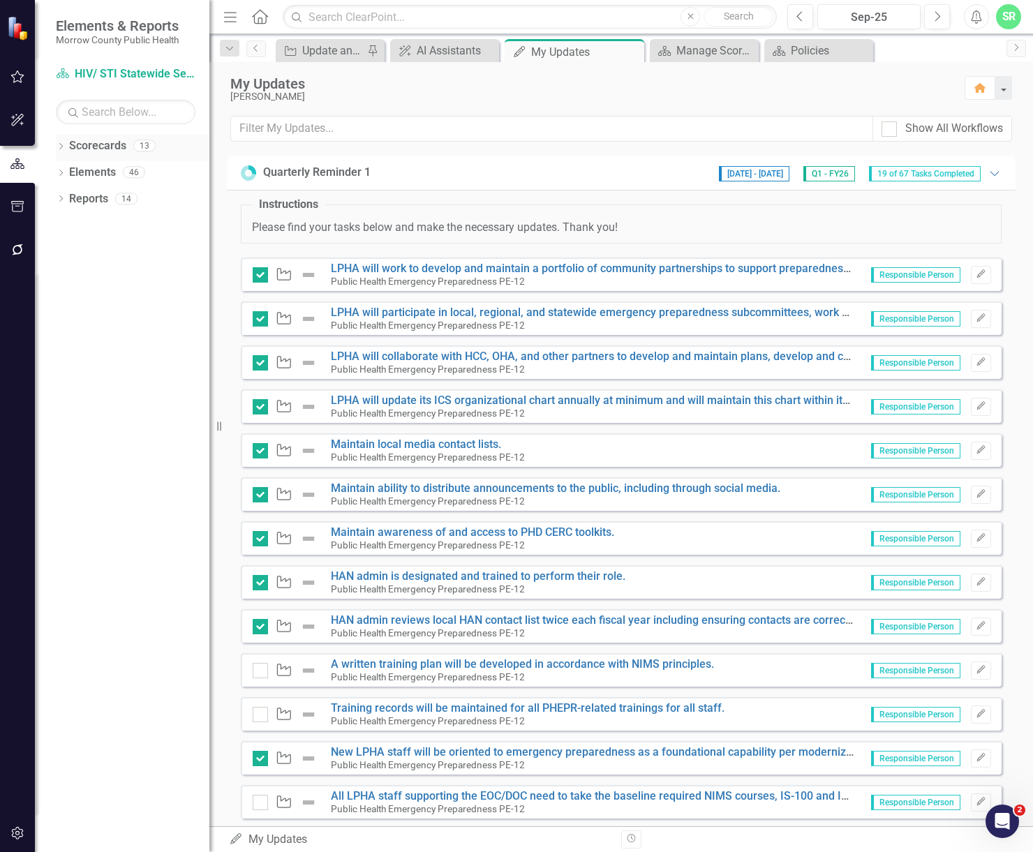
click at [99, 144] on link "Scorecards" at bounding box center [97, 146] width 57 height 16
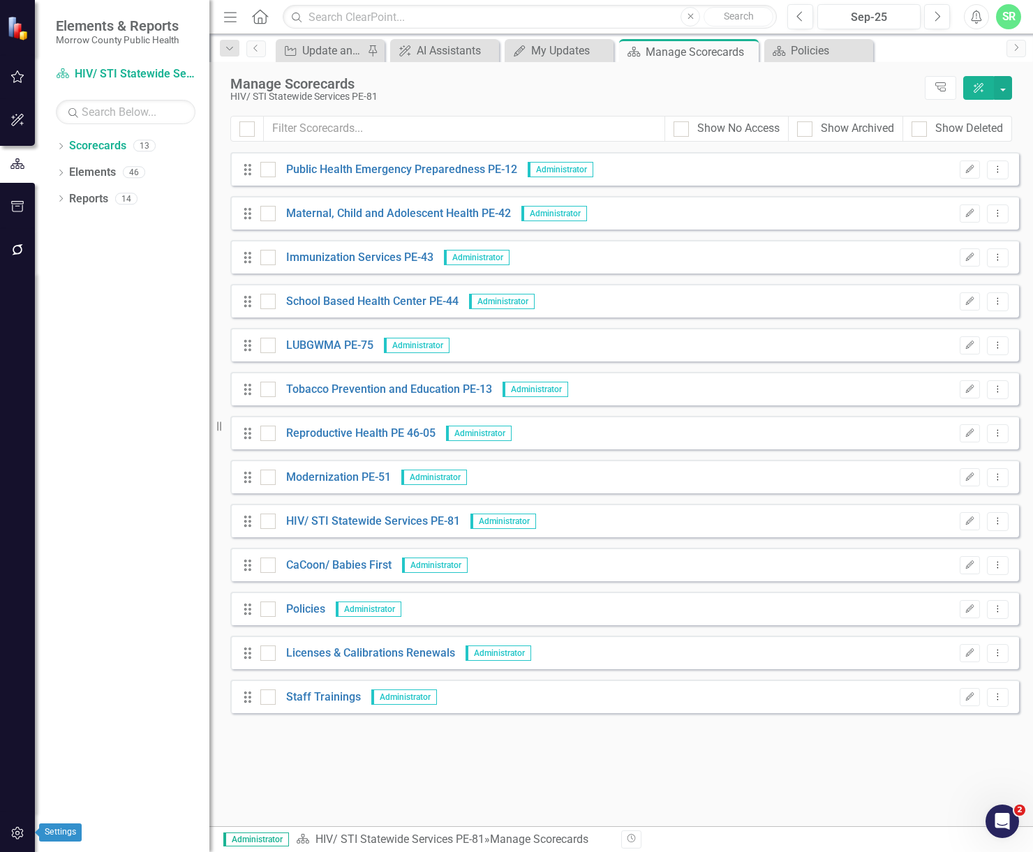
click at [17, 827] on button "button" at bounding box center [17, 833] width 31 height 29
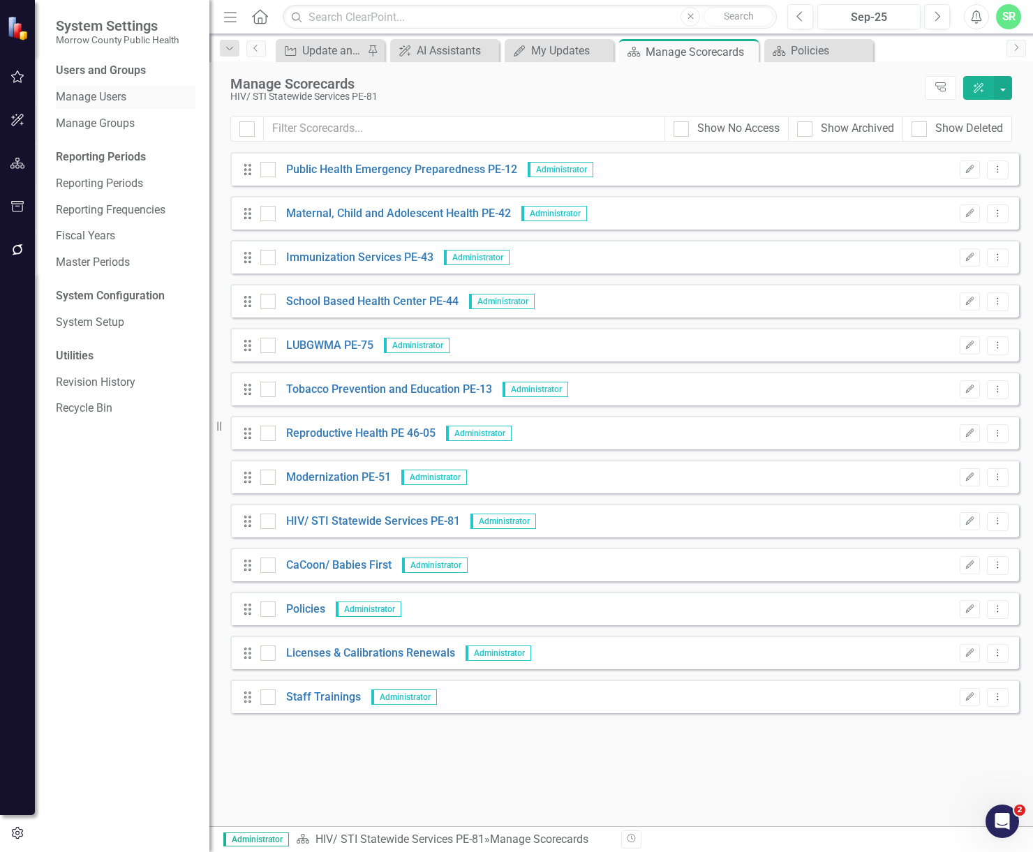
click at [128, 91] on link "Manage Users" at bounding box center [126, 97] width 140 height 16
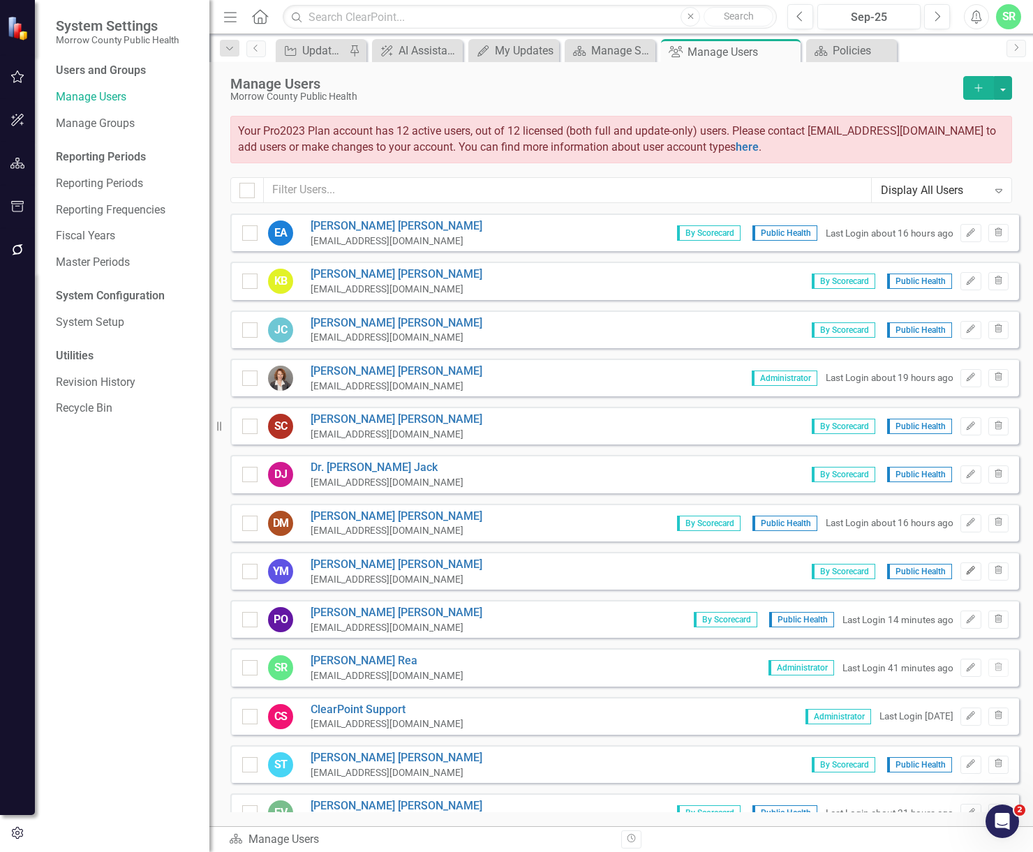
click at [966, 576] on button "Edit" at bounding box center [970, 572] width 20 height 18
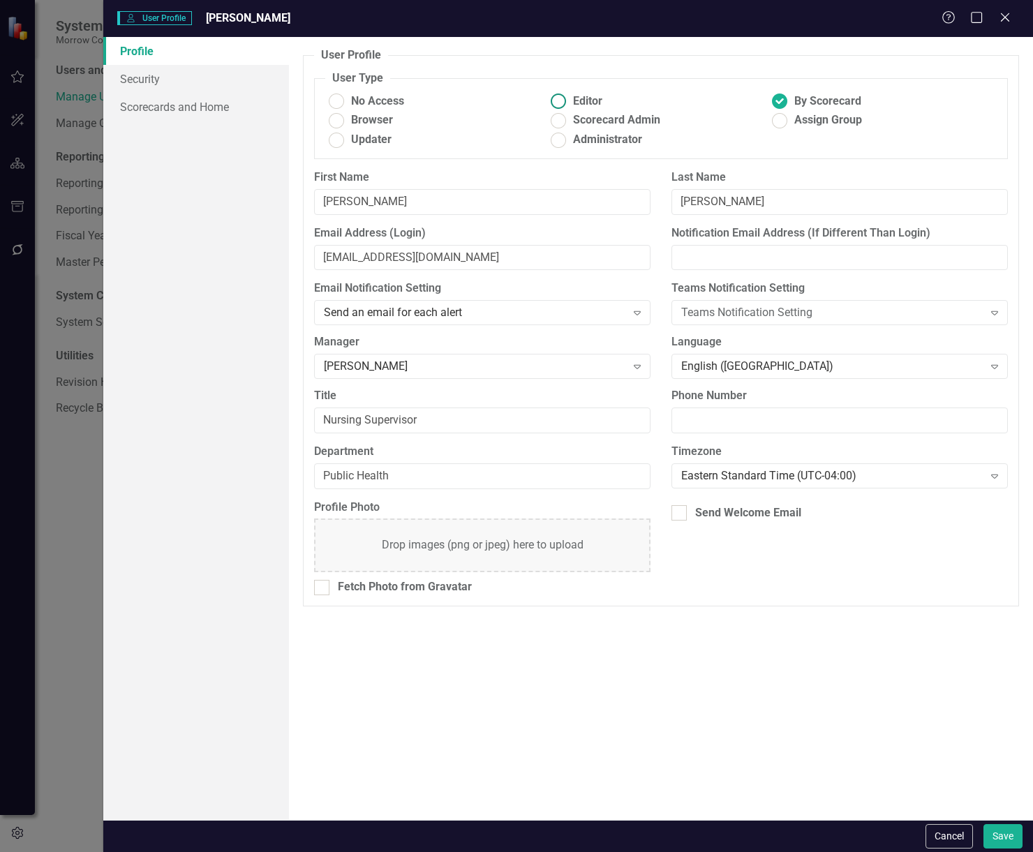
click at [563, 98] on ins at bounding box center [558, 102] width 22 height 22
click at [563, 98] on input "Editor" at bounding box center [558, 102] width 22 height 22
radio input "true"
click at [1008, 836] on button "Save" at bounding box center [1002, 836] width 39 height 24
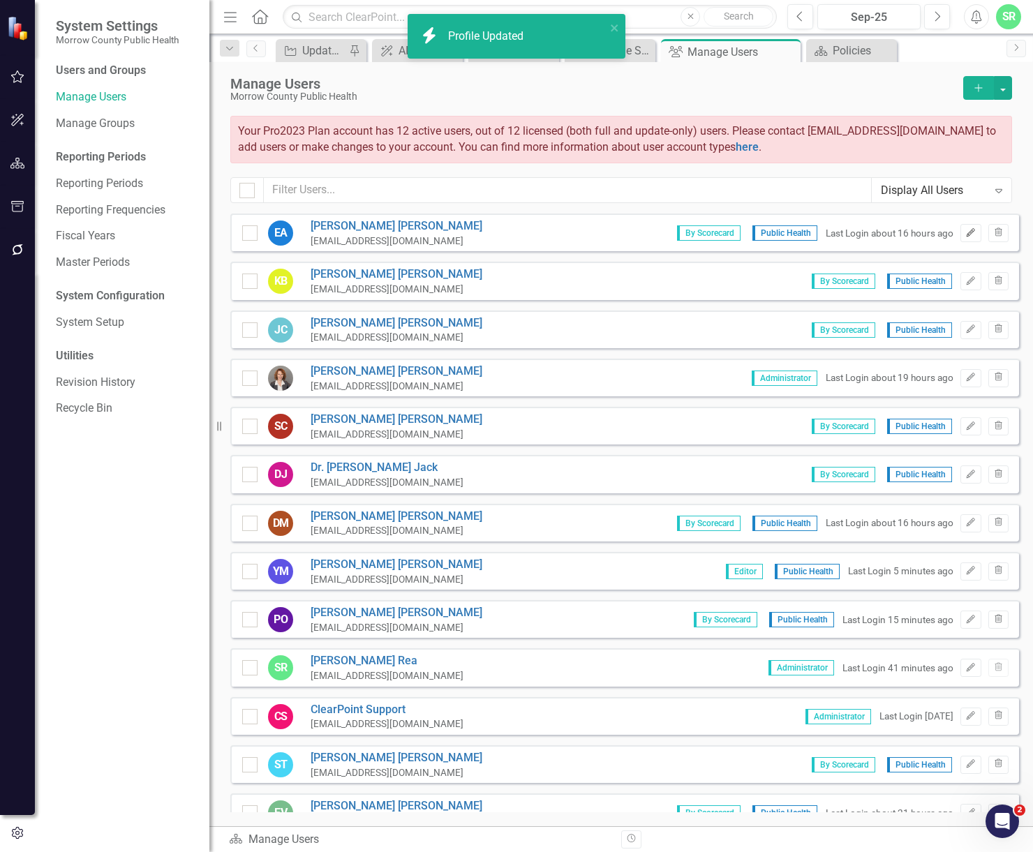
click at [965, 236] on icon "Edit" at bounding box center [970, 233] width 10 height 8
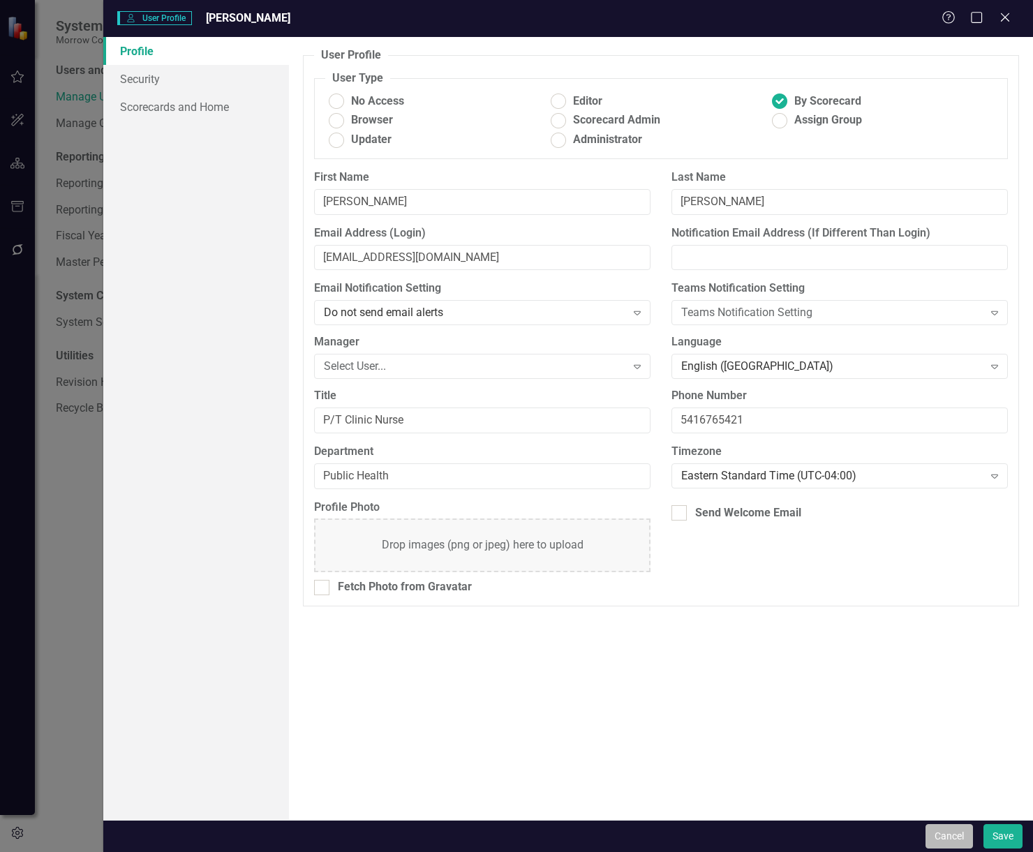
click at [948, 832] on button "Cancel" at bounding box center [948, 836] width 47 height 24
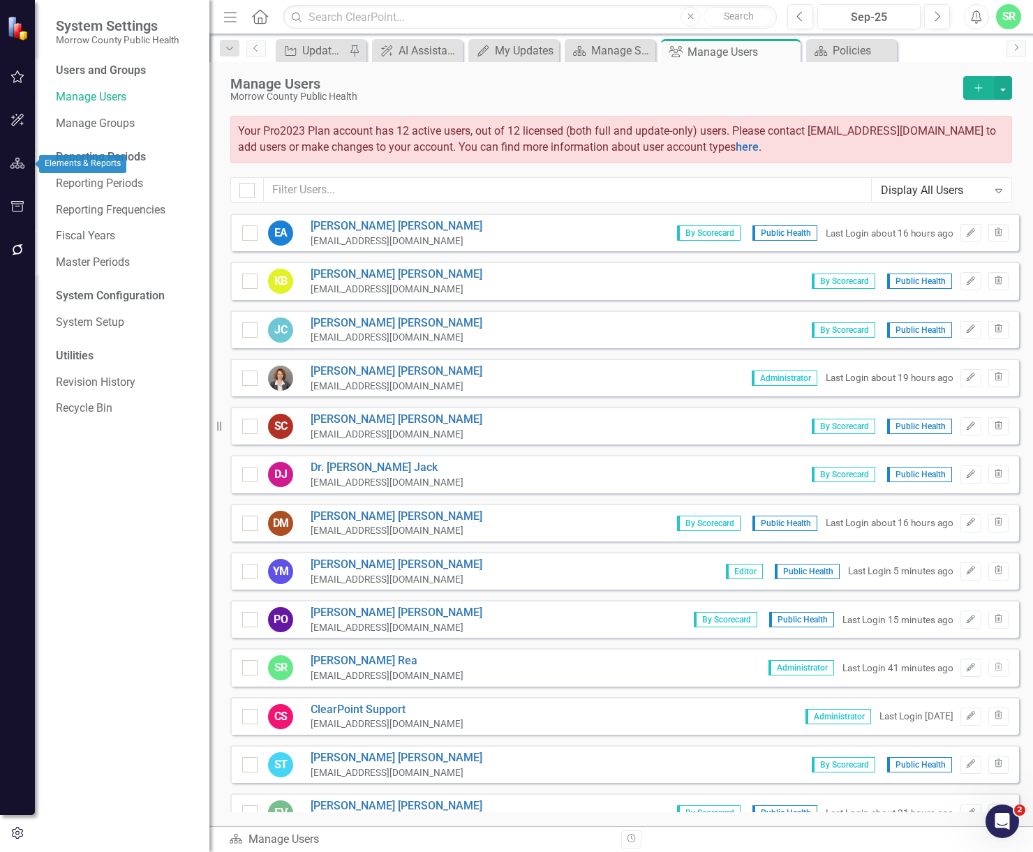
click at [11, 161] on icon "button" at bounding box center [17, 163] width 15 height 11
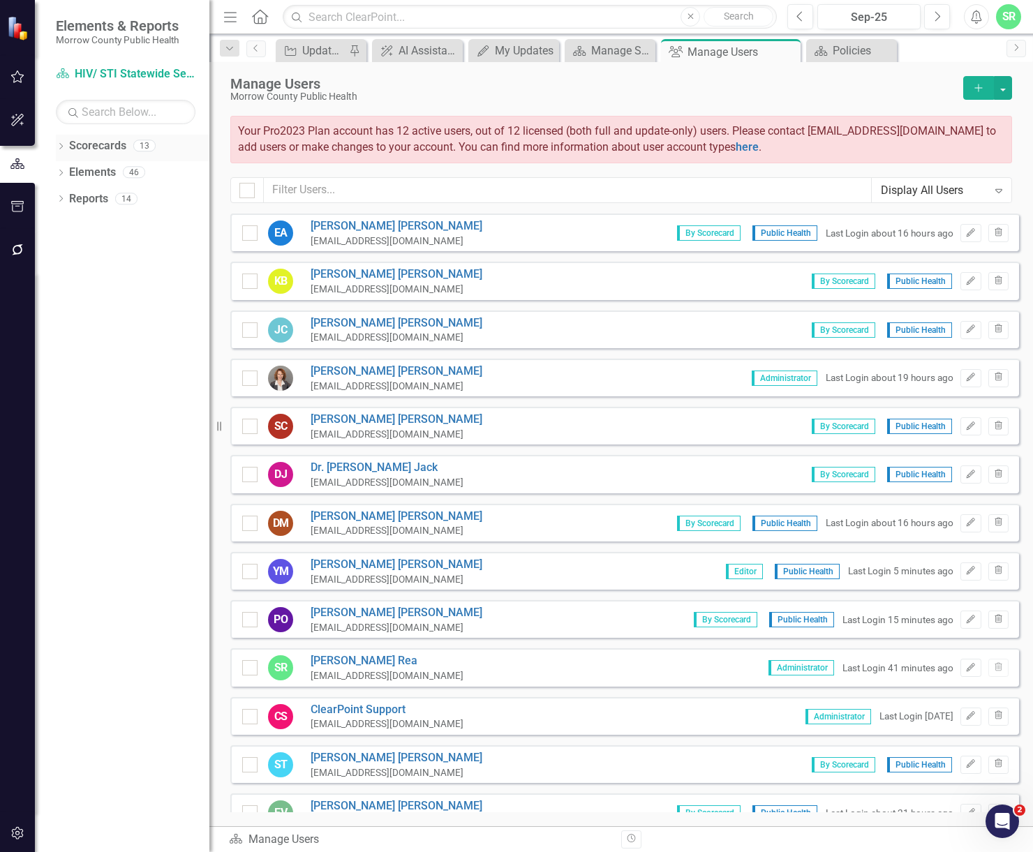
click at [99, 143] on link "Scorecards" at bounding box center [97, 146] width 57 height 16
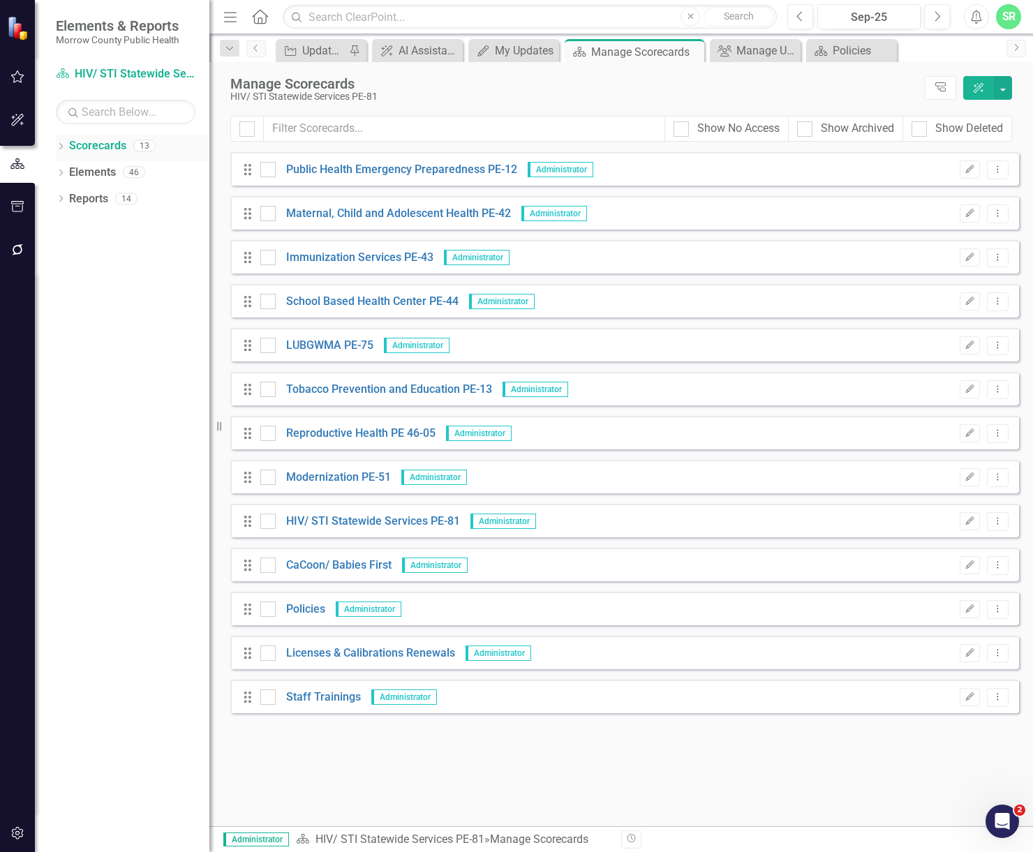
click at [105, 147] on link "Scorecards" at bounding box center [97, 146] width 57 height 16
drag, startPoint x: 442, startPoint y: 74, endPoint x: 449, endPoint y: 62, distance: 13.8
click at [449, 62] on div "Manage Scorecards HIV/ STI Statewide Services PE-81 Tree Explorer ClearPoint AI" at bounding box center [621, 89] width 824 height 54
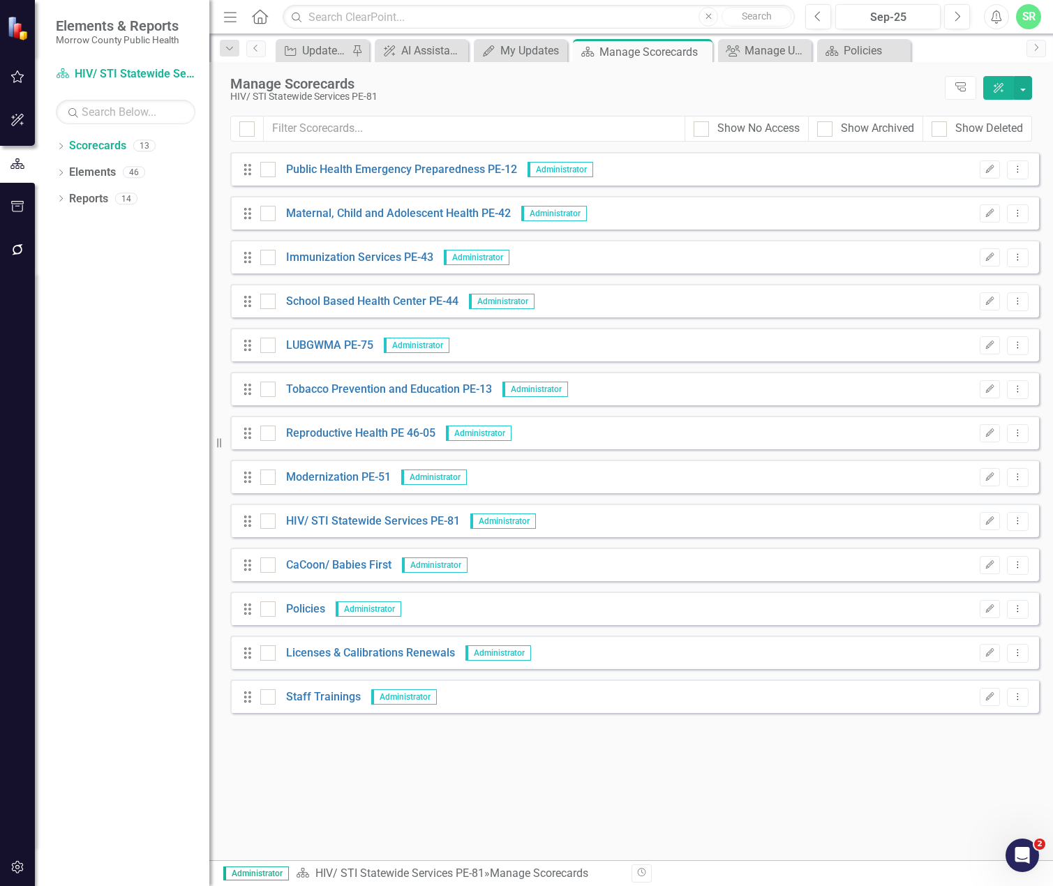
click at [20, 851] on icon "button" at bounding box center [17, 867] width 12 height 13
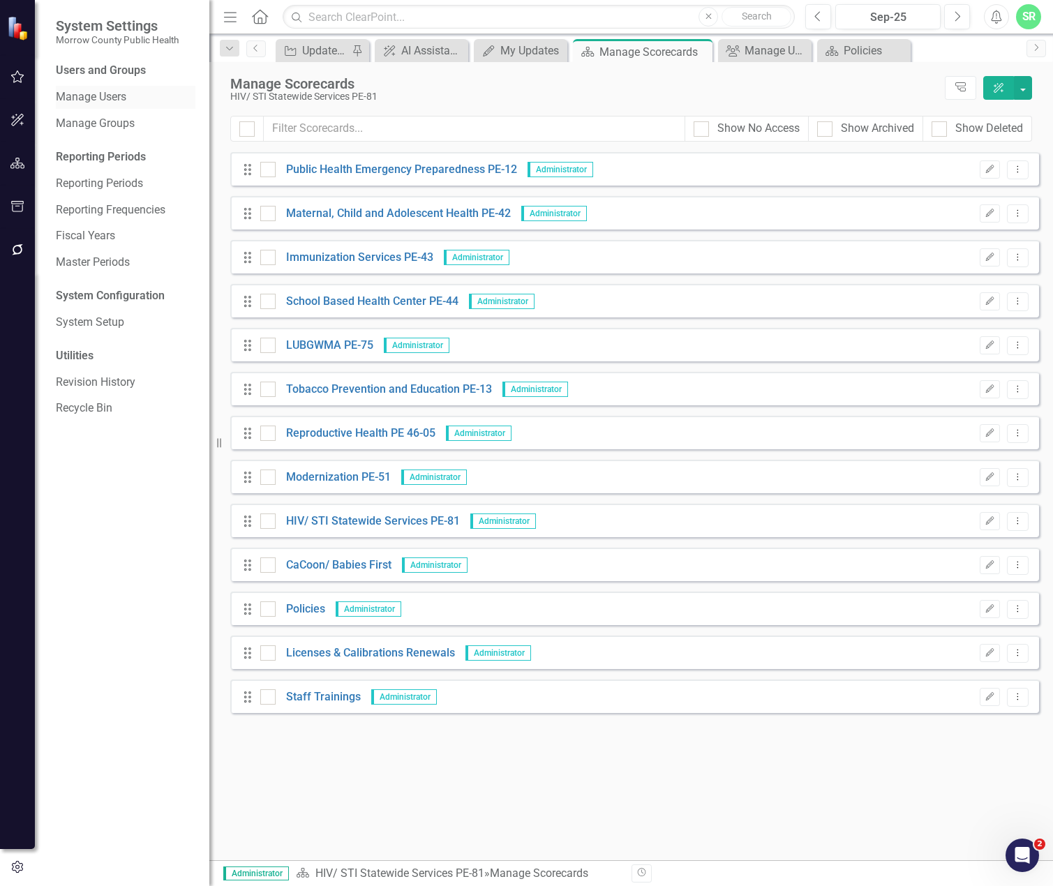
click at [133, 92] on link "Manage Users" at bounding box center [126, 97] width 140 height 16
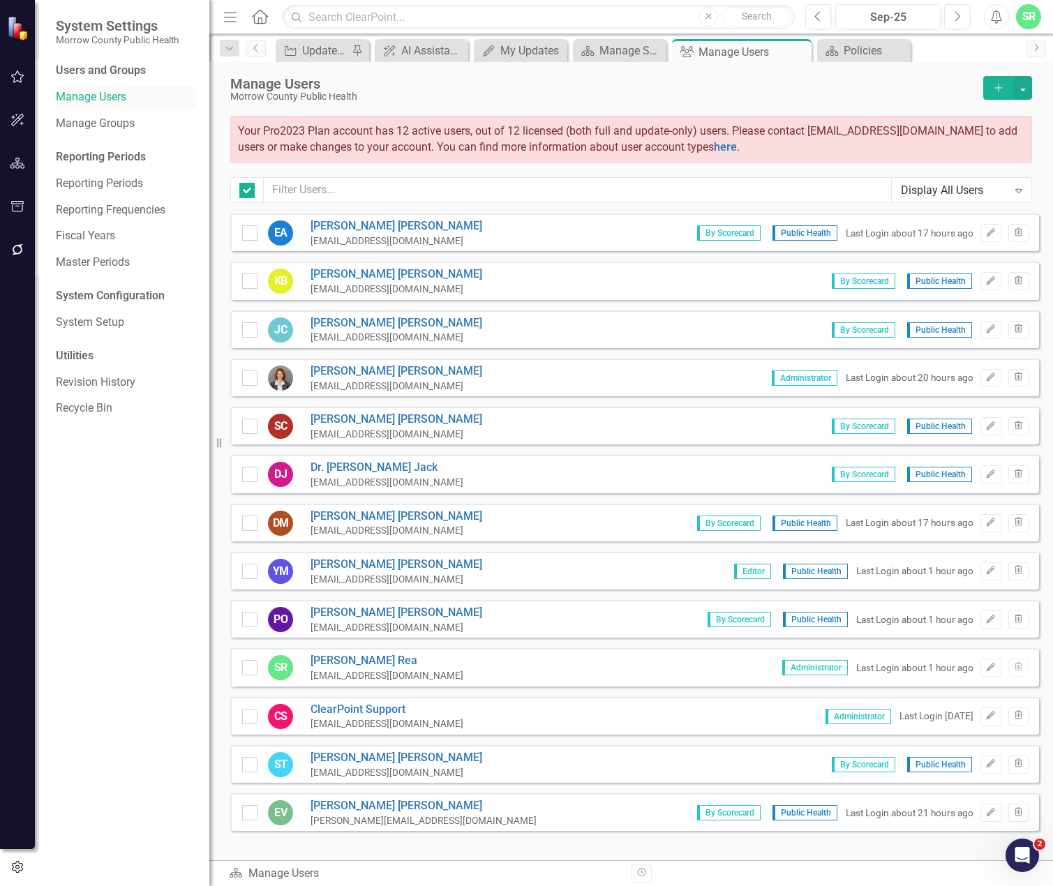
checkbox input "false"
click at [981, 335] on button "Edit" at bounding box center [991, 330] width 20 height 18
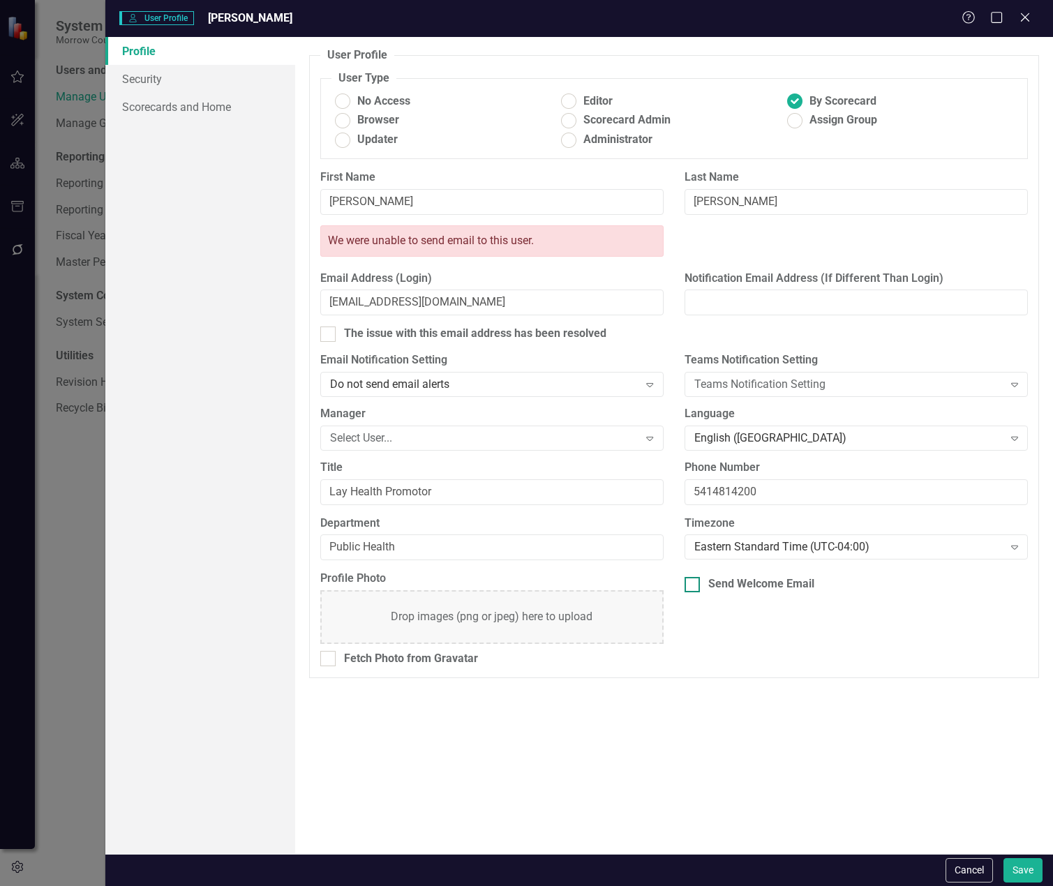
click at [690, 583] on input "Send Welcome Email" at bounding box center [689, 581] width 9 height 9
checkbox input "true"
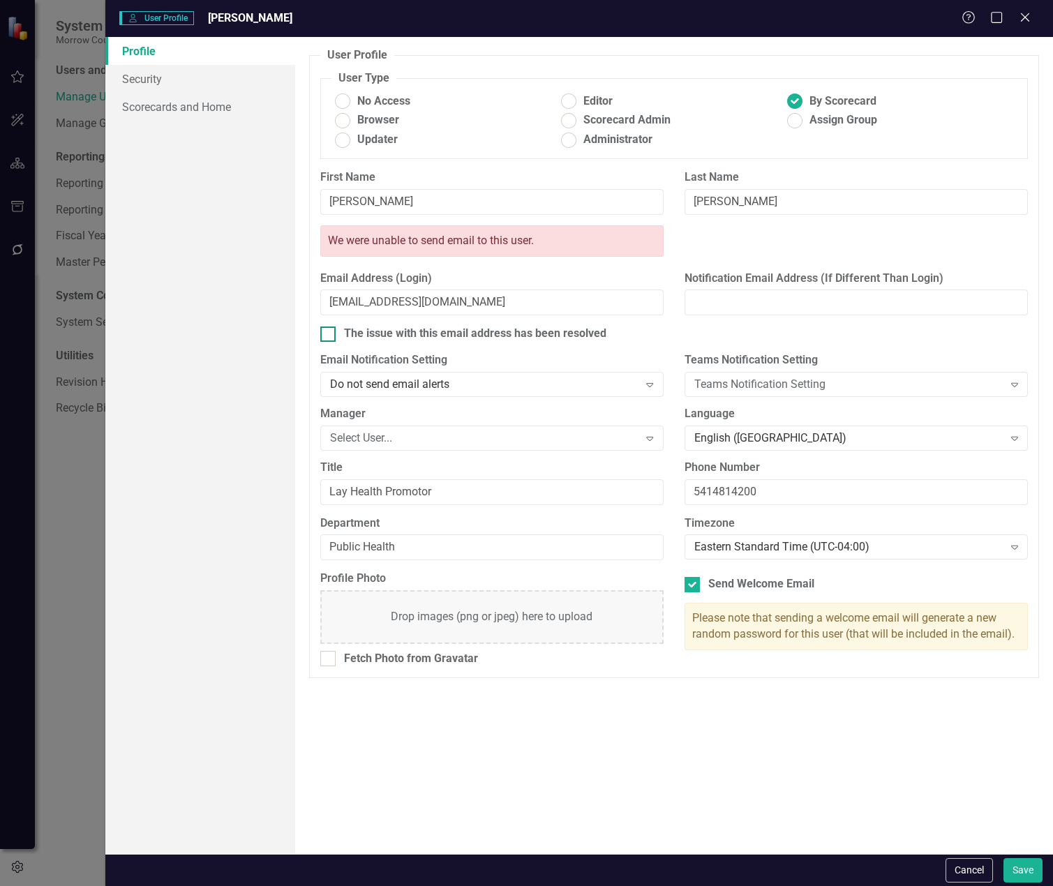
click at [336, 336] on div "The issue with this email address has been resolved" at bounding box center [674, 334] width 708 height 16
click at [329, 336] on input "The issue with this email address has been resolved" at bounding box center [324, 331] width 9 height 9
checkbox input "true"
click at [1025, 851] on button "Save" at bounding box center [1023, 870] width 39 height 24
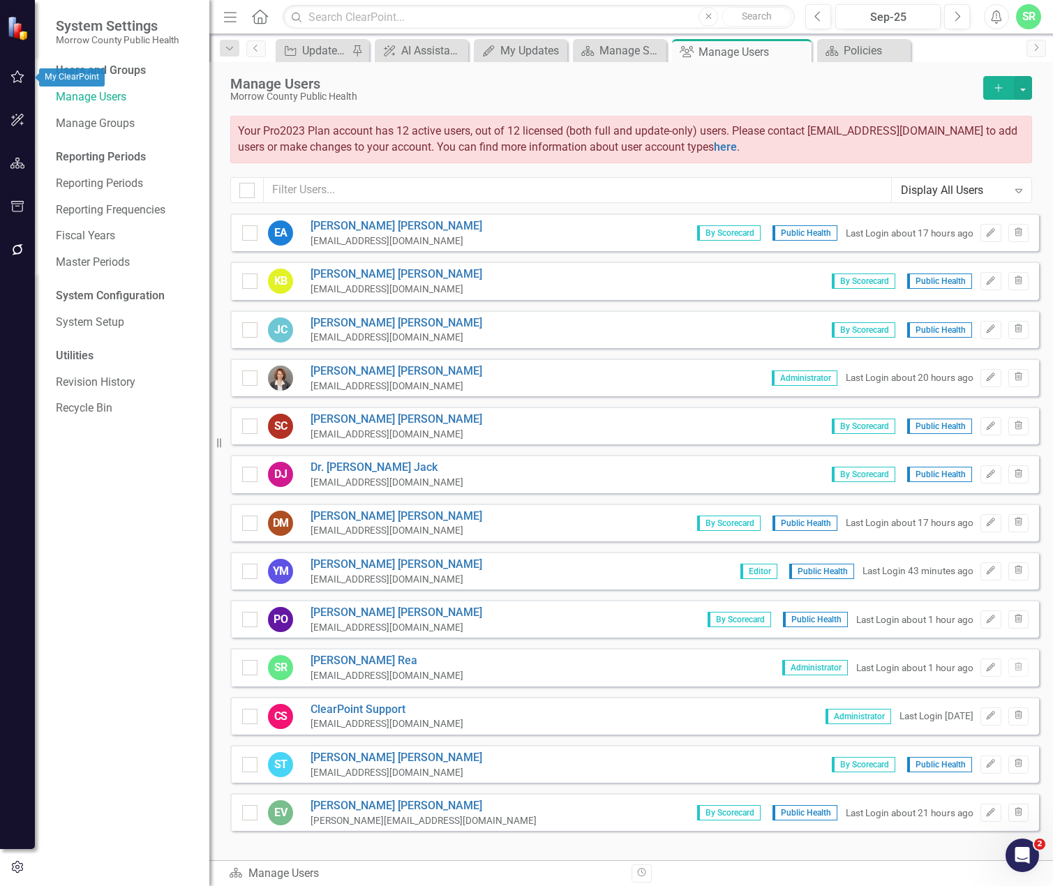
click at [18, 82] on icon "button" at bounding box center [17, 76] width 13 height 13
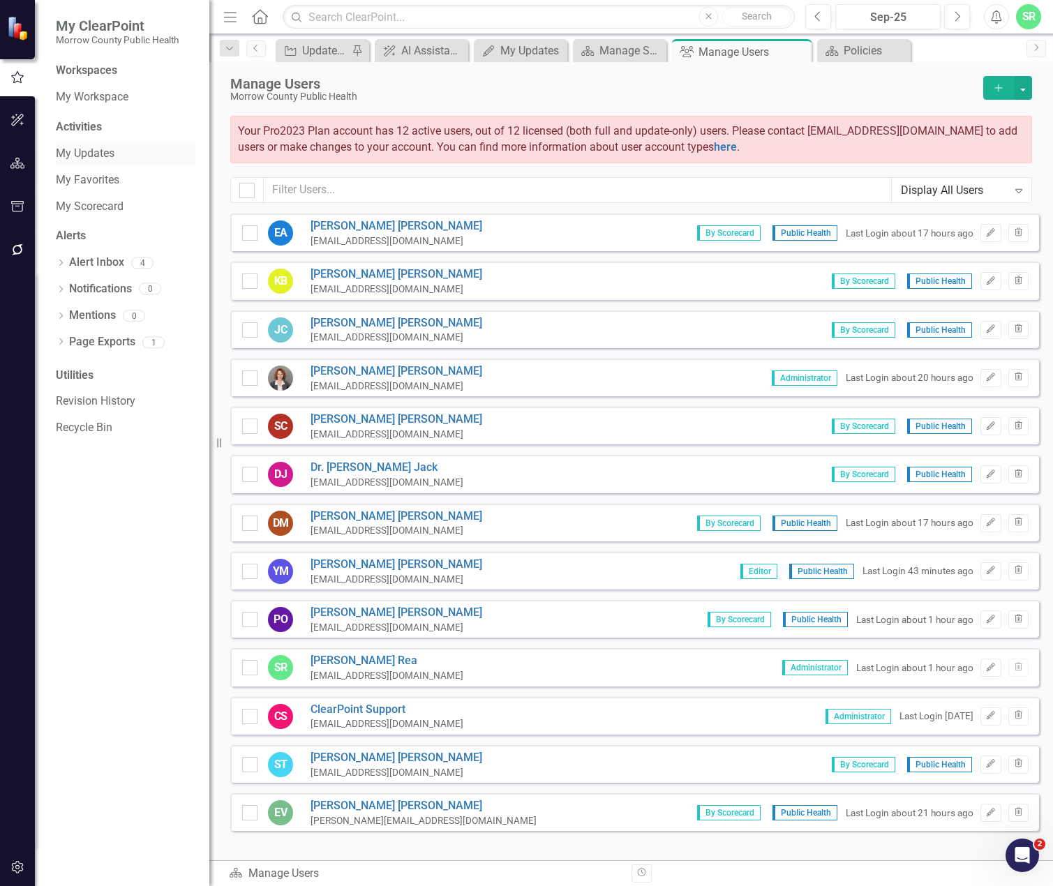
click at [120, 152] on link "My Updates" at bounding box center [126, 154] width 140 height 16
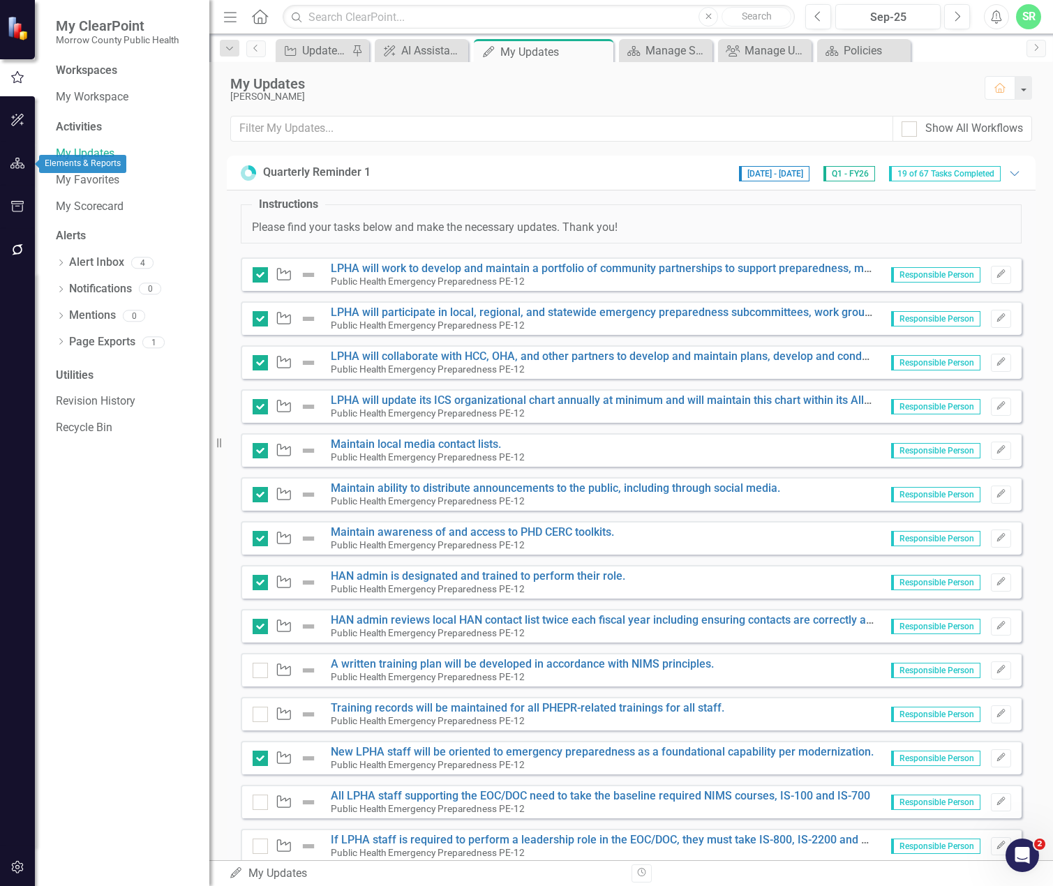
click at [17, 165] on icon "button" at bounding box center [17, 163] width 15 height 11
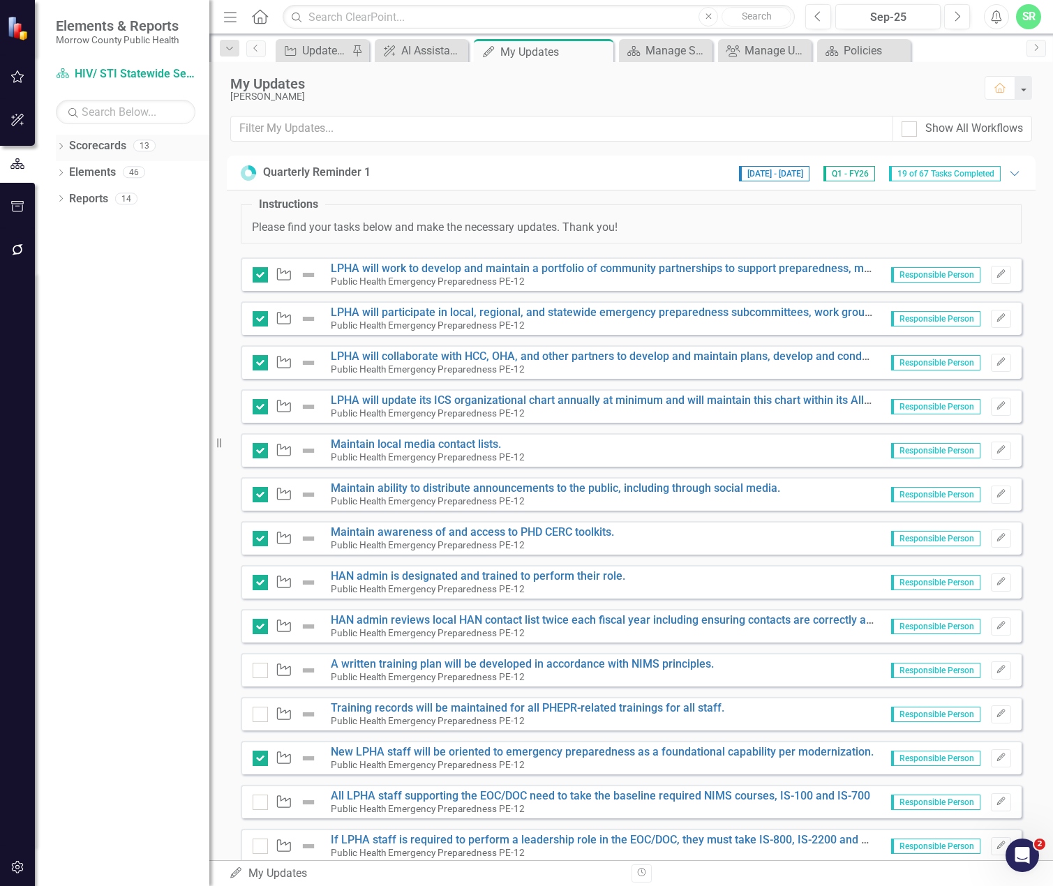
click at [89, 138] on link "Scorecards" at bounding box center [97, 146] width 57 height 16
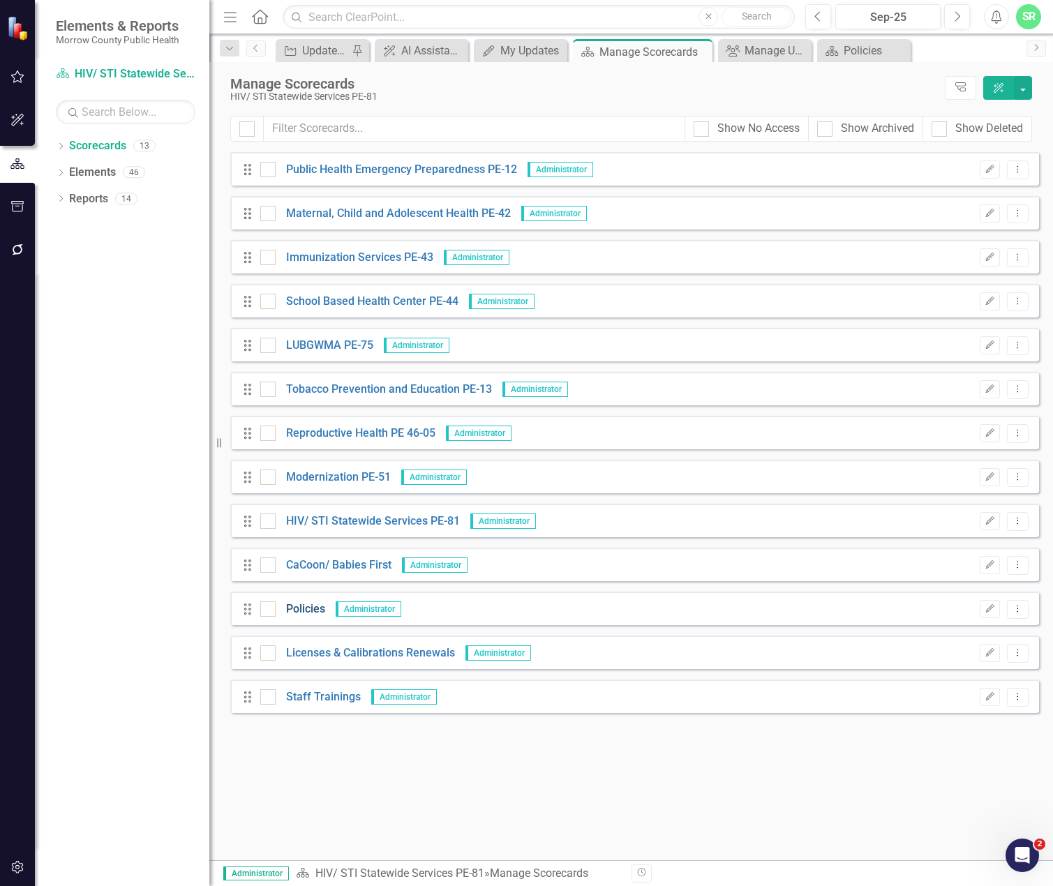
click at [298, 609] on link "Policies" at bounding box center [301, 610] width 50 height 16
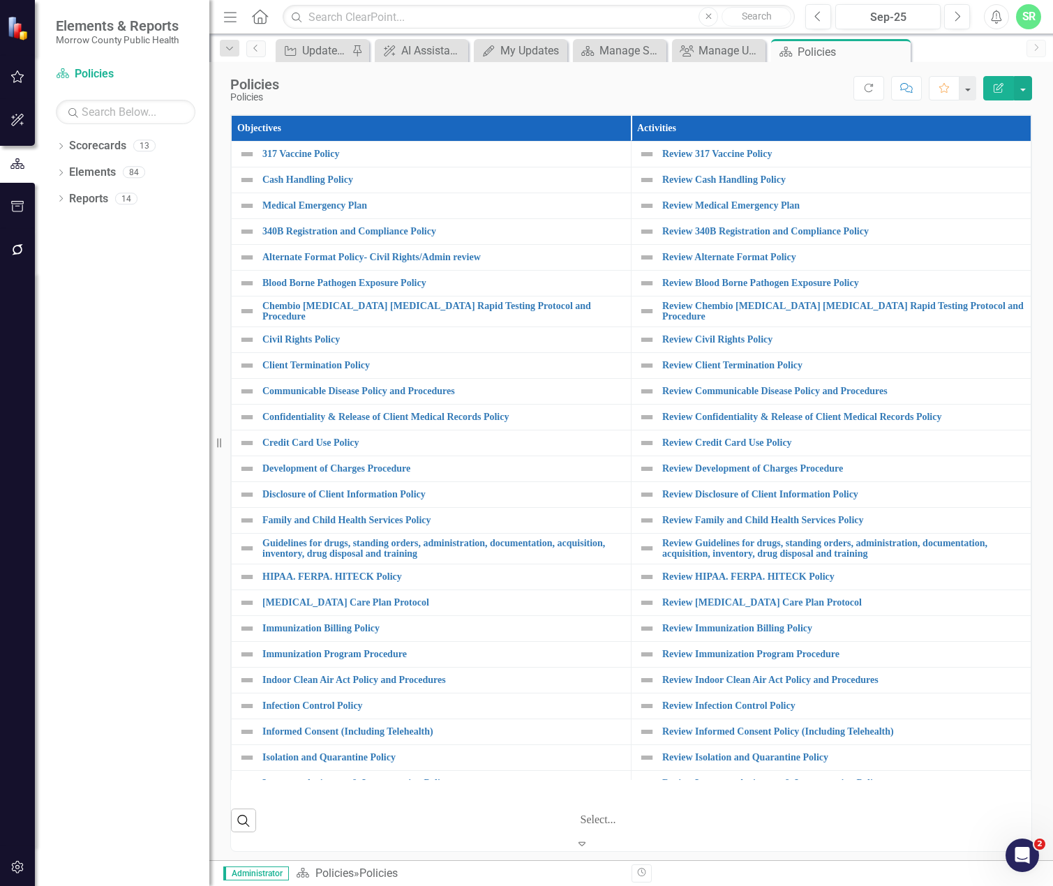
click at [653, 804] on div at bounding box center [652, 802] width 140 height 19
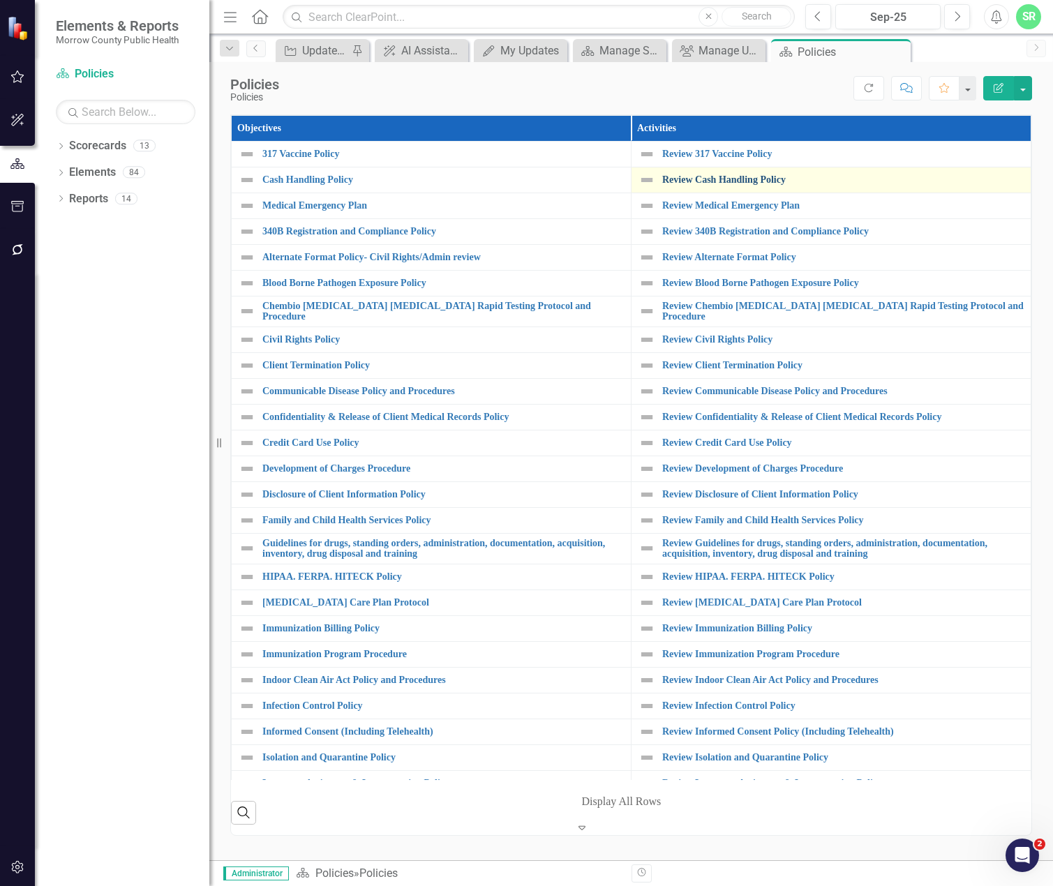
click at [737, 182] on link "Review Cash Handling Policy" at bounding box center [843, 179] width 362 height 10
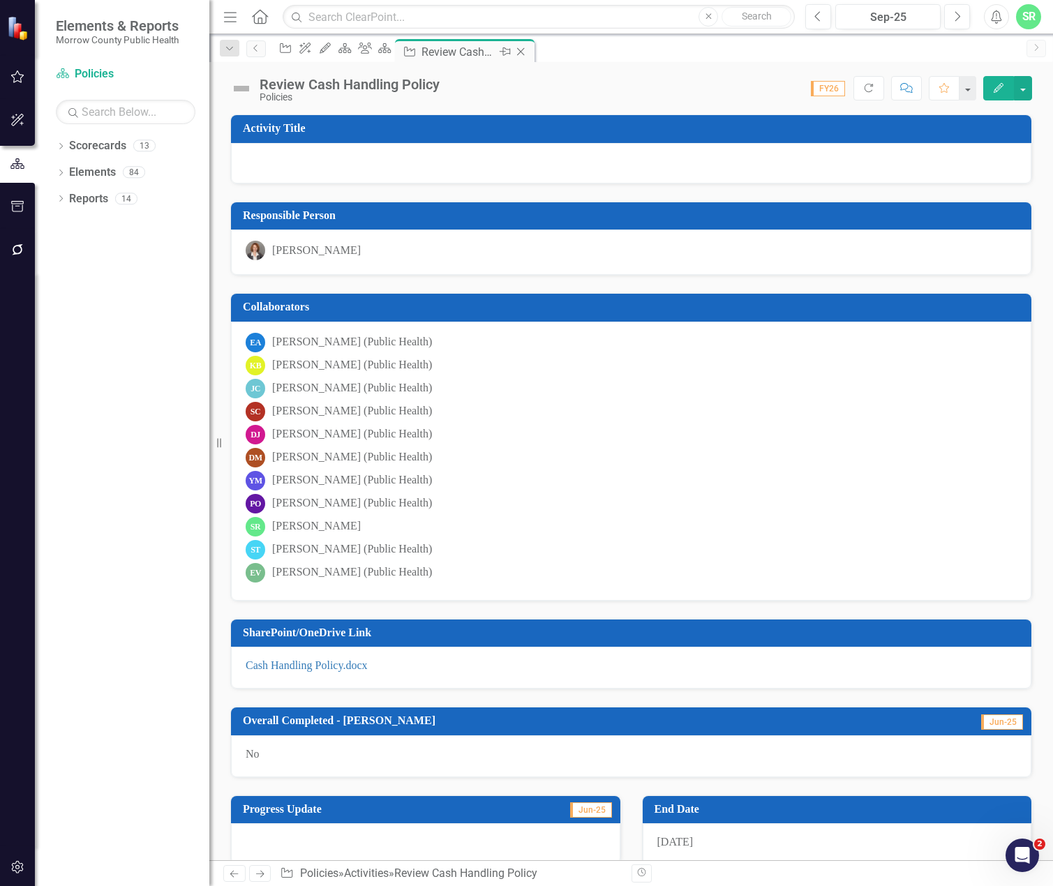
click at [528, 48] on icon "Close" at bounding box center [521, 51] width 14 height 11
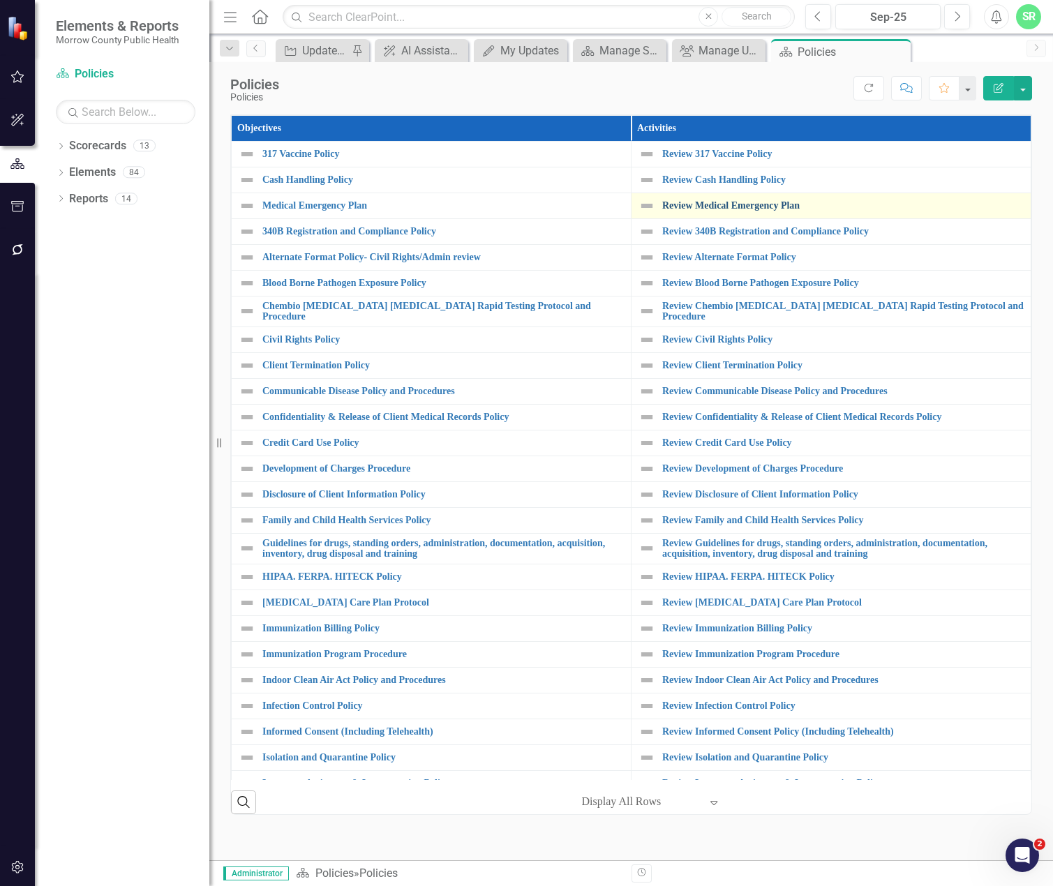
click at [709, 211] on link "Review Medical Emergency Plan" at bounding box center [843, 205] width 362 height 10
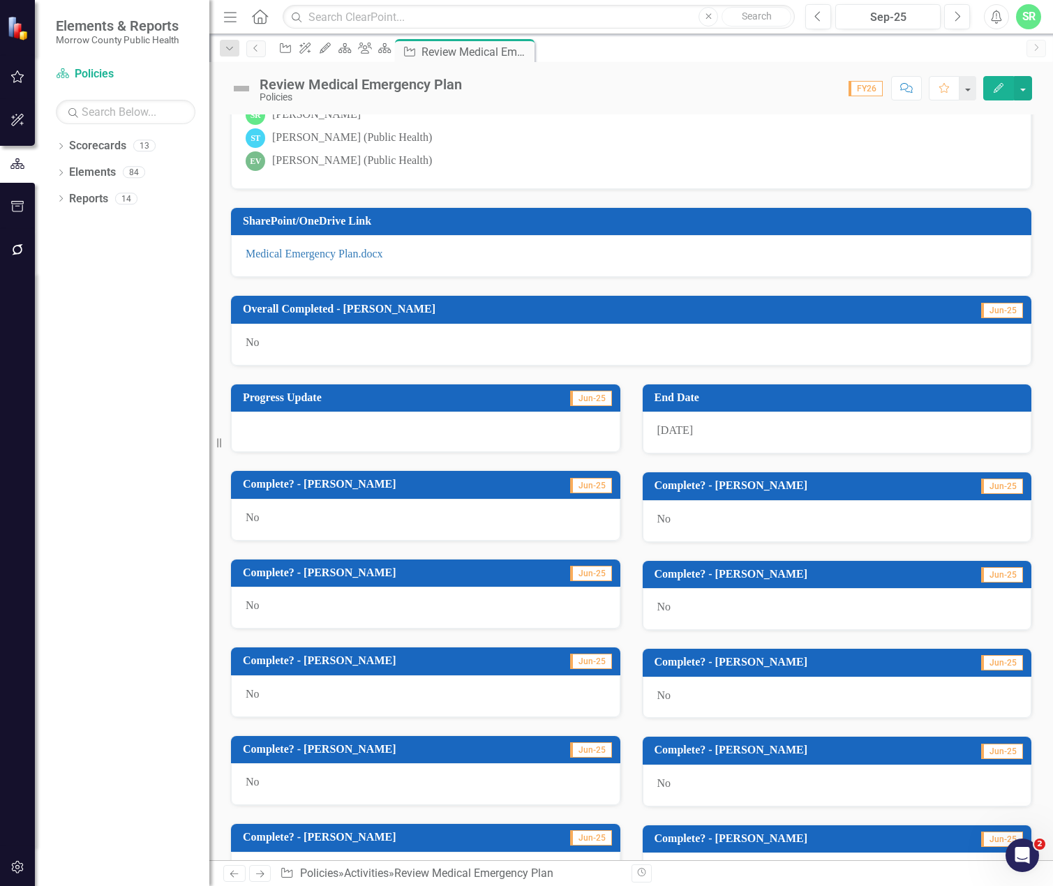
scroll to position [548, 0]
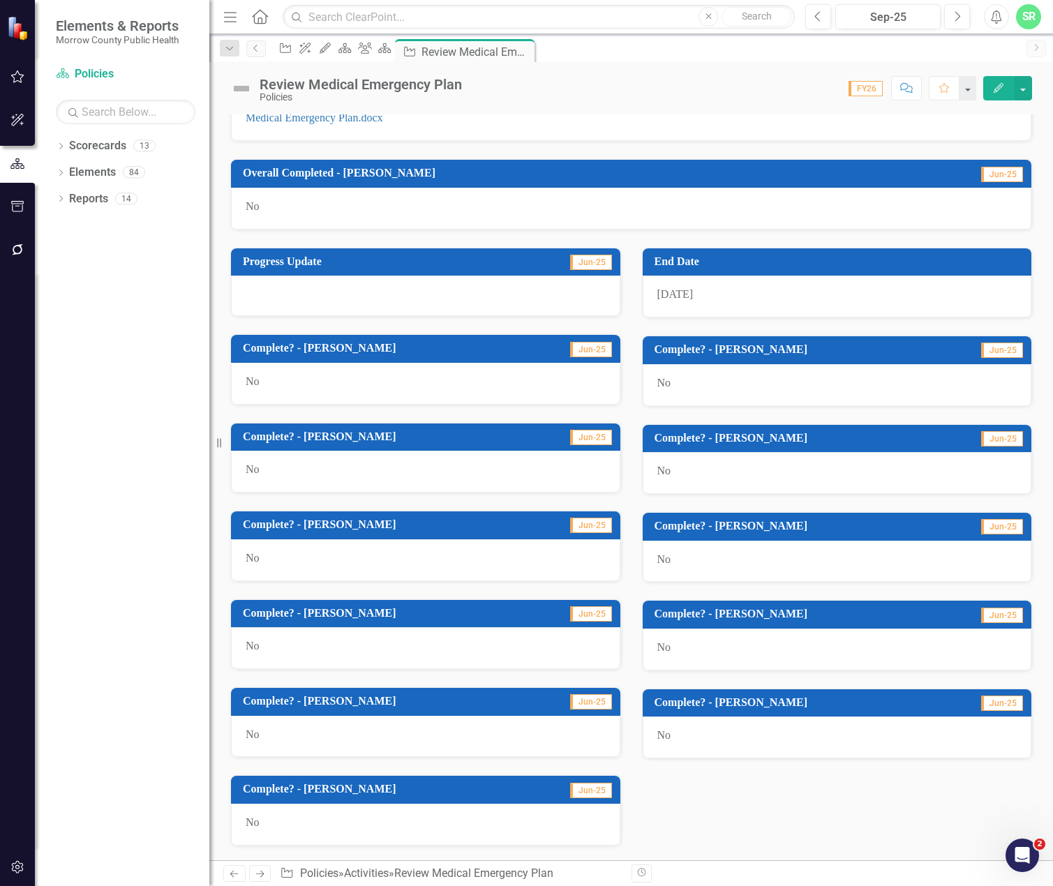
click at [763, 741] on div "No" at bounding box center [837, 738] width 389 height 42
click at [657, 733] on span "No" at bounding box center [664, 735] width 14 height 12
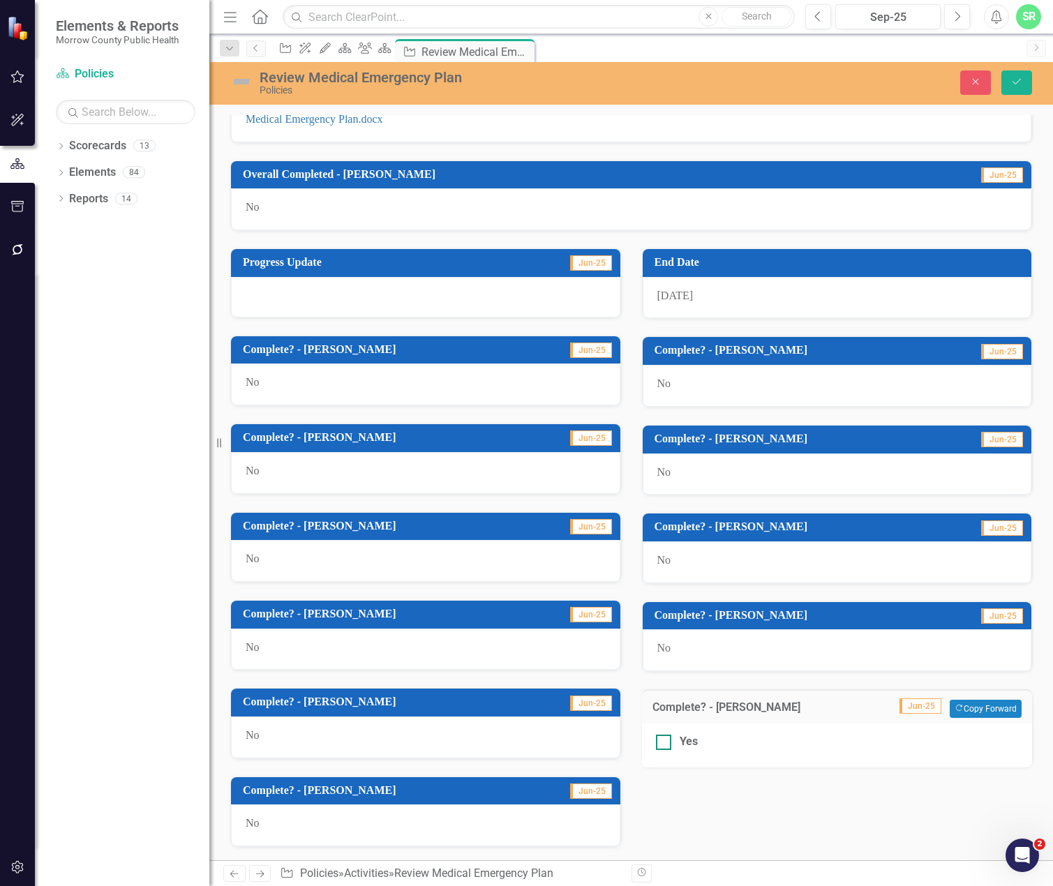
click at [670, 740] on div "Yes" at bounding box center [837, 742] width 363 height 16
click at [665, 740] on input "Yes" at bounding box center [660, 739] width 9 height 9
checkbox input "true"
click at [1018, 82] on icon "Save" at bounding box center [1017, 82] width 13 height 10
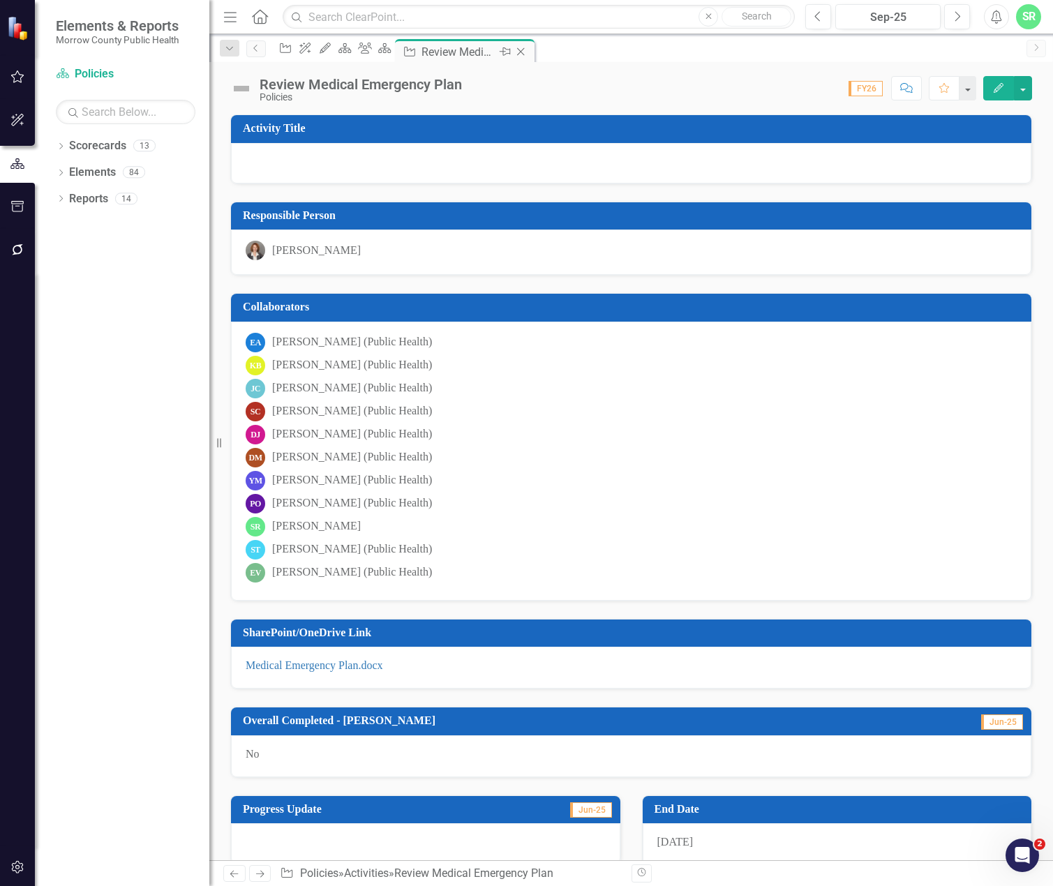
click at [528, 52] on icon "Close" at bounding box center [521, 51] width 14 height 11
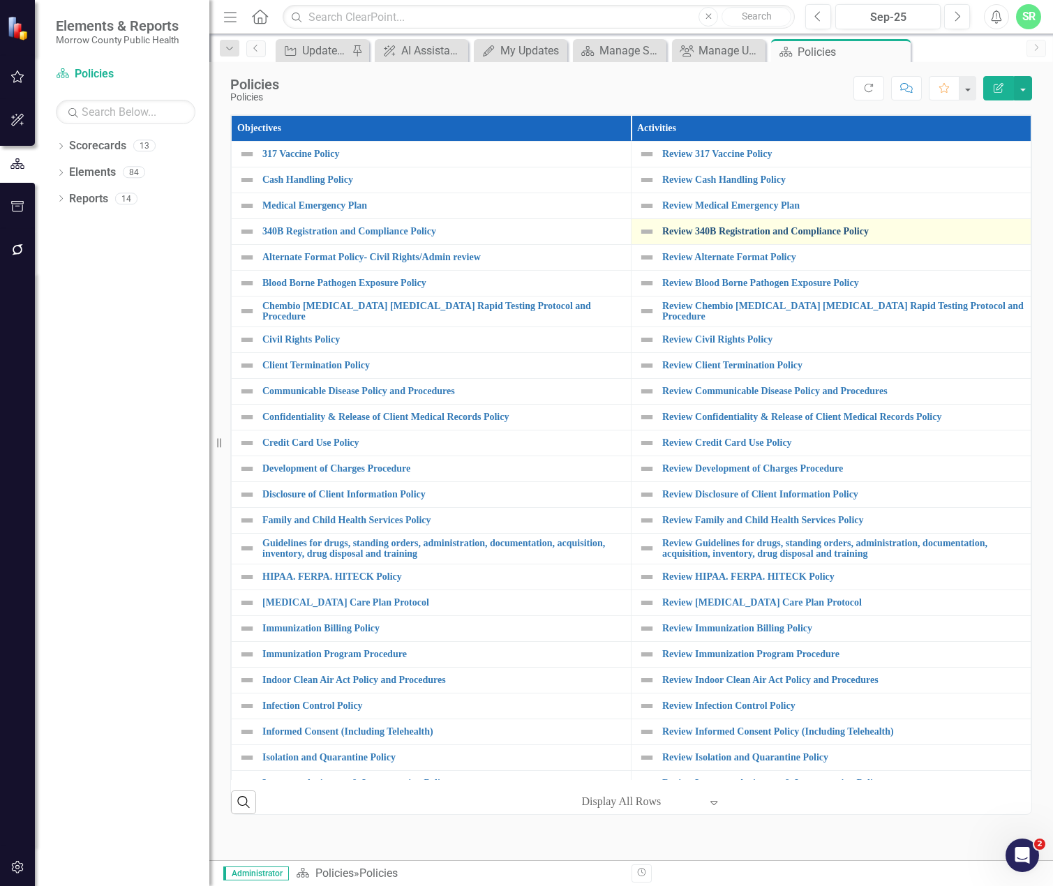
click at [722, 230] on link "Review 340B Registration and Compliance Policy" at bounding box center [843, 231] width 362 height 10
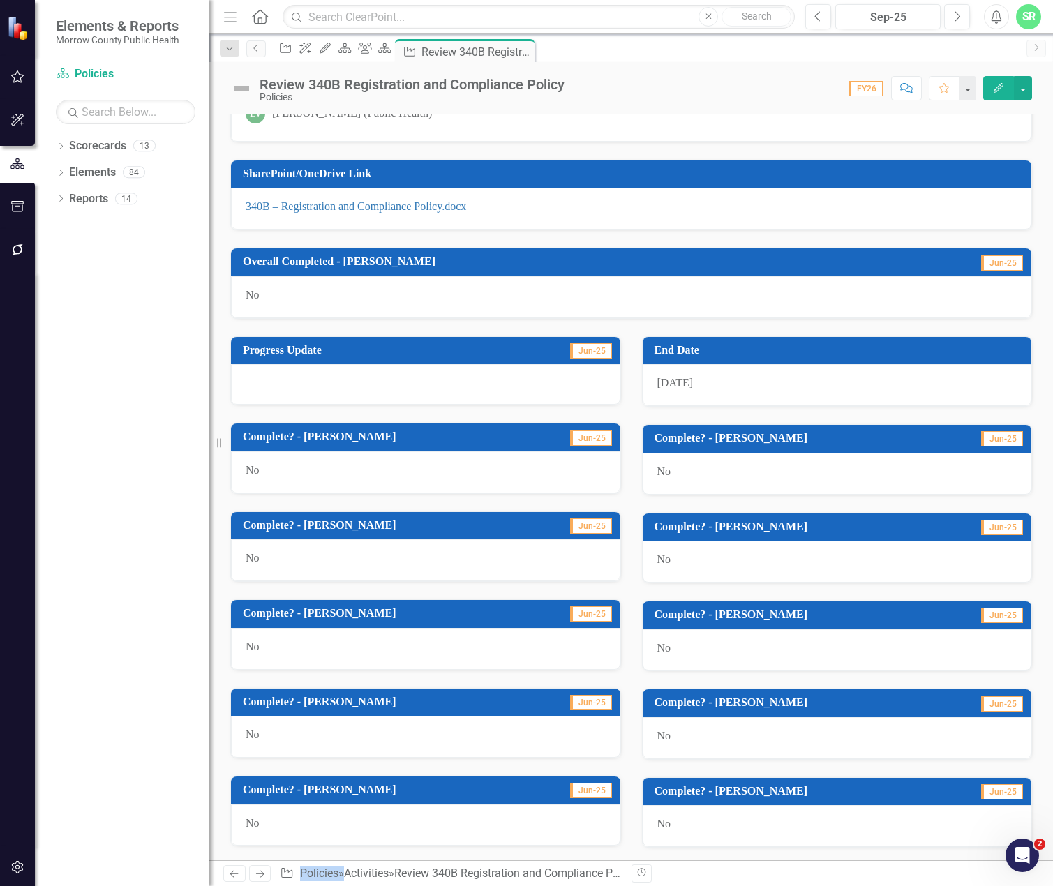
scroll to position [548, 0]
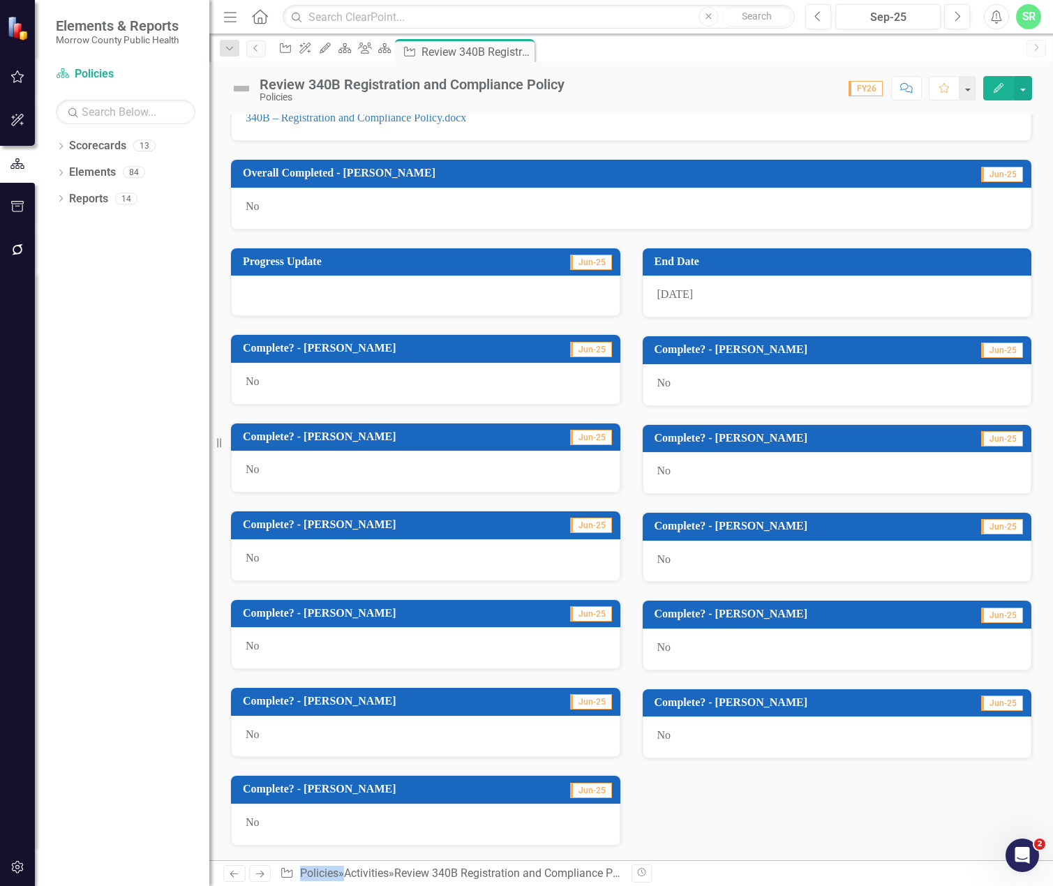
click at [768, 731] on div "No" at bounding box center [837, 738] width 389 height 42
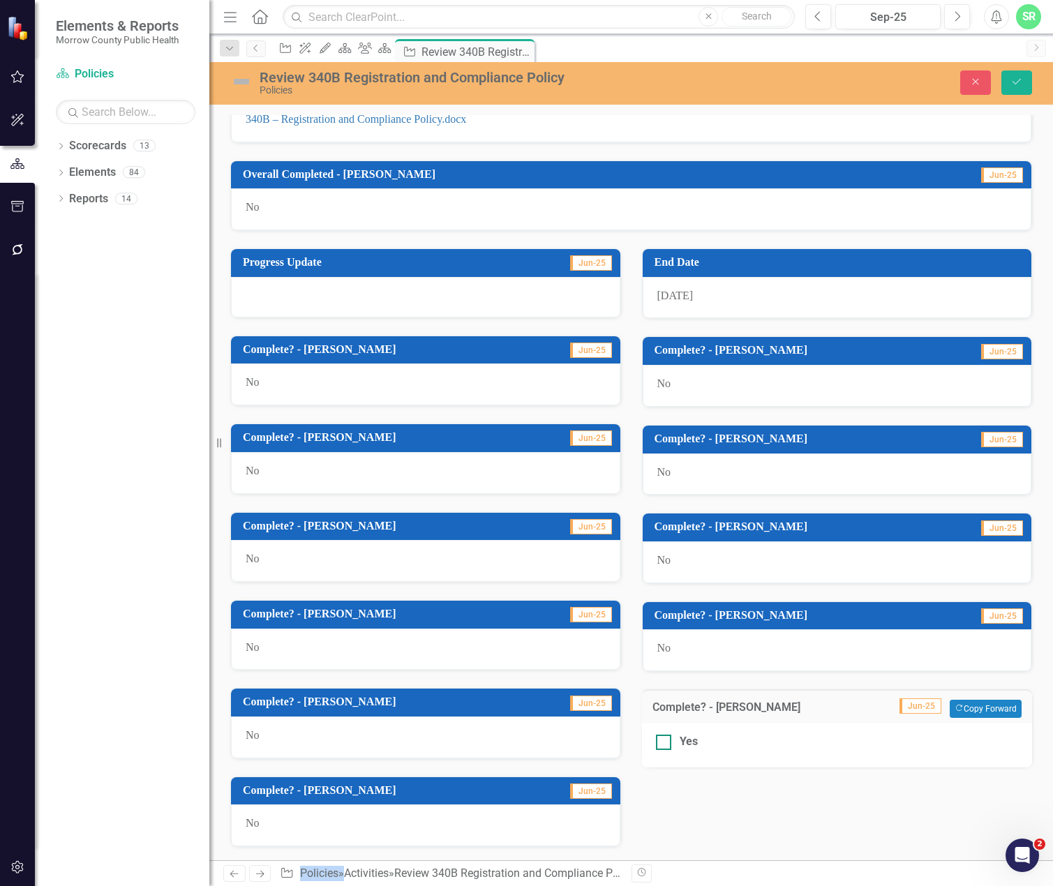
click at [669, 741] on div "Yes" at bounding box center [837, 742] width 363 height 16
click at [665, 741] on input "Yes" at bounding box center [660, 739] width 9 height 9
checkbox input "true"
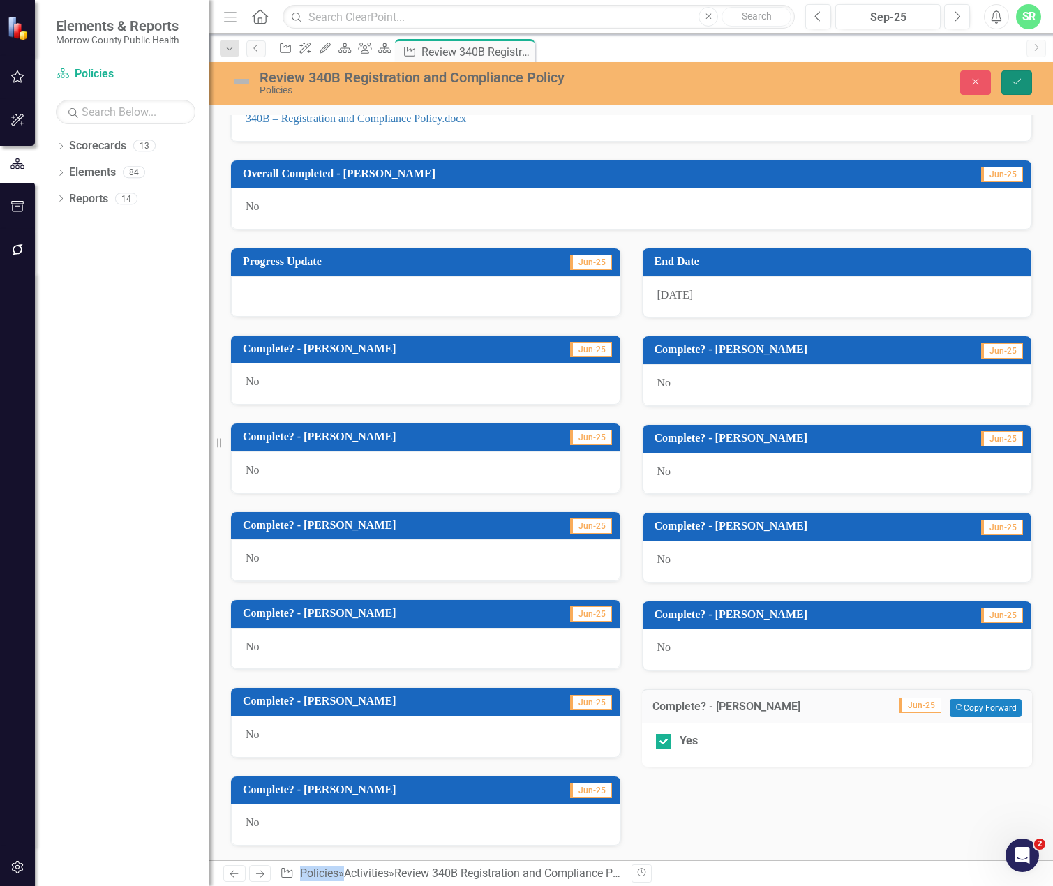
click at [1012, 78] on icon "Save" at bounding box center [1017, 82] width 13 height 10
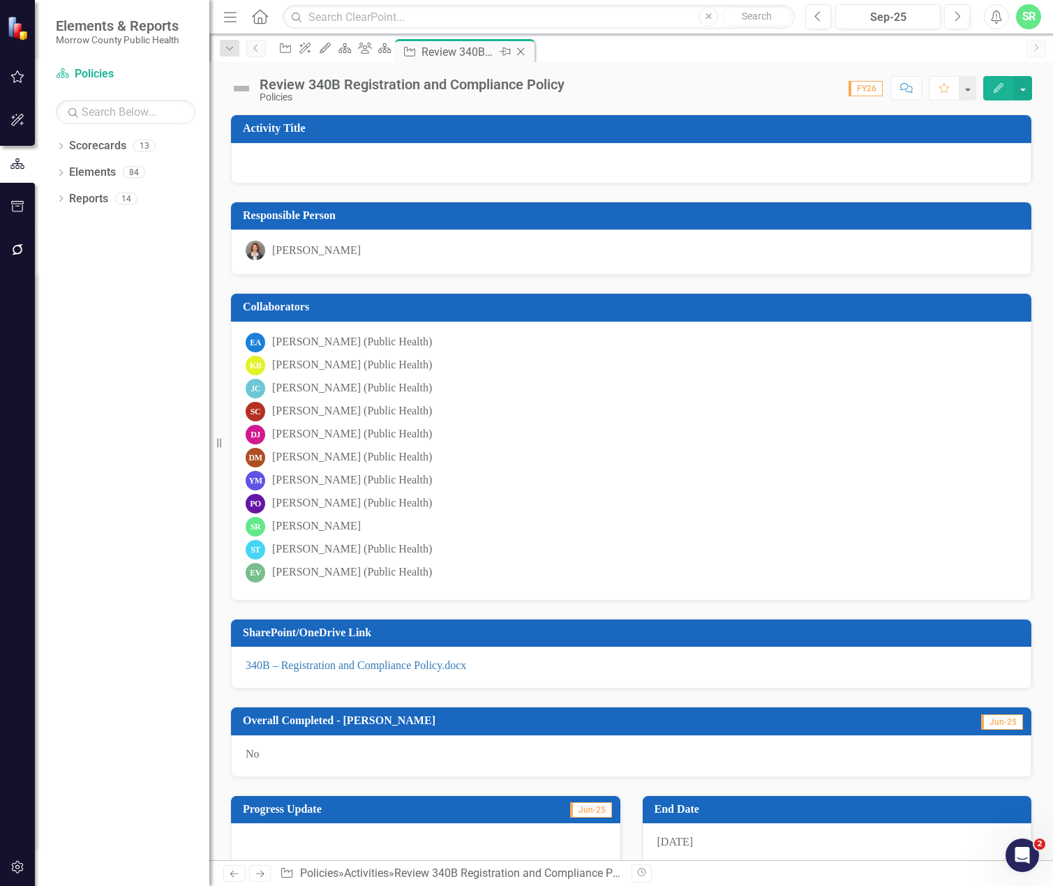
click at [528, 53] on icon "Close" at bounding box center [521, 51] width 14 height 11
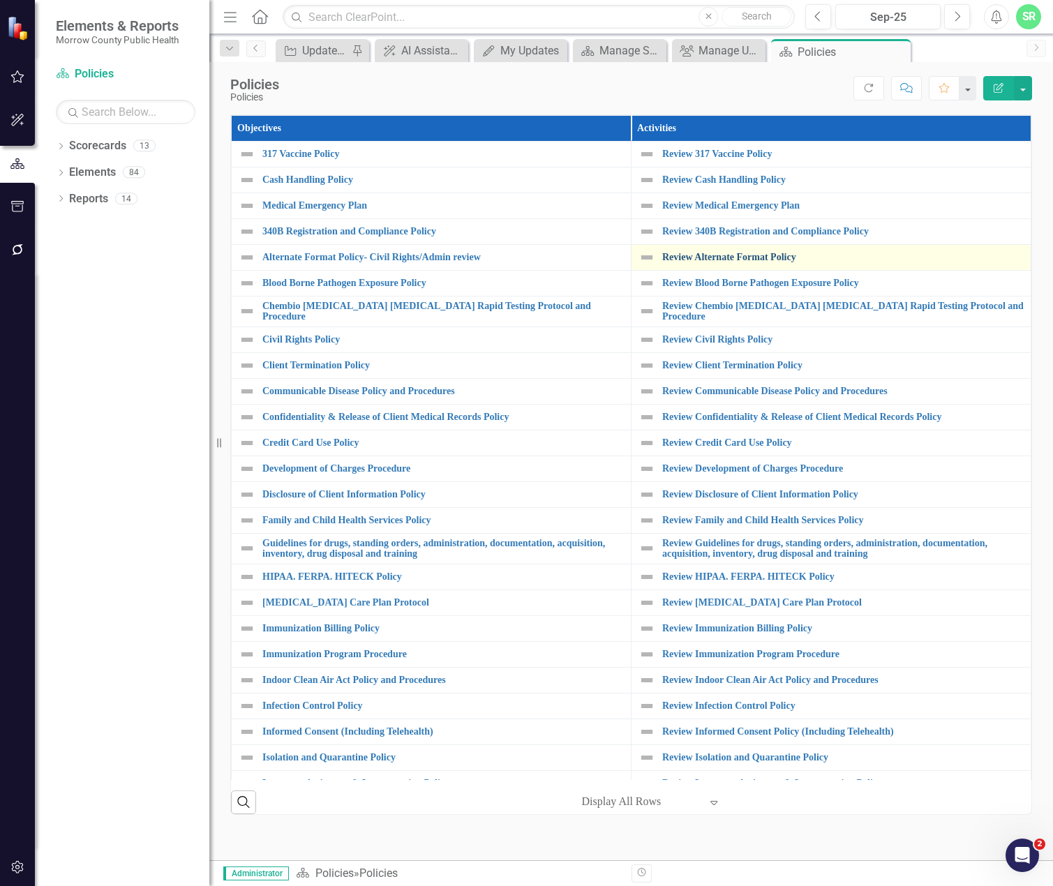
click at [743, 254] on link "Review Alternate Format Policy" at bounding box center [843, 257] width 362 height 10
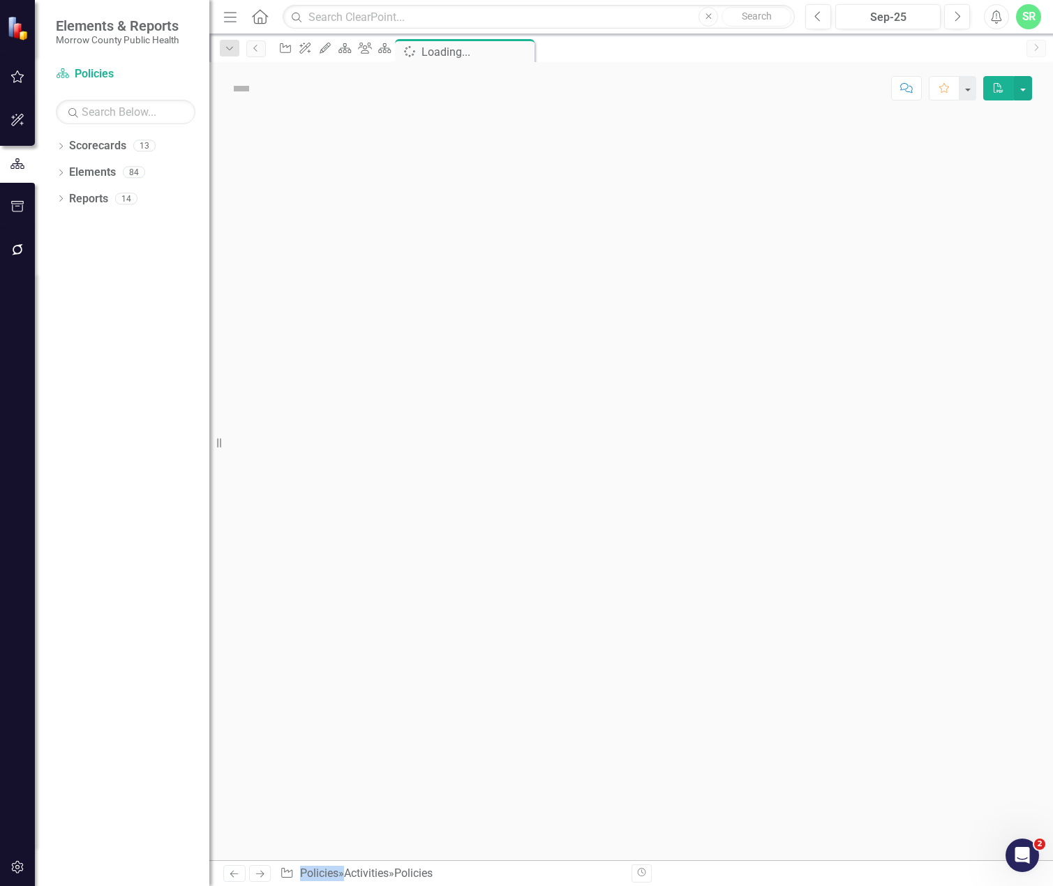
click at [743, 254] on div at bounding box center [631, 487] width 844 height 746
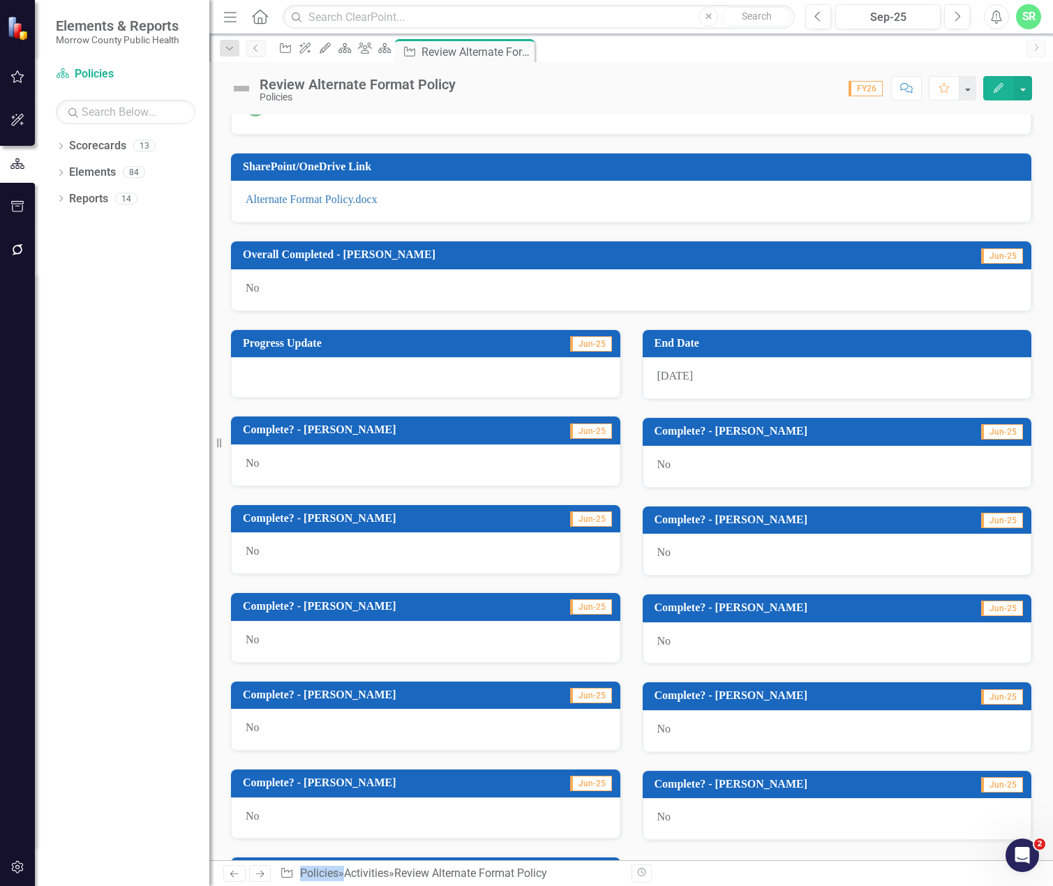
scroll to position [548, 0]
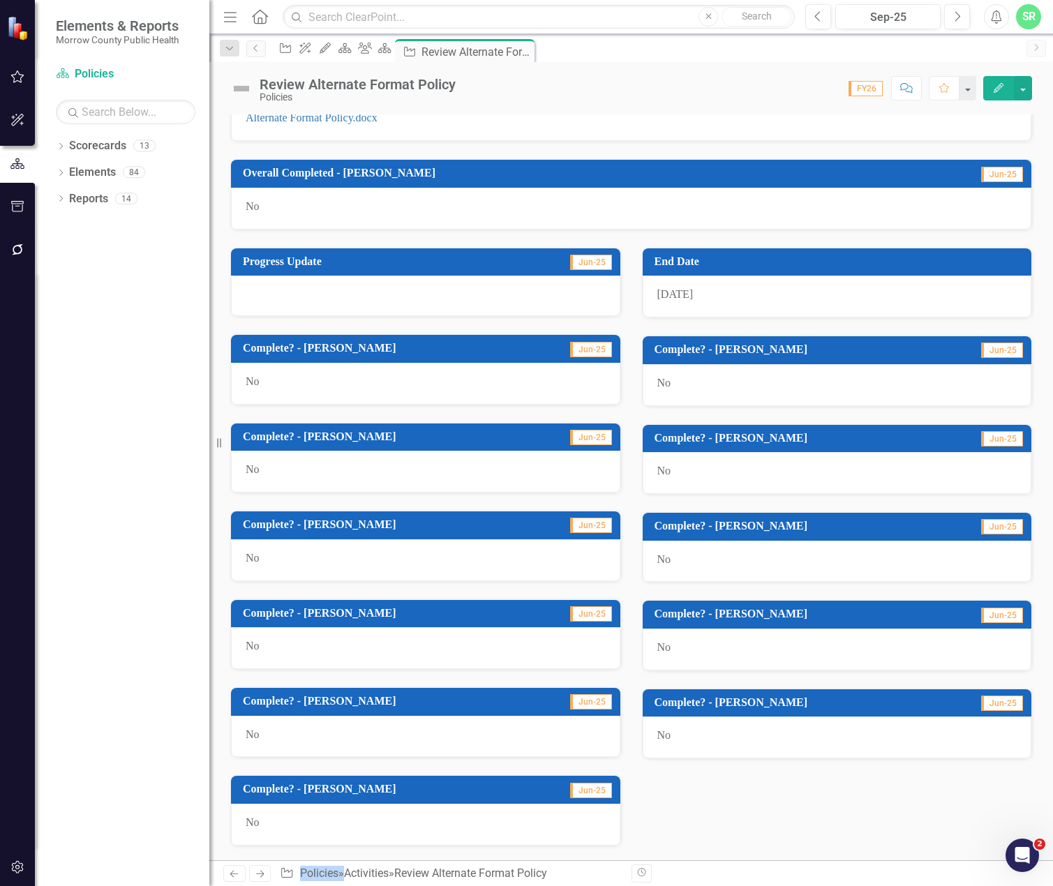
click at [676, 743] on div "No" at bounding box center [837, 738] width 389 height 42
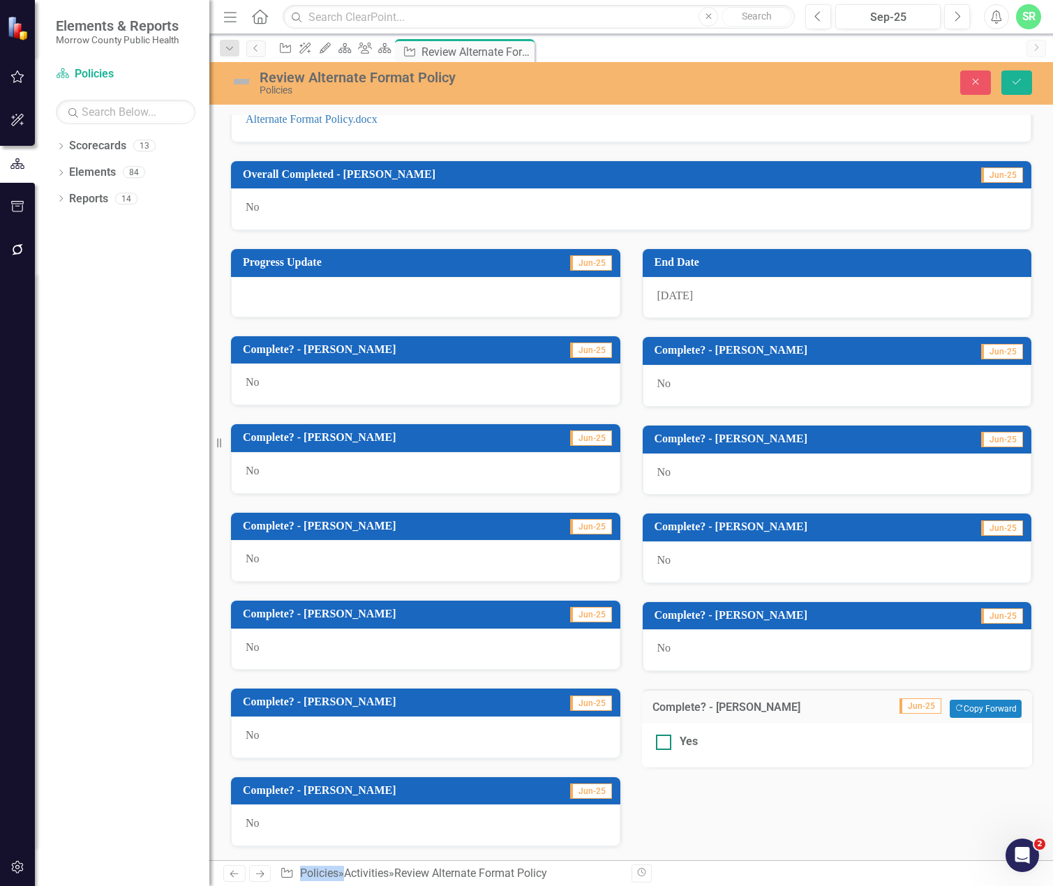
click at [666, 743] on div "Yes" at bounding box center [837, 742] width 363 height 16
click at [665, 743] on input "Yes" at bounding box center [660, 739] width 9 height 9
checkbox input "true"
click at [1018, 80] on icon "Save" at bounding box center [1017, 82] width 13 height 10
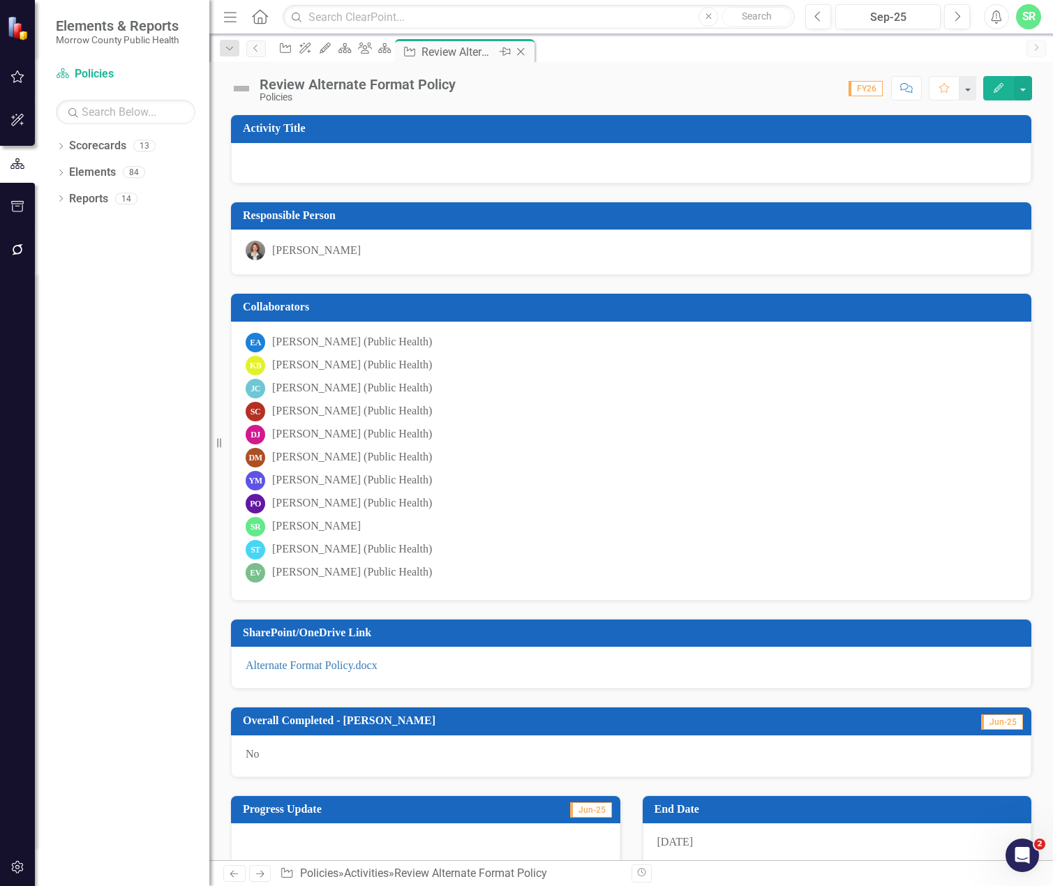
click at [528, 54] on icon "Close" at bounding box center [521, 51] width 14 height 11
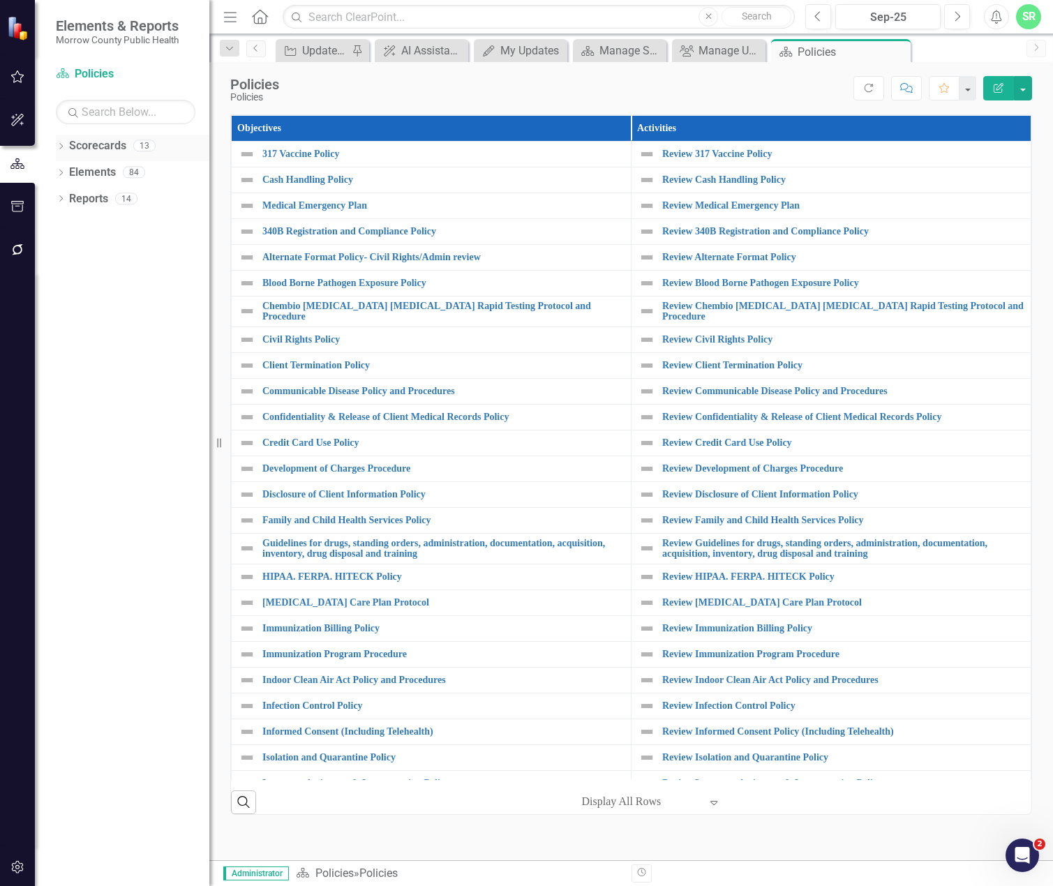
click at [129, 149] on div "Scorecards 13" at bounding box center [139, 148] width 140 height 27
click at [112, 139] on link "Scorecards" at bounding box center [97, 146] width 57 height 16
